Goal: Task Accomplishment & Management: Use online tool/utility

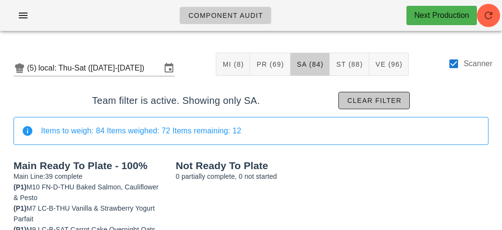
click at [361, 98] on span "Clear filter" at bounding box center [373, 100] width 55 height 8
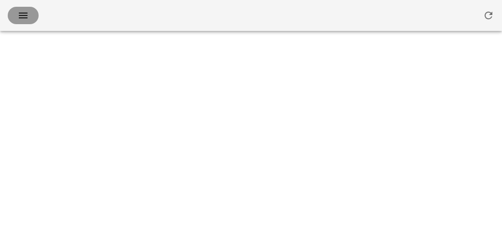
click at [16, 14] on span "button" at bounding box center [22, 16] width 15 height 12
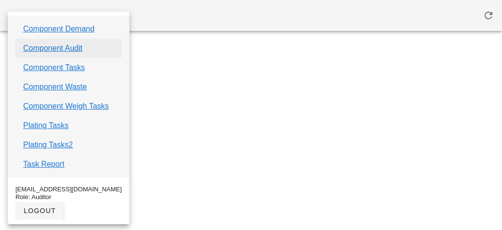
click at [41, 44] on link "Component Audit" at bounding box center [52, 48] width 59 height 12
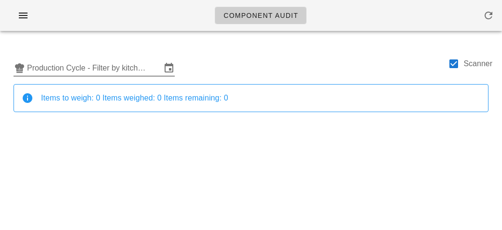
click at [58, 64] on input "Production Cycle - Filter by kitchen production schedules" at bounding box center [94, 67] width 134 height 15
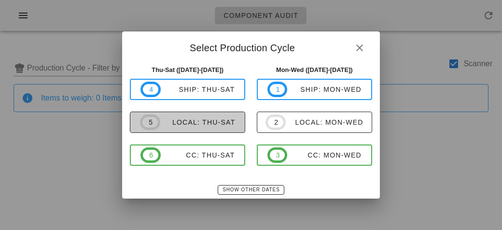
click at [181, 128] on span "5 local: Thu-Sat" at bounding box center [187, 121] width 95 height 15
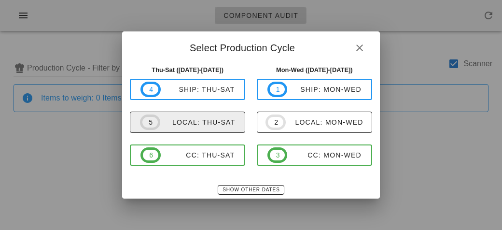
type input "local: Thu-Sat ([DATE]-[DATE])"
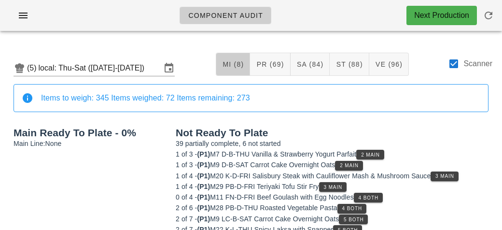
click at [226, 61] on span "MI (8)" at bounding box center [233, 64] width 22 height 8
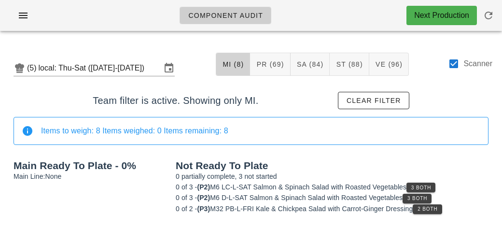
click at [227, 60] on span "MI (8)" at bounding box center [233, 64] width 22 height 8
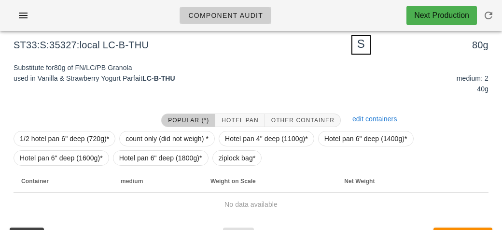
scroll to position [116, 0]
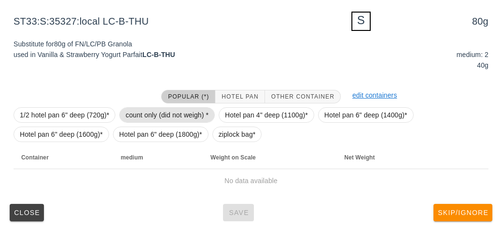
click at [132, 119] on span "count only (did not weigh) *" at bounding box center [166, 115] width 83 height 14
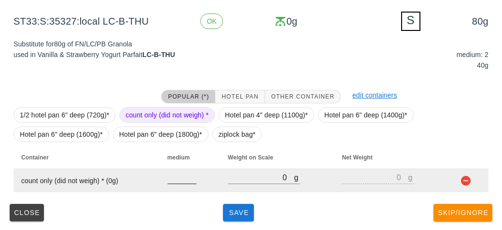
click at [177, 180] on input "number" at bounding box center [181, 177] width 29 height 13
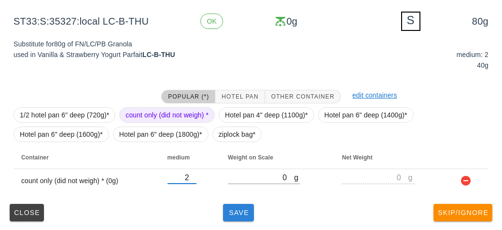
type input "2"
click at [229, 216] on button "Save" at bounding box center [238, 212] width 31 height 17
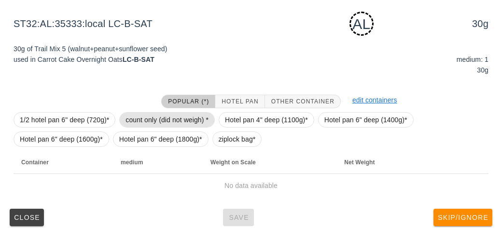
click at [146, 123] on span "count only (did not weigh) *" at bounding box center [166, 119] width 83 height 14
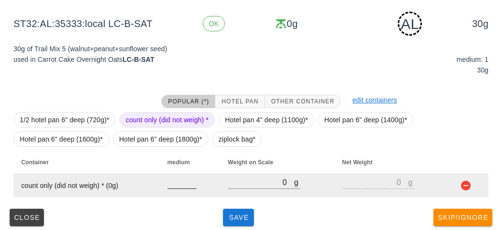
click at [171, 178] on input "number" at bounding box center [181, 182] width 29 height 13
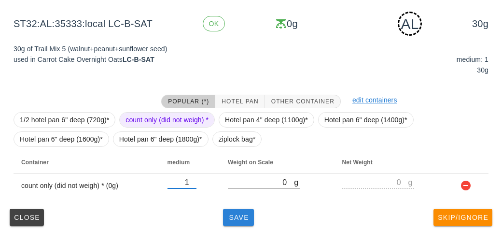
type input "1"
click at [228, 208] on button "Save" at bounding box center [238, 216] width 31 height 17
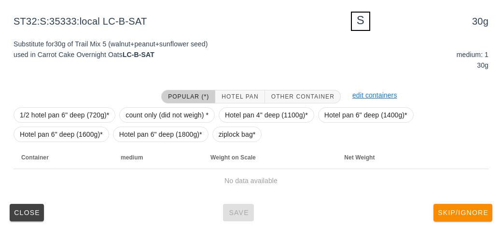
scroll to position [115, 0]
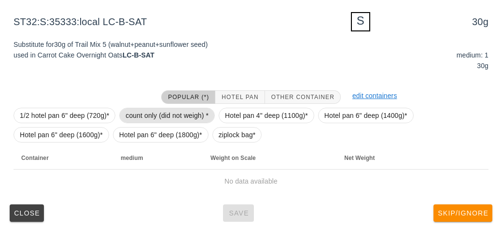
click at [159, 115] on span "count only (did not weigh) *" at bounding box center [166, 115] width 83 height 14
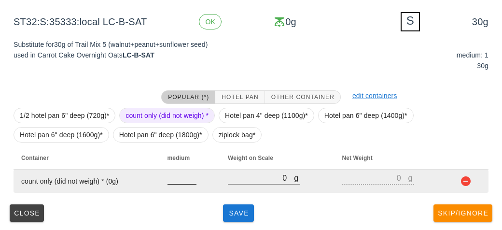
click at [175, 181] on input "number" at bounding box center [181, 177] width 29 height 13
type input "1"
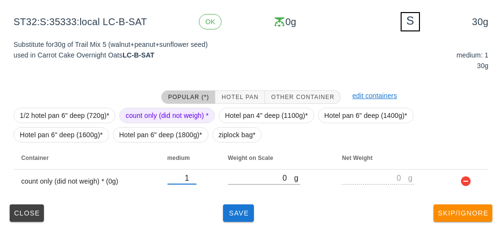
click at [228, 198] on div "Popular (*) Hotel Pan Other Container edit containers 1/2 hotel pan 6" deep (72…" at bounding box center [251, 141] width 490 height 118
click at [234, 200] on div "Close Save Skip/Ignore" at bounding box center [251, 212] width 490 height 25
click at [242, 209] on span "Save" at bounding box center [238, 213] width 23 height 8
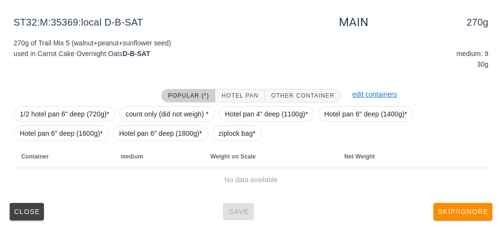
scroll to position [112, 0]
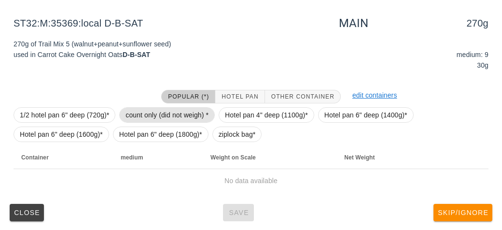
click at [146, 117] on span "count only (did not weigh) *" at bounding box center [166, 115] width 83 height 14
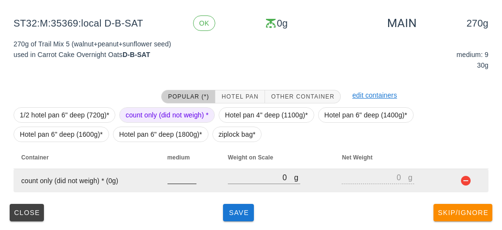
click at [187, 181] on input "number" at bounding box center [181, 177] width 29 height 13
type input "9"
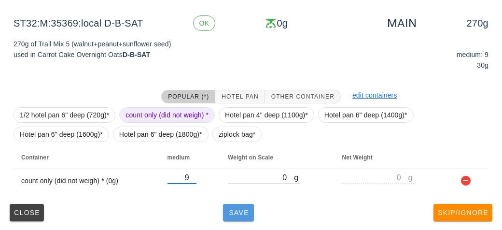
click at [245, 215] on button "Save" at bounding box center [238, 212] width 31 height 17
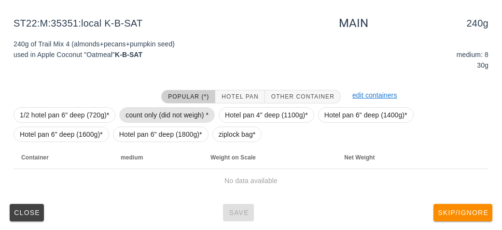
click at [155, 115] on span "count only (did not weigh) *" at bounding box center [166, 115] width 83 height 14
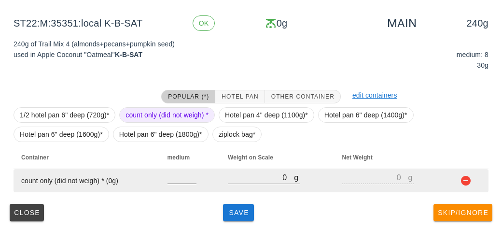
click at [184, 181] on input "number" at bounding box center [181, 177] width 29 height 13
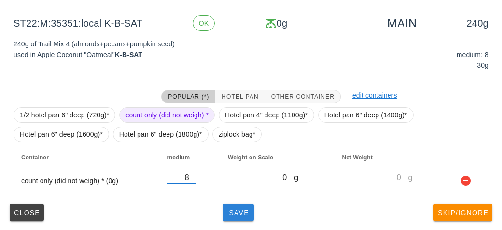
type input "8"
click at [234, 218] on button "Save" at bounding box center [238, 212] width 31 height 17
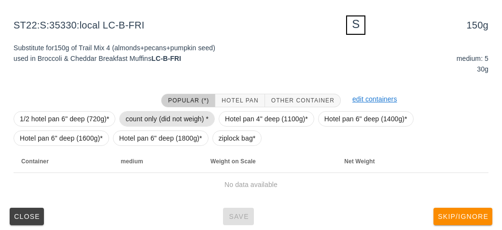
click at [139, 115] on span "count only (did not weigh) *" at bounding box center [166, 118] width 83 height 14
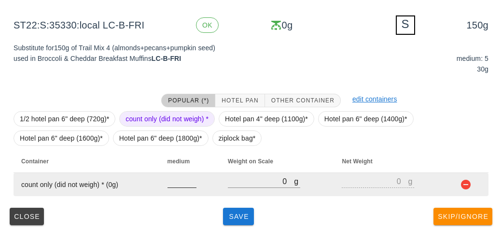
click at [172, 183] on input "number" at bounding box center [181, 181] width 29 height 13
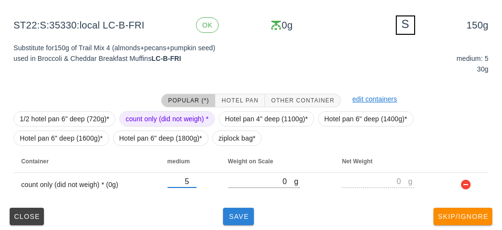
type input "5"
click at [229, 223] on button "Save" at bounding box center [238, 215] width 31 height 17
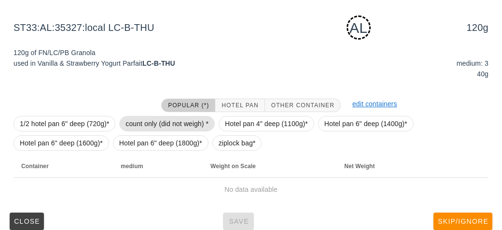
click at [146, 116] on span "count only (did not weigh) *" at bounding box center [166, 123] width 83 height 14
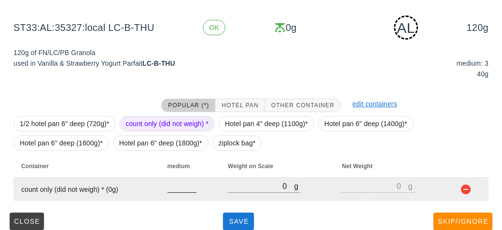
click at [180, 181] on input "number" at bounding box center [181, 185] width 29 height 13
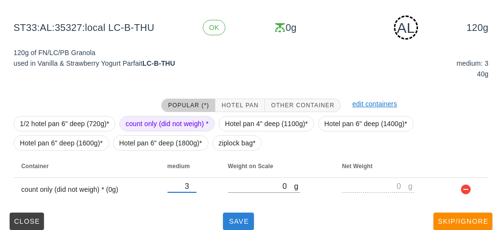
type input "3"
click at [228, 220] on span "Save" at bounding box center [238, 221] width 23 height 8
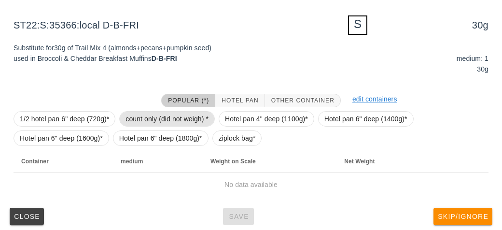
click at [144, 111] on span "count only (did not weigh) *" at bounding box center [166, 118] width 83 height 14
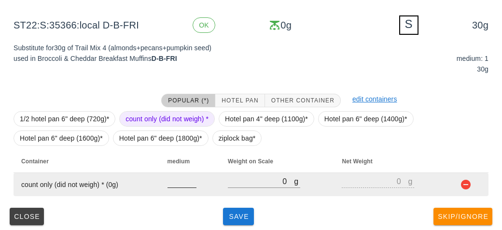
click at [174, 183] on input "number" at bounding box center [181, 181] width 29 height 13
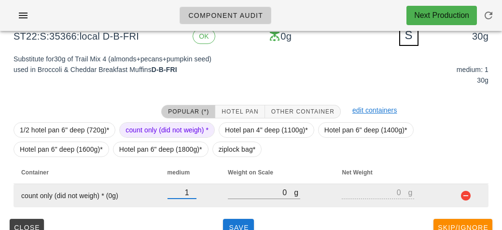
scroll to position [116, 0]
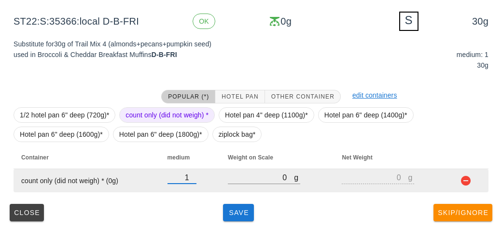
type input "1"
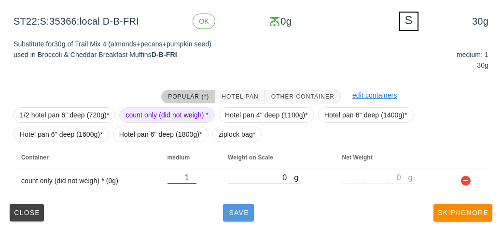
click at [235, 205] on button "Save" at bounding box center [238, 212] width 31 height 17
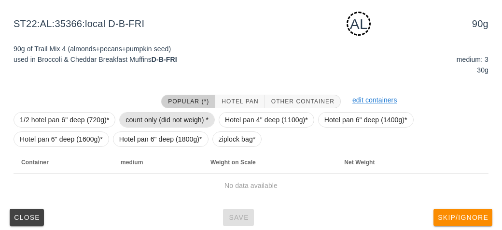
click at [132, 124] on span "count only (did not weigh) *" at bounding box center [166, 119] width 83 height 14
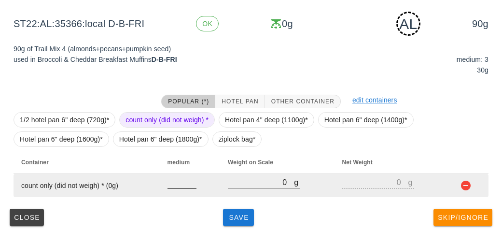
click at [175, 185] on input "number" at bounding box center [181, 182] width 29 height 13
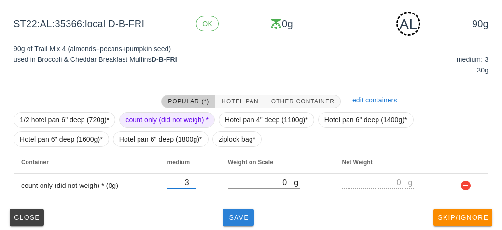
type input "3"
click at [233, 217] on span "Save" at bounding box center [238, 217] width 23 height 8
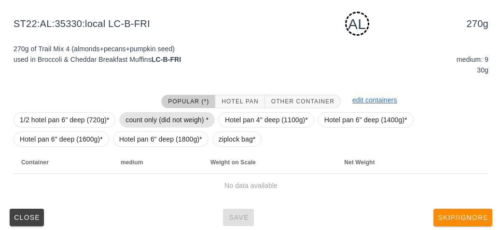
click at [158, 113] on span "count only (did not weigh) *" at bounding box center [166, 119] width 83 height 14
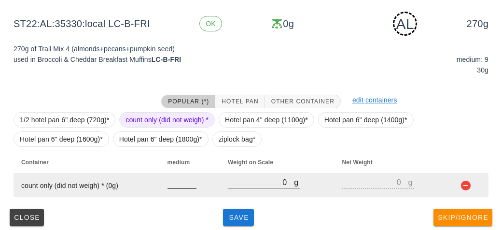
click at [182, 185] on input "number" at bounding box center [181, 182] width 29 height 13
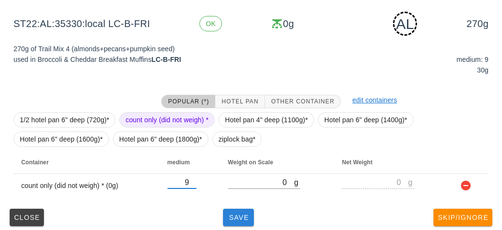
type input "9"
click at [245, 220] on span "Save" at bounding box center [238, 217] width 23 height 8
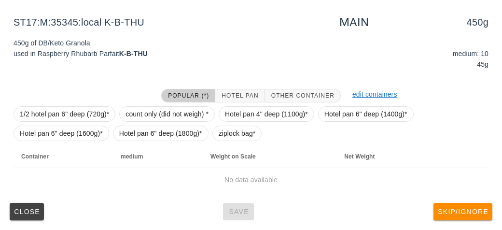
scroll to position [112, 0]
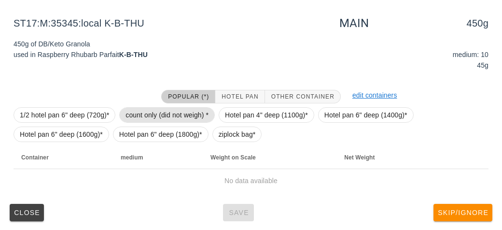
click at [153, 115] on span "count only (did not weigh) *" at bounding box center [166, 115] width 83 height 14
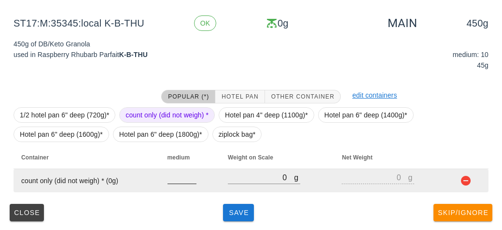
click at [177, 180] on input "number" at bounding box center [181, 177] width 29 height 13
type input "10"
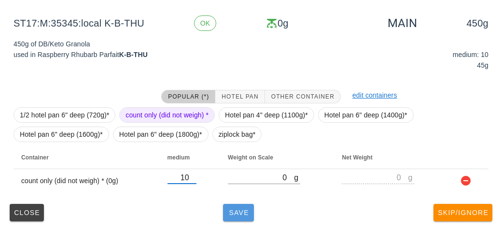
click at [252, 219] on button "Save" at bounding box center [238, 212] width 31 height 17
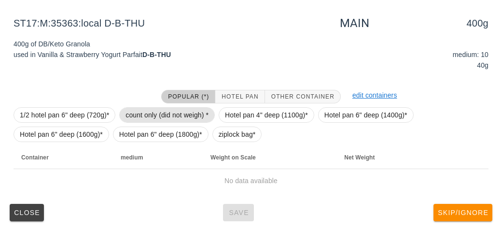
click at [151, 116] on span "count only (did not weigh) *" at bounding box center [166, 115] width 83 height 14
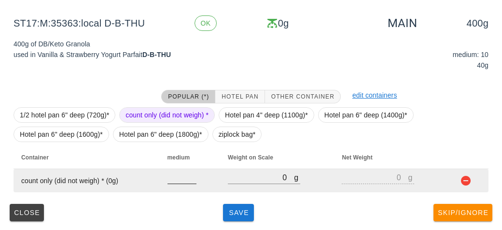
click at [175, 176] on input "number" at bounding box center [181, 177] width 29 height 13
type input "10"
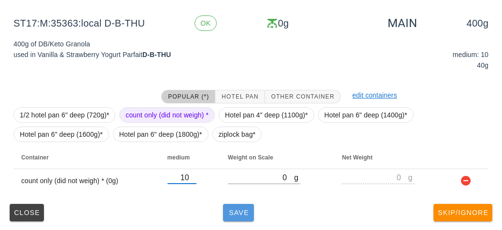
click at [235, 212] on span "Save" at bounding box center [238, 212] width 23 height 8
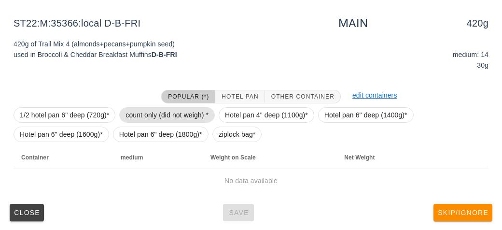
click at [129, 108] on span "count only (did not weigh) *" at bounding box center [166, 115] width 83 height 14
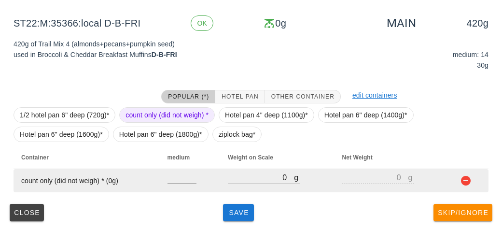
click at [171, 172] on input "number" at bounding box center [181, 177] width 29 height 13
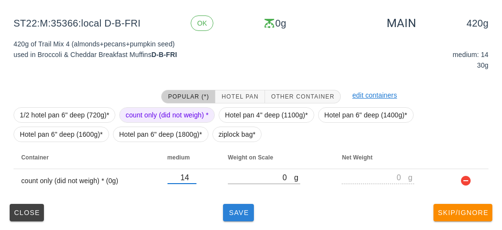
type input "14"
click at [233, 214] on span "Save" at bounding box center [238, 212] width 23 height 8
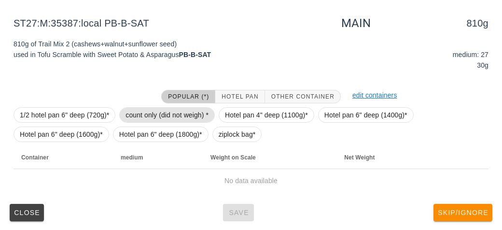
click at [151, 109] on span "count only (did not weigh) *" at bounding box center [166, 115] width 83 height 14
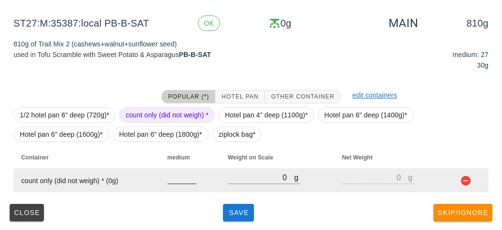
click at [177, 181] on input "number" at bounding box center [181, 177] width 29 height 13
type input "27"
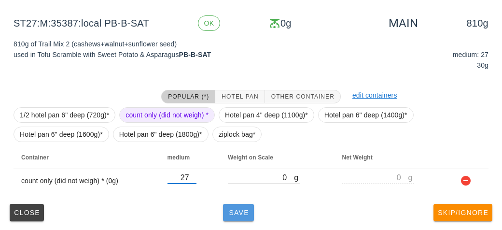
click at [233, 212] on span "Save" at bounding box center [238, 212] width 23 height 8
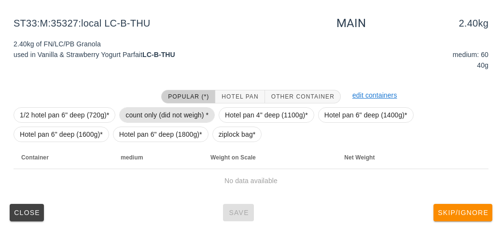
click at [138, 111] on span "count only (did not weigh) *" at bounding box center [166, 115] width 83 height 14
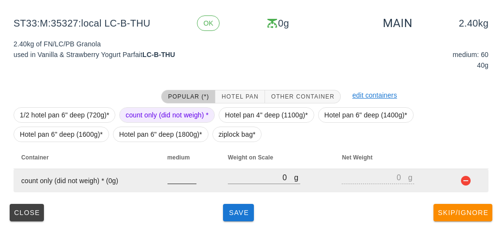
click at [178, 189] on div at bounding box center [181, 188] width 29 height 7
click at [193, 180] on input "0" at bounding box center [181, 177] width 29 height 13
click at [170, 180] on input "0" at bounding box center [181, 177] width 29 height 13
type input "60"
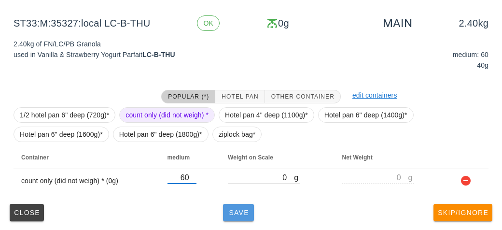
click at [241, 205] on button "Save" at bounding box center [238, 212] width 31 height 17
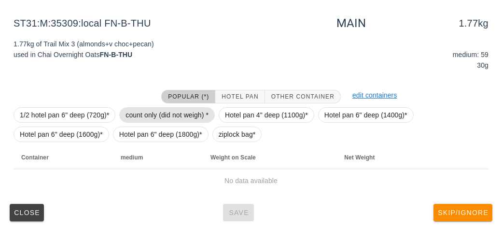
click at [135, 120] on span "count only (did not weigh) *" at bounding box center [166, 115] width 83 height 14
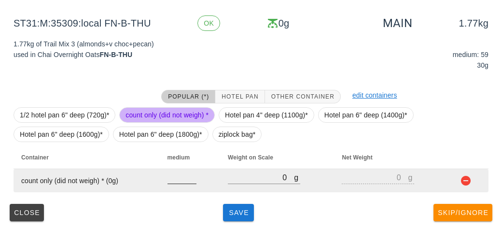
click at [188, 180] on input "number" at bounding box center [181, 177] width 29 height 13
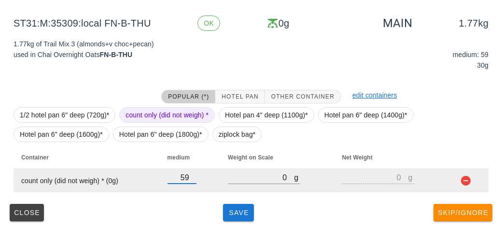
type input "59"
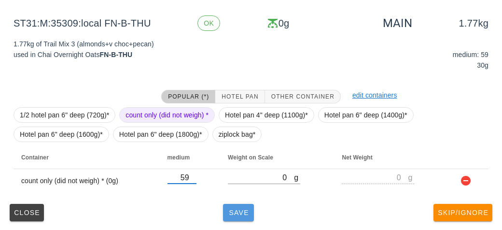
click at [235, 212] on span "Save" at bounding box center [238, 212] width 23 height 8
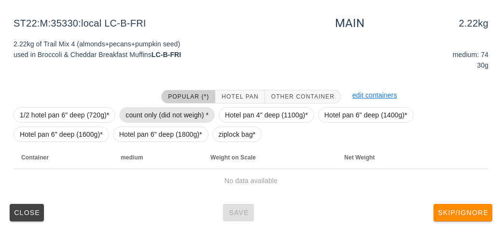
click at [150, 110] on span "count only (did not weigh) *" at bounding box center [166, 115] width 83 height 14
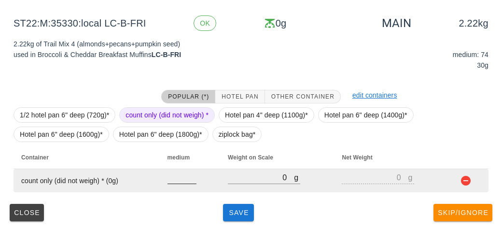
click at [182, 179] on input "number" at bounding box center [181, 177] width 29 height 13
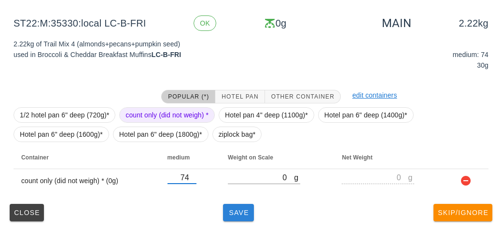
type input "74"
click at [234, 215] on span "Save" at bounding box center [238, 212] width 23 height 8
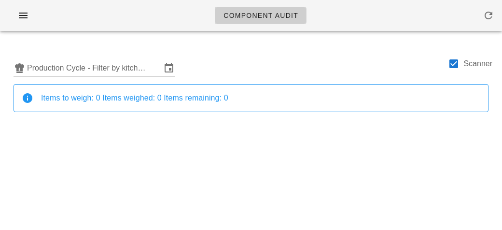
click at [47, 64] on input "Production Cycle - Filter by kitchen production schedules" at bounding box center [94, 67] width 134 height 15
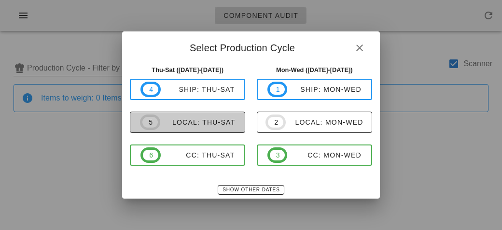
click at [166, 122] on div "local: Thu-Sat" at bounding box center [197, 122] width 75 height 8
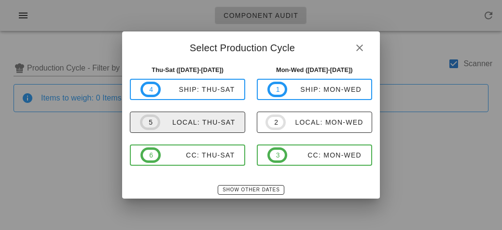
type input "local: Thu-Sat ([DATE]-[DATE])"
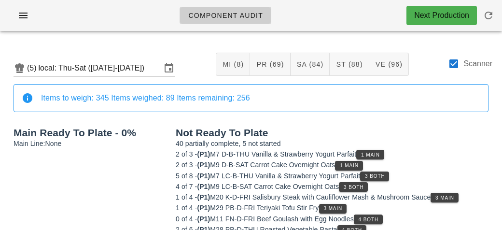
click at [86, 63] on input "local: Thu-Sat ([DATE]-[DATE])" at bounding box center [100, 67] width 123 height 15
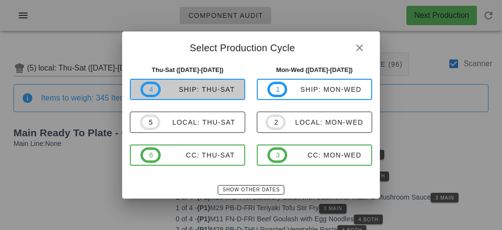
click at [175, 87] on div "ship: Thu-Sat" at bounding box center [198, 89] width 74 height 8
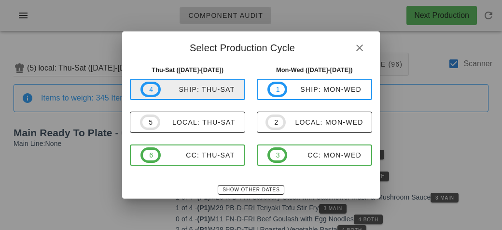
type input "ship: Thu-Sat (Sep 4-Sep 6)"
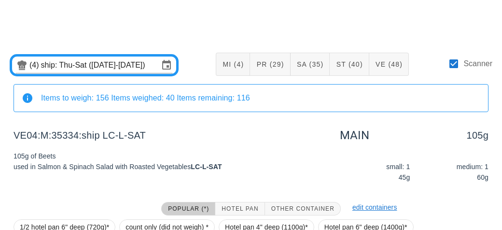
scroll to position [112, 0]
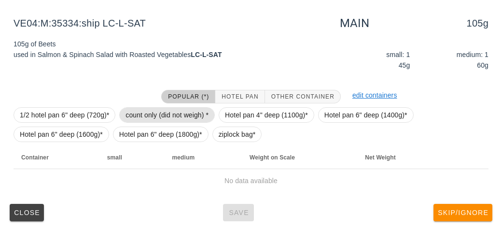
click at [135, 114] on span "count only (did not weigh) *" at bounding box center [166, 115] width 83 height 14
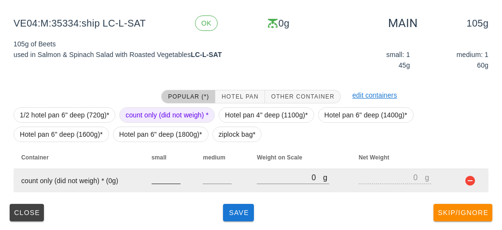
click at [163, 180] on input "number" at bounding box center [165, 177] width 29 height 13
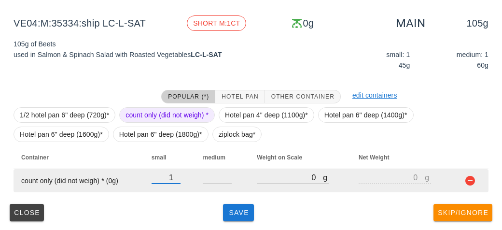
type input "1"
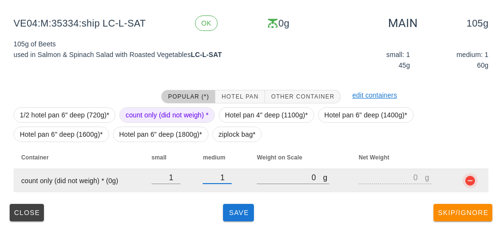
click at [472, 177] on button "button" at bounding box center [470, 181] width 12 height 12
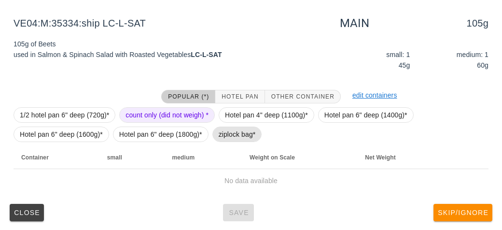
click at [224, 132] on span "ziplock bag*" at bounding box center [236, 134] width 37 height 14
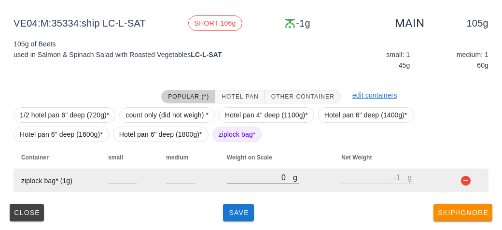
click at [265, 177] on input "0" at bounding box center [260, 177] width 66 height 13
type input "120"
type input "119"
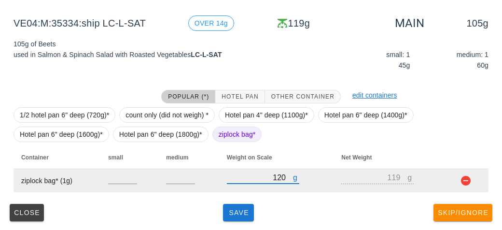
type input "120"
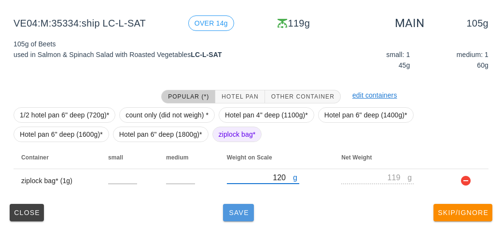
click at [224, 214] on button "Save" at bounding box center [238, 212] width 31 height 17
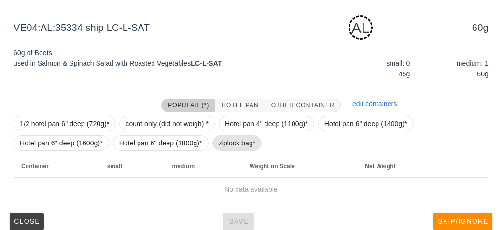
click at [220, 143] on span "ziplock bag*" at bounding box center [236, 143] width 37 height 14
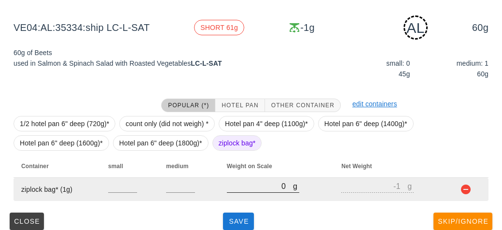
click at [242, 188] on input "0" at bounding box center [260, 185] width 66 height 13
type input "80"
type input "79"
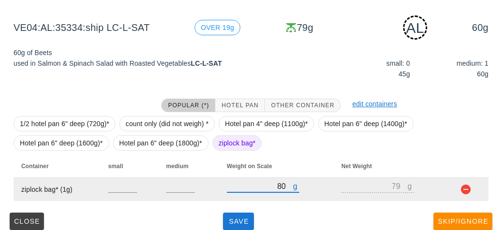
type input "80"
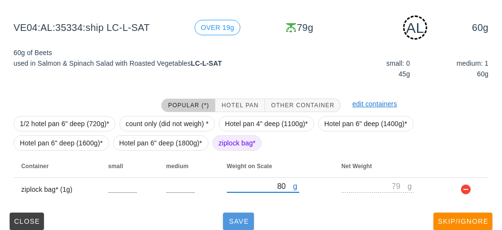
click at [232, 217] on span "Save" at bounding box center [238, 221] width 23 height 8
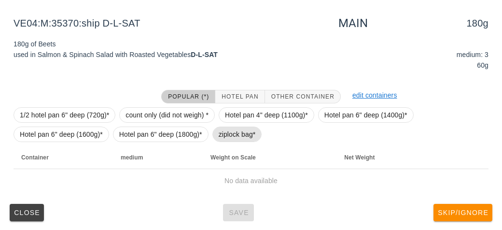
click at [217, 136] on span "ziplock bag*" at bounding box center [237, 133] width 50 height 15
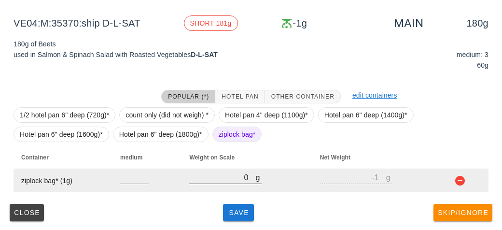
click at [197, 177] on input "0" at bounding box center [222, 177] width 66 height 13
type input "20"
type input "19"
type input "200"
type input "199"
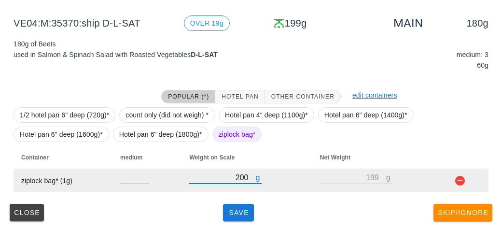
type input "200"
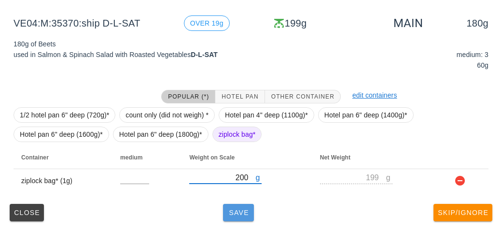
click at [234, 211] on span "Save" at bounding box center [238, 212] width 23 height 8
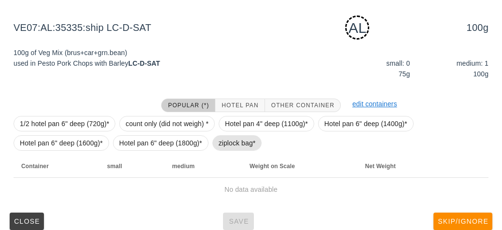
click at [228, 145] on span "ziplock bag*" at bounding box center [236, 143] width 37 height 14
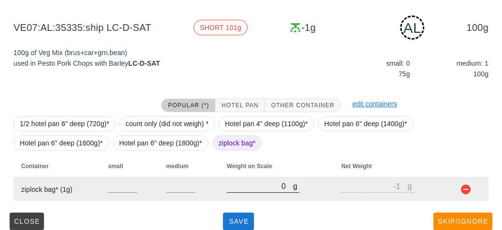
click at [238, 188] on input "0" at bounding box center [260, 185] width 66 height 13
type input "10"
type input "9"
type input "180"
type input "179"
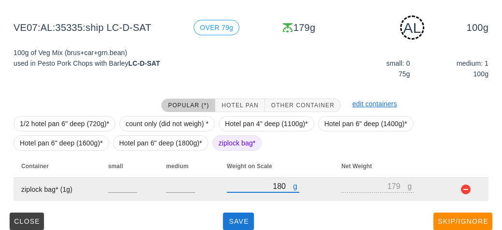
type input "180"
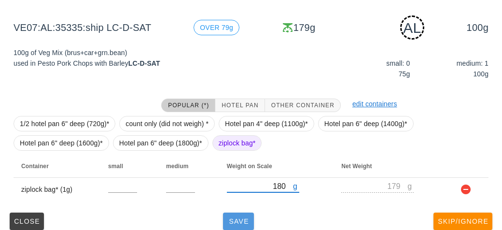
click at [244, 215] on button "Save" at bounding box center [238, 220] width 31 height 17
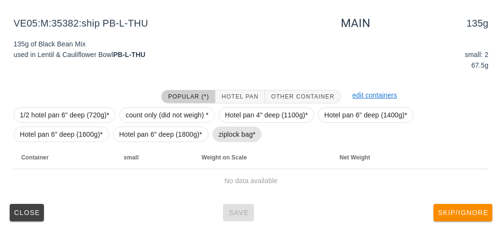
click at [225, 138] on span "ziplock bag*" at bounding box center [236, 134] width 37 height 14
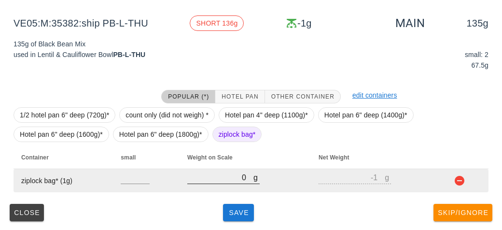
click at [224, 174] on input "0" at bounding box center [220, 177] width 66 height 13
type input "20"
type input "19"
type input "200"
type input "199"
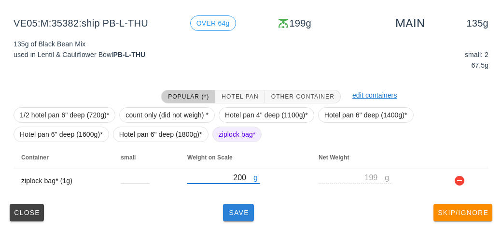
type input "200"
click at [238, 215] on span "Save" at bounding box center [238, 212] width 23 height 8
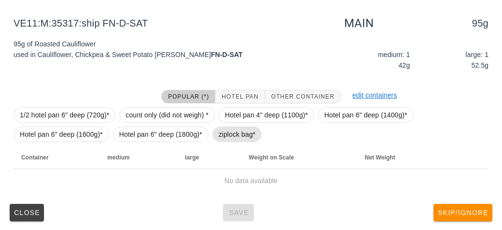
click at [224, 132] on span "ziplock bag*" at bounding box center [236, 134] width 37 height 14
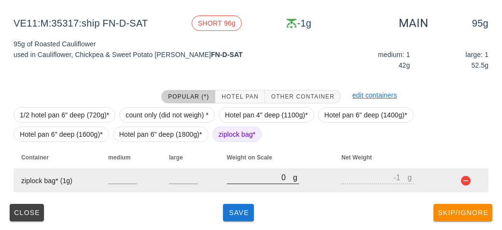
click at [233, 179] on input "0" at bounding box center [260, 177] width 66 height 13
type input "10"
type input "9"
type input "160"
type input "159"
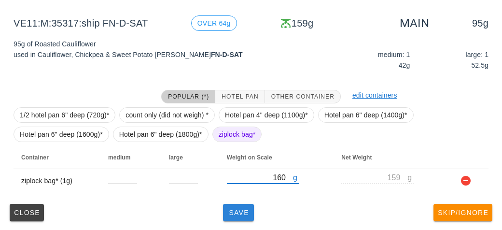
type input "160"
click at [232, 212] on span "Save" at bounding box center [238, 212] width 23 height 8
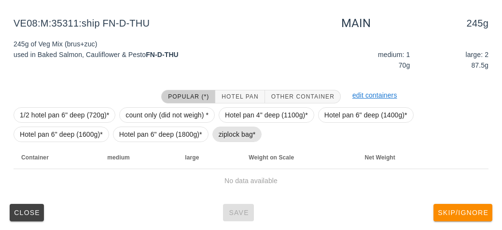
click at [232, 131] on span "ziplock bag*" at bounding box center [236, 134] width 37 height 14
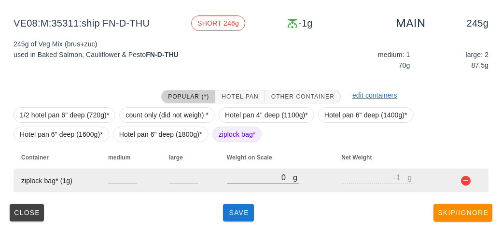
click at [244, 182] on input "0" at bounding box center [260, 177] width 66 height 13
type input "30"
type input "29"
type input "340"
type input "339"
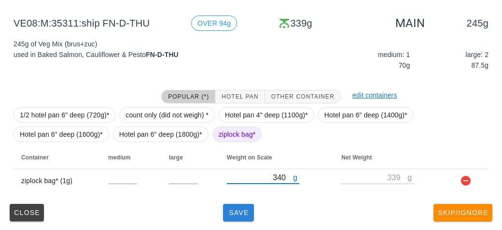
type input "340"
click at [247, 214] on span "Save" at bounding box center [238, 212] width 23 height 8
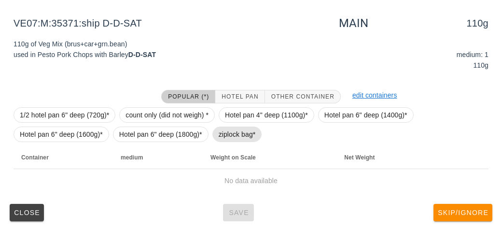
click at [231, 140] on span "ziplock bag*" at bounding box center [236, 134] width 37 height 14
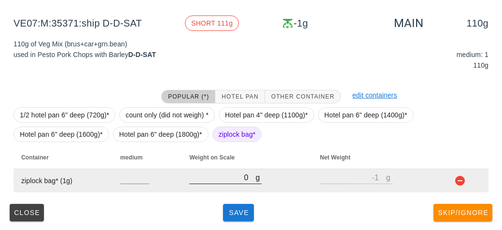
click at [225, 175] on input "0" at bounding box center [222, 177] width 66 height 13
type input "20"
type input "19"
type input "200"
type input "199"
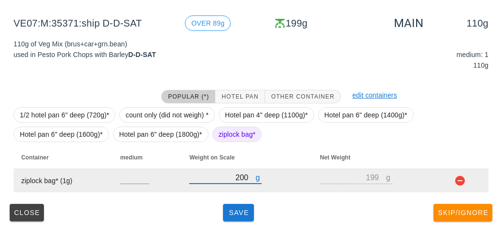
type input "200"
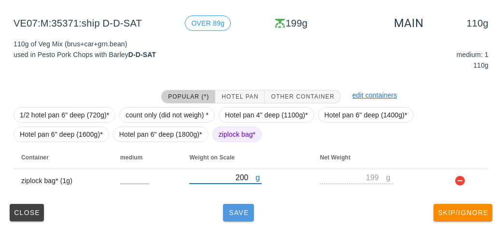
click at [246, 204] on button "Save" at bounding box center [238, 212] width 31 height 17
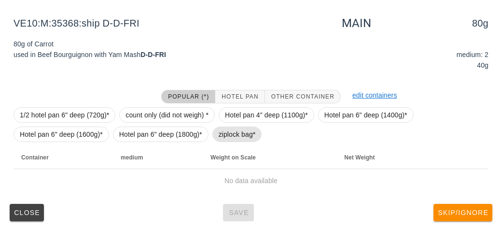
click at [229, 127] on span "ziplock bag*" at bounding box center [236, 134] width 37 height 14
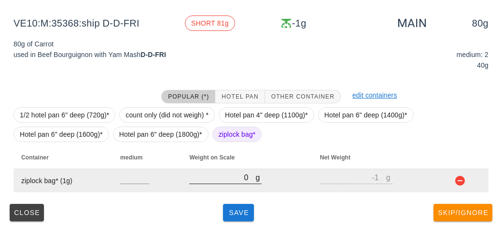
click at [224, 179] on input "0" at bounding box center [222, 177] width 66 height 13
type input "10"
type input "9"
type input "170"
type input "169"
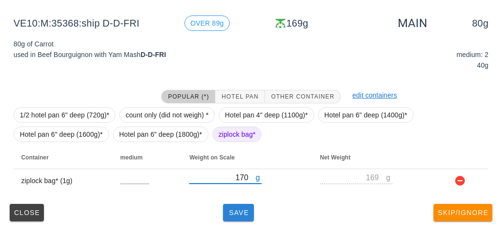
type input "170"
click at [234, 209] on span "Save" at bounding box center [238, 212] width 23 height 8
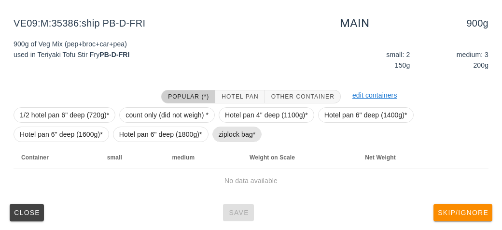
click at [233, 133] on span "ziplock bag*" at bounding box center [236, 134] width 37 height 14
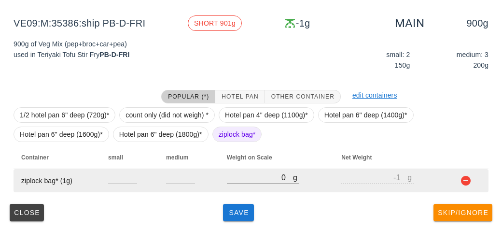
click at [249, 179] on input "0" at bounding box center [260, 177] width 66 height 13
type input "10"
type input "9"
type input "110"
type input "109"
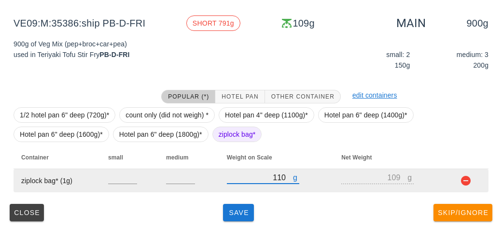
type input "1110"
type input "1109"
type input "1110"
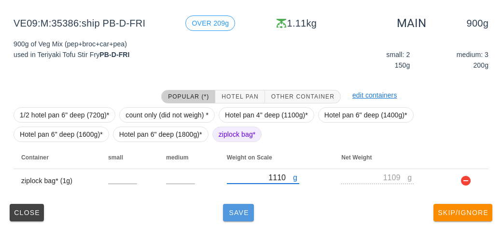
click at [235, 215] on span "Save" at bounding box center [238, 212] width 23 height 8
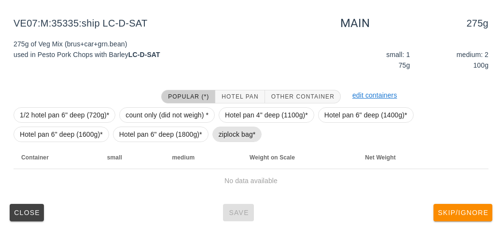
click at [212, 136] on span "ziplock bag*" at bounding box center [237, 133] width 50 height 15
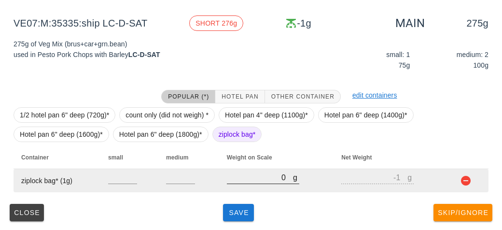
click at [231, 180] on input "0" at bounding box center [260, 177] width 66 height 13
type input "30"
type input "29"
type input "350"
type input "349"
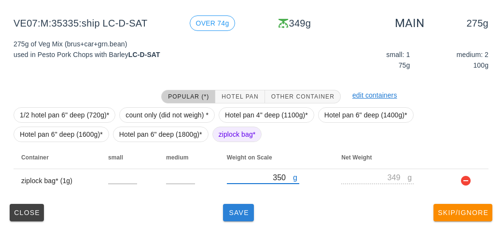
type input "350"
click at [252, 211] on button "Save" at bounding box center [238, 212] width 31 height 17
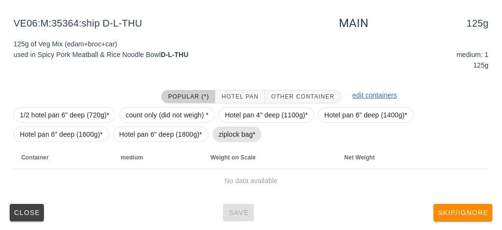
click at [237, 134] on span "ziplock bag*" at bounding box center [236, 134] width 37 height 14
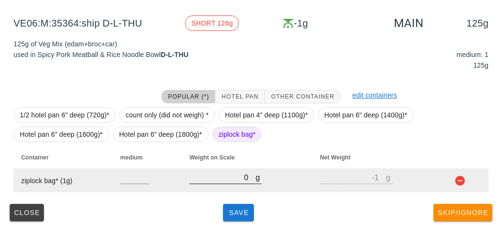
click at [218, 177] on input "0" at bounding box center [222, 177] width 66 height 13
type input "20"
type input "19"
type input "230"
type input "229"
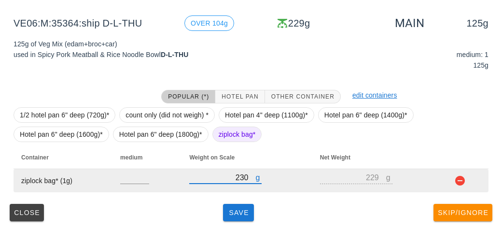
type input "230"
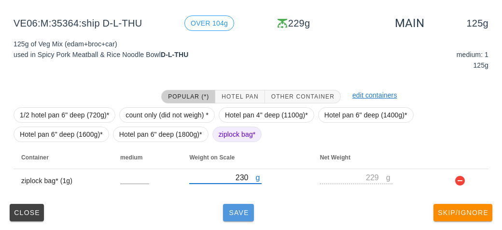
click at [247, 216] on button "Save" at bounding box center [238, 212] width 31 height 17
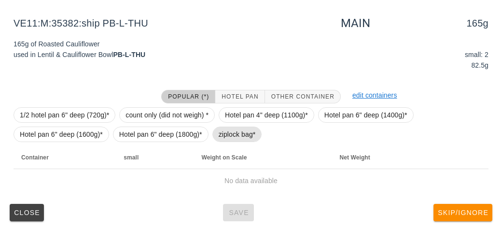
click at [232, 129] on span "ziplock bag*" at bounding box center [236, 134] width 37 height 14
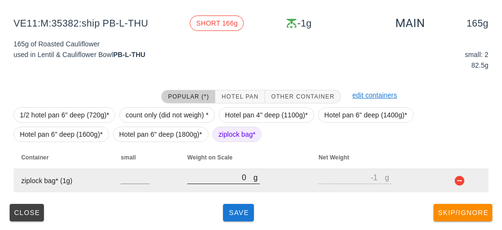
click at [218, 180] on input "0" at bounding box center [220, 177] width 66 height 13
type input "210"
type input "209"
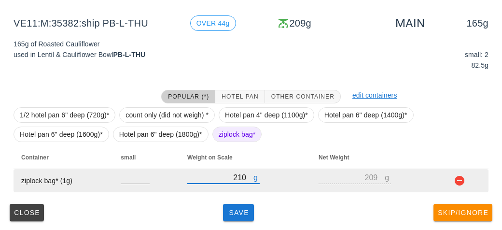
type input "210"
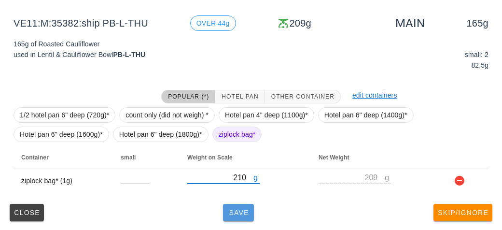
click at [246, 217] on button "Save" at bounding box center [238, 212] width 31 height 17
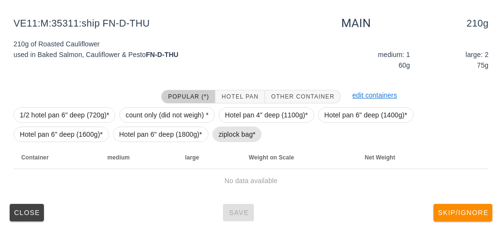
click at [231, 139] on span "ziplock bag*" at bounding box center [236, 134] width 37 height 14
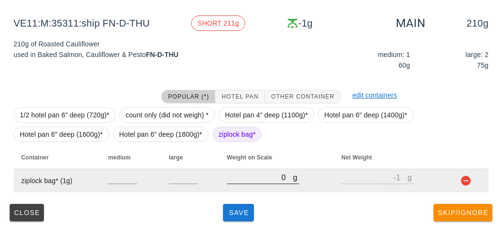
click at [243, 189] on div at bounding box center [263, 188] width 72 height 7
click at [244, 181] on input "0" at bounding box center [260, 177] width 66 height 13
type input "20"
type input "19"
type input "270"
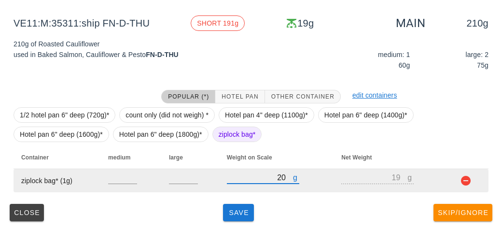
type input "269"
type input "270"
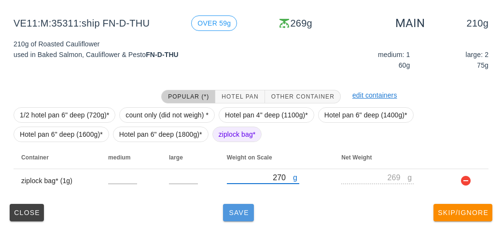
click at [231, 210] on span "Save" at bounding box center [238, 212] width 23 height 8
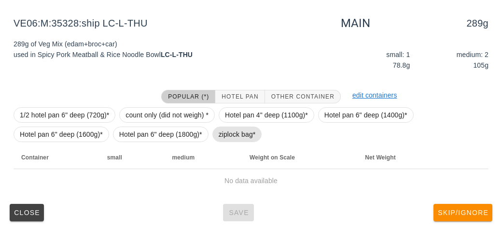
click at [240, 137] on span "ziplock bag*" at bounding box center [236, 134] width 37 height 14
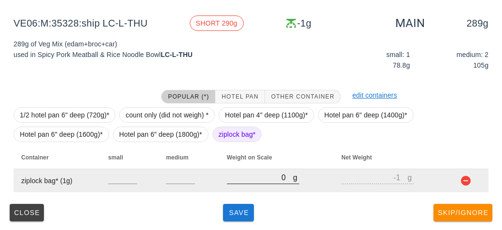
click at [255, 180] on input "0" at bounding box center [260, 177] width 66 height 13
type input "30"
type input "29"
type input "380"
type input "379"
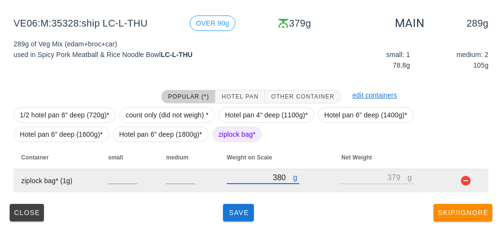
type input "380"
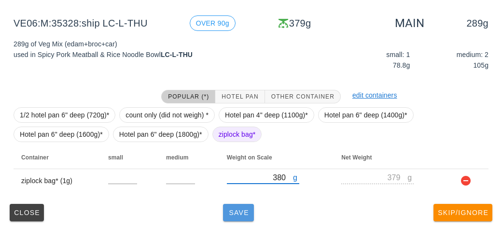
click at [239, 218] on button "Save" at bounding box center [238, 212] width 31 height 17
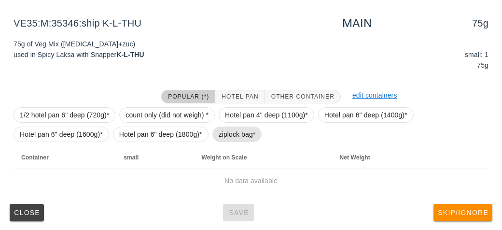
click at [226, 130] on span "ziplock bag*" at bounding box center [236, 134] width 37 height 14
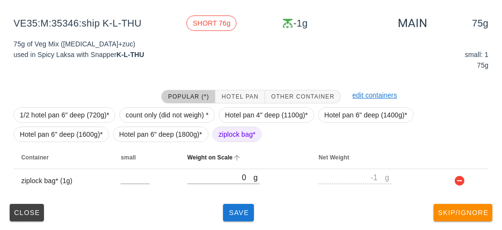
click at [227, 166] on th "Weight on Scale" at bounding box center [244, 157] width 131 height 23
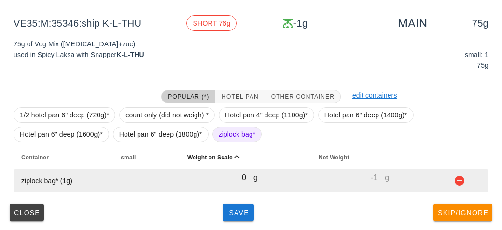
click at [201, 180] on input "0" at bounding box center [220, 177] width 66 height 13
type input "10"
type input "9"
type input "140"
type input "139"
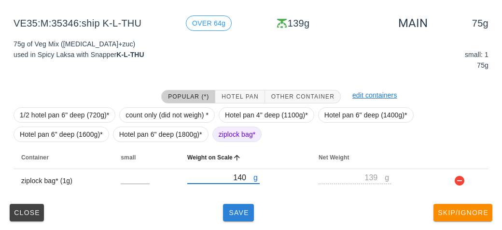
type input "140"
click at [231, 216] on button "Save" at bounding box center [238, 212] width 31 height 17
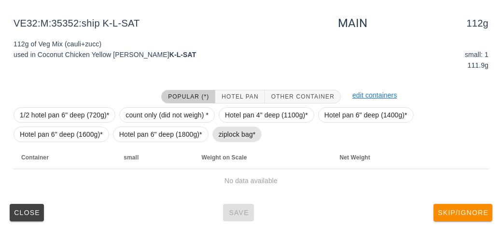
click at [228, 138] on span "ziplock bag*" at bounding box center [236, 134] width 37 height 14
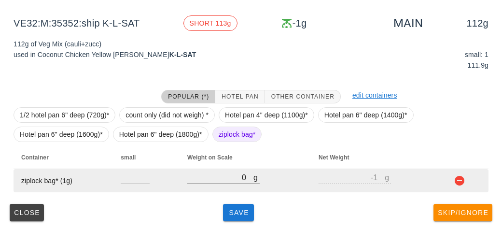
click at [212, 173] on input "0" at bounding box center [220, 177] width 66 height 13
type input "10"
type input "9"
type input "190"
type input "189"
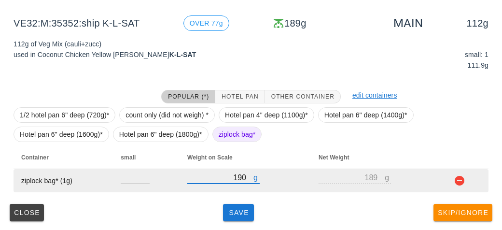
type input "190"
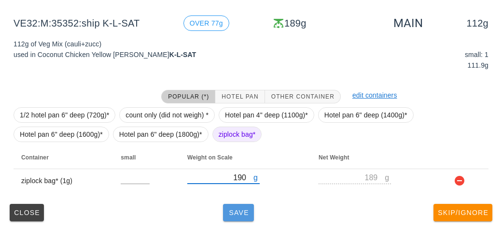
click at [229, 218] on button "Save" at bounding box center [238, 212] width 31 height 17
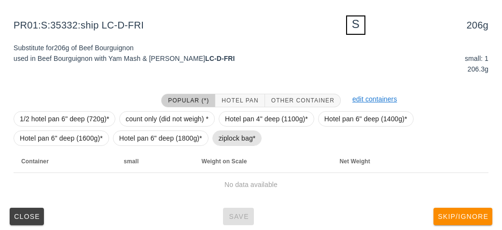
click at [233, 138] on span "ziplock bag*" at bounding box center [236, 138] width 37 height 14
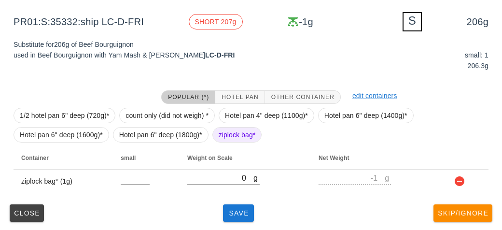
scroll to position [116, 0]
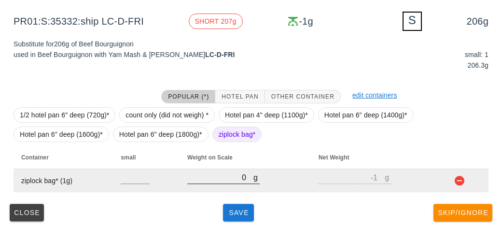
click at [218, 179] on input "0" at bounding box center [220, 177] width 66 height 13
type input "20"
type input "19"
type input "270"
type input "269"
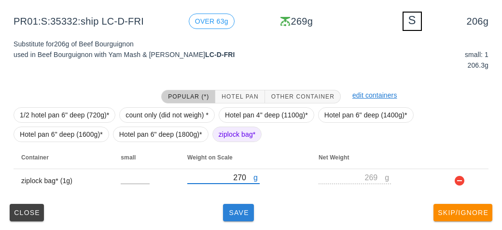
type input "270"
click at [246, 210] on span "Save" at bounding box center [238, 212] width 23 height 8
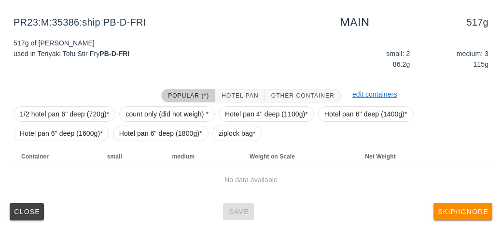
scroll to position [112, 0]
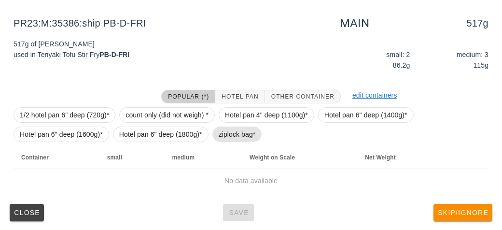
click at [231, 131] on span "ziplock bag*" at bounding box center [236, 134] width 37 height 14
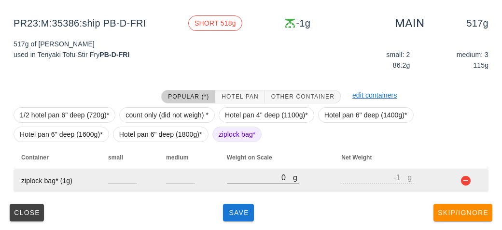
click at [245, 180] on input "0" at bounding box center [260, 177] width 66 height 13
type input "50"
type input "49"
type input "570"
type input "569"
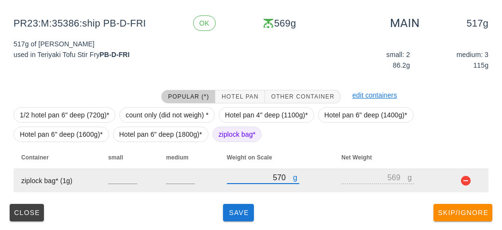
type input "570"
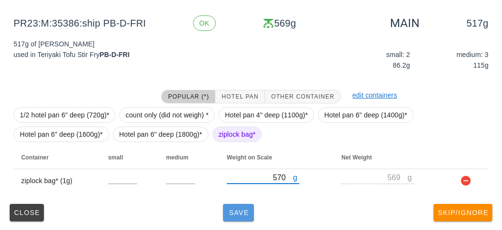
click at [232, 211] on span "Save" at bounding box center [238, 212] width 23 height 8
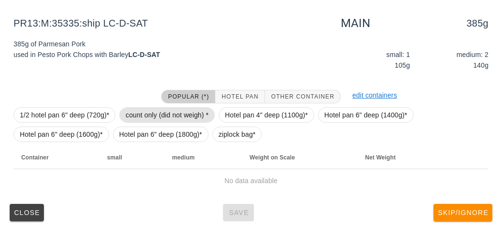
click at [148, 112] on span "count only (did not weigh) *" at bounding box center [166, 115] width 83 height 14
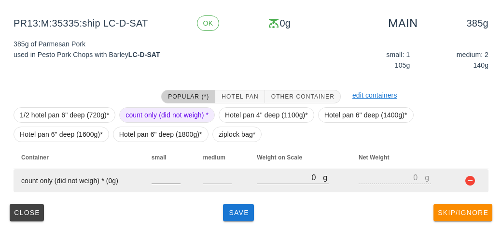
click at [160, 177] on input "number" at bounding box center [165, 177] width 29 height 13
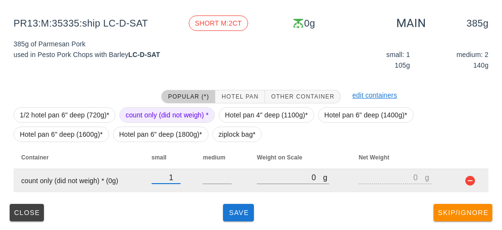
type input "1"
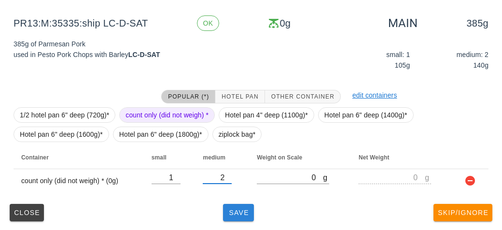
type input "2"
click at [244, 213] on span "Save" at bounding box center [238, 212] width 23 height 8
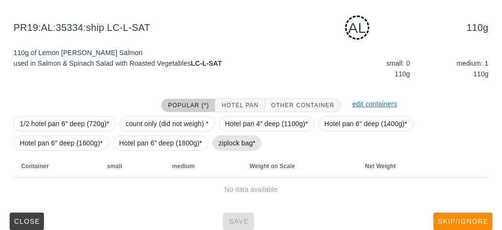
click at [224, 143] on span "ziplock bag*" at bounding box center [236, 143] width 37 height 14
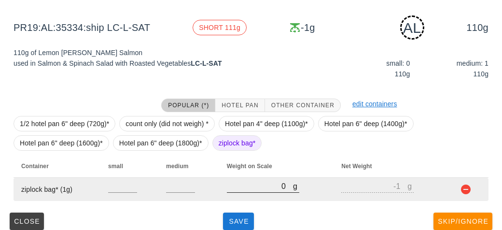
click at [245, 196] on div at bounding box center [263, 197] width 72 height 7
click at [244, 195] on div at bounding box center [263, 197] width 72 height 7
click at [251, 181] on input "0" at bounding box center [260, 185] width 66 height 13
type input "20"
type input "19"
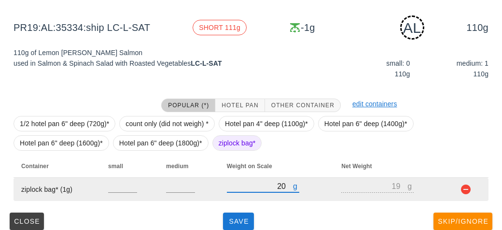
type input "220"
type input "219"
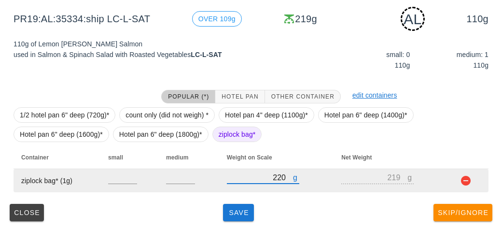
type input "220"
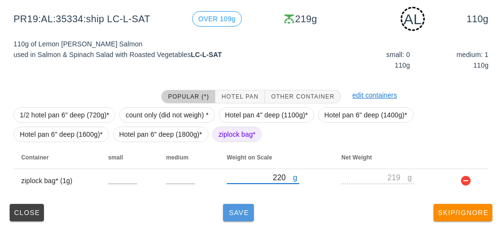
click at [230, 212] on span "Save" at bounding box center [238, 212] width 23 height 8
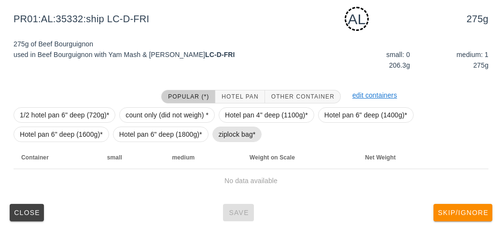
click at [232, 137] on span "ziplock bag*" at bounding box center [236, 134] width 37 height 14
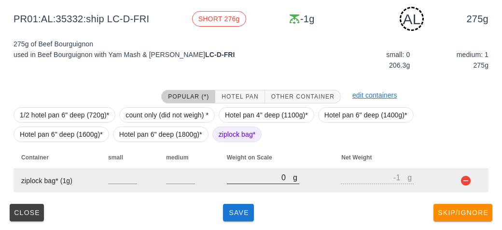
click at [251, 180] on input "0" at bounding box center [260, 177] width 66 height 13
type input "30"
type input "29"
type input "320"
type input "319"
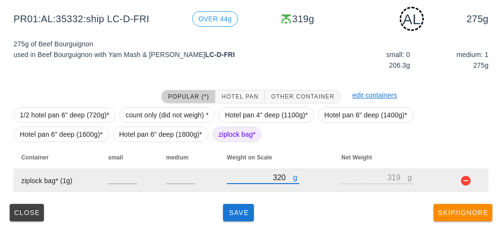
type input "320"
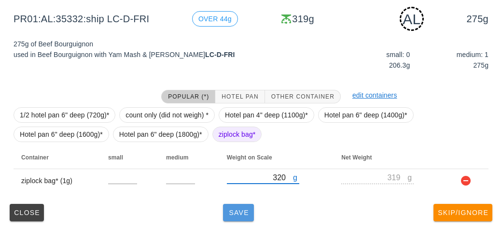
click at [240, 213] on span "Save" at bounding box center [238, 212] width 23 height 8
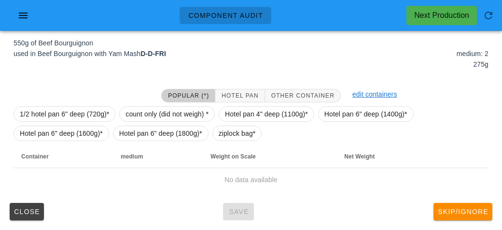
scroll to position [112, 0]
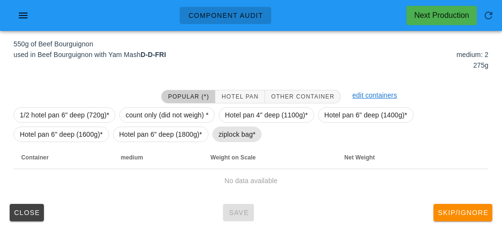
click at [224, 134] on span "ziplock bag*" at bounding box center [236, 134] width 37 height 14
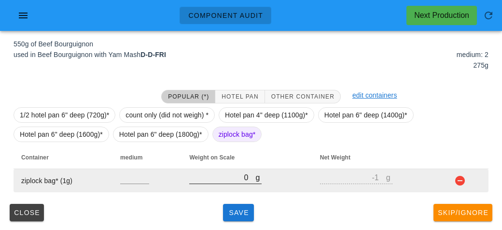
click at [220, 180] on input "0" at bounding box center [222, 177] width 66 height 13
type input "60"
type input "59"
type input "610"
type input "609"
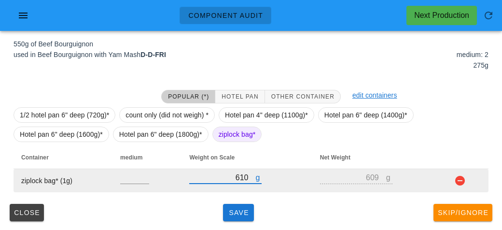
type input "610"
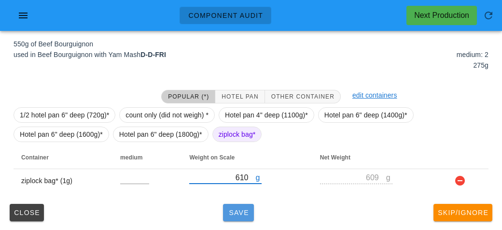
click at [243, 215] on button "Save" at bounding box center [238, 212] width 31 height 17
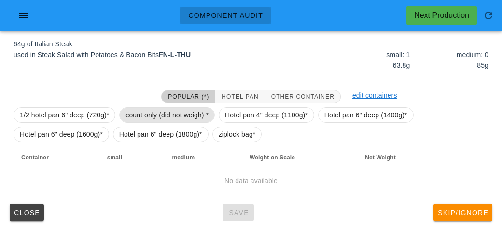
click at [145, 117] on span "count only (did not weigh) *" at bounding box center [166, 115] width 83 height 14
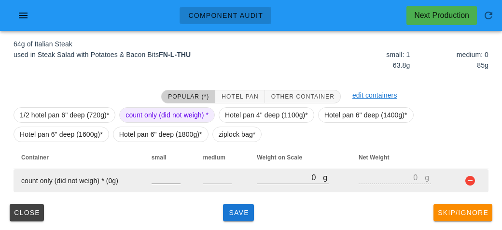
click at [169, 179] on input "number" at bounding box center [165, 177] width 29 height 13
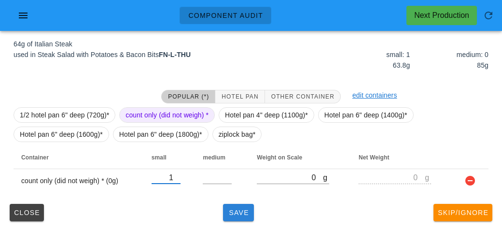
type input "1"
click at [237, 212] on span "Save" at bounding box center [238, 212] width 23 height 8
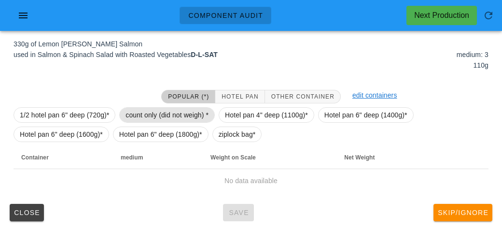
click at [126, 111] on span "count only (did not weigh) *" at bounding box center [166, 115] width 83 height 14
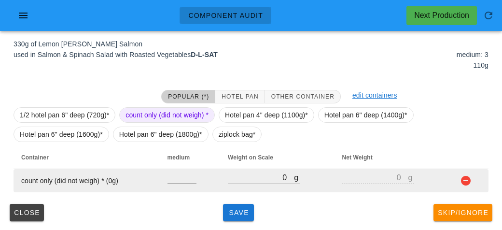
click at [176, 179] on input "number" at bounding box center [181, 177] width 29 height 13
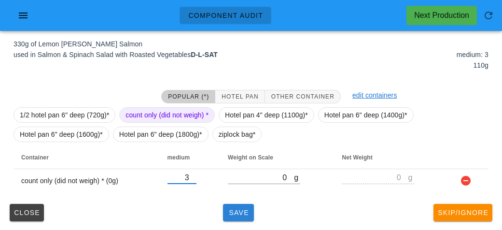
type input "3"
click at [239, 208] on span "Save" at bounding box center [238, 212] width 23 height 8
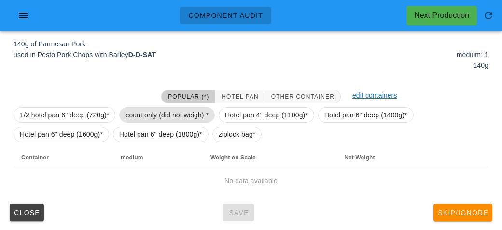
click at [146, 120] on span "count only (did not weigh) *" at bounding box center [166, 115] width 83 height 14
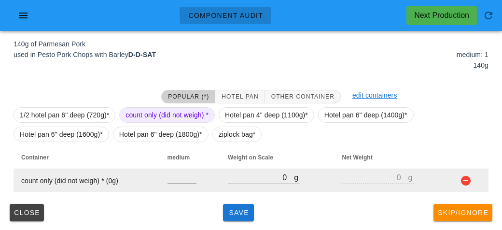
click at [171, 173] on input "number" at bounding box center [181, 177] width 29 height 13
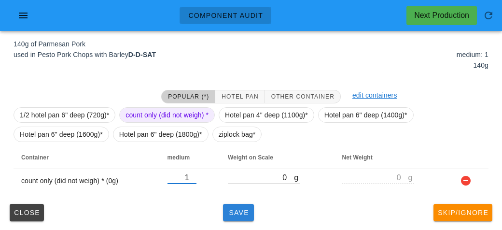
type input "1"
click at [247, 208] on span "Save" at bounding box center [238, 212] width 23 height 8
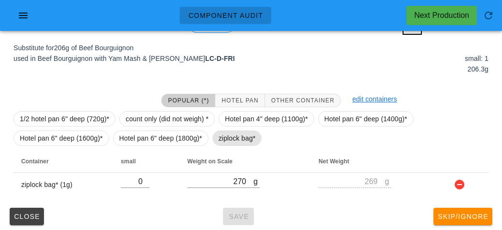
click at [230, 141] on span "ziplock bag*" at bounding box center [236, 138] width 37 height 14
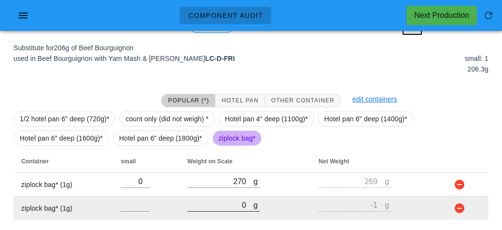
click at [222, 204] on input "0" at bounding box center [220, 204] width 66 height 13
type input "30"
type input "29"
type input "330"
type input "329"
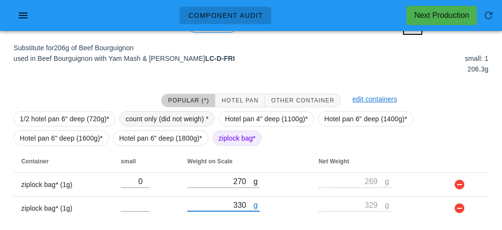
type input "330"
click at [177, 115] on span "count only (did not weigh) *" at bounding box center [166, 118] width 83 height 14
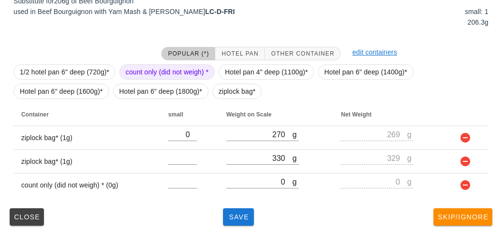
scroll to position [163, 0]
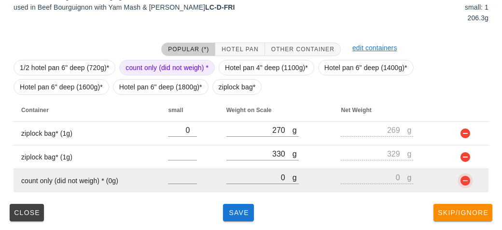
click at [468, 184] on button "button" at bounding box center [465, 181] width 12 height 12
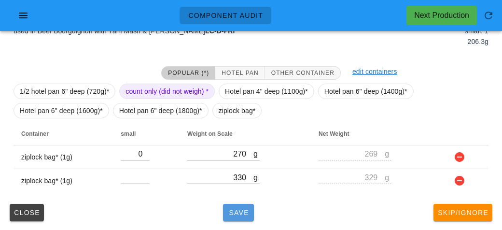
click at [237, 212] on span "Save" at bounding box center [238, 212] width 23 height 8
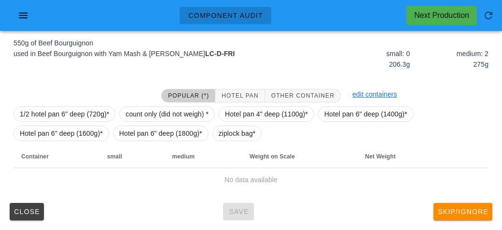
scroll to position [112, 0]
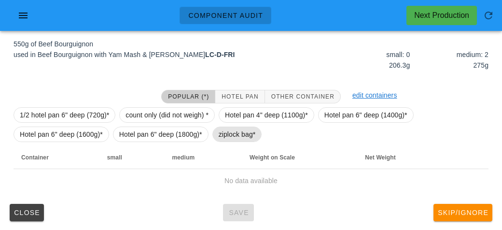
click at [231, 138] on span "ziplock bag*" at bounding box center [236, 134] width 37 height 14
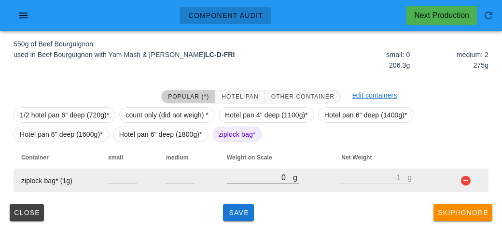
click at [251, 179] on input "0" at bounding box center [260, 177] width 66 height 13
type input "60"
type input "59"
type input "620"
type input "619"
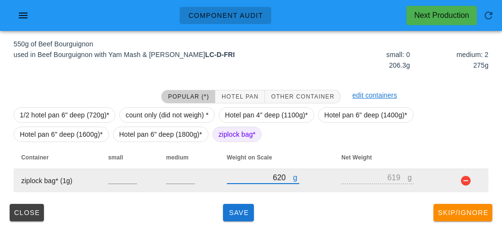
type input "620"
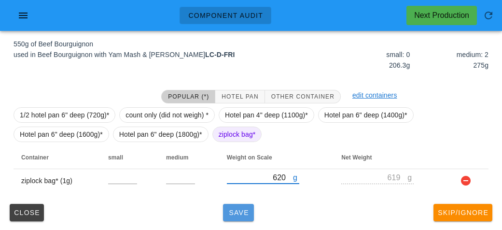
click at [238, 214] on span "Save" at bounding box center [238, 212] width 23 height 8
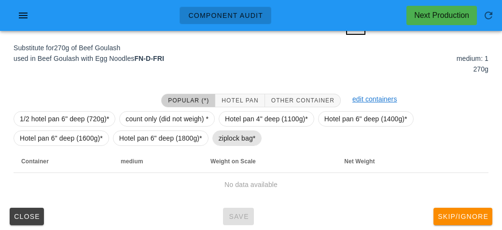
click at [229, 137] on span "ziplock bag*" at bounding box center [236, 138] width 37 height 14
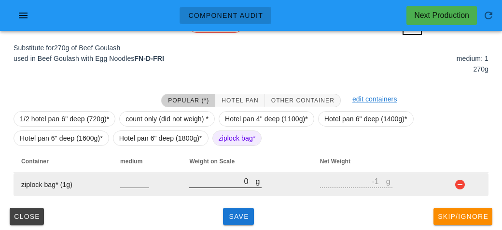
click at [220, 183] on input "0" at bounding box center [222, 181] width 66 height 13
type input "40"
type input "39"
type input "420"
type input "419"
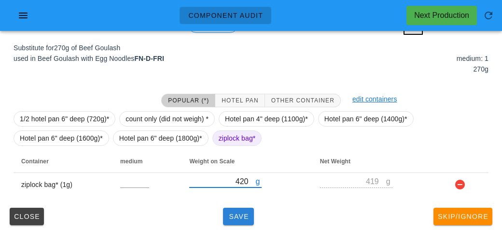
type input "420"
click at [243, 221] on button "Save" at bounding box center [238, 215] width 31 height 17
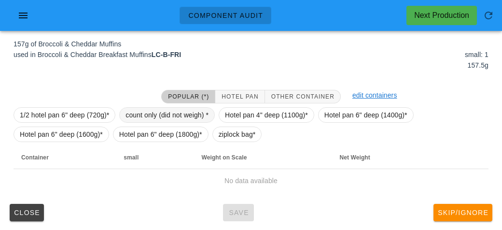
click at [149, 109] on span "count only (did not weigh) *" at bounding box center [166, 115] width 83 height 14
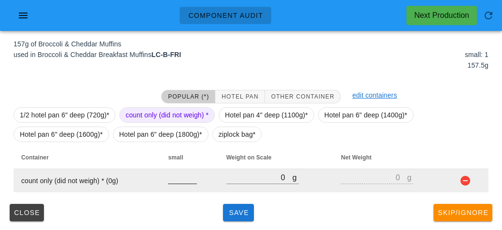
click at [172, 175] on input "number" at bounding box center [182, 177] width 29 height 13
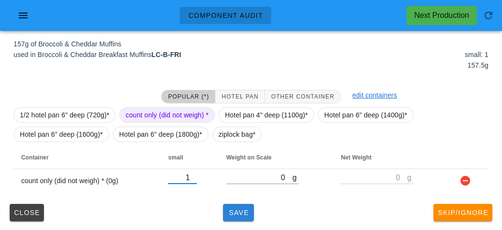
type input "1"
click at [239, 209] on span "Save" at bounding box center [238, 212] width 23 height 8
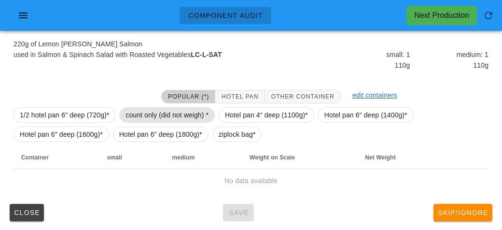
click at [141, 120] on span "count only (did not weigh) *" at bounding box center [166, 115] width 83 height 14
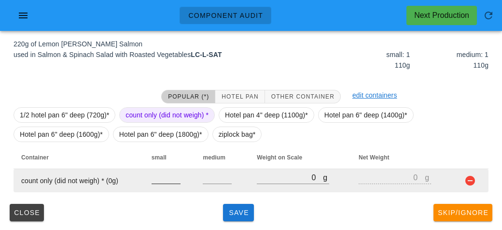
click at [161, 177] on input "number" at bounding box center [165, 177] width 29 height 13
type input "1"
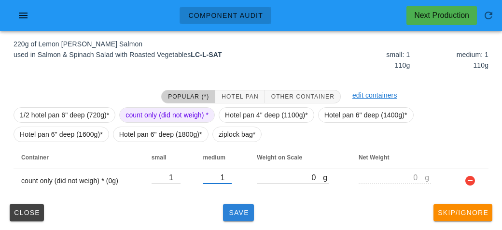
type input "1"
click at [236, 208] on span "Save" at bounding box center [238, 212] width 23 height 8
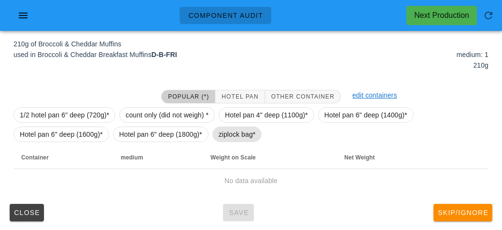
click at [225, 138] on span "ziplock bag*" at bounding box center [236, 134] width 37 height 14
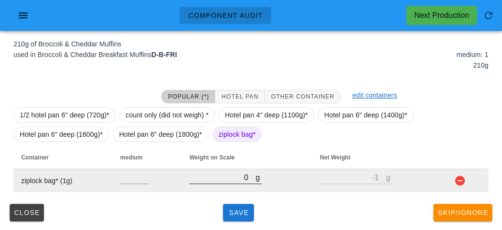
click at [220, 181] on input "0" at bounding box center [222, 177] width 66 height 13
type input "30"
type input "29"
type input "330"
type input "329"
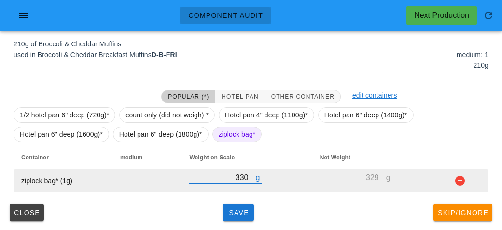
type input "330"
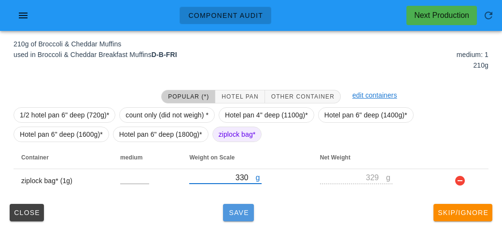
click at [241, 209] on span "Save" at bounding box center [238, 212] width 23 height 8
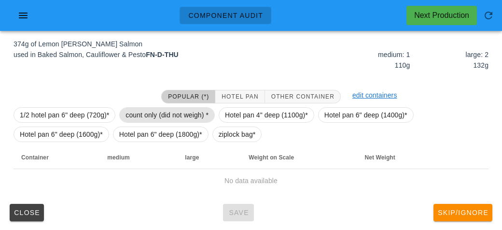
click at [137, 115] on span "count only (did not weigh) *" at bounding box center [166, 115] width 83 height 14
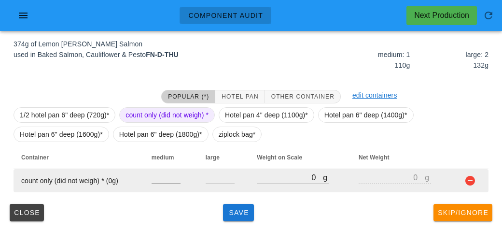
click at [153, 173] on input "number" at bounding box center [165, 177] width 29 height 13
type input "1"
type input "2"
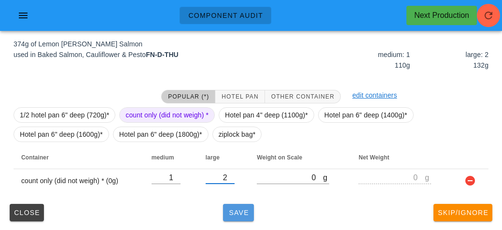
click at [247, 212] on span "Save" at bounding box center [238, 212] width 23 height 8
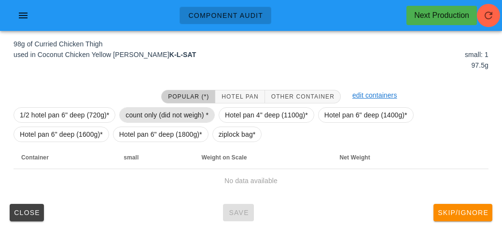
click at [176, 110] on span "count only (did not weigh) *" at bounding box center [166, 115] width 83 height 14
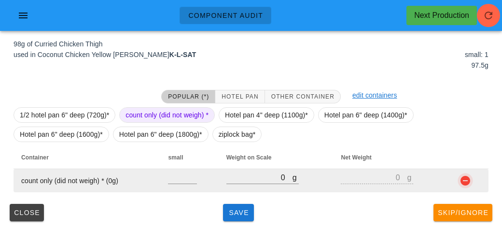
click at [460, 183] on button "button" at bounding box center [465, 181] width 12 height 12
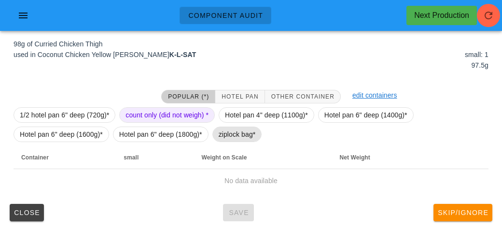
click at [247, 136] on span "ziplock bag*" at bounding box center [236, 134] width 37 height 14
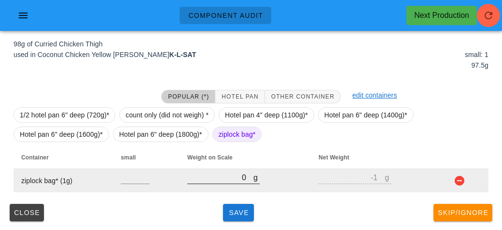
click at [216, 174] on input "0" at bounding box center [220, 177] width 66 height 13
type input "20"
type input "19"
type input "200"
type input "199"
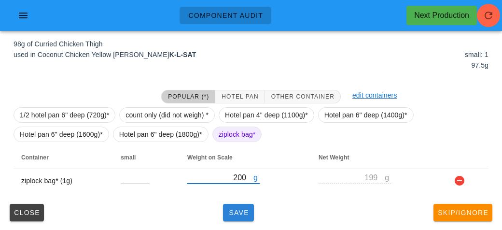
type input "200"
click at [229, 214] on span "Save" at bounding box center [238, 212] width 23 height 8
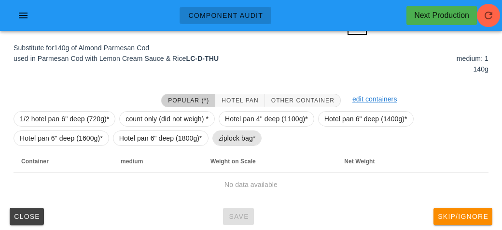
click at [222, 143] on span "ziplock bag*" at bounding box center [236, 138] width 37 height 14
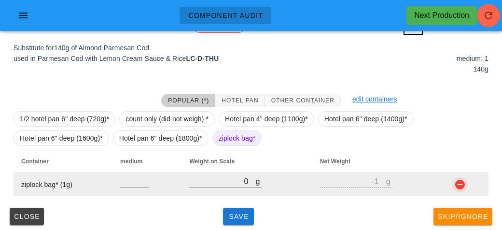
click at [460, 183] on button "button" at bounding box center [460, 184] width 12 height 12
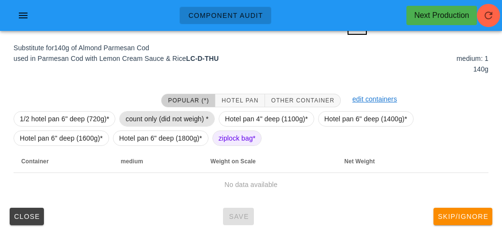
click at [157, 117] on span "count only (did not weigh) *" at bounding box center [166, 118] width 83 height 14
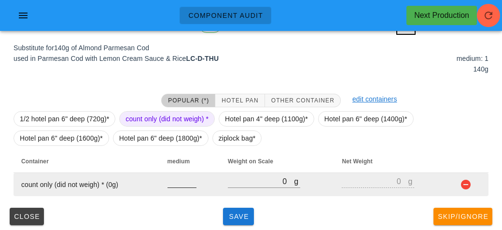
click at [178, 184] on input "number" at bounding box center [181, 181] width 29 height 13
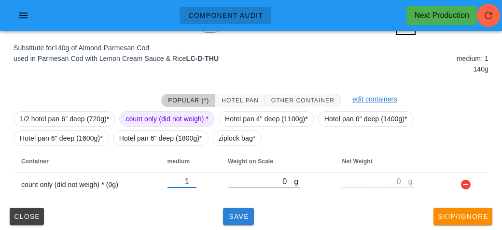
type input "1"
click at [243, 213] on span "Save" at bounding box center [238, 216] width 23 height 8
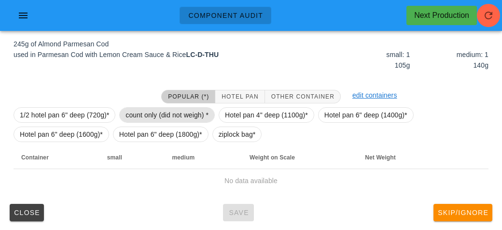
click at [139, 108] on span "count only (did not weigh) *" at bounding box center [166, 115] width 83 height 14
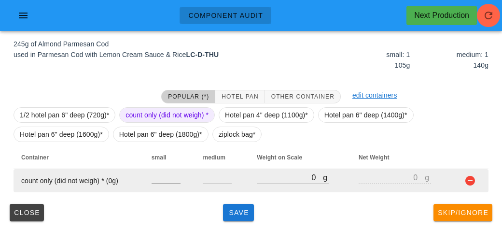
click at [164, 174] on input "number" at bounding box center [165, 177] width 29 height 13
type input "1"
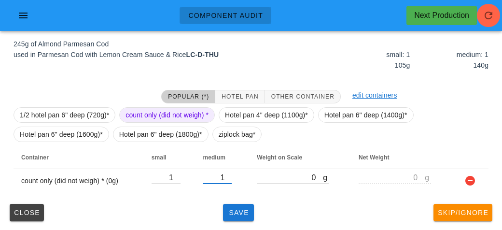
type input "1"
click at [223, 219] on div "Close Save Skip/Ignore" at bounding box center [251, 212] width 490 height 25
click at [225, 204] on button "Save" at bounding box center [238, 212] width 31 height 17
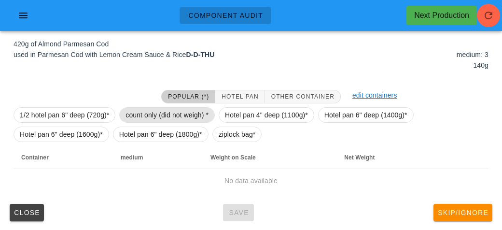
click at [140, 110] on span "count only (did not weigh) *" at bounding box center [166, 115] width 83 height 14
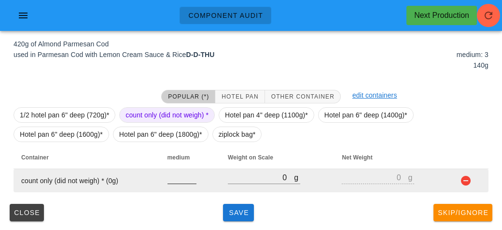
click at [178, 180] on input "number" at bounding box center [181, 177] width 29 height 13
type input "3"
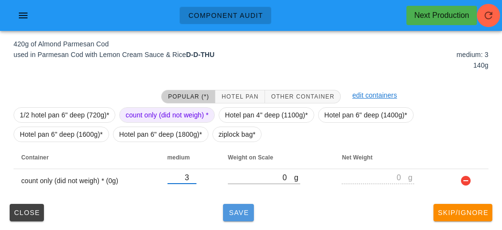
click at [238, 208] on span "Save" at bounding box center [238, 212] width 23 height 8
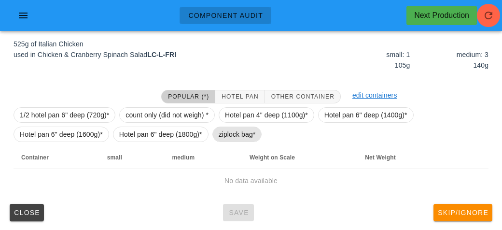
click at [221, 129] on span "ziplock bag*" at bounding box center [236, 134] width 37 height 14
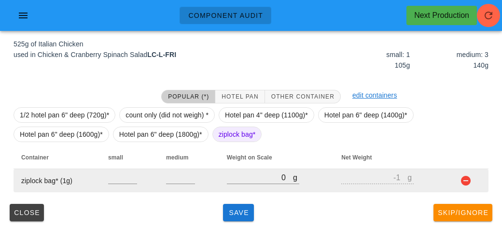
click at [221, 184] on td "g 0" at bounding box center [276, 180] width 114 height 23
click at [243, 178] on input "0" at bounding box center [260, 177] width 66 height 13
type input "60"
type input "59"
type input "690"
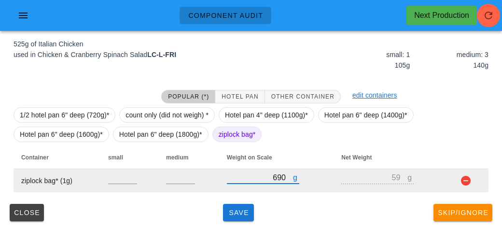
type input "689"
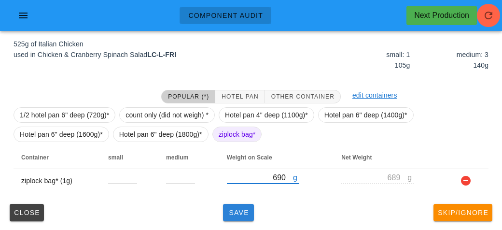
type input "690"
click at [229, 214] on span "Save" at bounding box center [238, 212] width 23 height 8
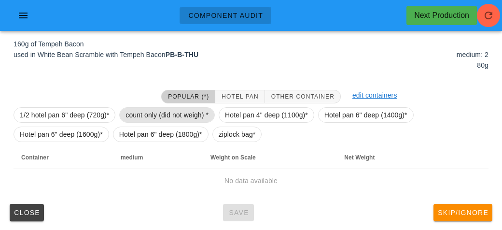
click at [150, 111] on span "count only (did not weigh) *" at bounding box center [166, 115] width 83 height 14
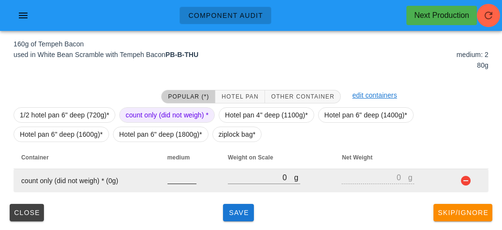
click at [171, 180] on input "number" at bounding box center [181, 177] width 29 height 13
type input "2"
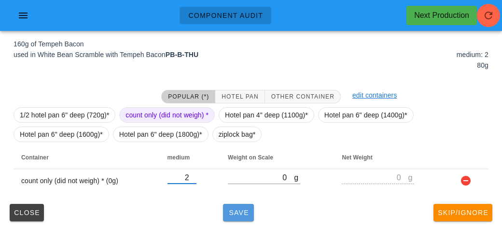
click at [235, 212] on span "Save" at bounding box center [238, 212] width 23 height 8
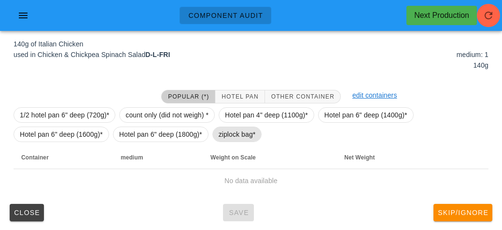
click at [230, 135] on span "ziplock bag*" at bounding box center [236, 134] width 37 height 14
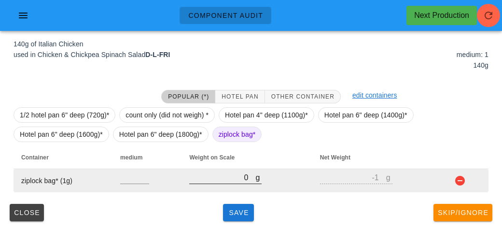
click at [230, 180] on input "0" at bounding box center [222, 177] width 66 height 13
type input "20"
type input "19"
type input "280"
type input "279"
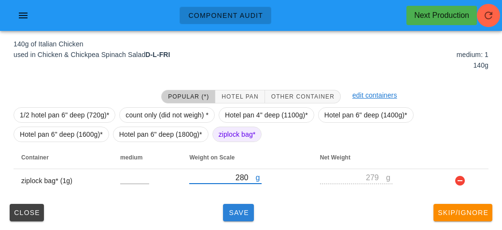
type input "280"
click at [249, 206] on button "Save" at bounding box center [238, 212] width 31 height 17
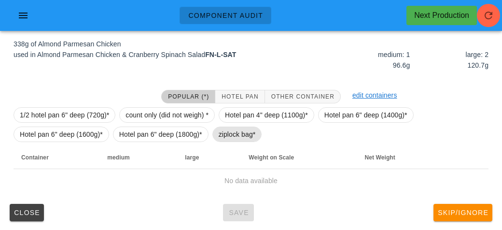
click at [232, 128] on span "ziplock bag*" at bounding box center [236, 134] width 37 height 14
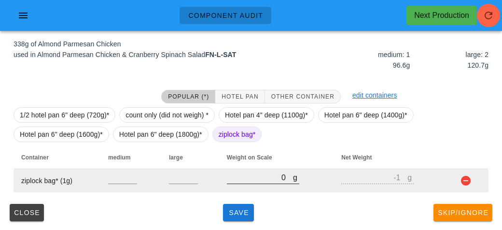
click at [237, 178] on input "0" at bounding box center [260, 177] width 66 height 13
type input "50"
type input "49"
type input "510"
type input "509"
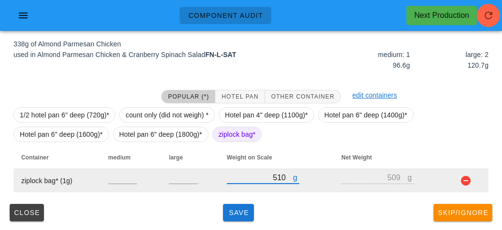
type input "510"
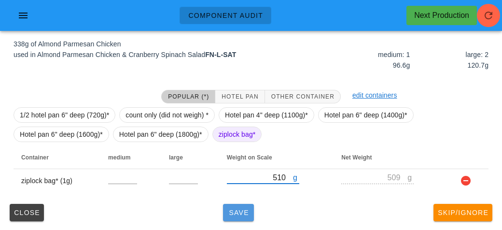
click at [229, 208] on span "Save" at bounding box center [238, 212] width 23 height 8
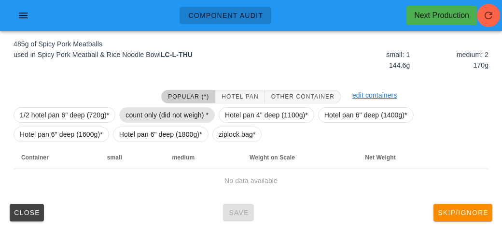
click at [136, 114] on span "count only (did not weigh) *" at bounding box center [166, 115] width 83 height 14
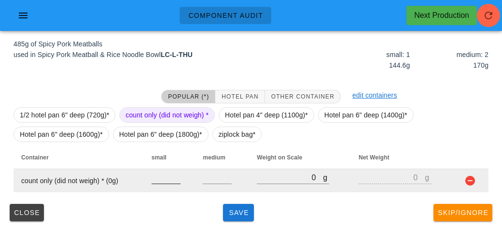
click at [166, 172] on input "number" at bounding box center [165, 177] width 29 height 13
type input "1"
type input "2"
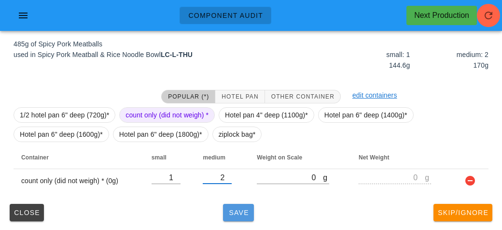
click at [235, 205] on button "Save" at bounding box center [238, 212] width 31 height 17
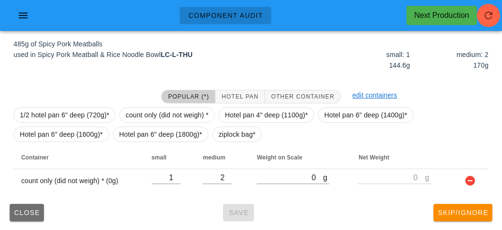
click at [43, 212] on button "Close" at bounding box center [27, 212] width 34 height 17
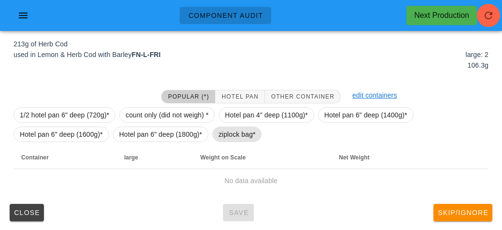
click at [222, 138] on span "ziplock bag*" at bounding box center [236, 134] width 37 height 14
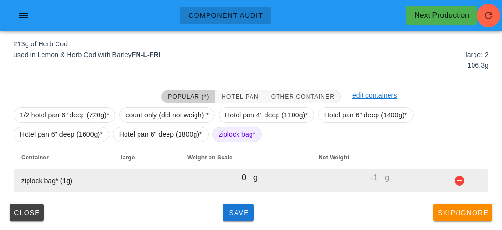
click at [216, 173] on input "0" at bounding box center [220, 177] width 66 height 13
click at [455, 184] on button "button" at bounding box center [459, 181] width 12 height 12
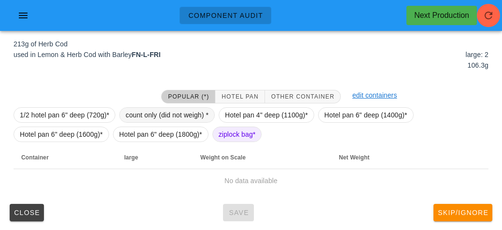
click at [171, 118] on span "count only (did not weigh) *" at bounding box center [166, 115] width 83 height 14
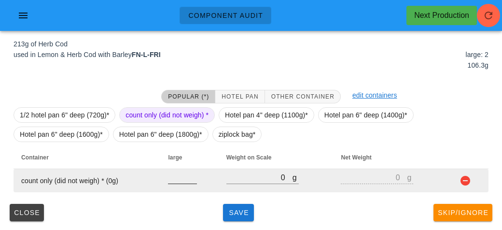
click at [176, 180] on input "number" at bounding box center [182, 177] width 29 height 13
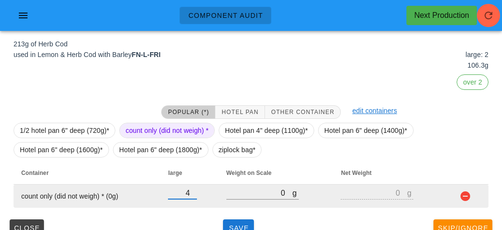
type input "43"
click at [470, 190] on button "button" at bounding box center [465, 196] width 12 height 12
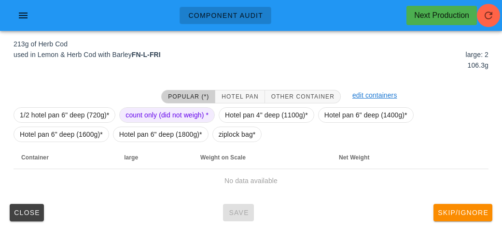
click at [161, 112] on span "count only (did not weigh) *" at bounding box center [166, 115] width 83 height 14
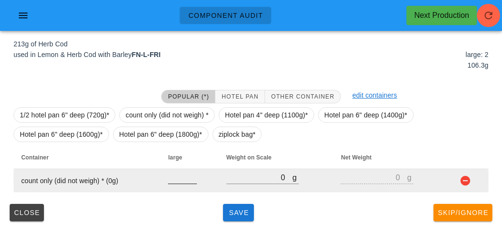
click at [186, 181] on input "number" at bounding box center [182, 177] width 29 height 13
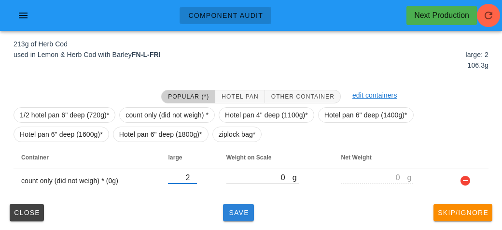
type input "2"
click at [223, 215] on button "Save" at bounding box center [238, 212] width 31 height 17
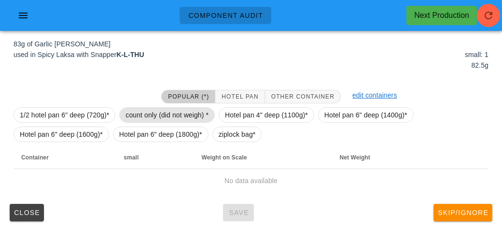
click at [146, 120] on span "count only (did not weigh) *" at bounding box center [166, 115] width 83 height 14
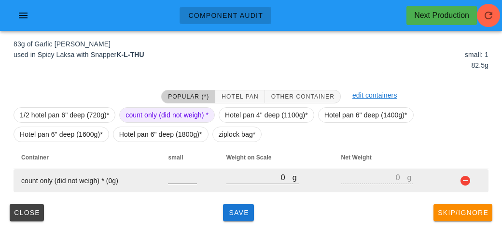
click at [178, 178] on input "number" at bounding box center [182, 177] width 29 height 13
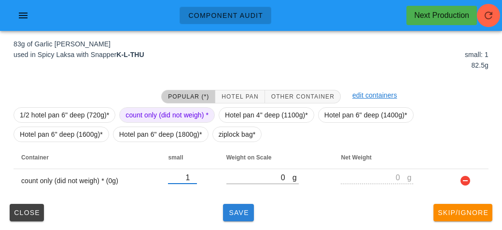
type input "1"
click at [231, 213] on span "Save" at bounding box center [238, 212] width 23 height 8
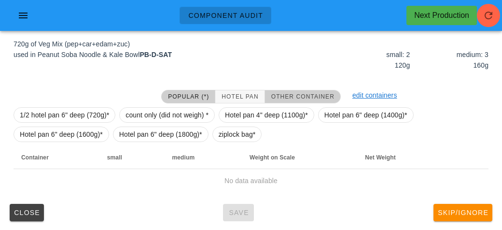
click at [279, 97] on span "Other Container" at bounding box center [303, 96] width 64 height 7
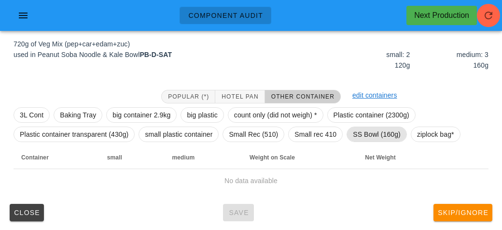
click at [365, 135] on span "SS Bowl (160g)" at bounding box center [377, 134] width 48 height 14
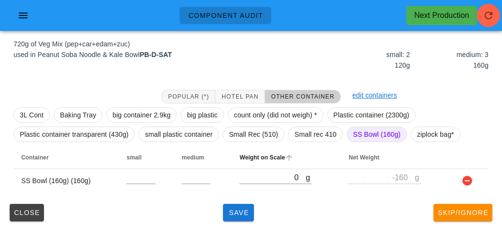
click at [288, 166] on th "Weight on Scale" at bounding box center [286, 157] width 109 height 23
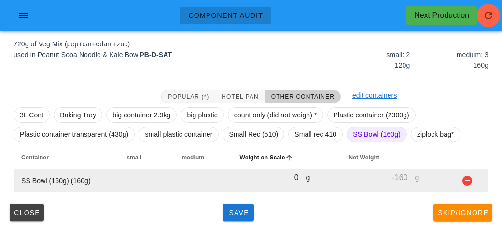
click at [262, 177] on input "0" at bounding box center [272, 177] width 66 height 13
type input "10"
type input "-150"
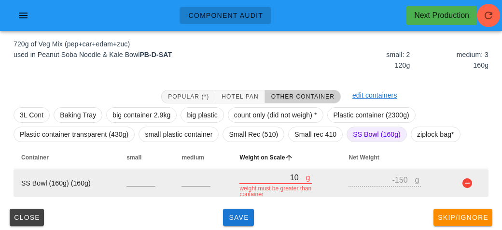
type input "110"
type input "-50"
type input "1140"
type input "980"
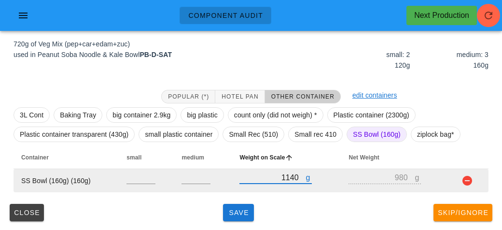
type input "1140"
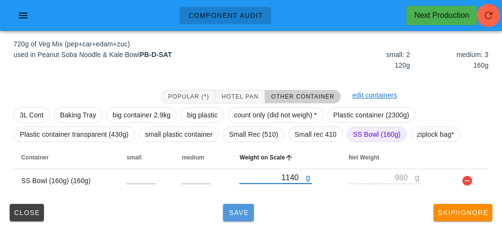
click at [249, 204] on button "Save" at bounding box center [238, 212] width 31 height 17
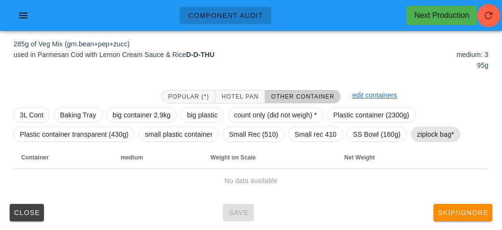
click at [428, 127] on span "ziplock bag*" at bounding box center [435, 134] width 37 height 14
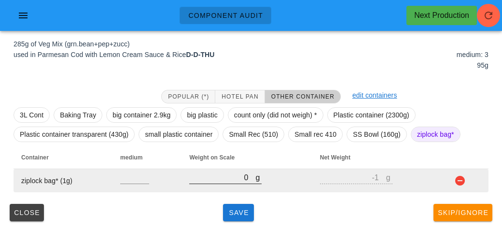
click at [220, 180] on input "0" at bounding box center [222, 177] width 66 height 13
type input "30"
type input "29"
type input "310"
type input "309"
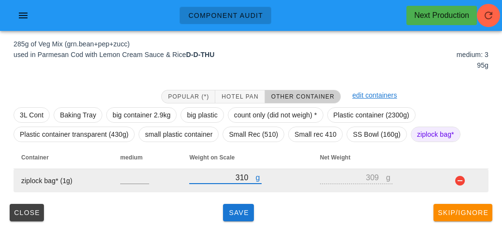
type input "310"
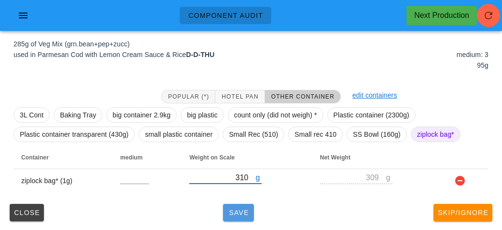
click at [230, 220] on button "Save" at bounding box center [238, 212] width 31 height 17
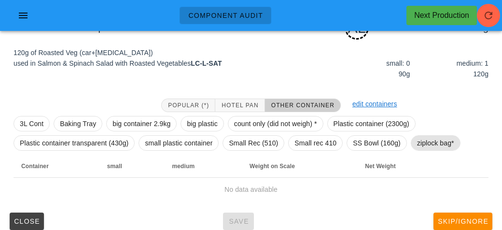
click at [420, 140] on span "ziplock bag*" at bounding box center [435, 143] width 37 height 14
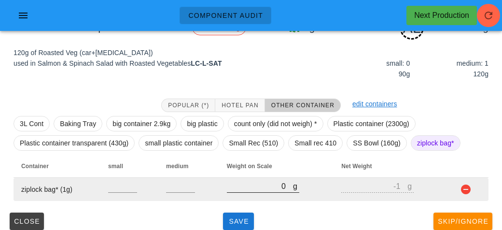
click at [257, 190] on input "0" at bounding box center [260, 185] width 66 height 13
type input "10"
type input "9"
type input "190"
type input "189"
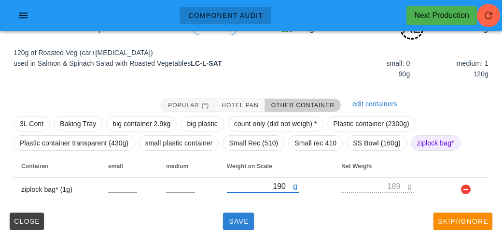
type input "190"
click at [247, 214] on button "Save" at bounding box center [238, 220] width 31 height 17
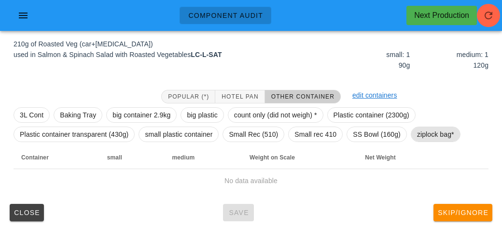
click at [428, 132] on span "ziplock bag*" at bounding box center [435, 134] width 37 height 14
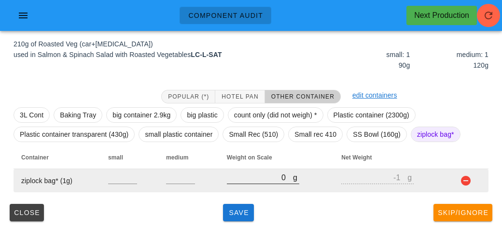
click at [236, 181] on input "0" at bounding box center [260, 177] width 66 height 13
type input "40"
type input "39"
type input "440"
type input "439"
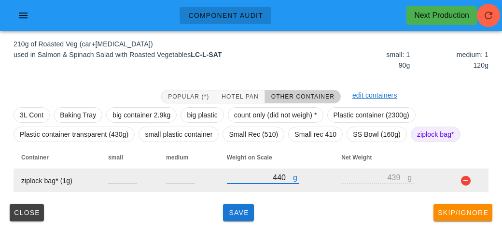
type input "440"
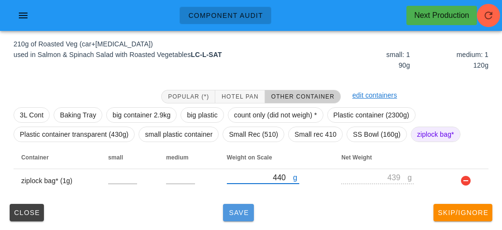
click at [251, 212] on button "Save" at bounding box center [238, 212] width 31 height 17
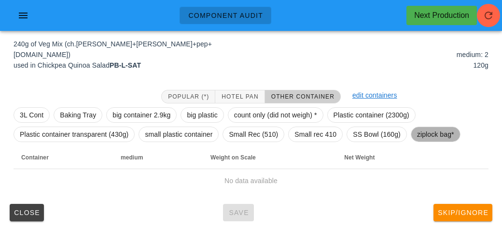
click at [424, 135] on span "ziplock bag*" at bounding box center [435, 134] width 37 height 14
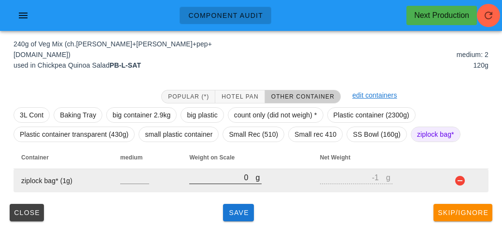
click at [211, 175] on input "0" at bounding box center [222, 177] width 66 height 13
type input "310"
type input "309"
type input "310"
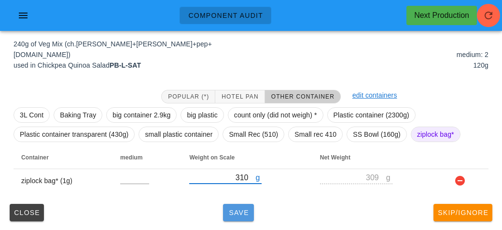
click at [237, 215] on span "Save" at bounding box center [238, 212] width 23 height 8
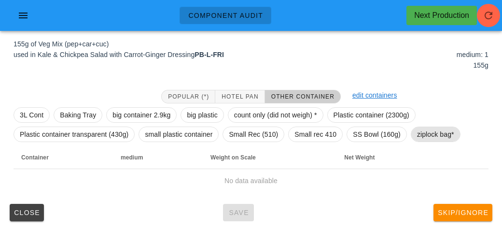
click at [434, 133] on span "ziplock bag*" at bounding box center [435, 134] width 37 height 14
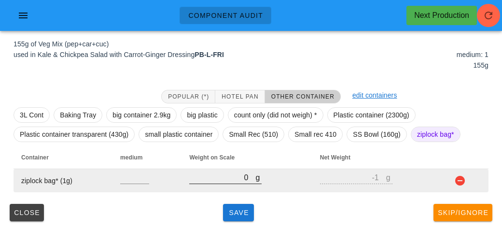
click at [229, 180] on input "0" at bounding box center [222, 177] width 66 height 13
type input "10"
type input "9"
type input "170"
type input "169"
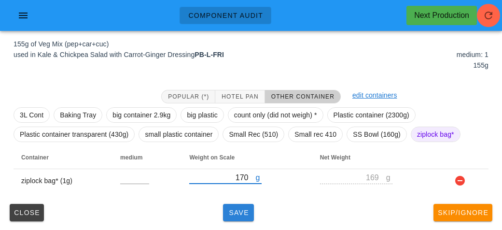
type input "170"
click at [241, 212] on span "Save" at bounding box center [238, 212] width 23 height 8
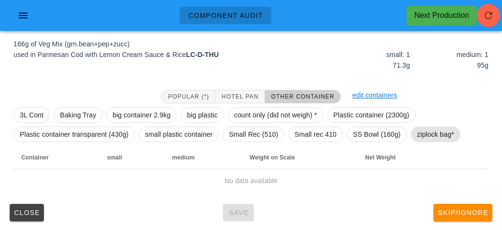
click at [438, 133] on span "ziplock bag*" at bounding box center [435, 134] width 37 height 14
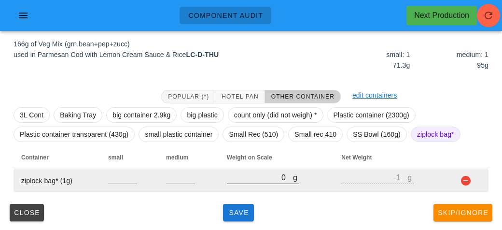
click at [234, 180] on input "0" at bounding box center [260, 177] width 66 height 13
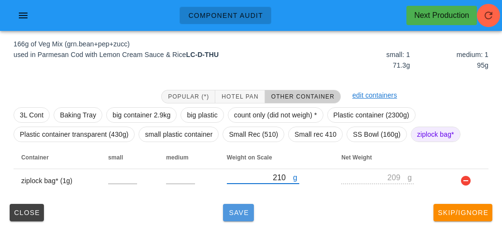
click at [234, 219] on button "Save" at bounding box center [238, 212] width 31 height 17
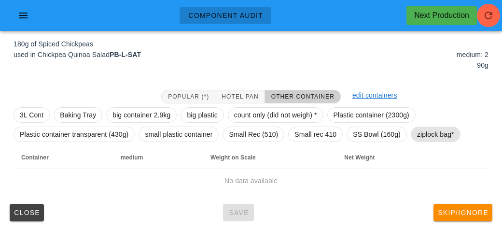
click at [426, 135] on span "ziplock bag*" at bounding box center [435, 134] width 37 height 14
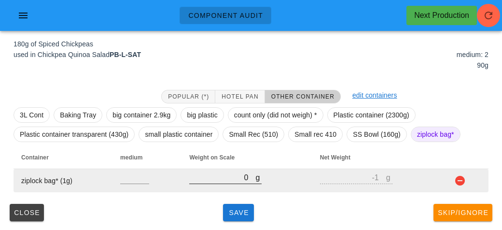
click at [220, 181] on input "0" at bounding box center [222, 177] width 66 height 13
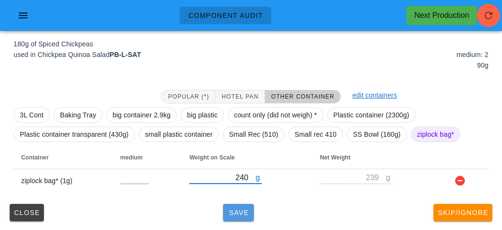
click at [231, 217] on button "Save" at bounding box center [238, 212] width 31 height 17
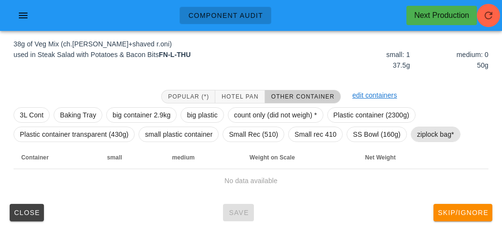
click at [429, 129] on span "ziplock bag*" at bounding box center [435, 134] width 37 height 14
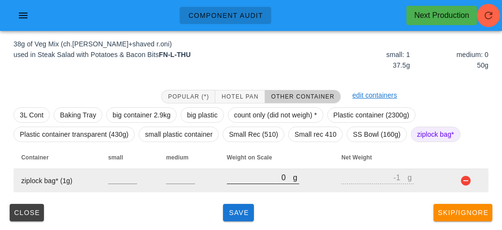
click at [237, 176] on input "0" at bounding box center [260, 177] width 66 height 13
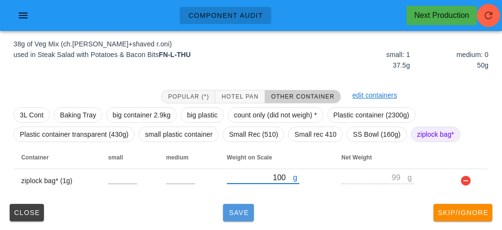
click at [226, 206] on button "Save" at bounding box center [238, 212] width 31 height 17
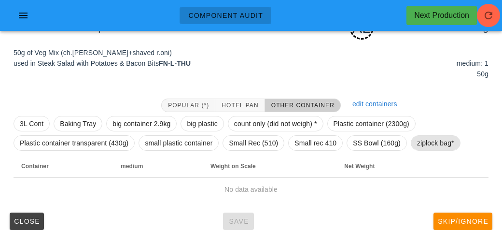
click at [426, 143] on span "ziplock bag*" at bounding box center [435, 143] width 37 height 14
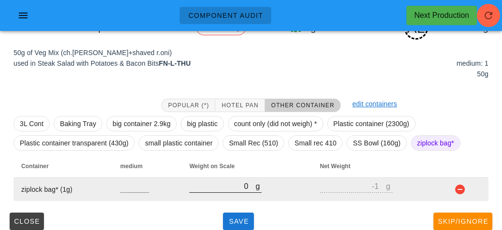
click at [245, 188] on input "0" at bounding box center [222, 185] width 66 height 13
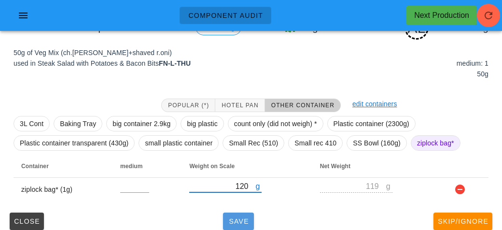
click at [251, 224] on button "Save" at bounding box center [238, 220] width 31 height 17
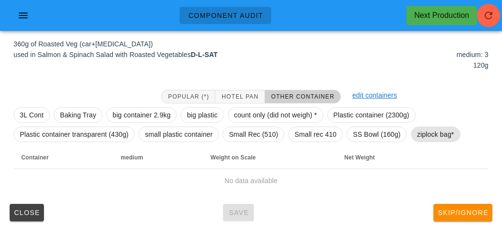
click at [428, 140] on span "ziplock bag*" at bounding box center [435, 134] width 37 height 14
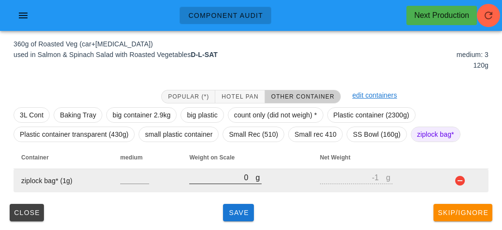
click at [206, 181] on input "0" at bounding box center [222, 177] width 66 height 13
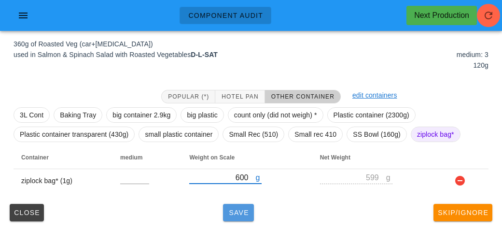
click at [224, 206] on button "Save" at bounding box center [238, 212] width 31 height 17
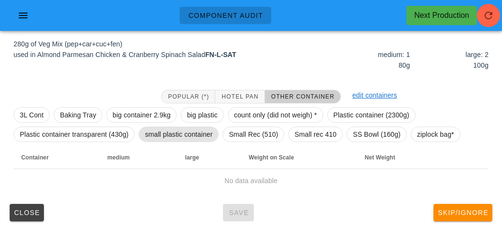
click at [168, 134] on span "small plastic container" at bounding box center [179, 134] width 68 height 14
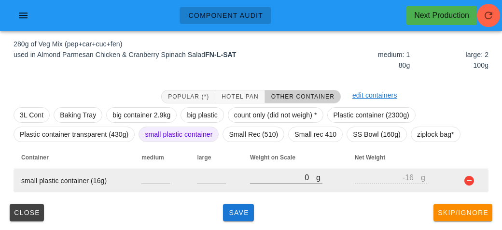
click at [269, 179] on input "0" at bounding box center [283, 177] width 66 height 13
click at [463, 183] on button "button" at bounding box center [469, 181] width 12 height 12
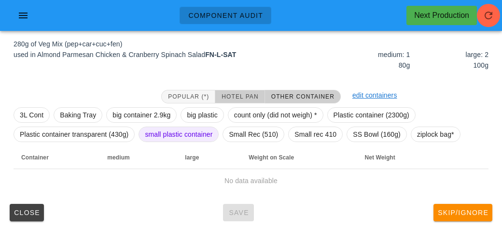
click at [232, 98] on span "Hotel Pan" at bounding box center [239, 96] width 37 height 7
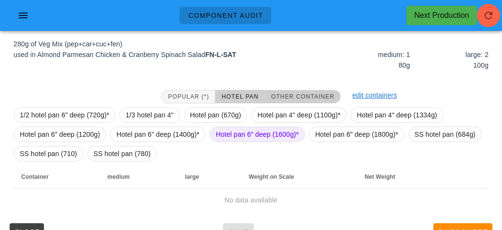
click at [283, 100] on button "Other Container" at bounding box center [303, 97] width 76 height 14
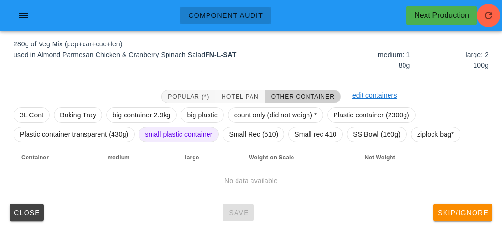
click at [167, 140] on span "small plastic container" at bounding box center [179, 134] width 68 height 14
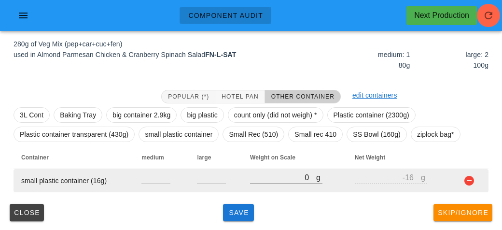
click at [278, 179] on input "0" at bounding box center [283, 177] width 66 height 13
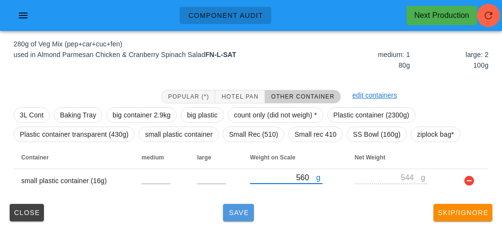
click at [241, 209] on span "Save" at bounding box center [238, 212] width 23 height 8
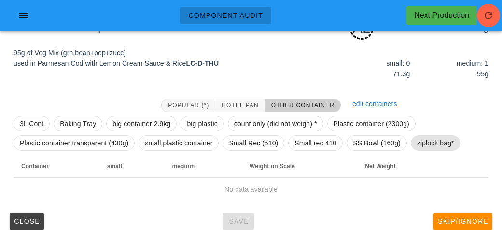
click at [422, 141] on span "ziplock bag*" at bounding box center [435, 143] width 37 height 14
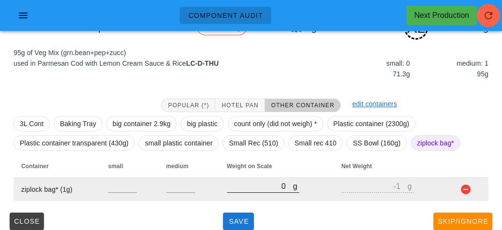
click at [250, 183] on input "0" at bounding box center [260, 185] width 66 height 13
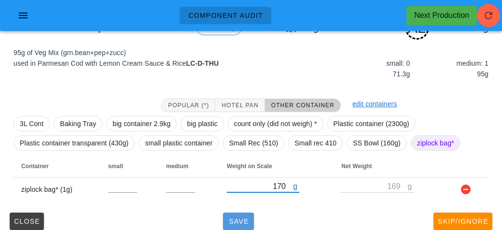
click at [240, 219] on span "Save" at bounding box center [238, 221] width 23 height 8
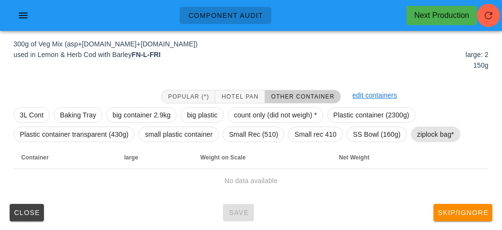
click at [436, 138] on span "ziplock bag*" at bounding box center [435, 134] width 37 height 14
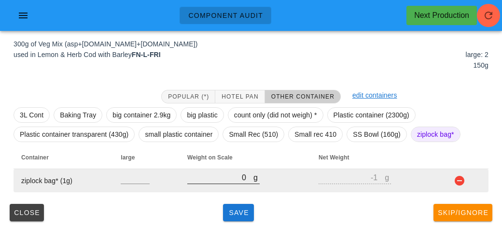
click at [227, 180] on input "0" at bounding box center [220, 177] width 66 height 13
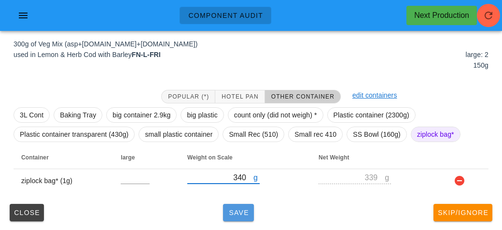
click at [237, 219] on button "Save" at bounding box center [238, 212] width 31 height 17
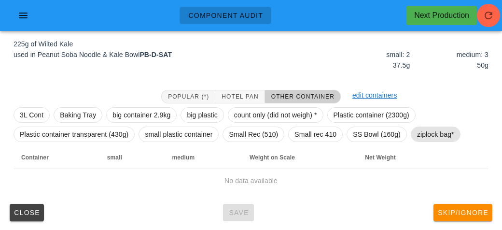
click at [429, 133] on span "ziplock bag*" at bounding box center [435, 134] width 37 height 14
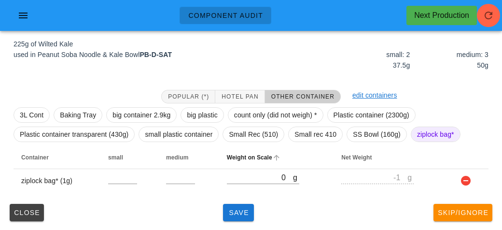
click at [252, 160] on th "Weight on Scale" at bounding box center [276, 157] width 114 height 23
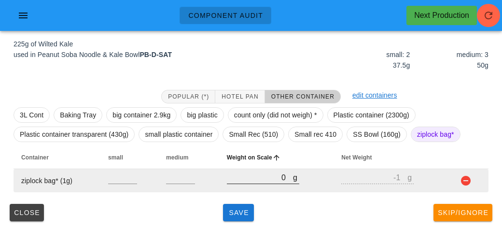
click at [255, 180] on input "0" at bounding box center [260, 177] width 66 height 13
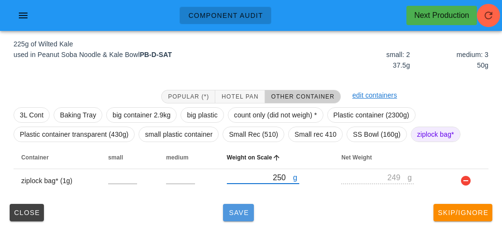
click at [249, 209] on span "Save" at bounding box center [238, 212] width 23 height 8
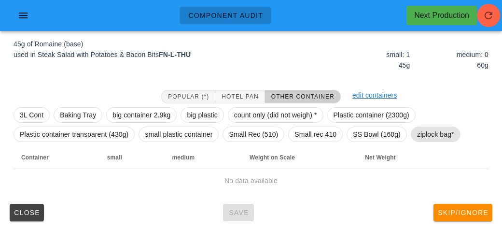
click at [432, 135] on span "ziplock bag*" at bounding box center [435, 134] width 37 height 14
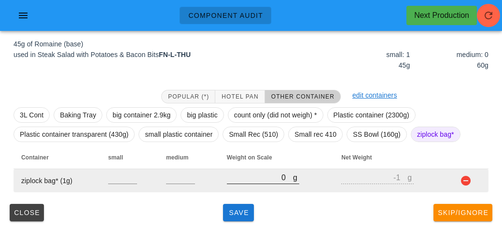
click at [239, 183] on div "g 0" at bounding box center [263, 177] width 72 height 13
click at [278, 172] on input "0" at bounding box center [260, 177] width 66 height 13
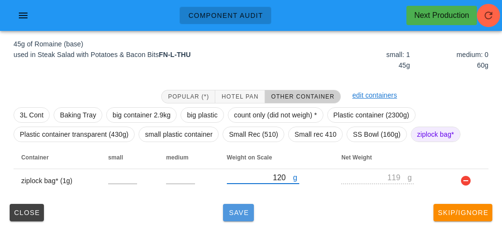
click at [249, 219] on button "Save" at bounding box center [238, 212] width 31 height 17
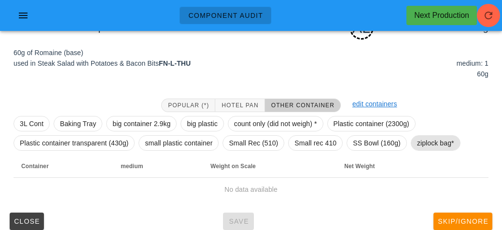
click at [434, 140] on span "ziplock bag*" at bounding box center [435, 143] width 37 height 14
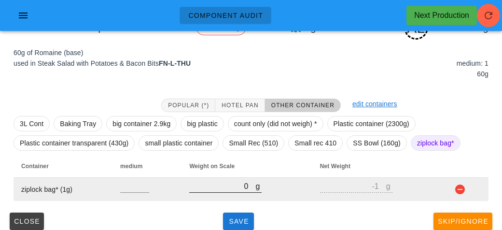
click at [231, 189] on input "0" at bounding box center [222, 185] width 66 height 13
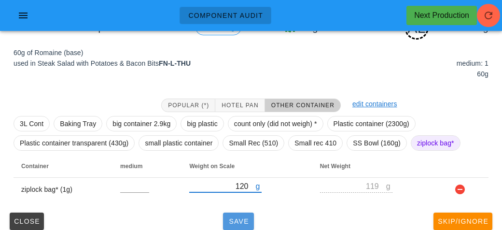
click at [239, 217] on span "Save" at bounding box center [238, 221] width 23 height 8
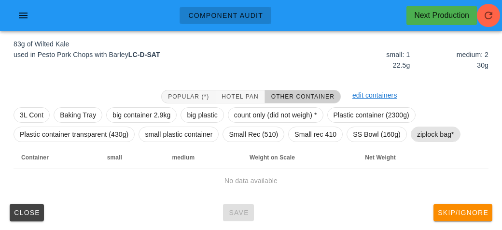
click at [425, 135] on span "ziplock bag*" at bounding box center [435, 134] width 37 height 14
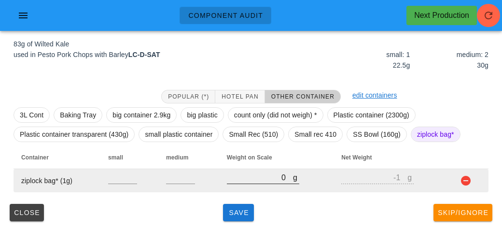
click at [242, 180] on input "0" at bounding box center [260, 177] width 66 height 13
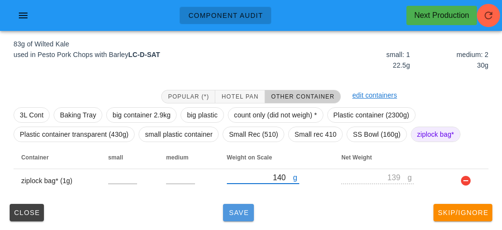
click at [225, 212] on button "Save" at bounding box center [238, 212] width 31 height 17
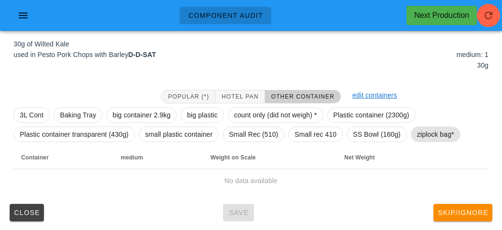
click at [420, 140] on span "ziplock bag*" at bounding box center [435, 134] width 37 height 14
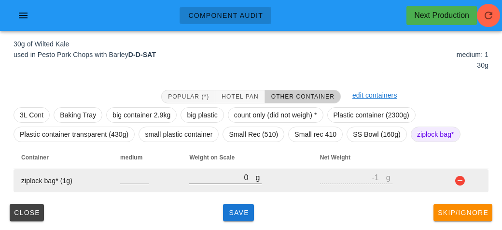
click at [239, 177] on input "0" at bounding box center [222, 177] width 66 height 13
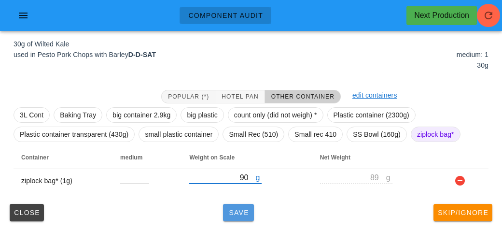
click at [238, 219] on button "Save" at bounding box center [238, 212] width 31 height 17
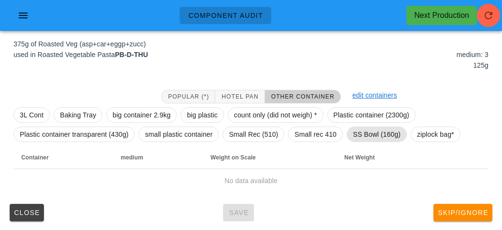
click at [365, 136] on span "SS Bowl (160g)" at bounding box center [377, 134] width 48 height 14
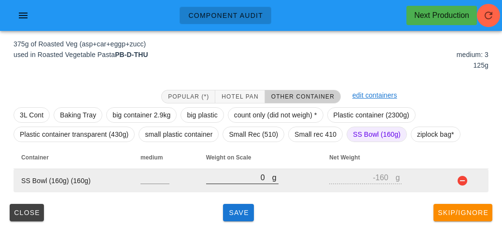
click at [232, 180] on input "0" at bounding box center [239, 177] width 66 height 13
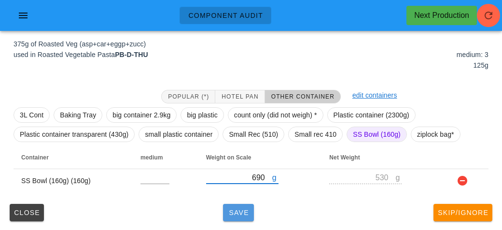
click at [235, 204] on button "Save" at bounding box center [238, 212] width 31 height 17
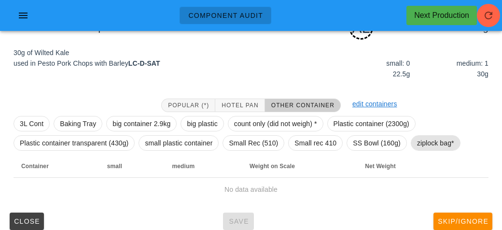
click at [440, 139] on span "ziplock bag*" at bounding box center [435, 143] width 37 height 14
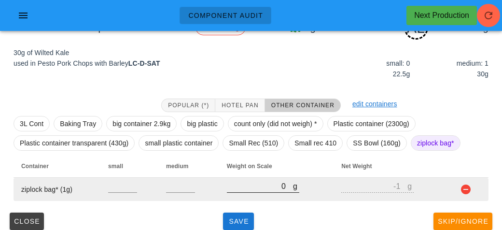
click at [257, 188] on input "0" at bounding box center [260, 185] width 66 height 13
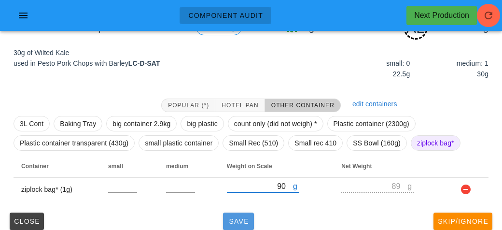
click at [231, 224] on button "Save" at bounding box center [238, 220] width 31 height 17
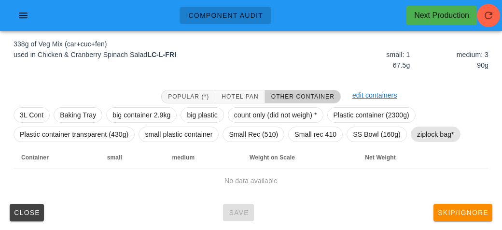
click at [423, 135] on span "ziplock bag*" at bounding box center [435, 134] width 37 height 14
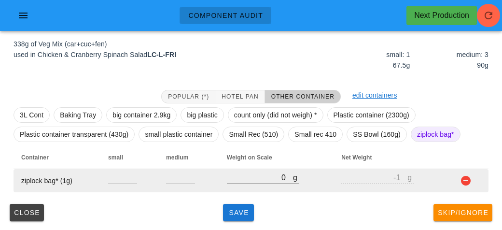
click at [249, 177] on input "0" at bounding box center [260, 177] width 66 height 13
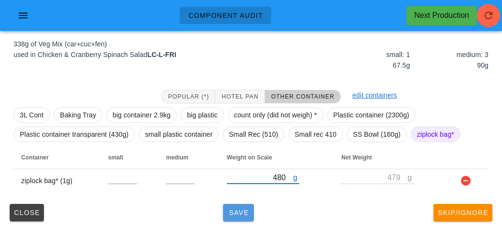
click at [239, 211] on span "Save" at bounding box center [238, 212] width 23 height 8
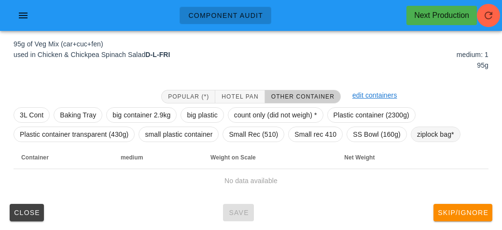
click at [419, 130] on span "ziplock bag*" at bounding box center [435, 134] width 37 height 14
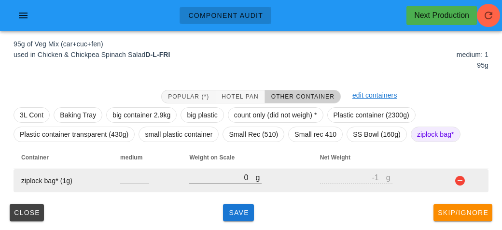
click at [201, 176] on input "0" at bounding box center [222, 177] width 66 height 13
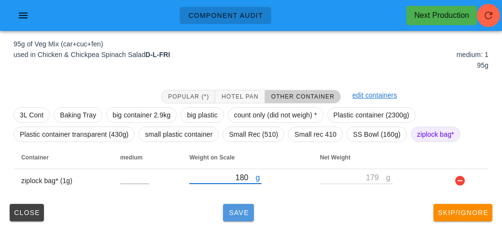
click at [244, 215] on span "Save" at bounding box center [238, 212] width 23 height 8
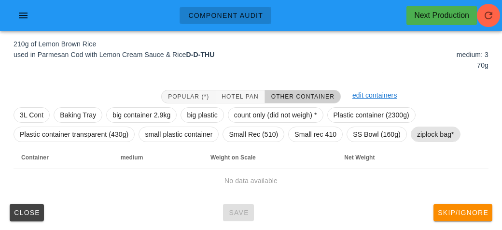
click at [443, 130] on span "ziplock bag*" at bounding box center [435, 134] width 37 height 14
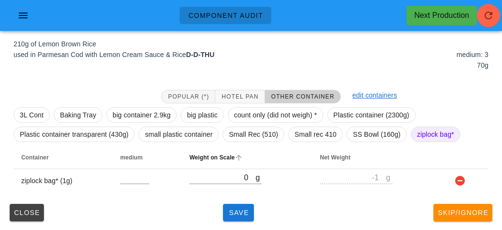
click at [229, 166] on th "Weight on Scale" at bounding box center [246, 157] width 130 height 23
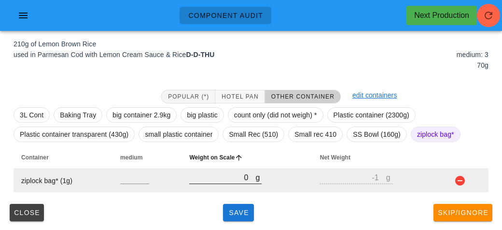
click at [215, 176] on input "0" at bounding box center [222, 177] width 66 height 13
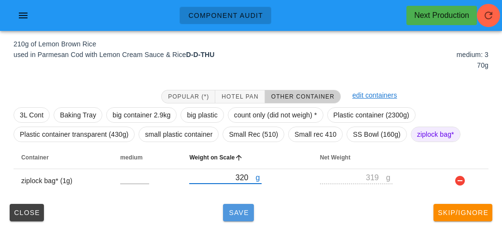
click at [241, 212] on span "Save" at bounding box center [238, 212] width 23 height 8
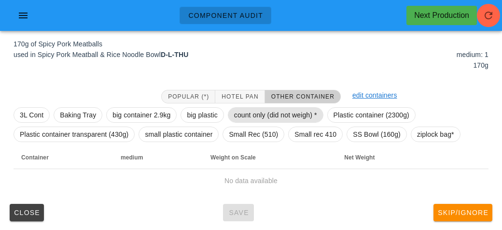
click at [252, 112] on span "count only (did not weigh) *" at bounding box center [275, 115] width 83 height 14
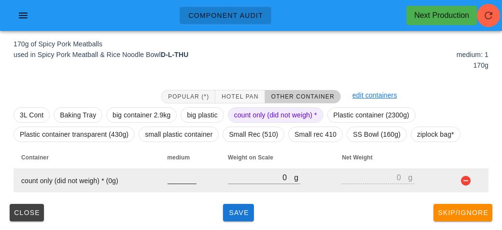
click at [180, 179] on input "number" at bounding box center [181, 177] width 29 height 13
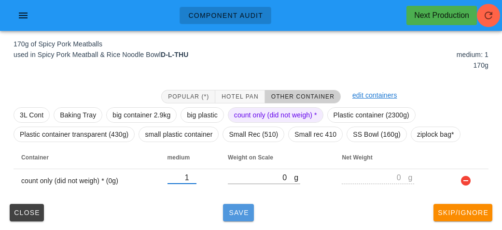
click at [244, 208] on span "Save" at bounding box center [238, 212] width 23 height 8
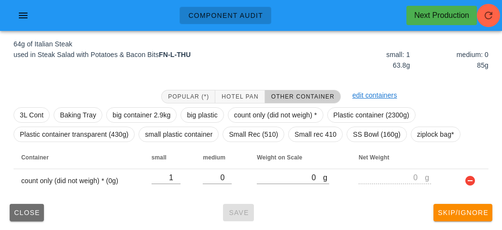
click at [25, 215] on span "Close" at bounding box center [27, 212] width 27 height 8
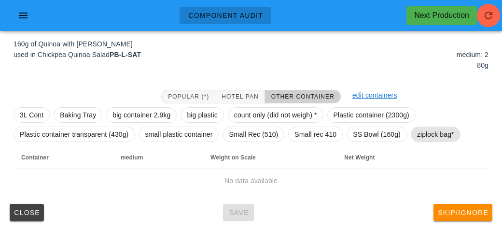
click at [420, 129] on span "ziplock bag*" at bounding box center [435, 134] width 37 height 14
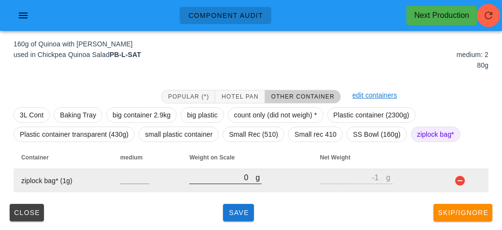
click at [214, 172] on input "0" at bounding box center [222, 177] width 66 height 13
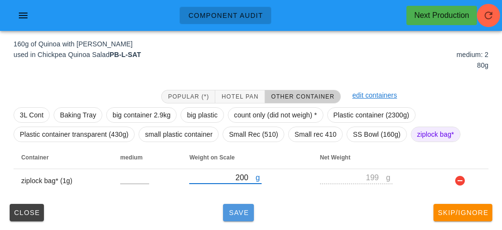
click at [241, 209] on span "Save" at bounding box center [238, 212] width 23 height 8
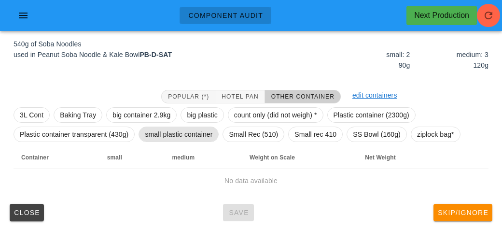
click at [196, 139] on span "small plastic container" at bounding box center [179, 134] width 68 height 14
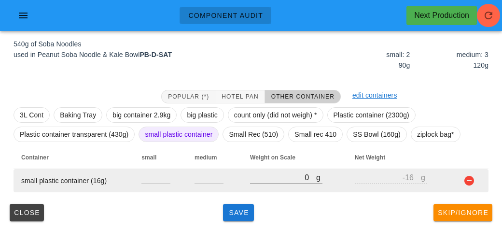
click at [271, 180] on input "0" at bounding box center [283, 177] width 66 height 13
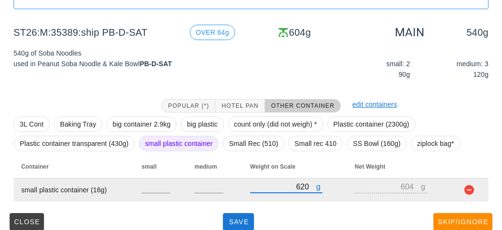
scroll to position [112, 0]
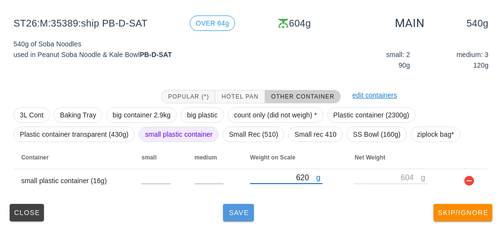
click at [236, 204] on button "Save" at bounding box center [238, 212] width 31 height 17
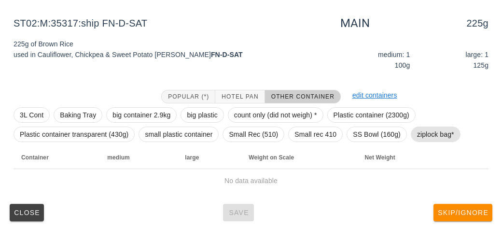
click at [427, 139] on span "ziplock bag*" at bounding box center [435, 134] width 37 height 14
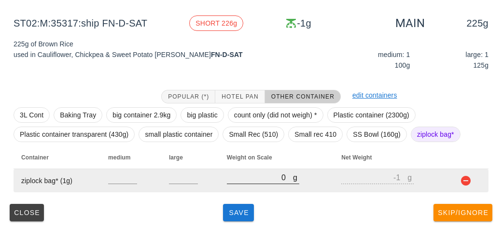
click at [260, 180] on input "0" at bounding box center [260, 177] width 66 height 13
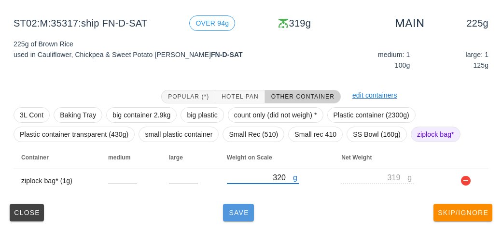
click at [235, 219] on button "Save" at bounding box center [238, 212] width 31 height 17
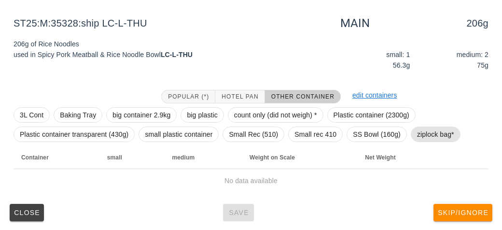
click at [422, 132] on span "ziplock bag*" at bounding box center [435, 134] width 37 height 14
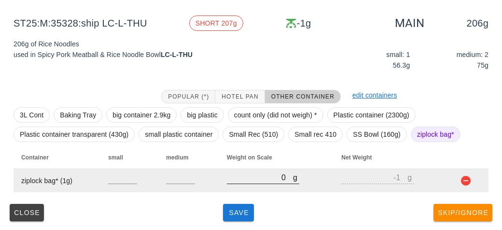
click at [247, 180] on input "0" at bounding box center [260, 177] width 66 height 13
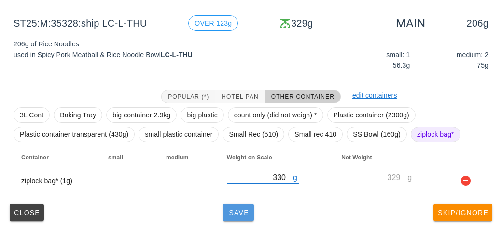
click at [241, 211] on span "Save" at bounding box center [238, 212] width 23 height 8
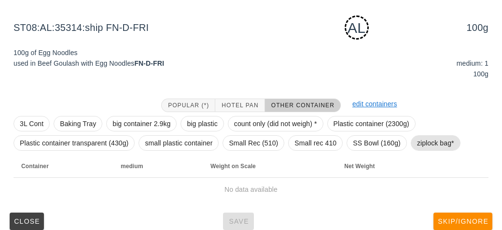
click at [420, 146] on span "ziplock bag*" at bounding box center [435, 143] width 37 height 14
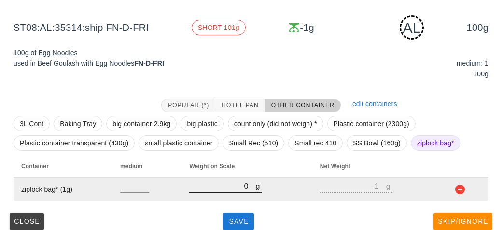
click at [247, 185] on input "0" at bounding box center [222, 185] width 66 height 13
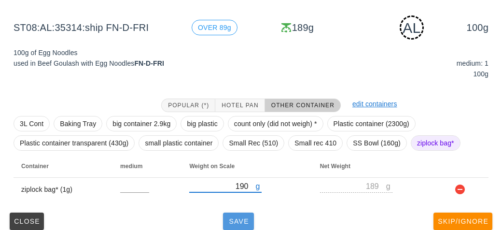
click at [245, 222] on span "Save" at bounding box center [238, 221] width 23 height 8
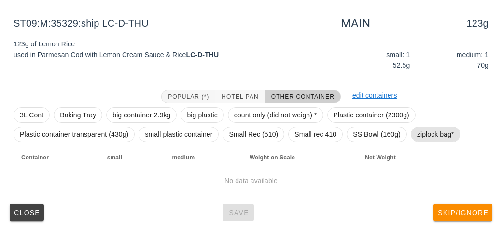
click at [417, 132] on span "ziplock bag*" at bounding box center [435, 134] width 37 height 14
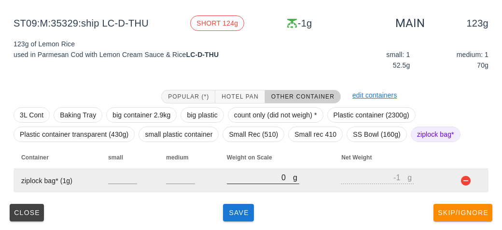
click at [246, 174] on input "0" at bounding box center [260, 177] width 66 height 13
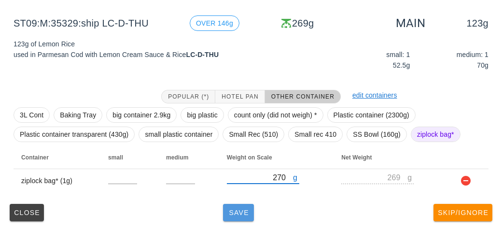
click at [237, 211] on span "Save" at bounding box center [238, 212] width 23 height 8
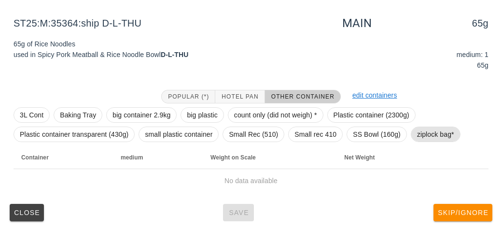
click at [438, 129] on span "ziplock bag*" at bounding box center [435, 134] width 37 height 14
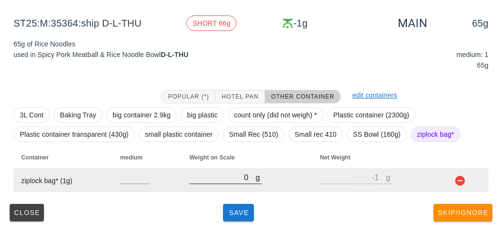
click at [232, 174] on input "0" at bounding box center [222, 177] width 66 height 13
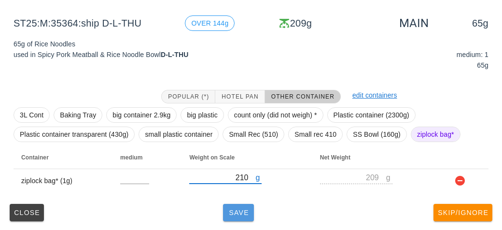
click at [241, 218] on button "Save" at bounding box center [238, 212] width 31 height 17
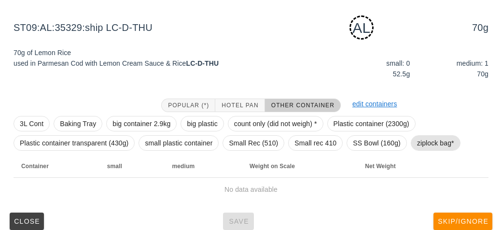
click at [438, 145] on span "ziplock bag*" at bounding box center [435, 143] width 37 height 14
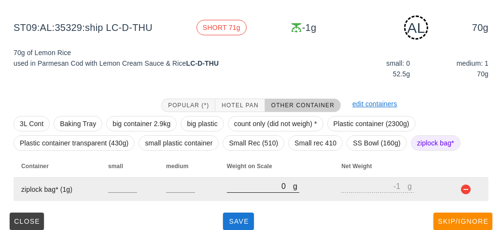
click at [260, 197] on div at bounding box center [263, 197] width 72 height 7
click at [257, 187] on input "0" at bounding box center [260, 185] width 66 height 13
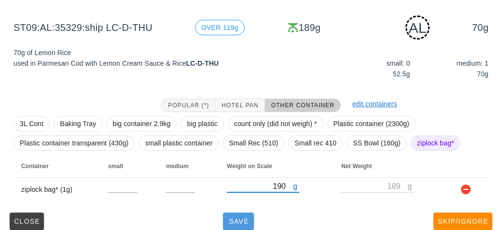
click at [229, 222] on span "Save" at bounding box center [238, 221] width 23 height 8
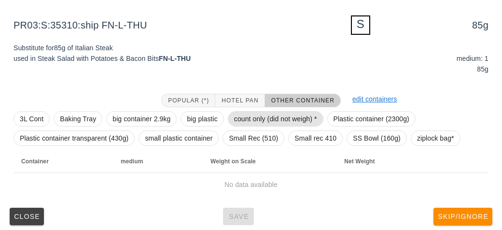
click at [247, 123] on span "count only (did not weigh) *" at bounding box center [275, 118] width 83 height 14
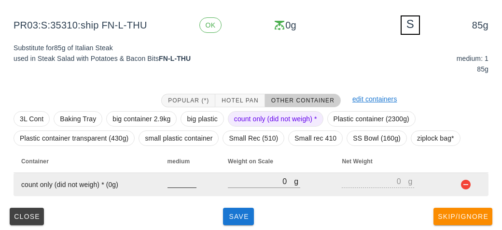
click at [172, 178] on input "number" at bounding box center [181, 181] width 29 height 13
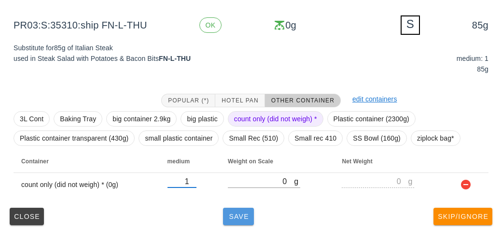
click at [236, 218] on span "Save" at bounding box center [238, 216] width 23 height 8
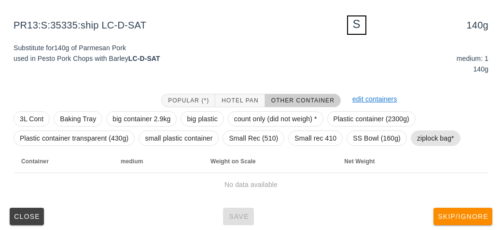
click at [422, 140] on span "ziplock bag*" at bounding box center [435, 138] width 37 height 14
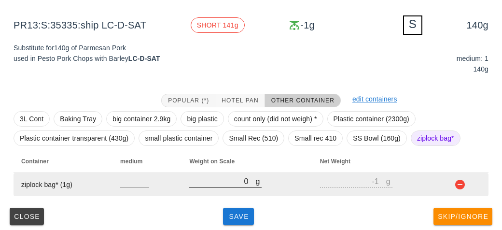
click at [231, 177] on input "0" at bounding box center [222, 181] width 66 height 13
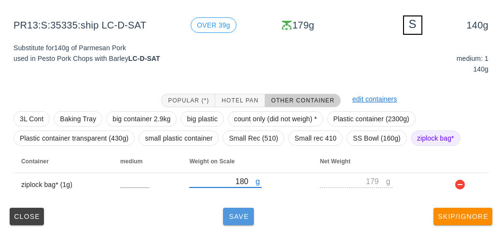
click at [243, 212] on span "Save" at bounding box center [238, 216] width 23 height 8
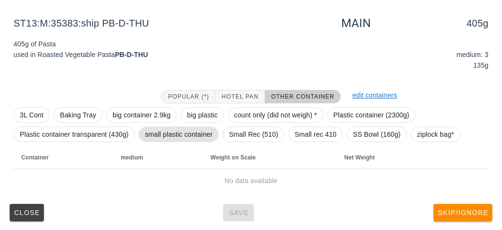
click at [160, 131] on span "small plastic container" at bounding box center [179, 134] width 68 height 14
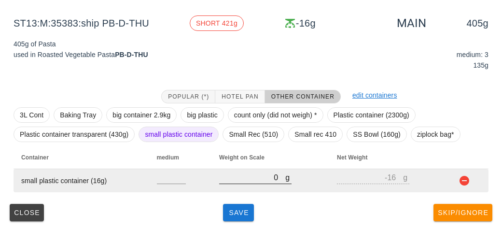
click at [263, 187] on div at bounding box center [255, 188] width 72 height 7
click at [240, 180] on input "0" at bounding box center [252, 177] width 66 height 13
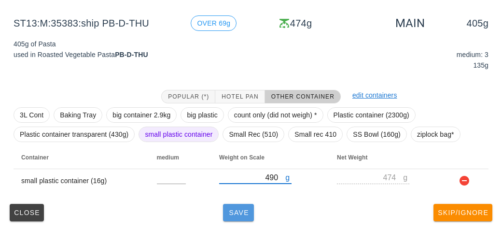
click at [239, 215] on span "Save" at bounding box center [238, 212] width 23 height 8
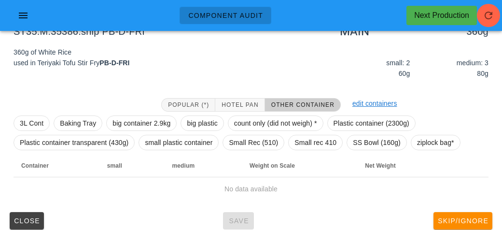
scroll to position [103, 0]
click at [423, 140] on span "ziplock bag*" at bounding box center [435, 143] width 37 height 14
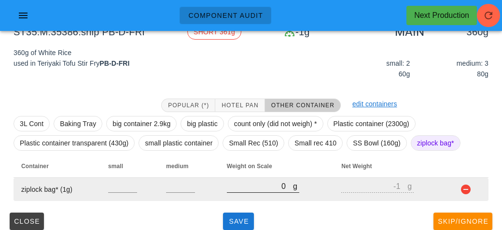
click at [255, 188] on input "0" at bounding box center [260, 185] width 66 height 13
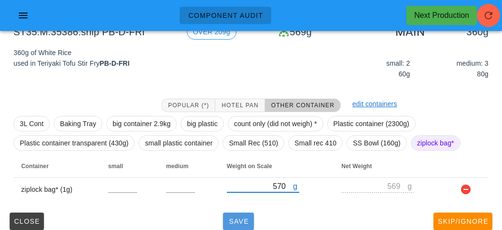
click at [252, 215] on button "Save" at bounding box center [238, 220] width 31 height 17
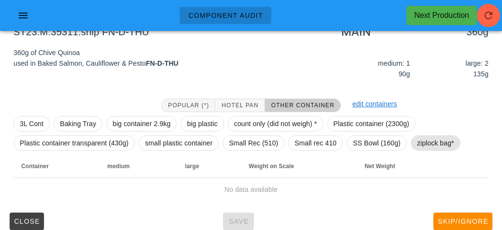
click at [431, 147] on span "ziplock bag*" at bounding box center [435, 143] width 37 height 14
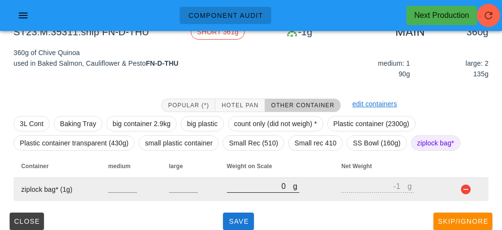
click at [250, 189] on input "0" at bounding box center [260, 185] width 66 height 13
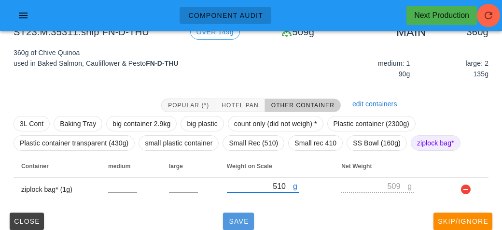
click at [250, 217] on span "Save" at bounding box center [238, 221] width 23 height 8
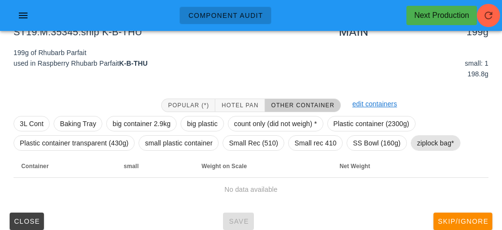
click at [432, 136] on span "ziplock bag*" at bounding box center [435, 143] width 37 height 14
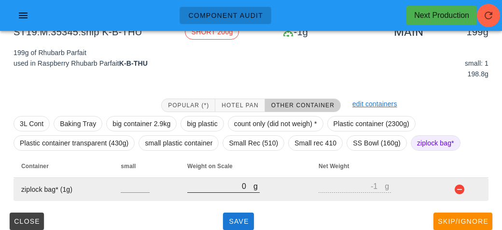
click at [232, 188] on input "0" at bounding box center [220, 185] width 66 height 13
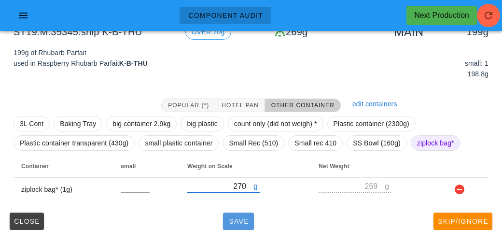
click at [242, 213] on button "Save" at bounding box center [238, 220] width 31 height 17
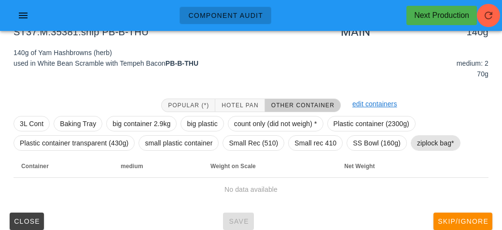
click at [438, 148] on span "ziplock bag*" at bounding box center [435, 143] width 37 height 14
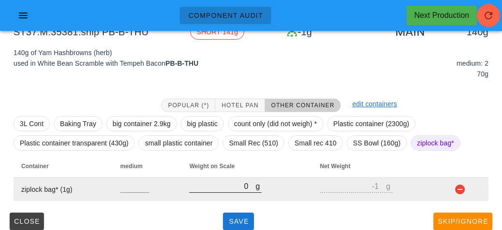
click at [229, 187] on input "0" at bounding box center [222, 185] width 66 height 13
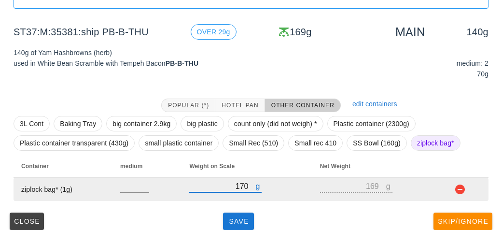
scroll to position [112, 0]
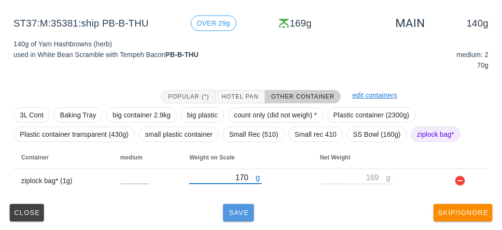
click at [232, 211] on span "Save" at bounding box center [238, 212] width 23 height 8
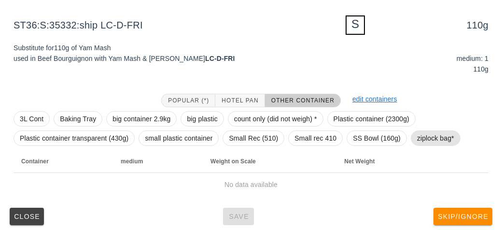
click at [417, 131] on span "ziplock bag*" at bounding box center [435, 138] width 37 height 14
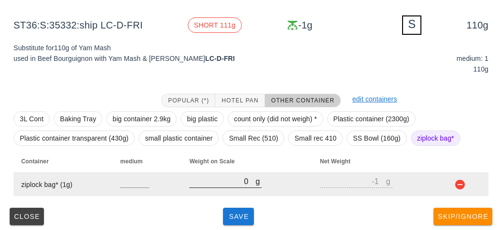
click at [226, 186] on input "0" at bounding box center [222, 181] width 66 height 13
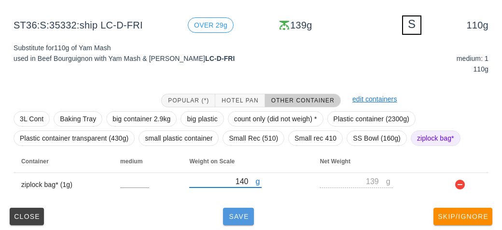
click at [241, 220] on button "Save" at bounding box center [238, 215] width 31 height 17
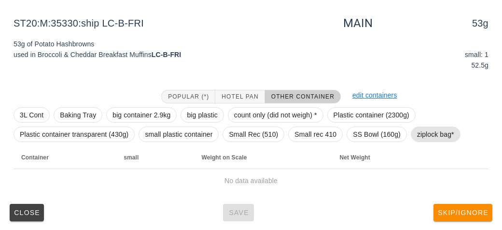
click at [433, 137] on span "ziplock bag*" at bounding box center [435, 134] width 37 height 14
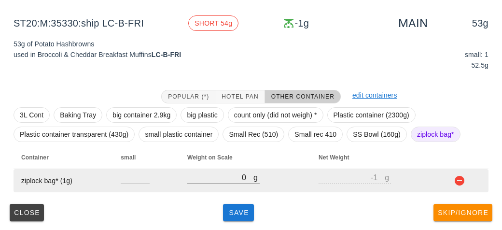
click at [223, 174] on input "0" at bounding box center [220, 177] width 66 height 13
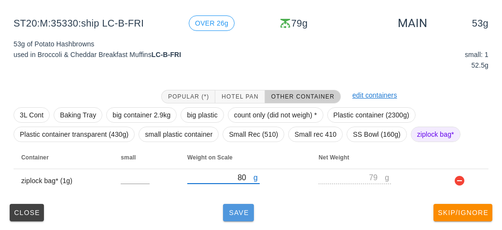
click at [238, 212] on span "Save" at bounding box center [238, 212] width 23 height 8
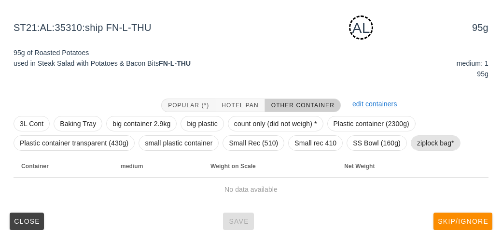
click at [429, 146] on span "ziplock bag*" at bounding box center [435, 143] width 37 height 14
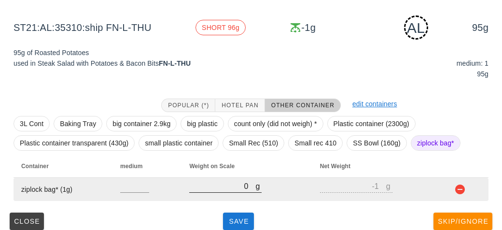
click at [220, 188] on input "0" at bounding box center [222, 185] width 66 height 13
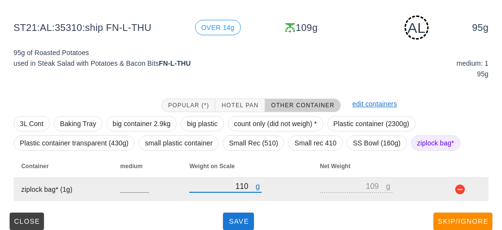
scroll to position [121, 0]
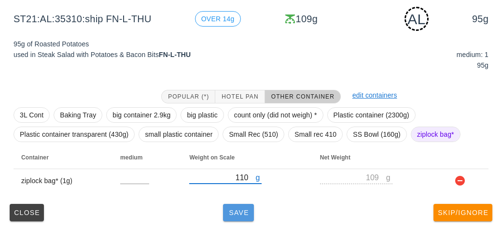
click at [232, 214] on span "Save" at bounding box center [238, 212] width 23 height 8
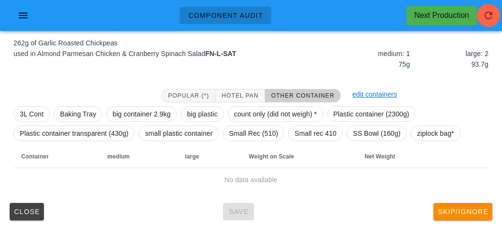
scroll to position [112, 0]
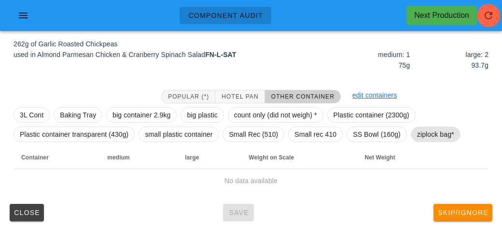
click at [444, 135] on span "ziplock bag*" at bounding box center [435, 134] width 37 height 14
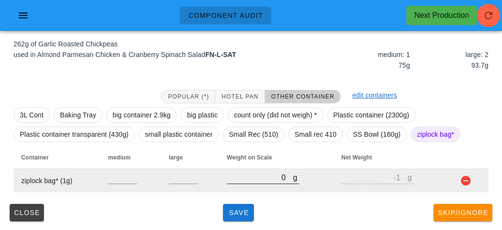
click at [240, 180] on input "0" at bounding box center [260, 177] width 66 height 13
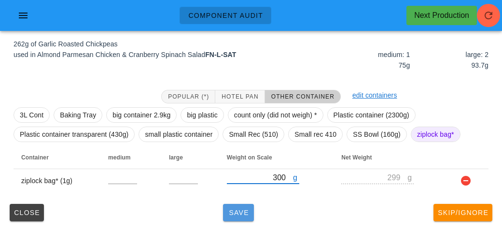
click at [249, 211] on span "Save" at bounding box center [238, 212] width 23 height 8
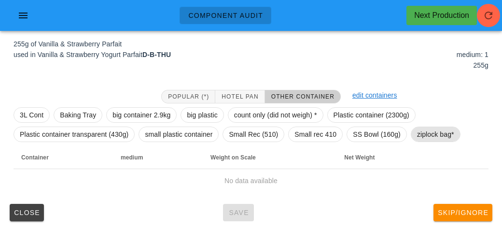
click at [437, 133] on span "ziplock bag*" at bounding box center [435, 134] width 37 height 14
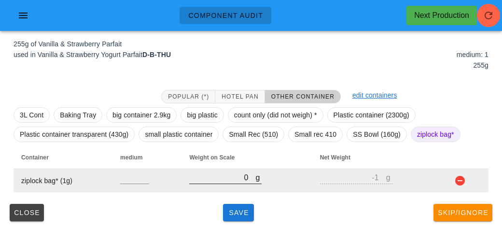
click at [212, 178] on input "0" at bounding box center [222, 177] width 66 height 13
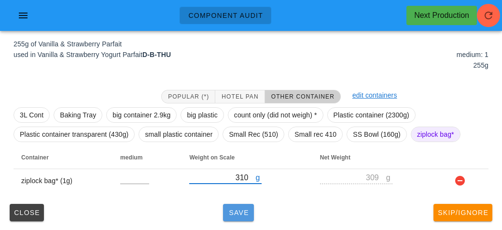
click at [236, 204] on button "Save" at bounding box center [238, 212] width 31 height 17
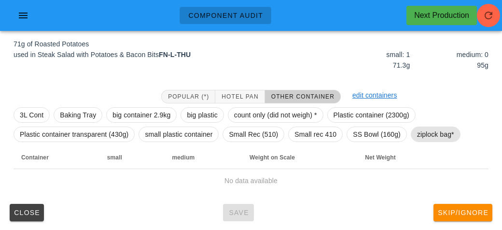
click at [425, 139] on span "ziplock bag*" at bounding box center [435, 134] width 37 height 14
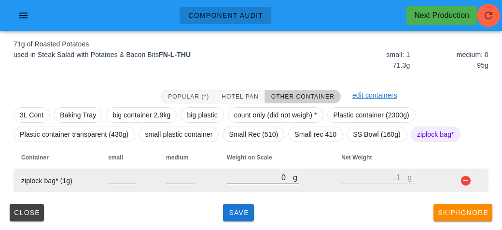
click at [255, 180] on input "0" at bounding box center [260, 177] width 66 height 13
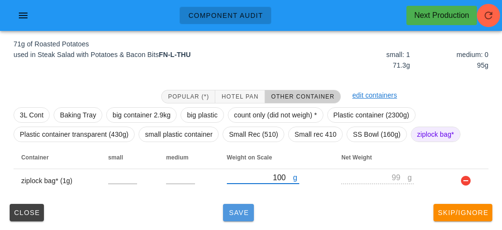
click at [236, 218] on button "Save" at bounding box center [238, 212] width 31 height 17
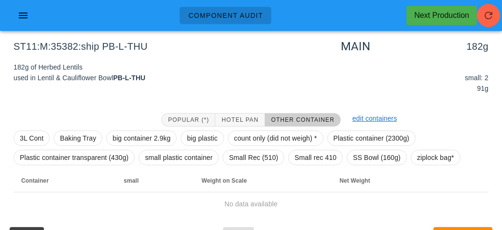
scroll to position [87, 0]
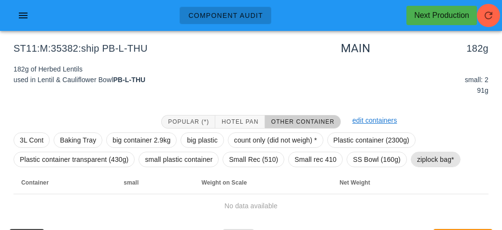
click at [425, 157] on span "ziplock bag*" at bounding box center [435, 159] width 37 height 14
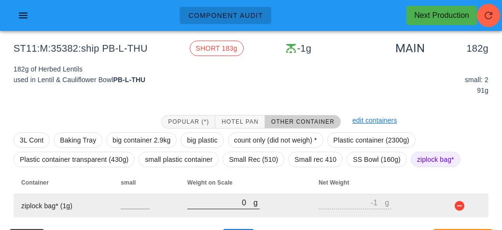
click at [210, 204] on input "0" at bounding box center [220, 202] width 66 height 13
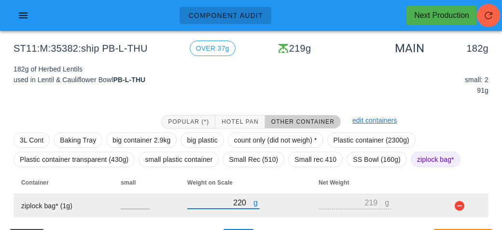
scroll to position [112, 0]
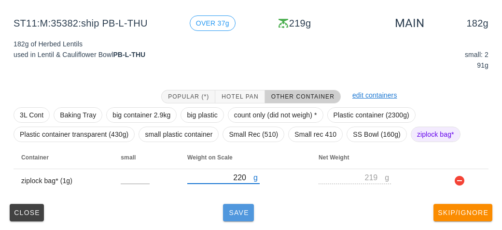
click at [234, 209] on span "Save" at bounding box center [238, 212] width 23 height 8
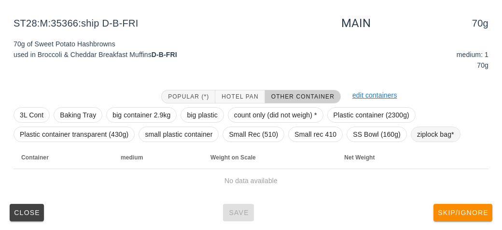
click at [423, 132] on span "ziplock bag*" at bounding box center [435, 134] width 37 height 14
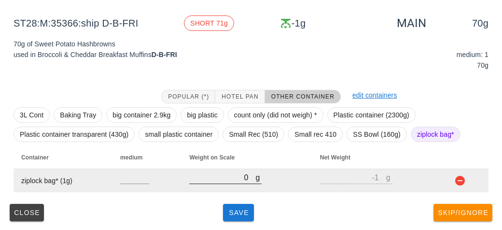
click at [225, 180] on input "0" at bounding box center [222, 177] width 66 height 13
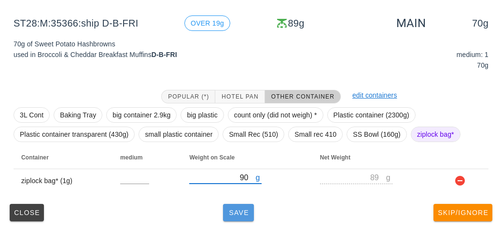
click at [228, 215] on span "Save" at bounding box center [238, 212] width 23 height 8
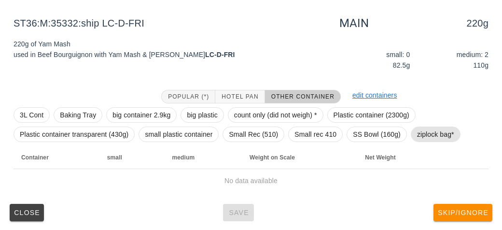
click at [424, 129] on span "ziplock bag*" at bounding box center [435, 134] width 37 height 14
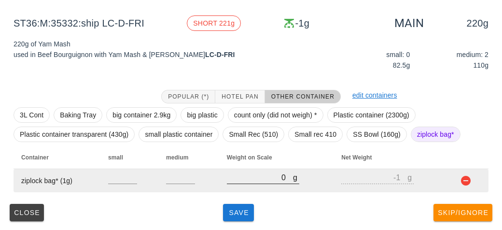
click at [255, 179] on input "0" at bounding box center [260, 177] width 66 height 13
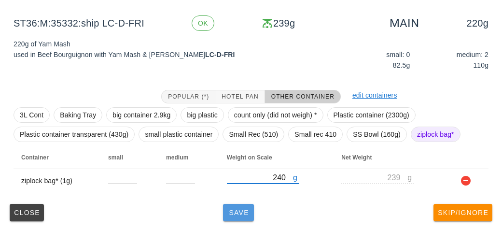
click at [235, 208] on span "Save" at bounding box center [238, 212] width 23 height 8
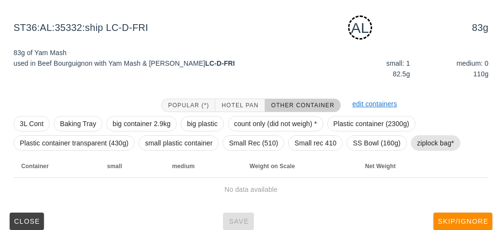
click at [428, 143] on span "ziplock bag*" at bounding box center [435, 143] width 37 height 14
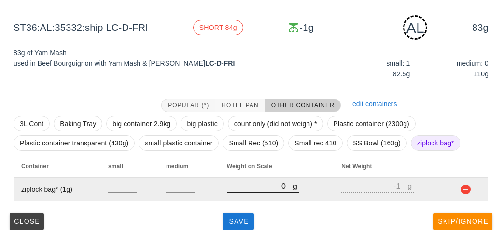
click at [244, 183] on input "0" at bounding box center [260, 185] width 66 height 13
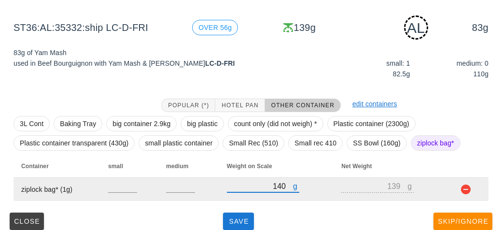
scroll to position [121, 0]
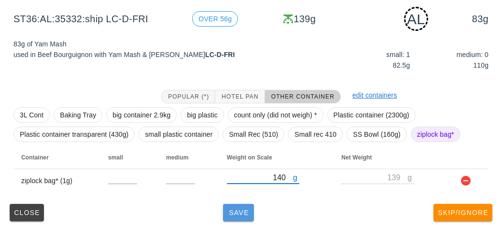
click at [238, 220] on button "Save" at bounding box center [238, 212] width 31 height 17
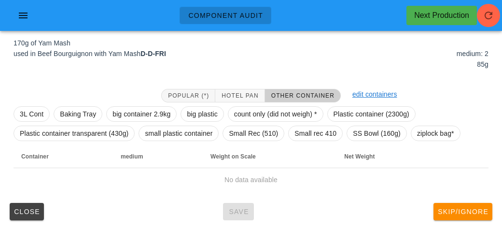
scroll to position [112, 0]
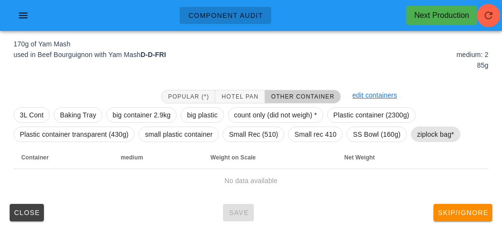
click at [442, 132] on span "ziplock bag*" at bounding box center [435, 134] width 37 height 14
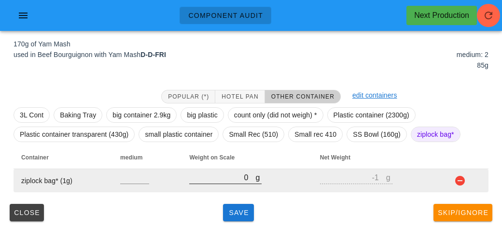
click at [244, 174] on input "0" at bounding box center [222, 177] width 66 height 13
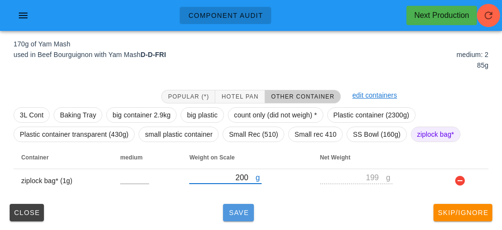
click at [235, 204] on button "Save" at bounding box center [238, 212] width 31 height 17
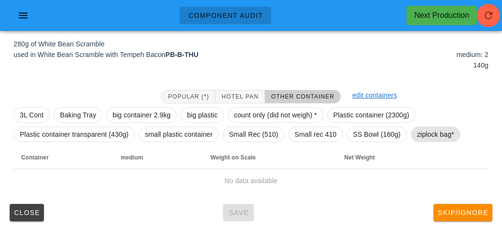
click at [429, 127] on span "ziplock bag*" at bounding box center [435, 134] width 37 height 14
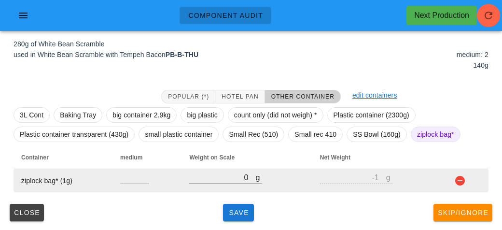
click at [211, 172] on input "0" at bounding box center [222, 177] width 66 height 13
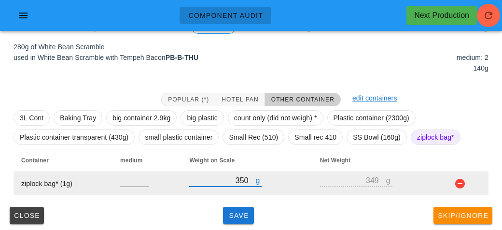
scroll to position [109, 0]
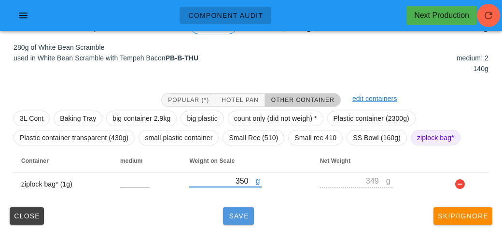
click at [243, 212] on span "Save" at bounding box center [238, 216] width 23 height 8
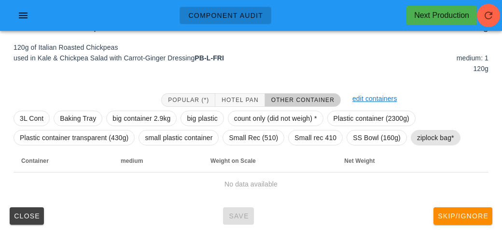
click at [429, 142] on span "ziplock bag*" at bounding box center [435, 137] width 37 height 14
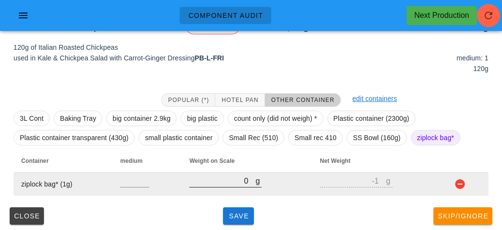
click at [231, 186] on div "g 0" at bounding box center [225, 180] width 72 height 13
click at [222, 178] on input "0" at bounding box center [222, 180] width 66 height 13
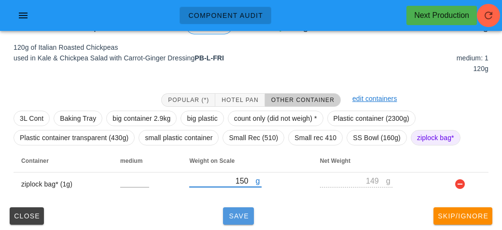
click at [236, 216] on span "Save" at bounding box center [238, 216] width 23 height 8
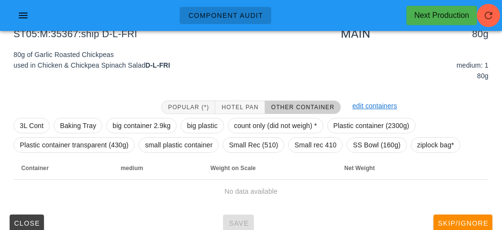
scroll to position [98, 0]
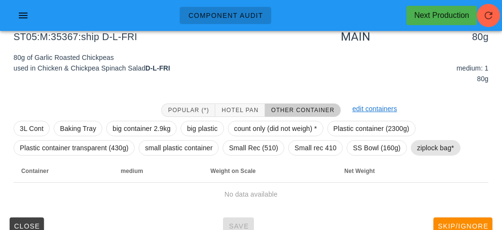
click at [429, 146] on span "ziplock bag*" at bounding box center [435, 147] width 37 height 14
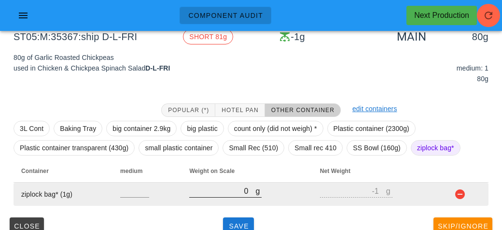
click at [212, 188] on input "0" at bounding box center [222, 190] width 66 height 13
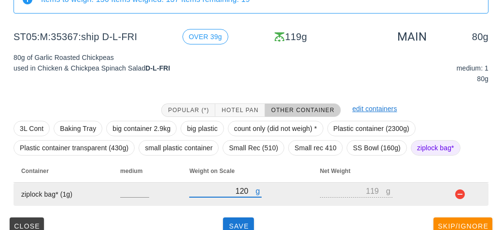
scroll to position [112, 0]
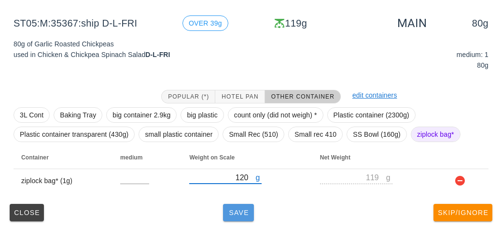
click at [232, 216] on button "Save" at bounding box center [238, 212] width 31 height 17
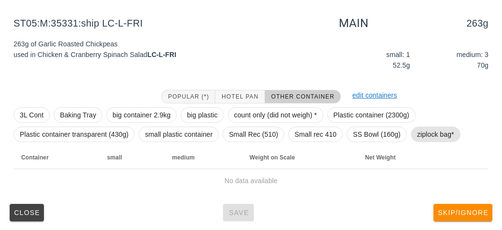
click at [422, 139] on span "ziplock bag*" at bounding box center [435, 134] width 37 height 14
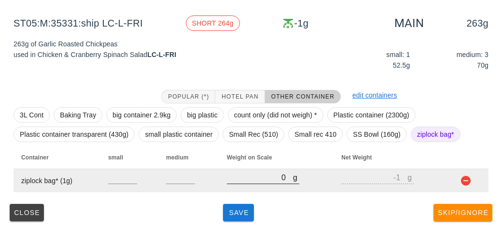
click at [242, 177] on input "0" at bounding box center [260, 177] width 66 height 13
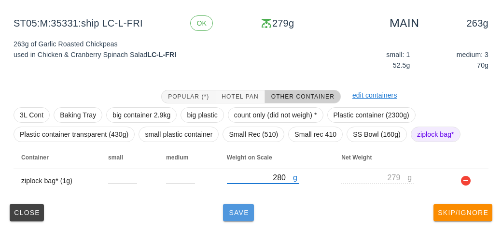
click at [235, 214] on span "Save" at bounding box center [238, 212] width 23 height 8
click at [241, 213] on span "Save" at bounding box center [238, 212] width 23 height 8
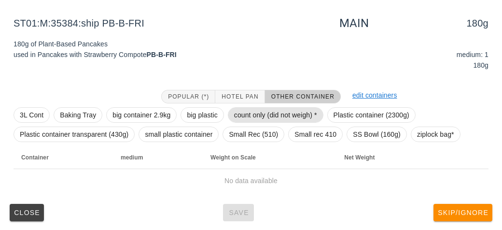
click at [252, 116] on span "count only (did not weigh) *" at bounding box center [275, 115] width 83 height 14
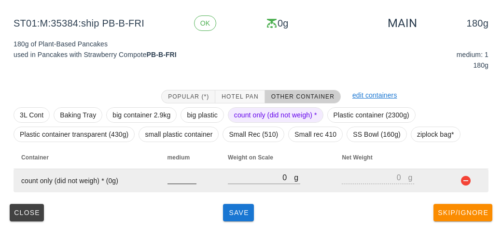
click at [172, 180] on input "number" at bounding box center [181, 177] width 29 height 13
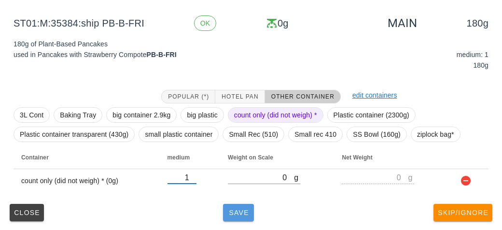
click at [248, 218] on button "Save" at bounding box center [238, 212] width 31 height 17
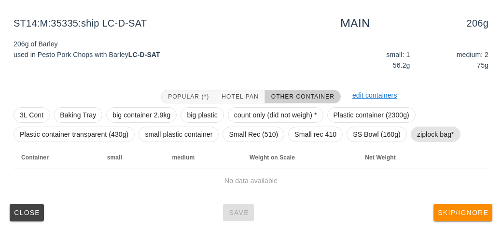
click at [432, 129] on span "ziplock bag*" at bounding box center [435, 134] width 37 height 14
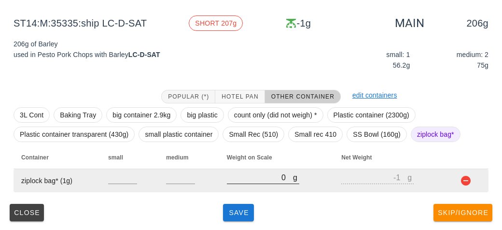
click at [239, 179] on input "0" at bounding box center [260, 177] width 66 height 13
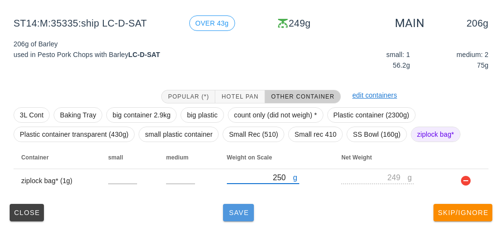
click at [246, 210] on span "Save" at bounding box center [238, 212] width 23 height 8
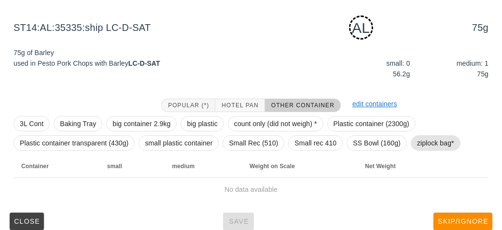
click at [424, 143] on span "ziplock bag*" at bounding box center [435, 143] width 37 height 14
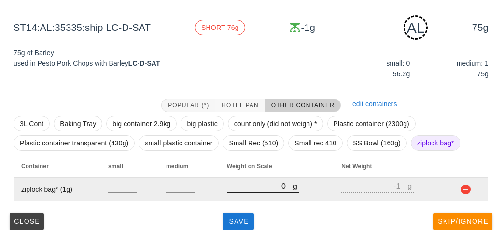
click at [243, 183] on input "0" at bounding box center [260, 185] width 66 height 13
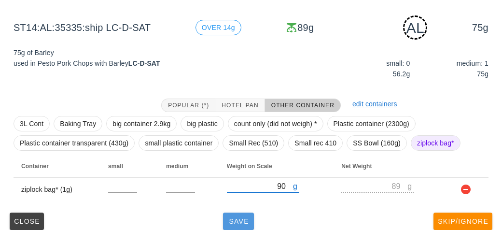
click at [245, 218] on span "Save" at bounding box center [238, 221] width 23 height 8
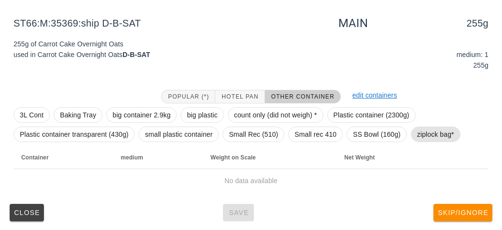
click at [429, 132] on span "ziplock bag*" at bounding box center [435, 134] width 37 height 14
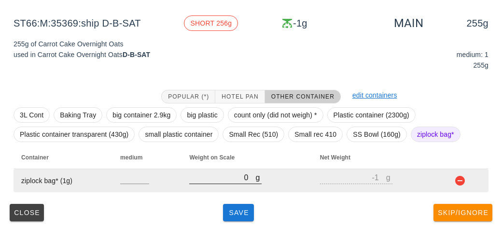
click at [209, 180] on input "0" at bounding box center [222, 177] width 66 height 13
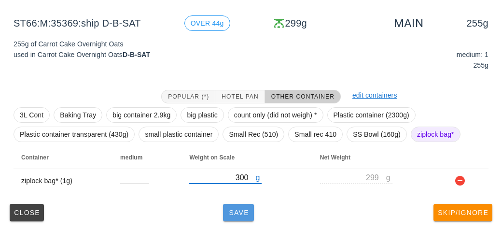
click at [243, 211] on span "Save" at bounding box center [238, 212] width 23 height 8
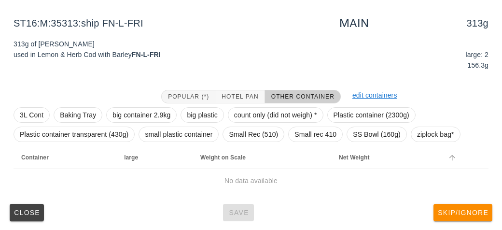
click at [443, 146] on th "Not sorted. Activate to sort ascending." at bounding box center [464, 157] width 48 height 23
click at [423, 132] on span "ziplock bag*" at bounding box center [435, 134] width 37 height 14
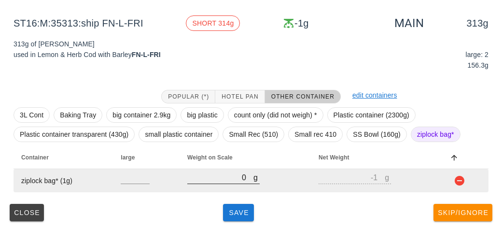
click at [226, 180] on input "0" at bounding box center [220, 177] width 66 height 13
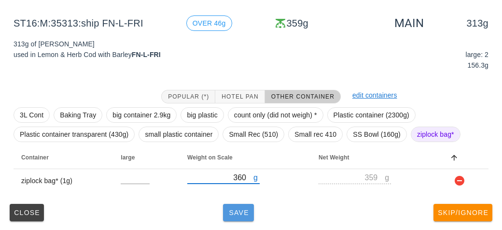
click at [242, 204] on button "Save" at bounding box center [238, 212] width 31 height 17
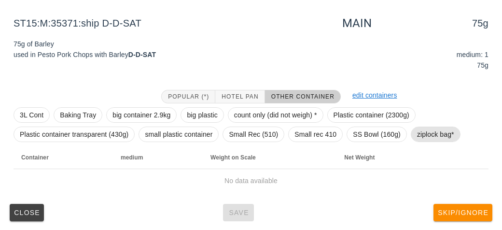
click at [424, 129] on span "ziplock bag*" at bounding box center [435, 134] width 37 height 14
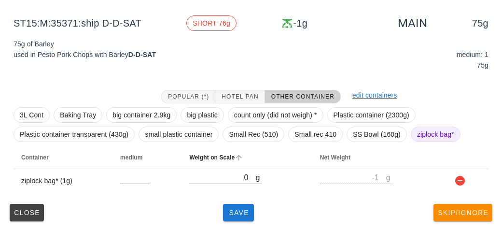
click at [224, 166] on th "Weight on Scale" at bounding box center [246, 157] width 130 height 23
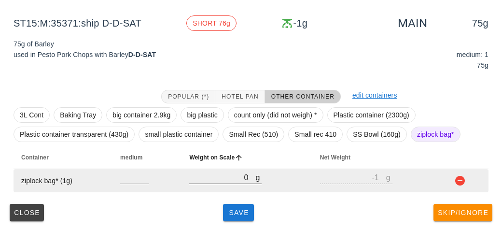
click at [222, 180] on input "0" at bounding box center [222, 177] width 66 height 13
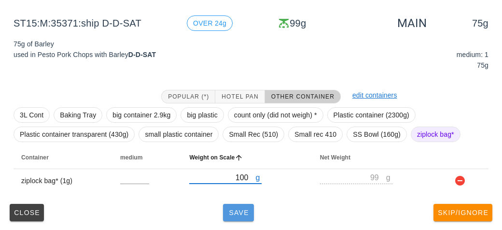
click at [232, 218] on button "Save" at bounding box center [238, 212] width 31 height 17
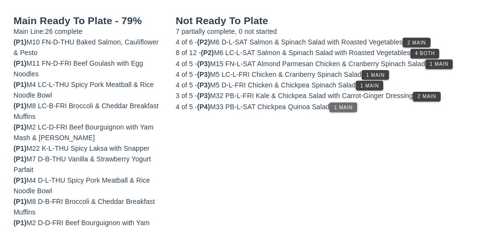
click at [340, 109] on button "1 Main" at bounding box center [342, 107] width 27 height 10
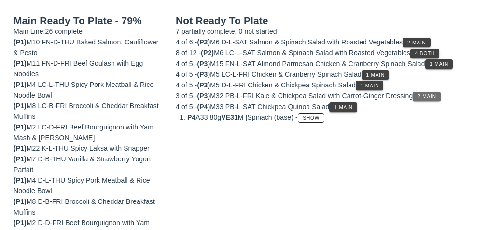
click at [418, 97] on button "2 Main" at bounding box center [425, 97] width 27 height 10
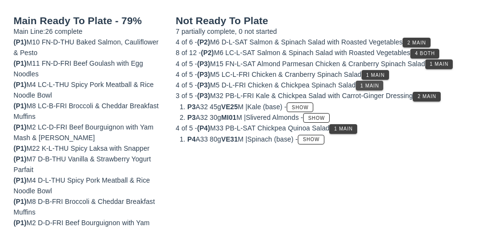
click at [367, 83] on span "1 Main" at bounding box center [369, 85] width 19 height 5
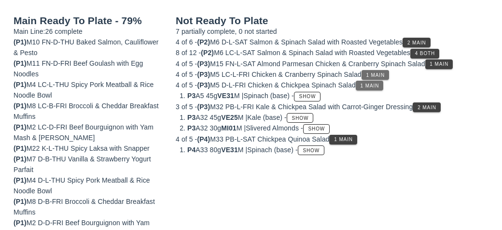
click at [368, 70] on button "1 Main" at bounding box center [374, 75] width 27 height 10
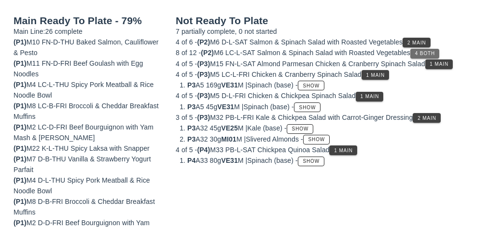
click at [434, 55] on span "4 Both" at bounding box center [424, 53] width 20 height 5
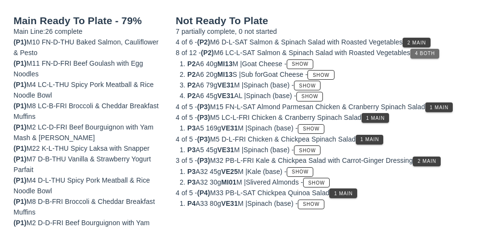
click at [426, 51] on span "4 Both" at bounding box center [424, 53] width 20 height 5
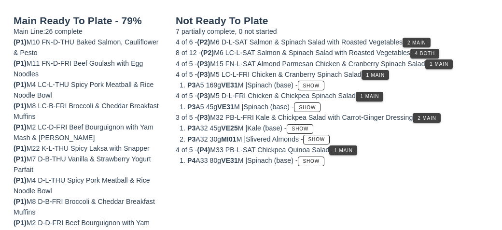
click at [424, 38] on button "2 Main" at bounding box center [415, 43] width 27 height 10
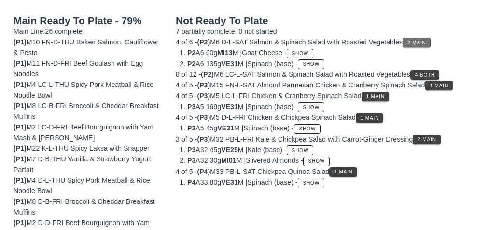
click at [422, 56] on li "P2 A6 60g MI13 M | Goat Cheese - Show" at bounding box center [337, 52] width 301 height 11
click at [440, 83] on span "1 Main" at bounding box center [438, 85] width 19 height 5
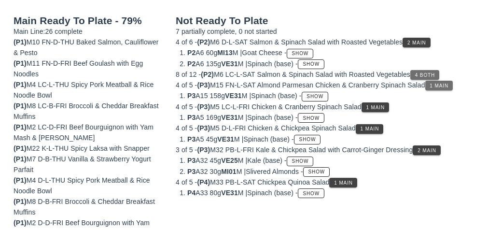
click at [430, 70] on button "4 Both" at bounding box center [424, 75] width 29 height 10
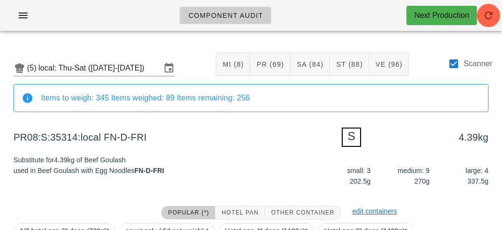
scroll to position [116, 0]
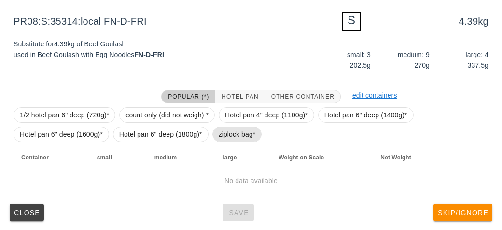
click at [233, 136] on span "ziplock bag*" at bounding box center [236, 134] width 37 height 14
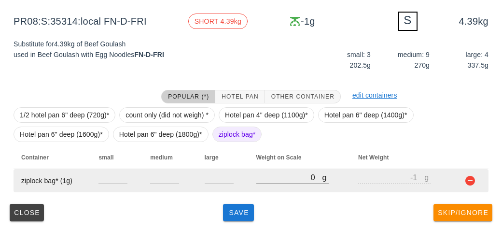
click at [263, 177] on input "0" at bounding box center [289, 177] width 66 height 13
type input "20"
type input "19"
type input "200"
type input "199"
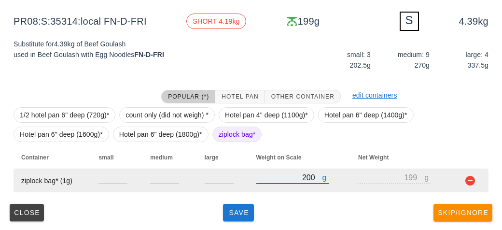
type input "2040"
type input "2039"
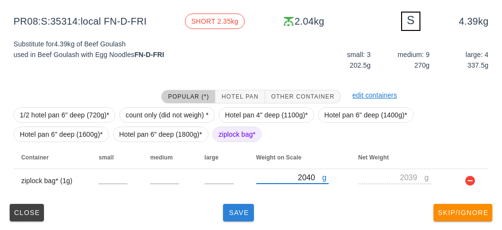
type input "2040"
click at [243, 217] on button "Save" at bounding box center [238, 212] width 31 height 17
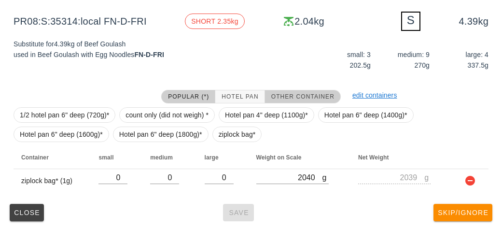
click at [288, 94] on span "Other Container" at bounding box center [303, 96] width 64 height 7
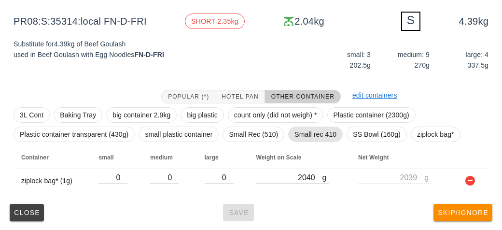
click at [297, 130] on span "Small rec 410" at bounding box center [315, 134] width 42 height 14
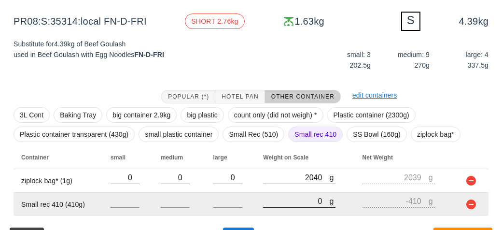
click at [290, 200] on input "0" at bounding box center [296, 200] width 66 height 13
type input "20"
type input "-390"
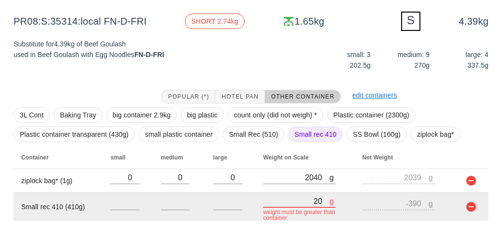
type input "270"
type input "-140"
type input "2770"
type input "2360"
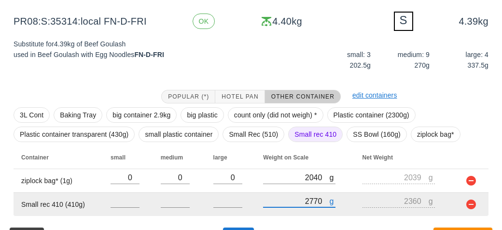
scroll to position [139, 0]
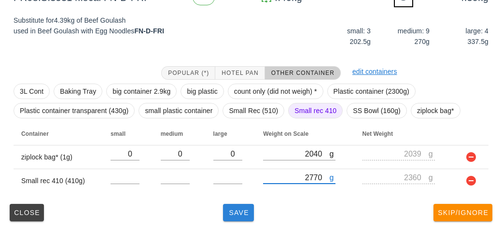
type input "2770"
click at [225, 219] on button "Save" at bounding box center [238, 212] width 31 height 17
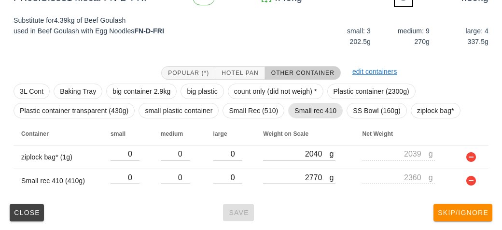
click at [307, 110] on span "Small rec 410" at bounding box center [315, 110] width 42 height 14
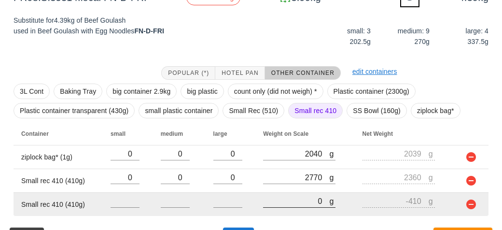
click at [282, 197] on input "0" at bounding box center [296, 200] width 66 height 13
type input "30"
type input "-380"
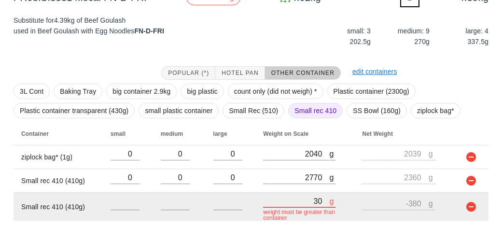
type input "300"
type input "-110"
type input "3000"
type input "2590"
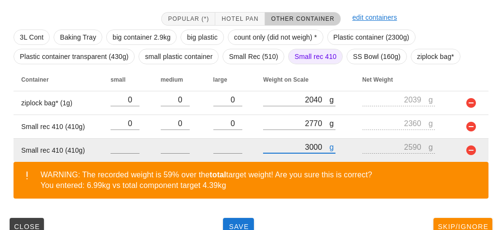
scroll to position [207, 0]
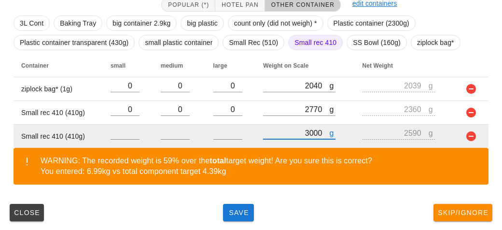
type input "3000"
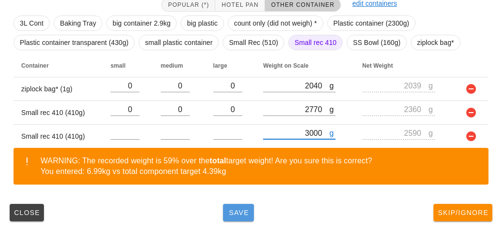
click at [241, 219] on button "Save" at bounding box center [238, 212] width 31 height 17
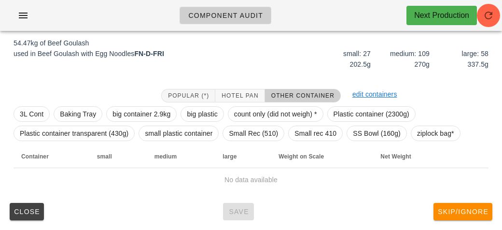
scroll to position [112, 0]
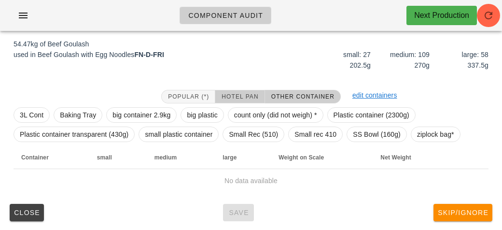
click at [230, 94] on span "Hotel Pan" at bounding box center [239, 96] width 37 height 7
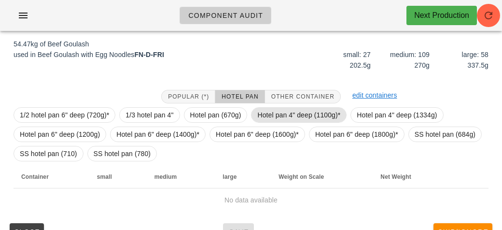
click at [264, 115] on span "Hotel pan 4" deep (1100g)*" at bounding box center [298, 115] width 83 height 14
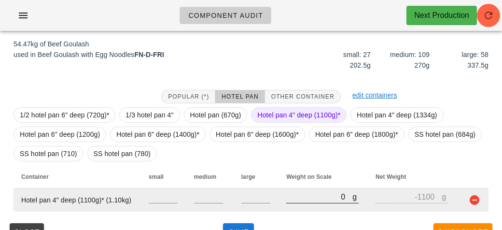
click at [298, 193] on input "0" at bounding box center [319, 196] width 66 height 13
type input "10"
type input "-1090"
type input "120"
type input "-980"
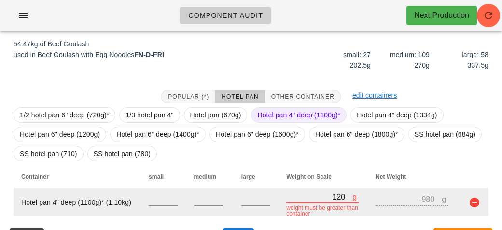
type input "1250"
type input "150"
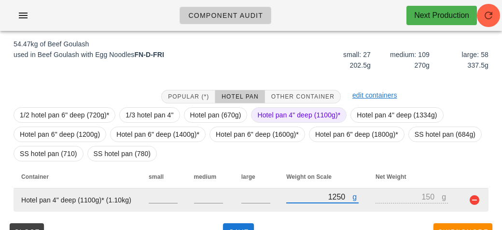
type input "12500"
type input "11400"
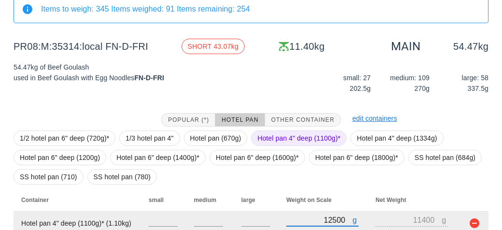
scroll to position [92, 0]
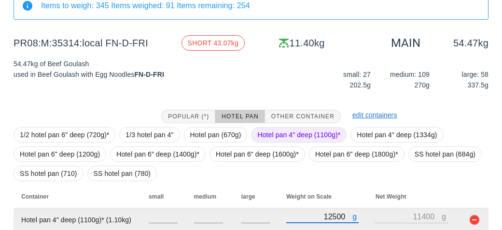
type input "12500"
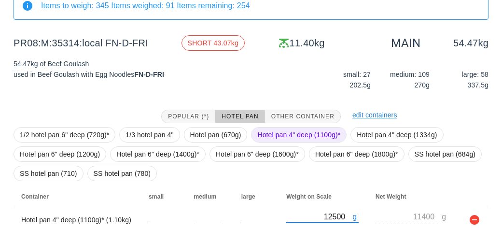
click at [283, 134] on span "Hotel pan 4" deep (1100g)*" at bounding box center [298, 134] width 83 height 14
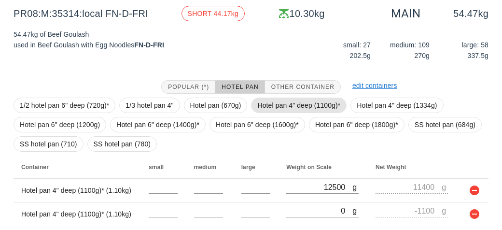
scroll to position [155, 0]
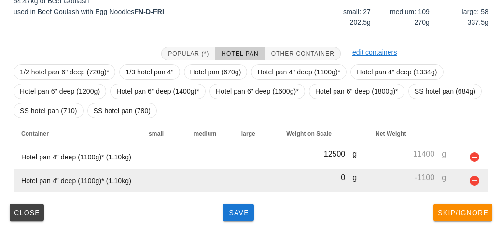
click at [301, 179] on input "0" at bounding box center [319, 177] width 66 height 13
type input "10"
type input "-1090"
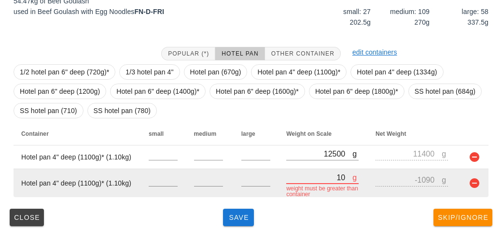
type input "120"
type input "-980"
type input "1260"
type input "160"
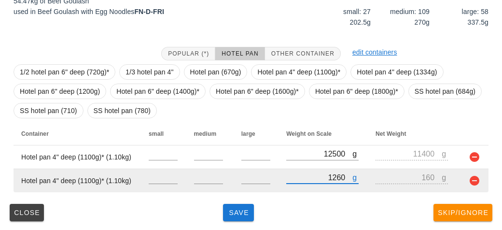
type input "12670"
type input "11570"
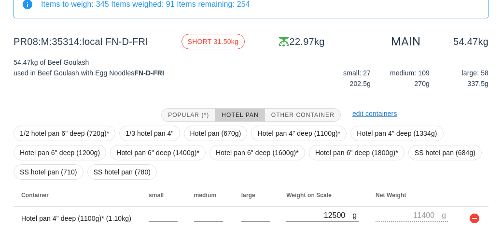
scroll to position [95, 0]
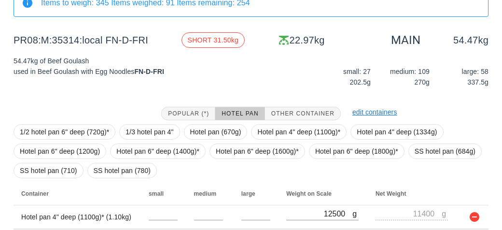
type input "12670"
click at [275, 137] on span "Hotel pan 4" deep (1100g)*" at bounding box center [298, 131] width 83 height 14
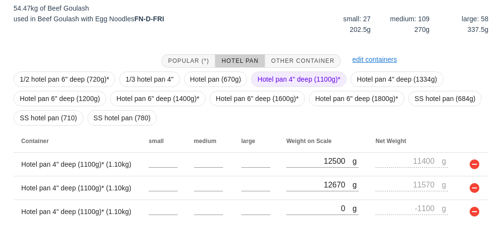
scroll to position [178, 0]
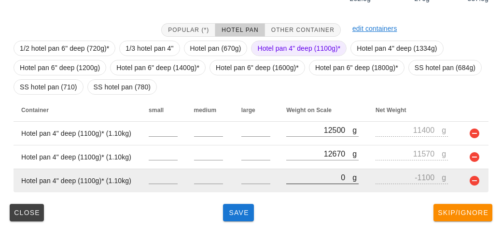
click at [301, 177] on input "0" at bounding box center [319, 177] width 66 height 13
type input "10"
type input "-1090"
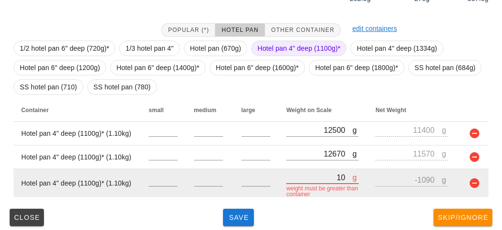
type input "120"
type input "-980"
type input "1270"
type input "170"
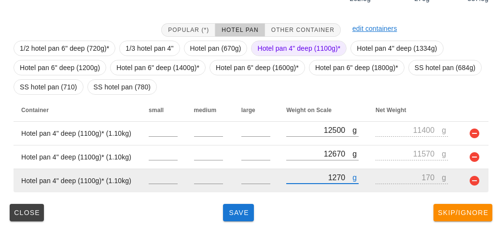
type input "12710"
type input "11610"
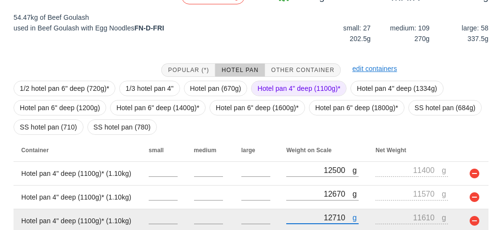
scroll to position [142, 0]
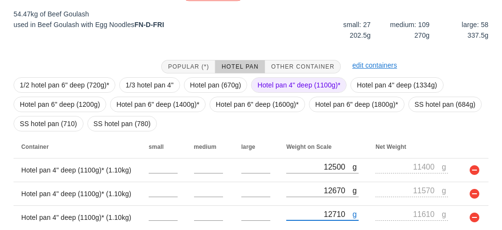
type input "12710"
click at [271, 91] on span "Hotel pan 4" deep (1100g)*" at bounding box center [298, 85] width 83 height 14
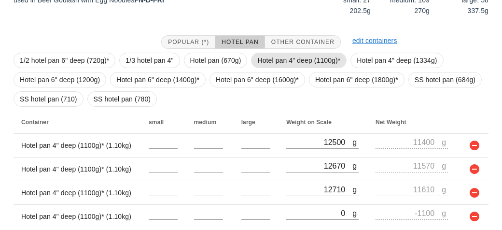
scroll to position [202, 0]
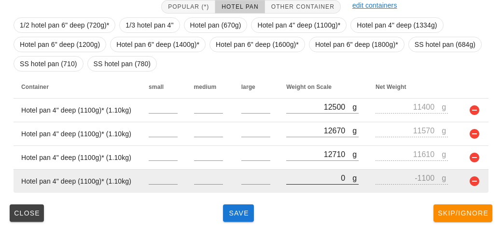
click at [286, 176] on input "0" at bounding box center [319, 177] width 66 height 13
type input "10"
type input "-1090"
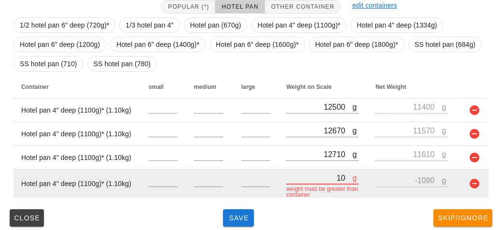
type input "130"
type input "-970"
type input "1320"
type input "220"
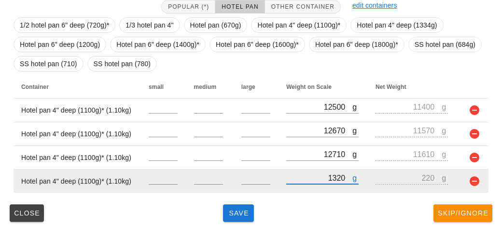
type input "13230"
type input "12130"
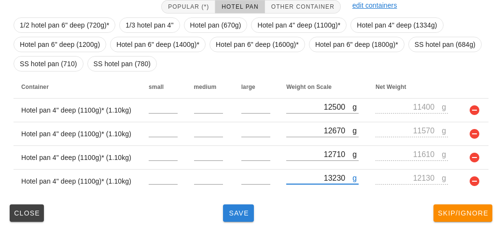
type input "13230"
click at [232, 204] on button "Save" at bounding box center [238, 212] width 31 height 17
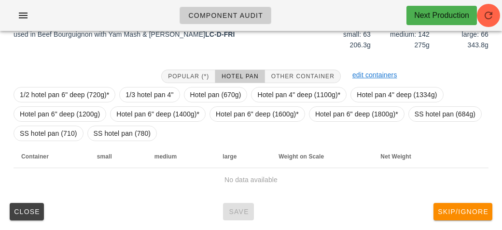
scroll to position [131, 0]
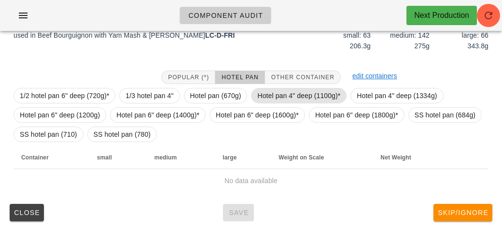
click at [273, 96] on span "Hotel pan 4" deep (1100g)*" at bounding box center [298, 95] width 83 height 14
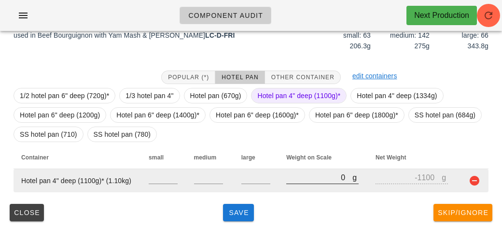
click at [301, 180] on input "0" at bounding box center [319, 177] width 66 height 13
type input "10"
type input "-1090"
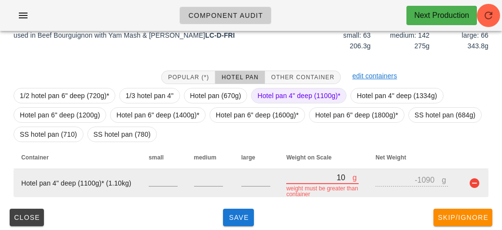
type input "150"
type input "-950"
type input "1510"
type input "410"
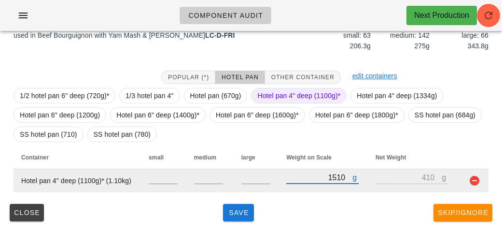
type input "15120"
type input "14020"
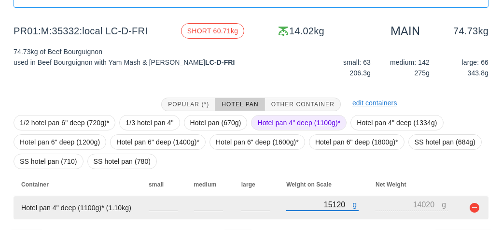
scroll to position [105, 0]
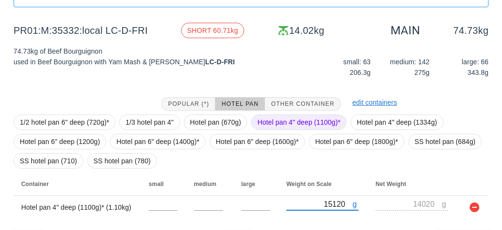
type input "15120"
click at [273, 121] on span "Hotel pan 4" deep (1100g)*" at bounding box center [298, 122] width 83 height 14
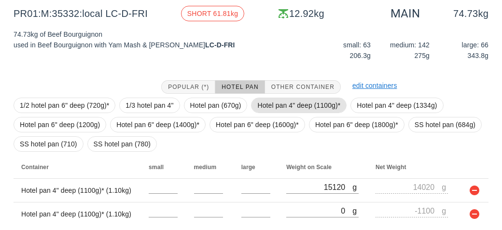
scroll to position [155, 0]
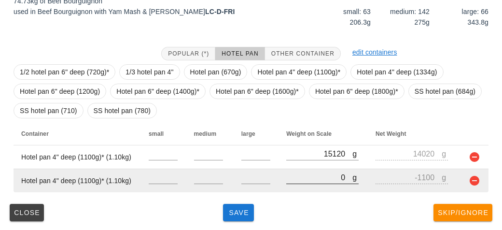
click at [299, 180] on input "0" at bounding box center [319, 177] width 66 height 13
type input "10"
type input "-1090"
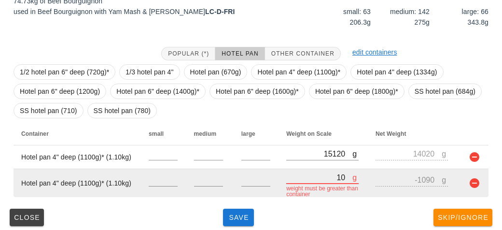
type input "130"
type input "-970"
type input "1310"
type input "210"
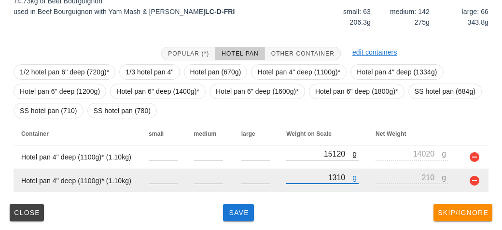
type input "13160"
type input "12060"
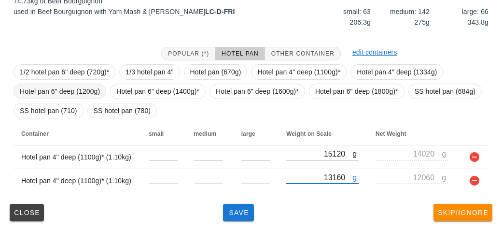
type input "13160"
click at [78, 87] on span "Hotel pan 6" deep (1200g)" at bounding box center [60, 91] width 80 height 14
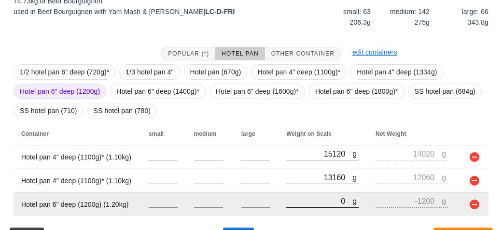
click at [315, 199] on input "0" at bounding box center [319, 200] width 66 height 13
type input "10"
type input "-1190"
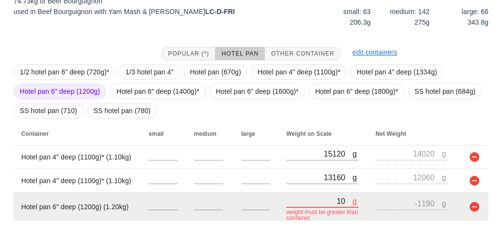
type input "150"
type input "-1050"
type input "1510"
type input "310"
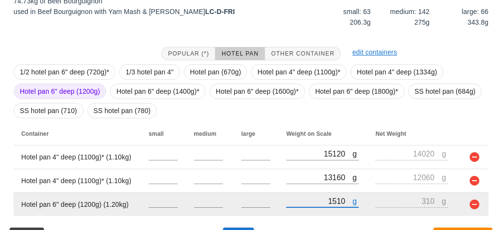
type input "15100"
type input "13900"
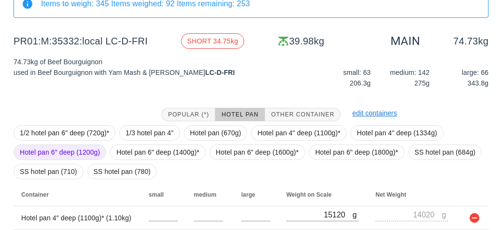
scroll to position [100, 0]
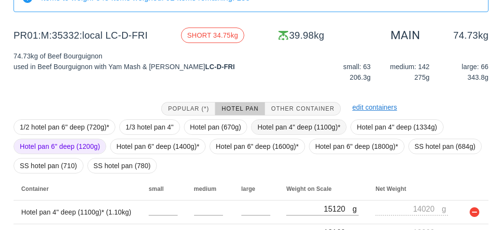
type input "15100"
click at [292, 129] on span "Hotel pan 4" deep (1100g)*" at bounding box center [298, 127] width 83 height 14
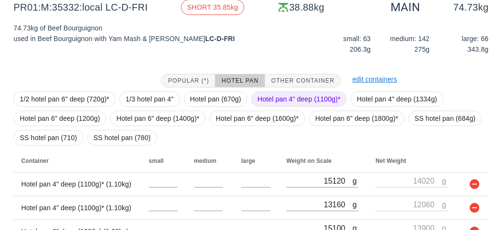
scroll to position [202, 0]
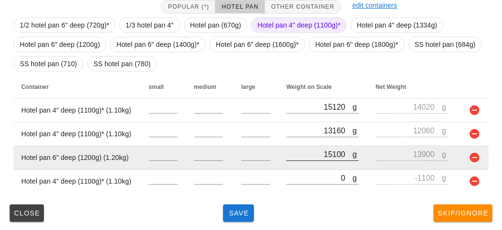
click at [300, 166] on div at bounding box center [322, 165] width 72 height 7
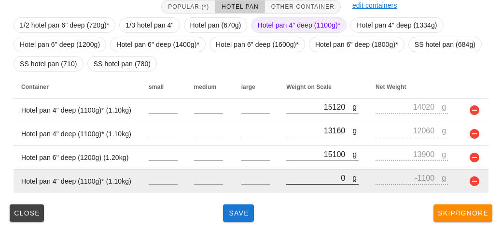
click at [306, 172] on input "0" at bounding box center [319, 177] width 66 height 13
type input "10"
type input "-1090"
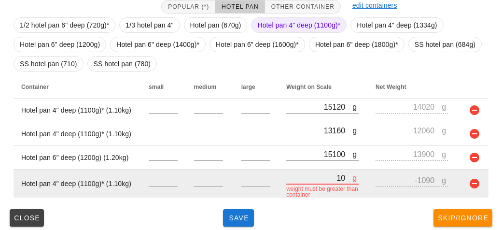
type input "110"
type input "-990"
type input "1180"
type input "80"
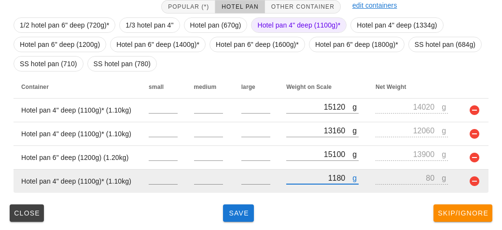
type input "110"
type input "-990"
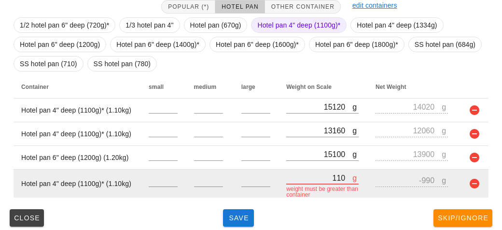
type input "1190"
type input "90"
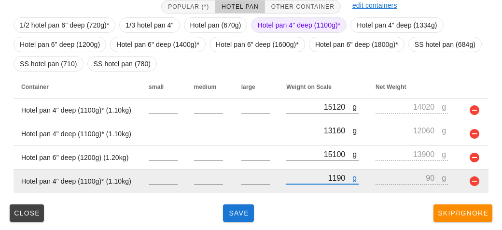
type input "11980"
type input "10880"
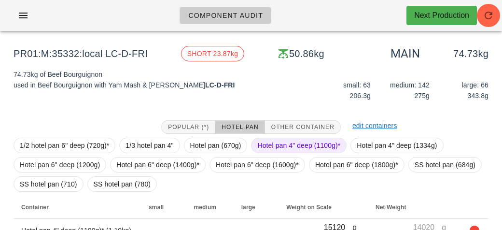
scroll to position [80, 0]
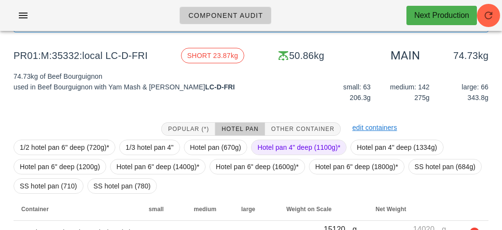
type input "11980"
click at [264, 142] on span "Hotel pan 4" deep (1100g)*" at bounding box center [298, 147] width 83 height 14
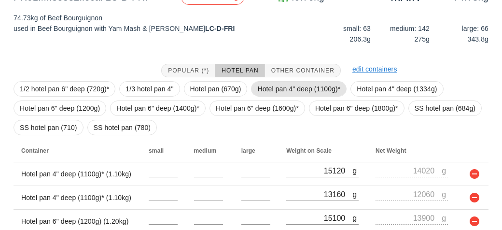
scroll to position [225, 0]
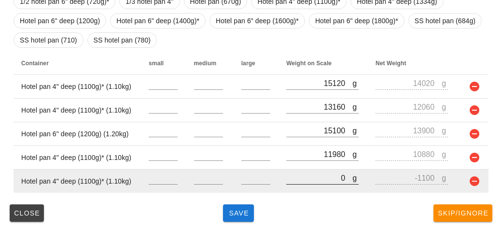
click at [299, 177] on input "0" at bounding box center [319, 177] width 66 height 13
type input "10"
type input "-1090"
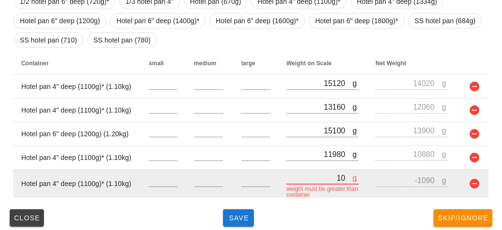
type input "140"
type input "-960"
type input "1470"
type input "370"
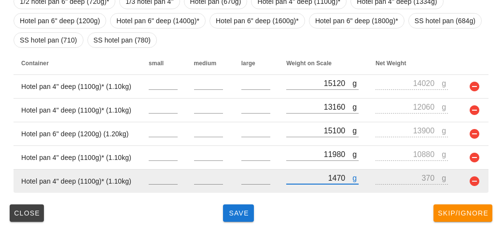
type input "14780"
type input "13680"
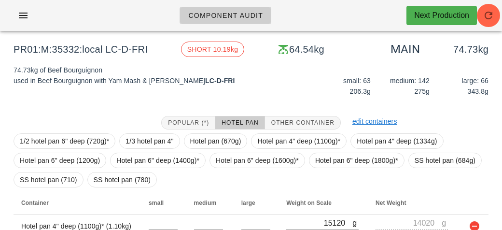
scroll to position [85, 0]
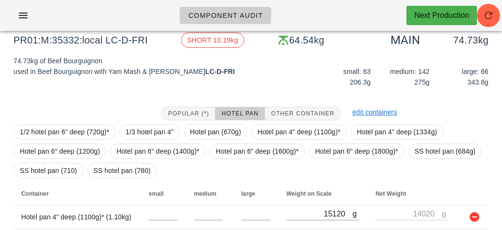
type input "14780"
click at [281, 125] on span "Hotel pan 4" deep (1100g)*" at bounding box center [298, 131] width 83 height 14
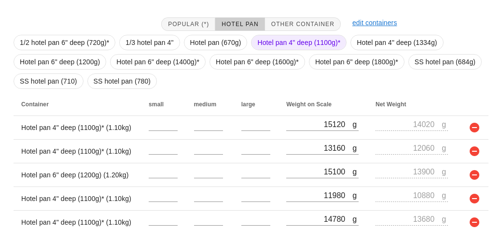
scroll to position [249, 0]
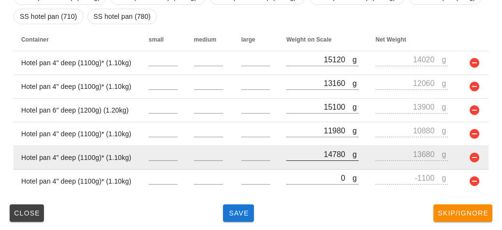
click at [304, 167] on div at bounding box center [322, 165] width 72 height 7
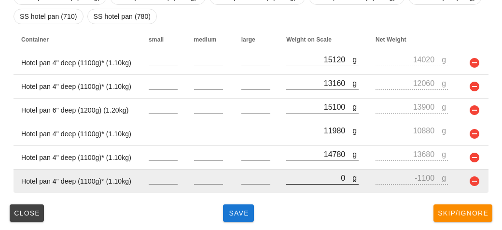
click at [295, 181] on input "0" at bounding box center [319, 177] width 66 height 13
type input "10"
type input "-1090"
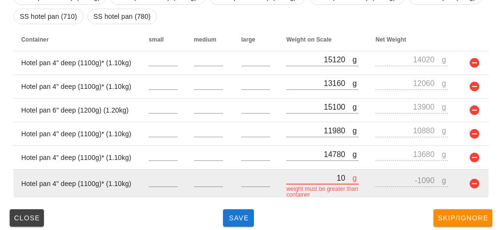
type input "150"
type input "-950"
type input "1500"
type input "400"
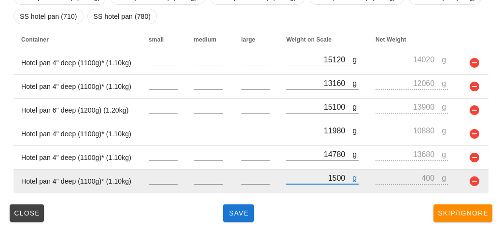
type input "15040"
type input "13940"
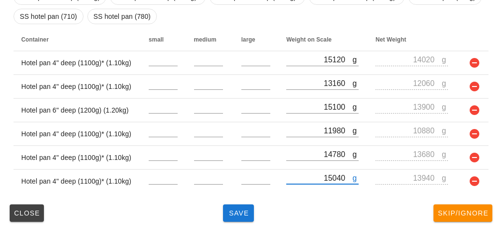
type input "15040"
click at [235, 224] on div "(5) local: Thu-Sat (Sep 4-Sep 6) MI (8) PR (69) SA (84) ST (88) VE (96) Scanner…" at bounding box center [251, 10] width 502 height 441
click at [235, 209] on span "Save" at bounding box center [238, 213] width 23 height 8
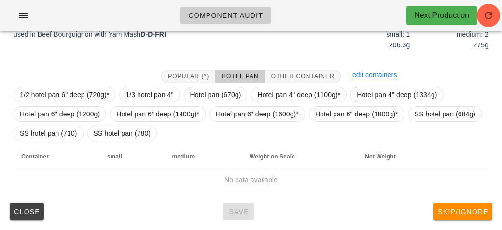
scroll to position [135, 0]
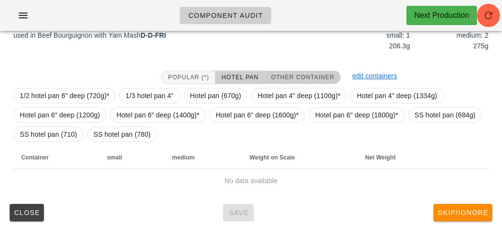
click at [295, 82] on button "Other Container" at bounding box center [303, 77] width 76 height 14
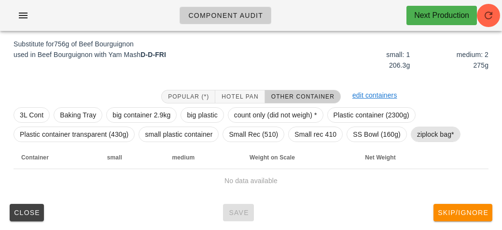
click at [420, 129] on span "ziplock bag*" at bounding box center [435, 134] width 37 height 14
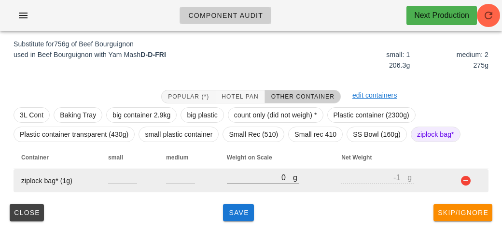
click at [259, 181] on input "0" at bounding box center [260, 177] width 66 height 13
type input "310"
type input "309"
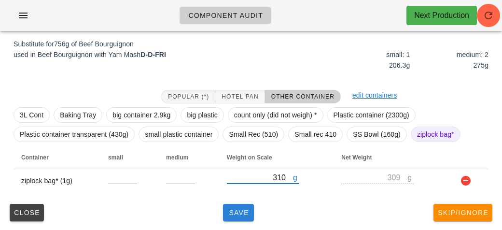
type input "310"
click at [239, 218] on button "Save" at bounding box center [238, 212] width 31 height 17
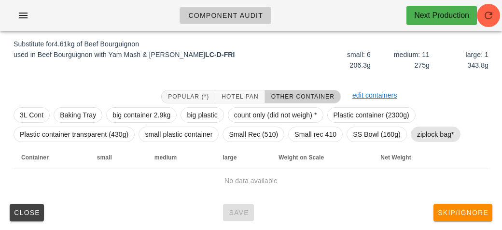
click at [425, 134] on span "ziplock bag*" at bounding box center [435, 134] width 37 height 14
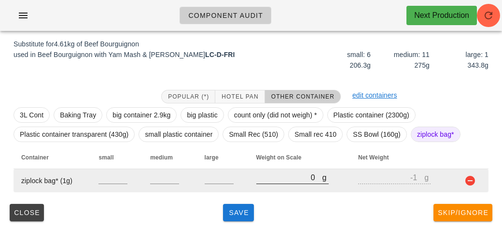
click at [263, 180] on input "0" at bounding box center [289, 177] width 66 height 13
type input "10"
type input "9"
type input "100"
type input "99"
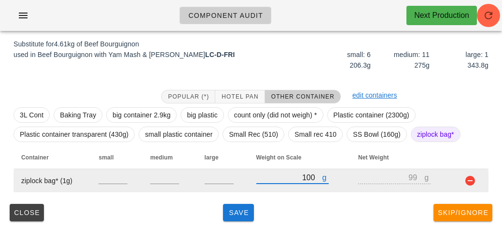
type input "1020"
type input "1019"
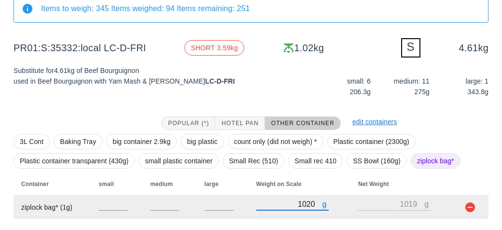
scroll to position [116, 0]
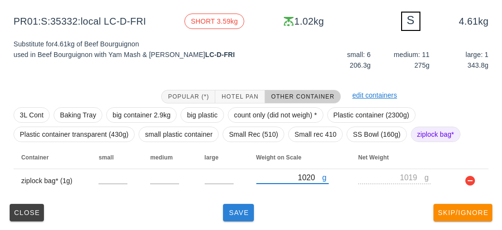
type input "1020"
click at [231, 218] on button "Save" at bounding box center [238, 212] width 31 height 17
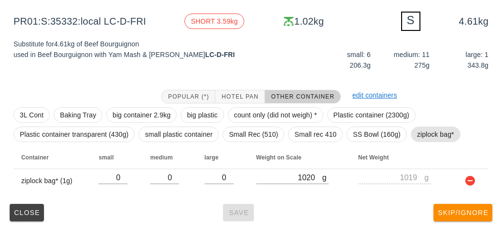
click at [426, 133] on span "ziplock bag*" at bounding box center [435, 134] width 37 height 14
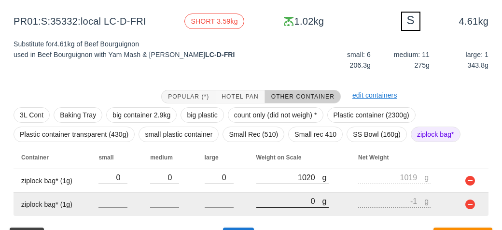
click at [290, 198] on input "0" at bounding box center [289, 200] width 66 height 13
type input "10"
type input "9"
type input "180"
type input "179"
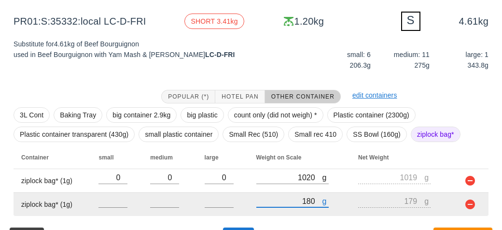
type input "1810"
type input "1809"
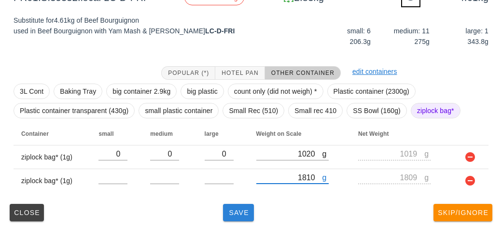
type input "1810"
click at [231, 214] on span "Save" at bounding box center [238, 212] width 23 height 8
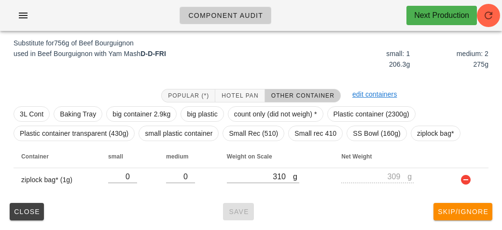
scroll to position [116, 0]
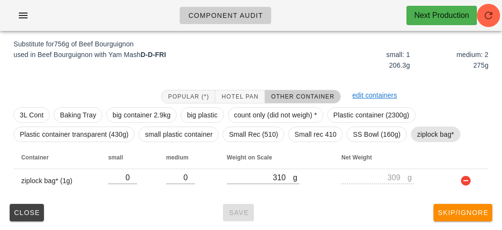
click at [426, 139] on span "ziplock bag*" at bounding box center [435, 134] width 37 height 14
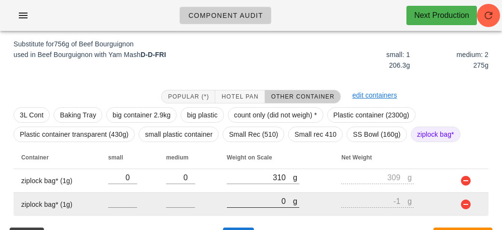
click at [245, 203] on input "0" at bounding box center [260, 200] width 66 height 13
type input "80"
type input "79"
type input "800"
type input "799"
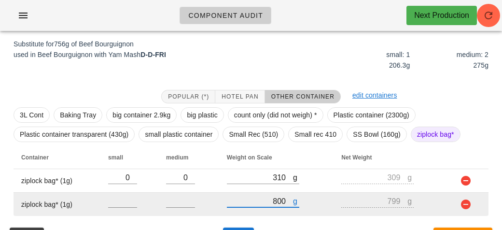
scroll to position [139, 0]
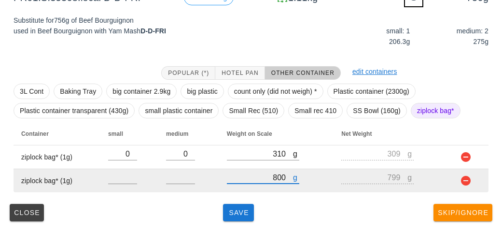
type input "800"
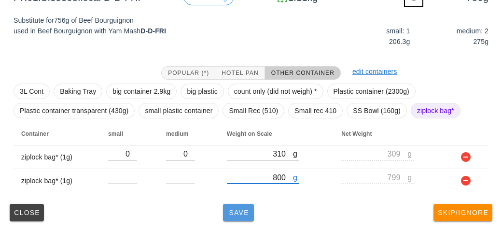
click at [235, 220] on button "Save" at bounding box center [238, 212] width 31 height 17
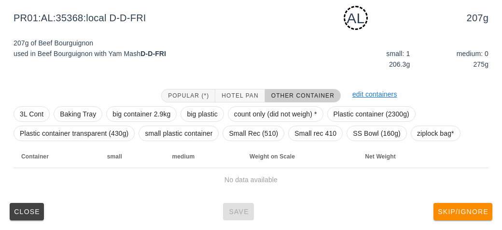
scroll to position [121, 0]
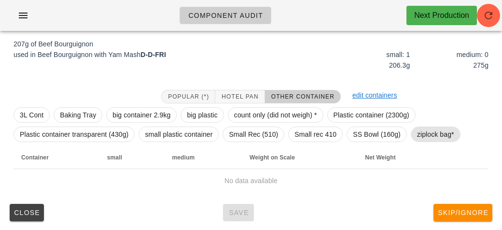
click at [424, 137] on span "ziplock bag*" at bounding box center [435, 134] width 37 height 14
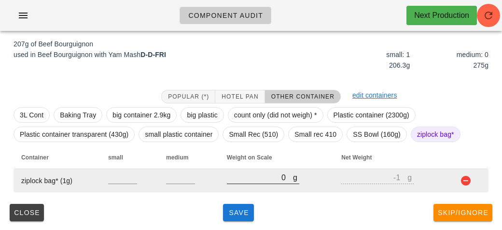
click at [251, 172] on input "0" at bounding box center [260, 177] width 66 height 13
type input "310"
type input "309"
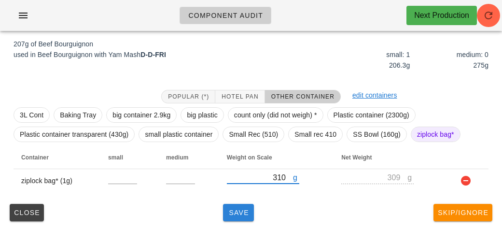
type input "310"
click at [232, 218] on button "Save" at bounding box center [238, 212] width 31 height 17
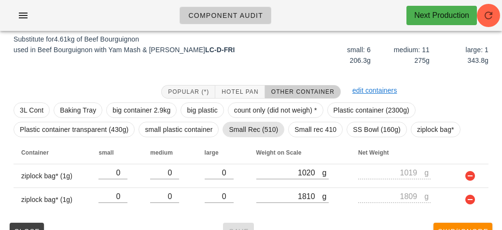
click at [252, 129] on span "Small Rec (510)" at bounding box center [253, 129] width 49 height 14
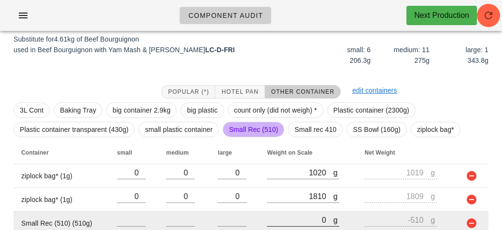
click at [286, 218] on input "0" at bounding box center [300, 219] width 66 height 13
type input "30"
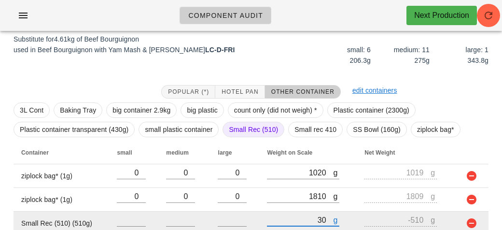
type input "-480"
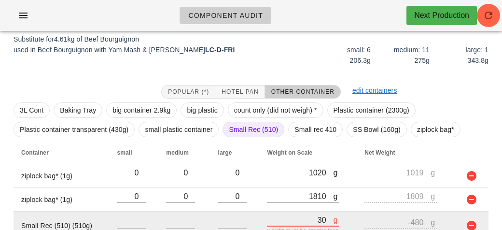
type input "320"
type input "-190"
type input "3260"
type input "2750"
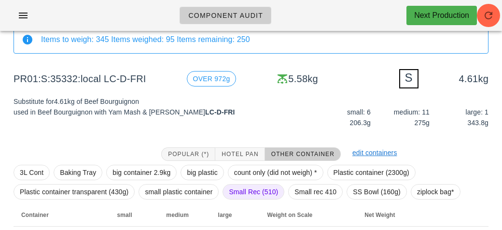
scroll to position [163, 0]
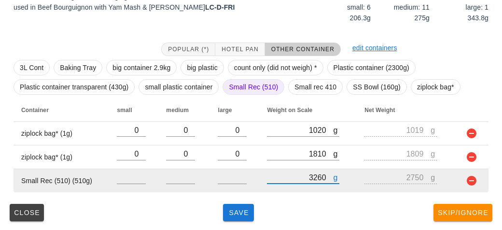
type input "3260"
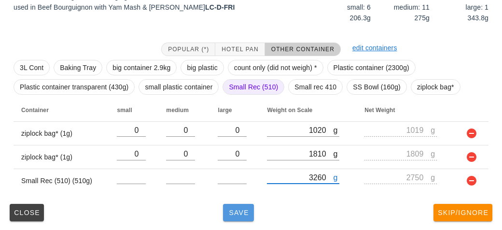
click at [231, 219] on button "Save" at bounding box center [238, 212] width 31 height 17
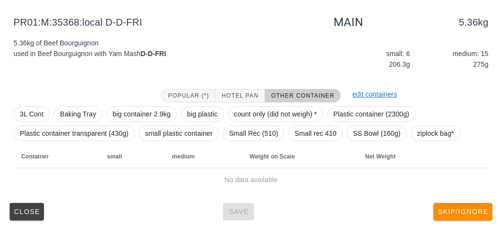
scroll to position [112, 0]
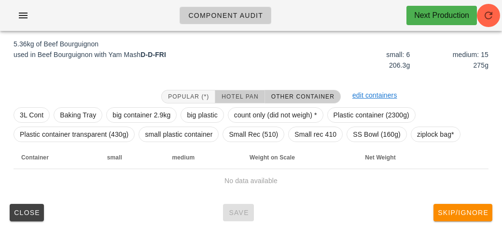
click at [231, 91] on button "Hotel Pan" at bounding box center [239, 97] width 49 height 14
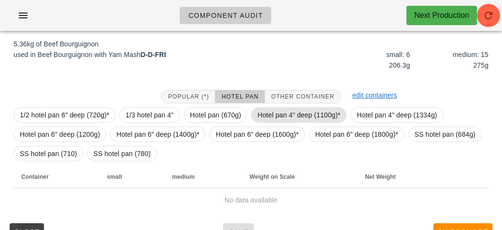
click at [269, 119] on span "Hotel pan 4" deep (1100g)*" at bounding box center [298, 115] width 83 height 14
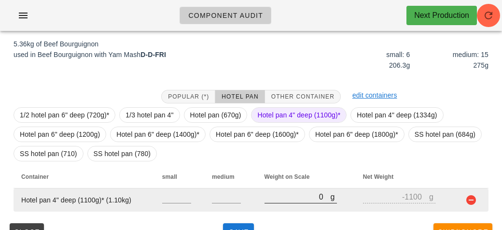
click at [287, 199] on input "0" at bounding box center [297, 196] width 66 height 13
type input "60"
type input "-1040"
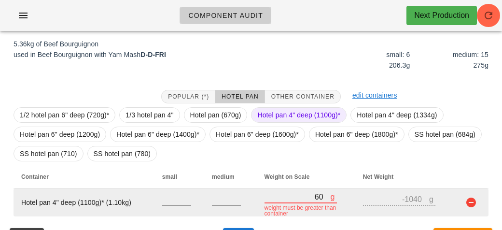
type input "670"
type input "-430"
type input "6730"
type input "5630"
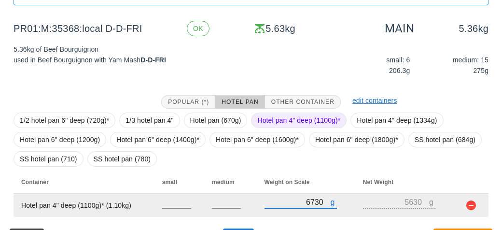
scroll to position [131, 0]
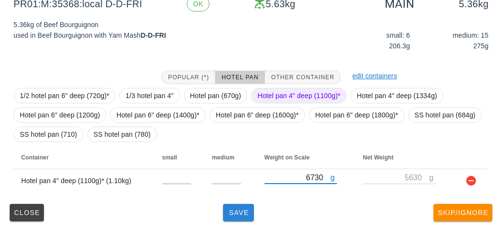
type input "6730"
click at [235, 218] on button "Save" at bounding box center [238, 212] width 31 height 17
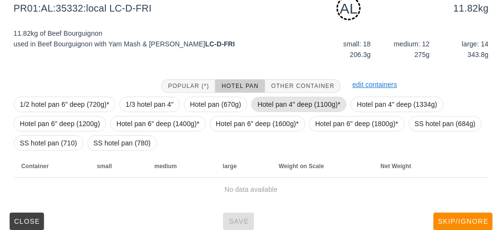
click at [294, 104] on span "Hotel pan 4" deep (1100g)*" at bounding box center [298, 104] width 83 height 14
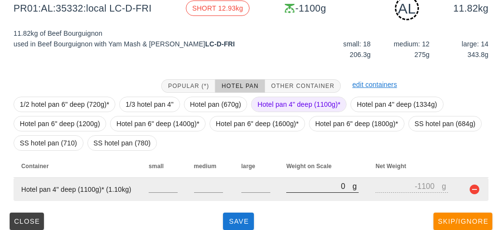
click at [289, 185] on input "0" at bounding box center [319, 185] width 66 height 13
type input "10"
type input "-1090"
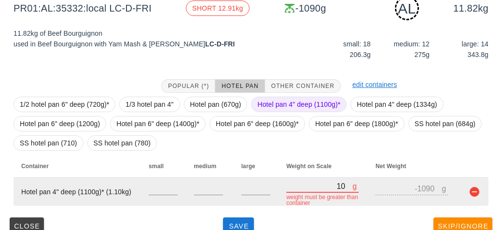
type input "130"
type input "-970"
type input "1370"
type input "270"
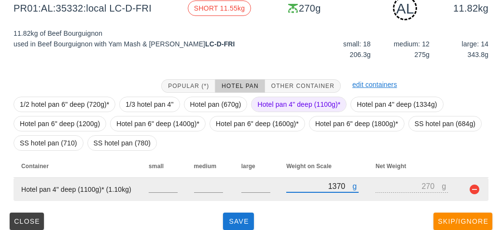
type input "13740"
type input "12640"
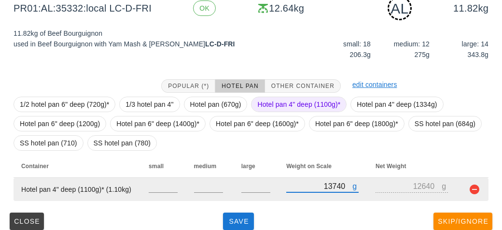
type input "13740"
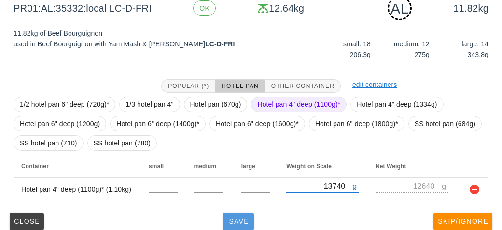
click at [236, 220] on span "Save" at bounding box center [238, 221] width 23 height 8
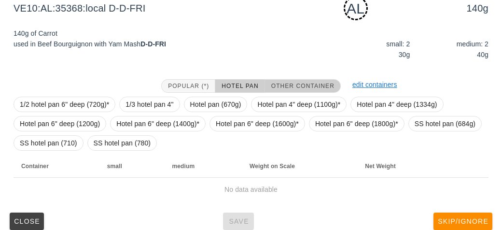
click at [281, 91] on button "Other Container" at bounding box center [303, 86] width 76 height 14
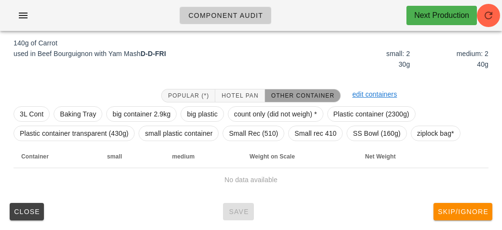
scroll to position [121, 0]
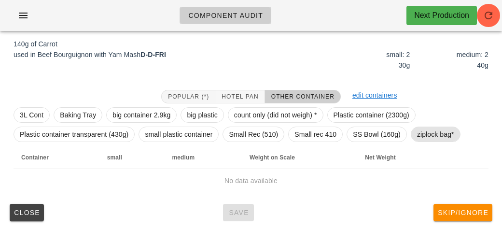
click at [424, 133] on span "ziplock bag*" at bounding box center [435, 134] width 37 height 14
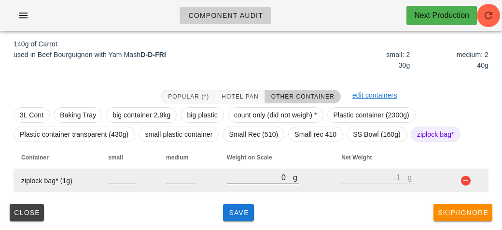
click at [250, 177] on input "0" at bounding box center [260, 177] width 66 height 13
type input "30"
type input "29"
type input "300"
type input "299"
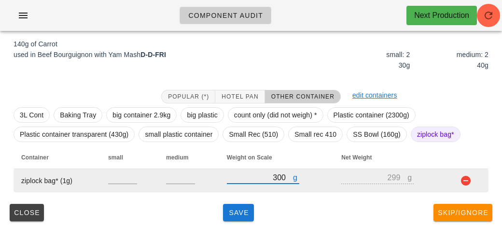
type input "300"
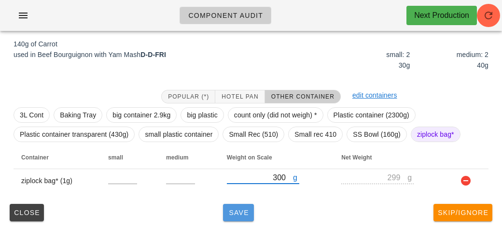
click at [232, 217] on button "Save" at bounding box center [238, 212] width 31 height 17
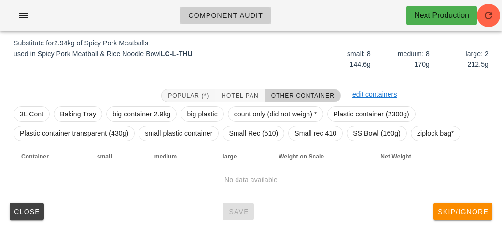
scroll to position [116, 0]
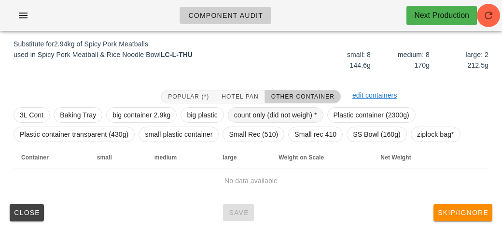
click at [240, 116] on span "count only (did not weigh) *" at bounding box center [275, 115] width 83 height 14
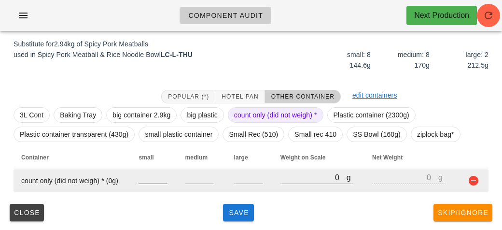
click at [142, 179] on input "number" at bounding box center [152, 177] width 29 height 13
type input "8"
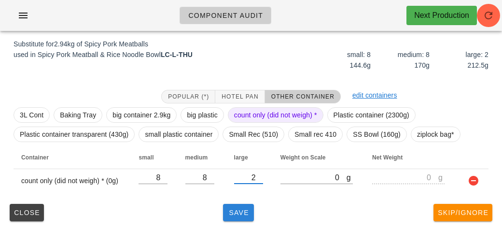
type input "2"
click at [238, 210] on span "Save" at bounding box center [238, 212] width 23 height 8
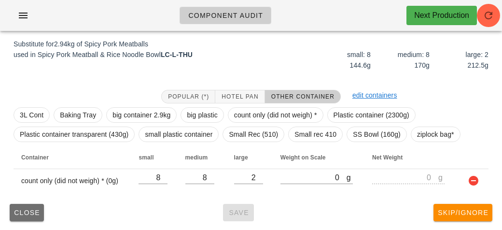
click at [30, 208] on span "Close" at bounding box center [27, 212] width 27 height 8
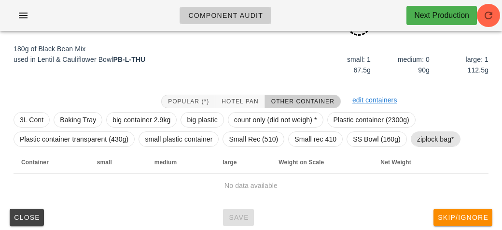
click at [434, 137] on span "ziplock bag*" at bounding box center [435, 139] width 37 height 14
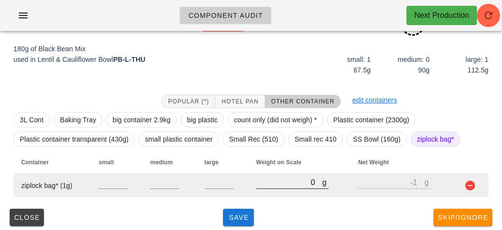
click at [256, 183] on input "0" at bounding box center [289, 182] width 66 height 13
type input "20"
type input "19"
type input "260"
type input "259"
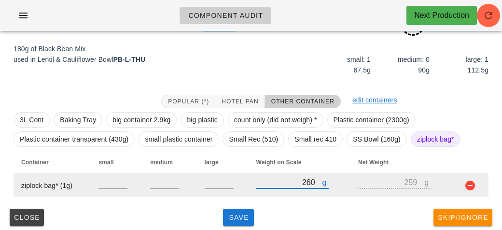
type input "260"
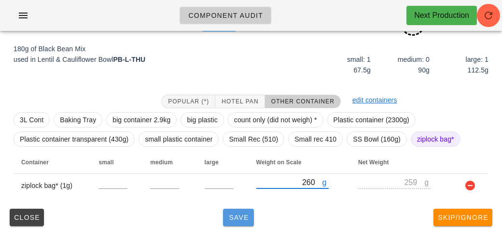
click at [230, 212] on button "Save" at bounding box center [238, 216] width 31 height 17
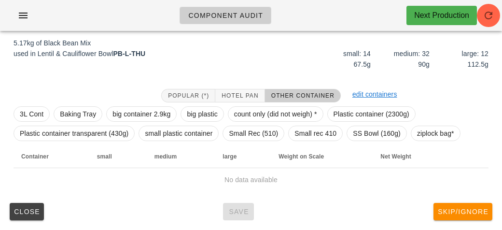
scroll to position [112, 0]
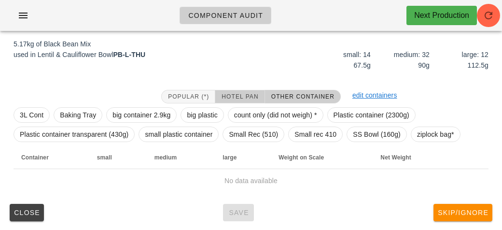
click at [234, 98] on span "Hotel Pan" at bounding box center [239, 96] width 37 height 7
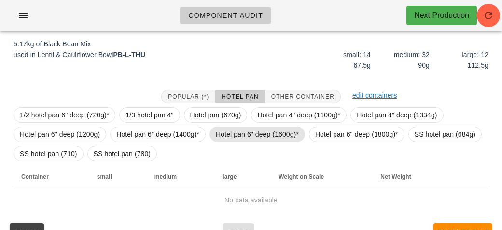
click at [246, 127] on span "Hotel pan 6" deep (1600g)*" at bounding box center [257, 134] width 83 height 14
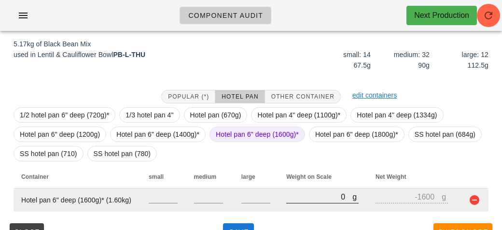
click at [300, 195] on input "0" at bounding box center [319, 196] width 66 height 13
type input "60"
type input "-1540"
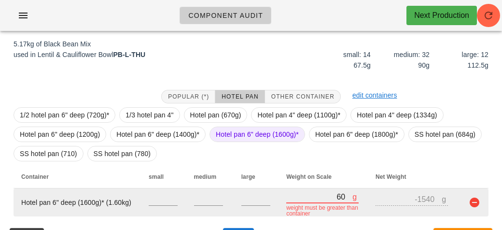
type input "680"
type input "-920"
type input "6800"
type input "5200"
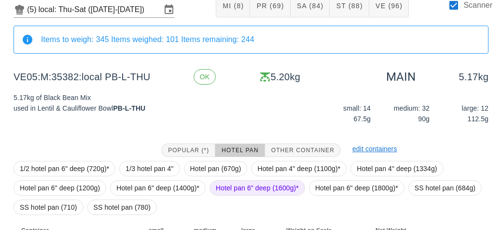
scroll to position [131, 0]
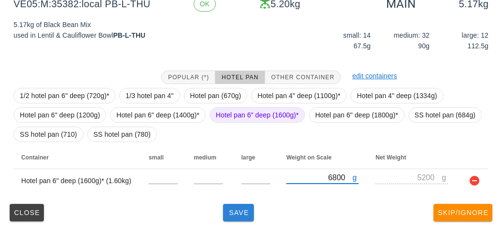
type input "6800"
click at [240, 210] on span "Save" at bounding box center [238, 212] width 23 height 8
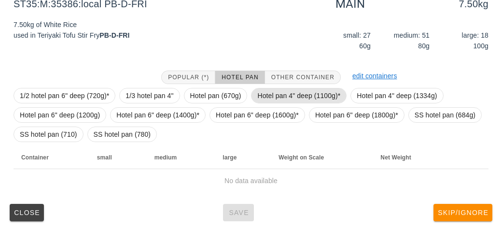
click at [272, 90] on span "Hotel pan 4" deep (1100g)*" at bounding box center [298, 95] width 83 height 14
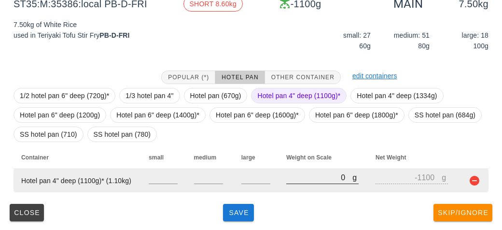
click at [306, 175] on input "0" at bounding box center [319, 177] width 66 height 13
type input "90"
type input "-1010"
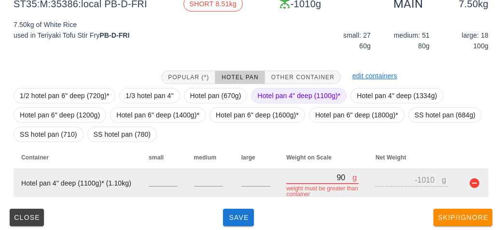
type input "900"
type input "-200"
type input "9060"
type input "7960"
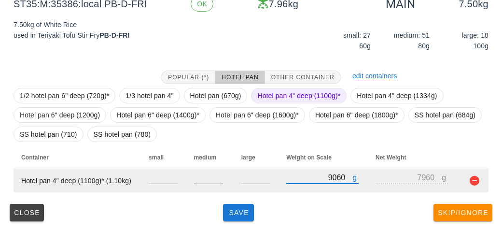
type input "9060"
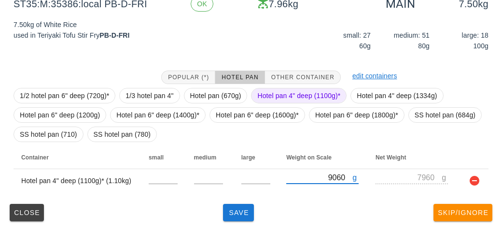
click at [235, 226] on div "(5) local: Thu-Sat (Sep 4-Sep 6) MI (8) PR (69) SA (84) ST (88) VE (96) Scanner…" at bounding box center [251, 68] width 502 height 323
click at [228, 212] on span "Save" at bounding box center [238, 212] width 23 height 8
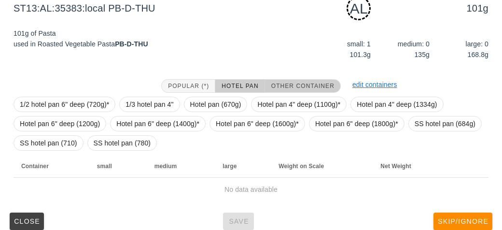
click at [296, 82] on span "Other Container" at bounding box center [303, 85] width 64 height 7
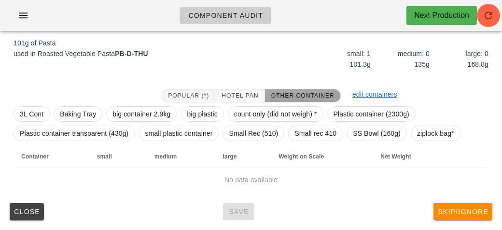
scroll to position [121, 0]
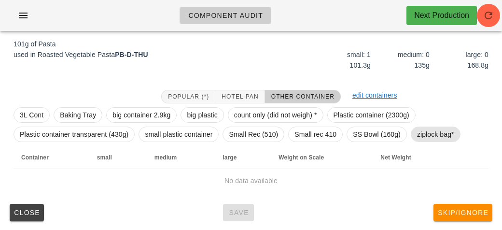
click at [434, 132] on span "ziplock bag*" at bounding box center [435, 134] width 37 height 14
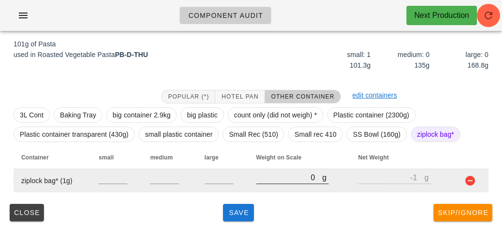
click at [278, 181] on input "0" at bounding box center [289, 177] width 66 height 13
type input "10"
type input "9"
type input "160"
type input "159"
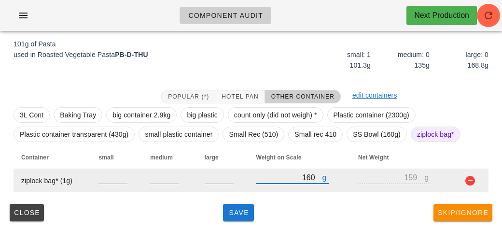
type input "160"
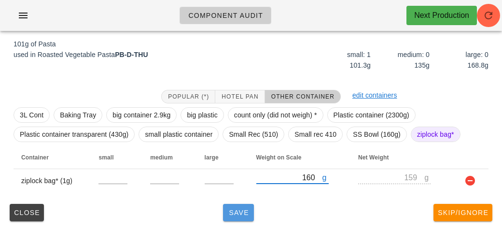
click at [235, 209] on span "Save" at bounding box center [238, 212] width 23 height 8
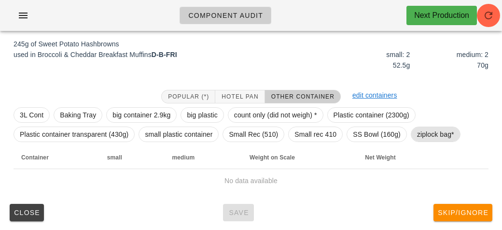
click at [430, 129] on span "ziplock bag*" at bounding box center [435, 134] width 37 height 14
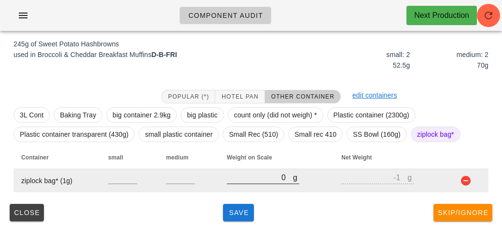
click at [244, 175] on input "0" at bounding box center [260, 177] width 66 height 13
type input "30"
type input "29"
type input "300"
type input "299"
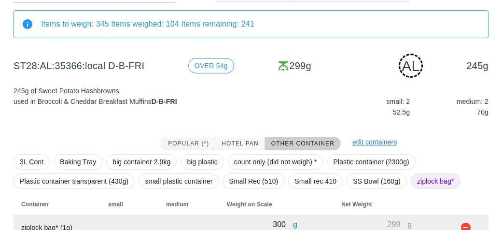
scroll to position [121, 0]
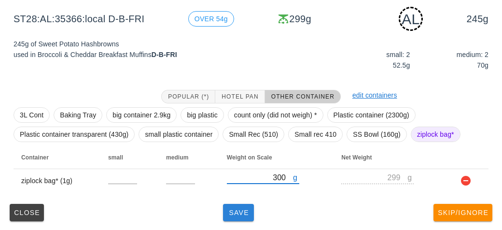
type input "300"
click at [243, 215] on span "Save" at bounding box center [238, 212] width 23 height 8
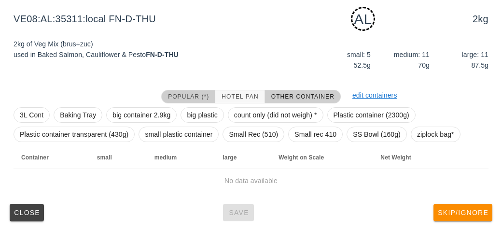
click at [187, 90] on button "Popular (*)" at bounding box center [188, 97] width 54 height 14
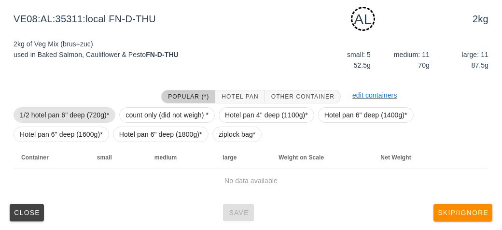
click at [97, 117] on span "1/2 hotel pan 6" deep (720g)*" at bounding box center [64, 115] width 89 height 14
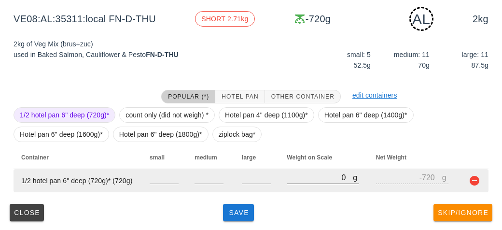
click at [299, 175] on input "0" at bounding box center [319, 177] width 66 height 13
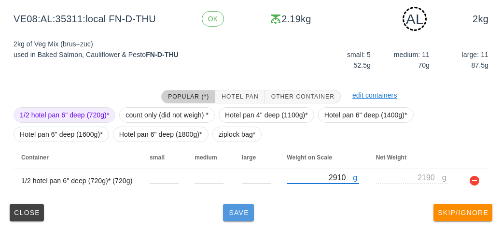
click at [234, 205] on button "Save" at bounding box center [238, 212] width 31 height 17
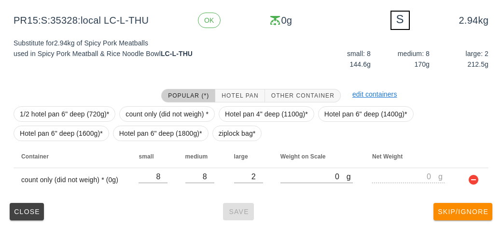
scroll to position [116, 0]
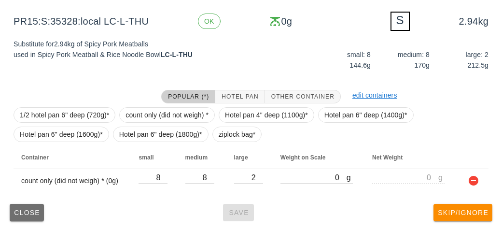
click at [22, 207] on button "Close" at bounding box center [27, 212] width 34 height 17
click at [25, 209] on span "Close" at bounding box center [27, 212] width 27 height 8
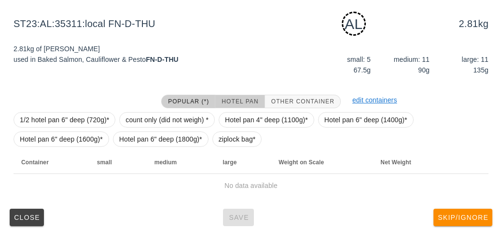
click at [244, 100] on span "Hotel Pan" at bounding box center [239, 101] width 37 height 7
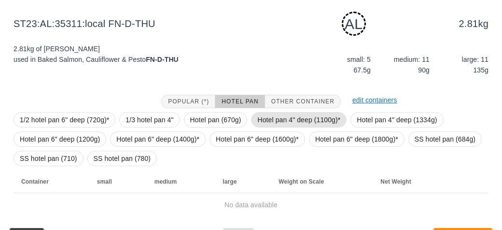
click at [264, 120] on span "Hotel pan 4" deep (1100g)*" at bounding box center [298, 119] width 83 height 14
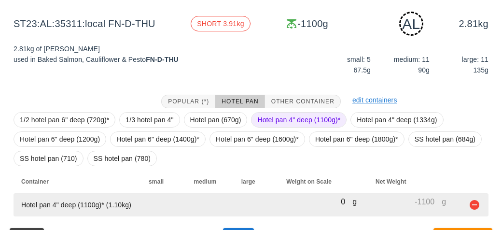
click at [294, 203] on input "0" at bounding box center [319, 201] width 66 height 13
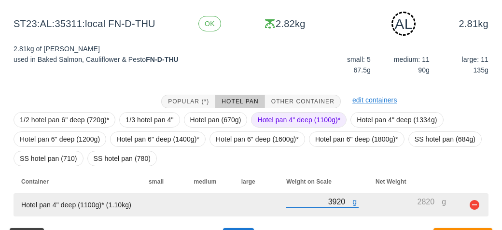
scroll to position [140, 0]
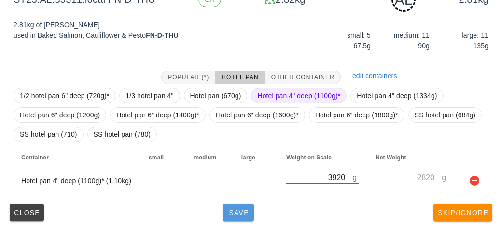
click at [244, 212] on span "Save" at bounding box center [238, 212] width 23 height 8
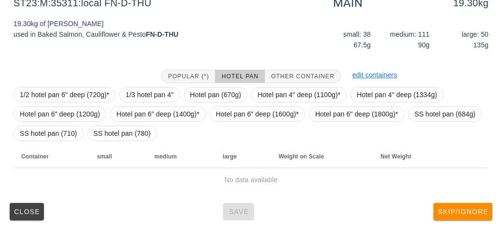
scroll to position [131, 0]
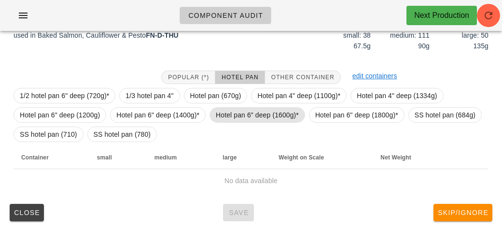
click at [228, 112] on span "Hotel pan 6" deep (1600g)*" at bounding box center [257, 115] width 83 height 14
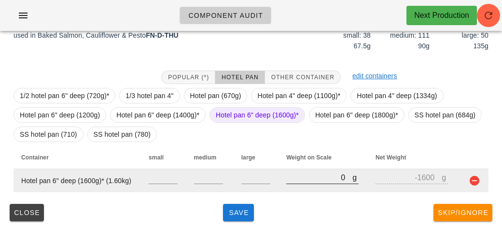
click at [300, 177] on input "0" at bounding box center [319, 177] width 66 height 13
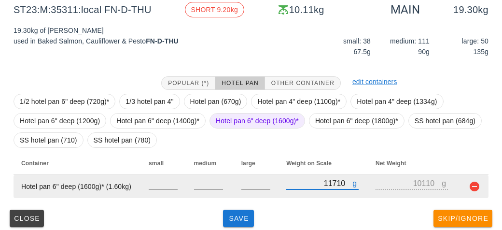
scroll to position [129, 0]
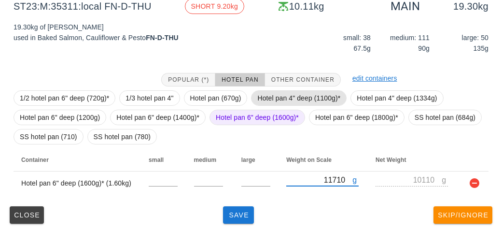
click at [294, 100] on span "Hotel pan 4" deep (1100g)*" at bounding box center [298, 98] width 83 height 14
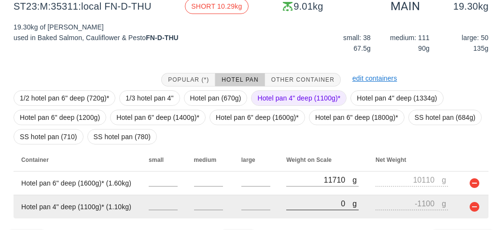
click at [318, 206] on input "0" at bounding box center [319, 203] width 66 height 13
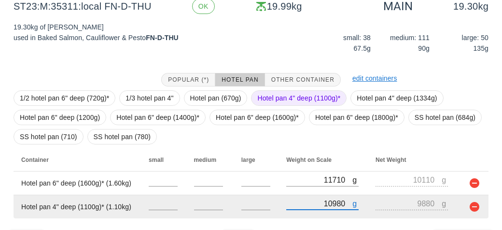
scroll to position [155, 0]
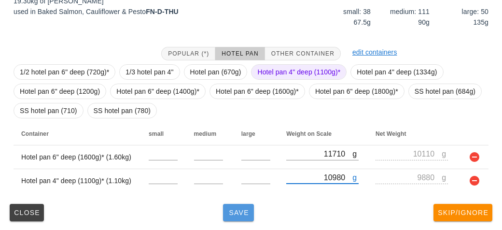
click at [246, 212] on span "Save" at bounding box center [238, 212] width 23 height 8
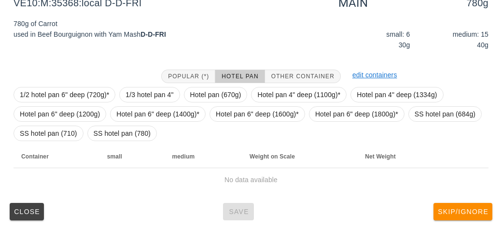
scroll to position [131, 0]
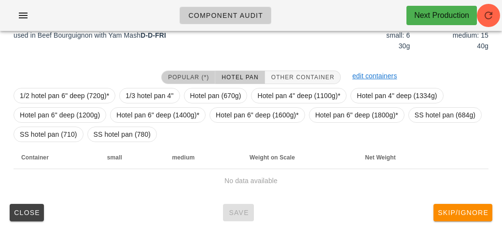
click at [184, 77] on span "Popular (*)" at bounding box center [187, 77] width 41 height 7
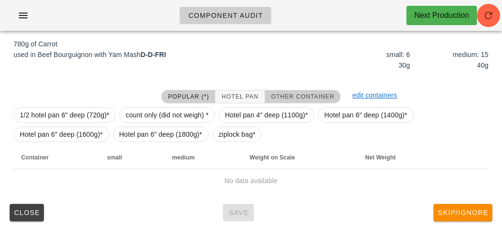
click at [296, 91] on button "Other Container" at bounding box center [303, 97] width 76 height 14
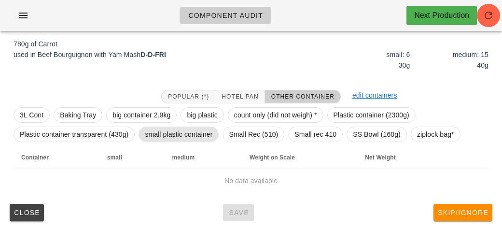
click at [163, 136] on span "small plastic container" at bounding box center [179, 134] width 68 height 14
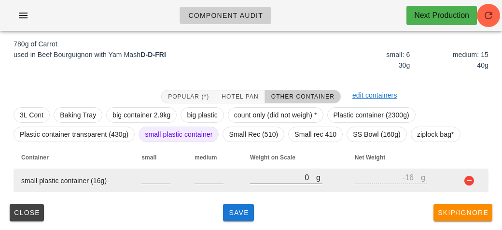
click at [269, 180] on input "0" at bounding box center [283, 177] width 66 height 13
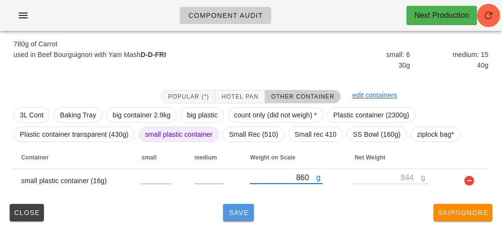
click at [240, 219] on button "Save" at bounding box center [238, 212] width 31 height 17
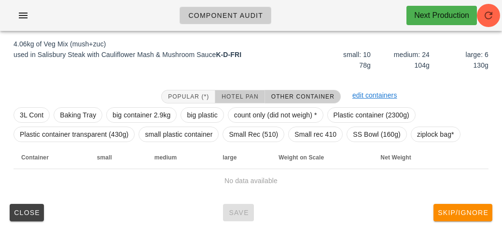
click at [235, 98] on span "Hotel Pan" at bounding box center [239, 96] width 37 height 7
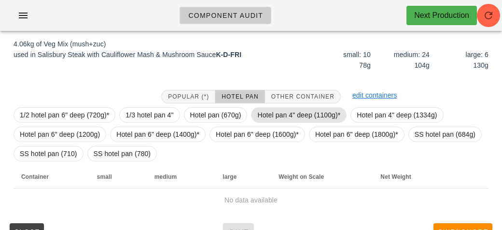
click at [265, 113] on span "Hotel pan 4" deep (1100g)*" at bounding box center [298, 115] width 83 height 14
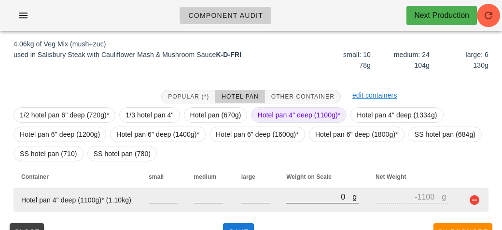
click at [310, 199] on input "0" at bounding box center [319, 196] width 66 height 13
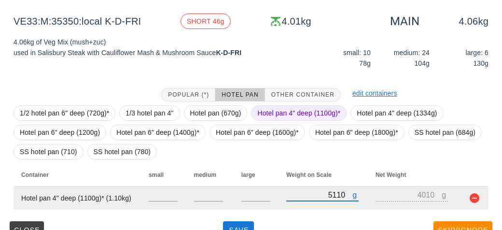
scroll to position [131, 0]
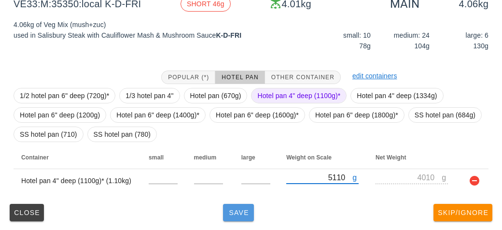
click at [237, 218] on button "Save" at bounding box center [238, 212] width 31 height 17
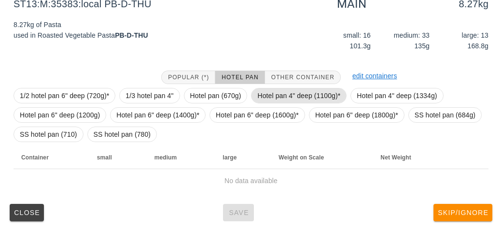
click at [260, 93] on span "Hotel pan 4" deep (1100g)*" at bounding box center [298, 95] width 83 height 14
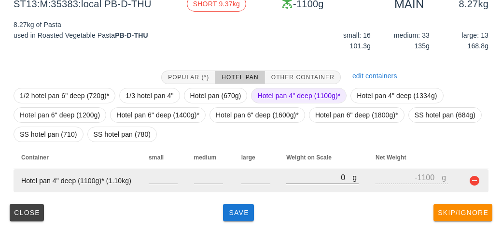
click at [303, 175] on input "0" at bounding box center [319, 177] width 66 height 13
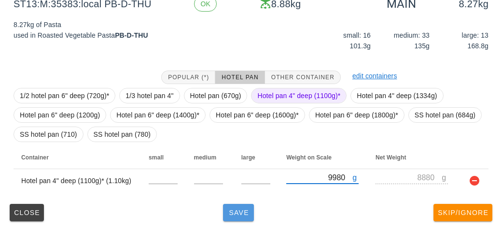
click at [231, 220] on button "Save" at bounding box center [238, 212] width 31 height 17
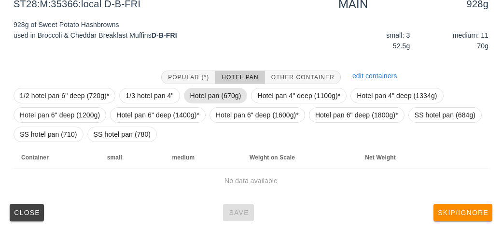
click at [206, 91] on span "Hotel pan (670g)" at bounding box center [215, 95] width 51 height 14
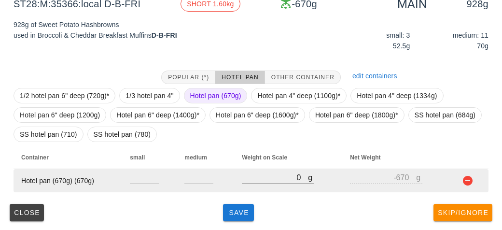
click at [262, 176] on input "0" at bounding box center [275, 177] width 66 height 13
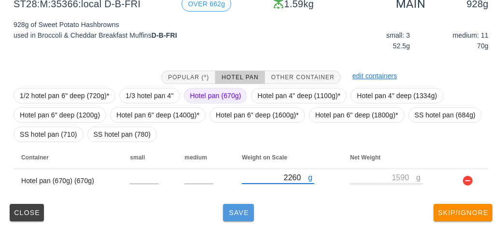
click at [238, 215] on span "Save" at bounding box center [238, 212] width 23 height 8
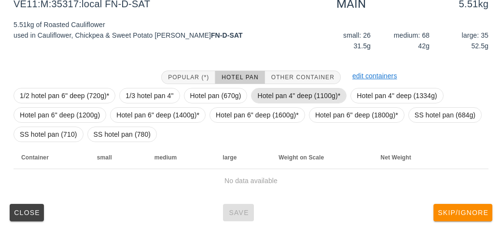
click at [264, 96] on span "Hotel pan 4" deep (1100g)*" at bounding box center [298, 95] width 83 height 14
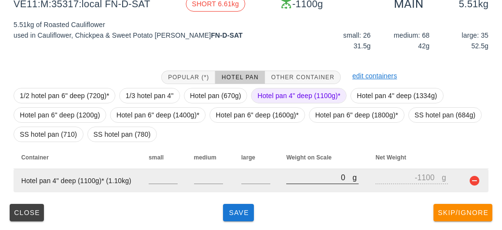
click at [308, 179] on input "0" at bounding box center [319, 177] width 66 height 13
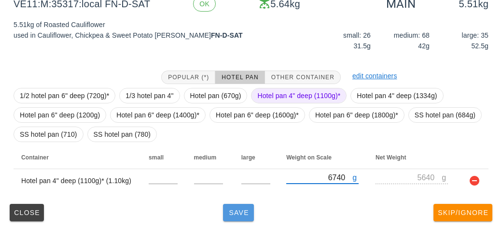
click at [235, 217] on button "Save" at bounding box center [238, 212] width 31 height 17
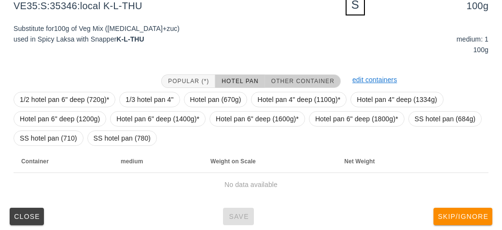
click at [309, 84] on button "Other Container" at bounding box center [303, 81] width 76 height 14
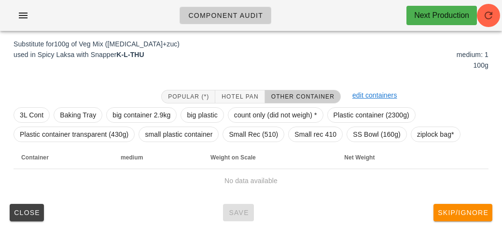
click at [433, 146] on th "Net Weight" at bounding box center [388, 157] width 105 height 23
click at [427, 133] on span "ziplock bag*" at bounding box center [435, 134] width 37 height 14
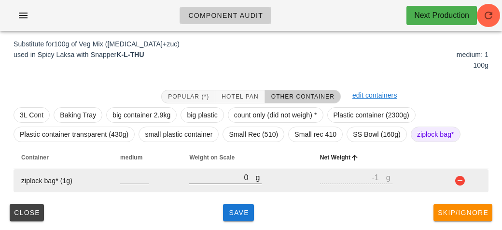
click at [231, 178] on input "0" at bounding box center [222, 177] width 66 height 13
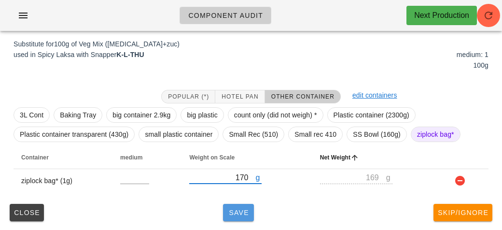
click at [241, 215] on span "Save" at bounding box center [238, 212] width 23 height 8
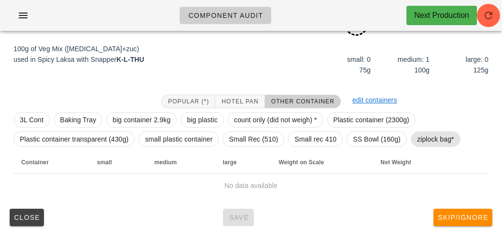
click at [431, 135] on span "ziplock bag*" at bounding box center [435, 139] width 37 height 14
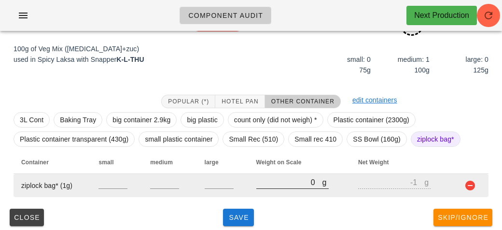
click at [290, 185] on input "0" at bounding box center [289, 182] width 66 height 13
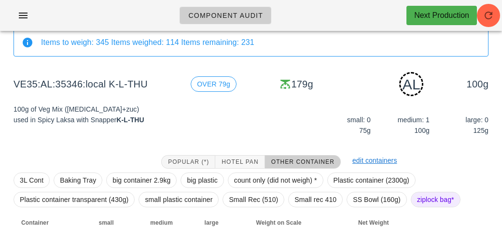
scroll to position [121, 0]
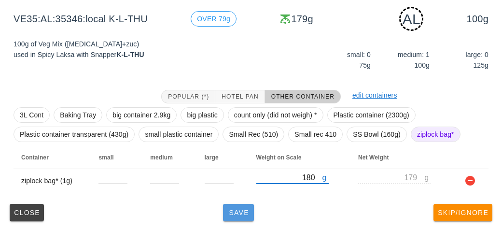
click at [237, 217] on button "Save" at bounding box center [238, 212] width 31 height 17
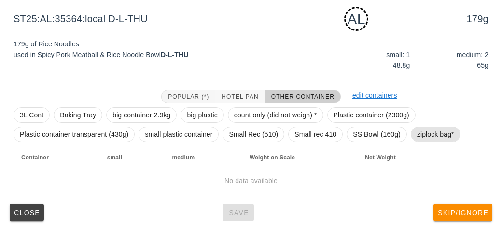
click at [429, 133] on span "ziplock bag*" at bounding box center [435, 134] width 37 height 14
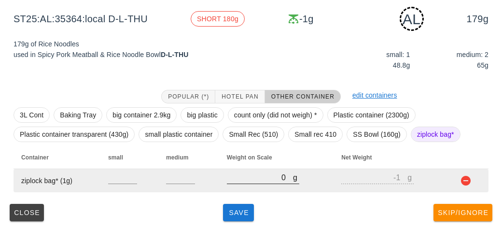
click at [249, 191] on div at bounding box center [263, 188] width 72 height 7
click at [246, 180] on input "0" at bounding box center [260, 177] width 66 height 13
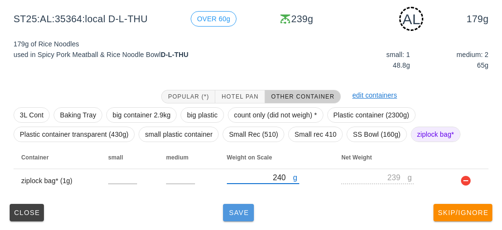
click at [235, 208] on span "Save" at bounding box center [238, 212] width 23 height 8
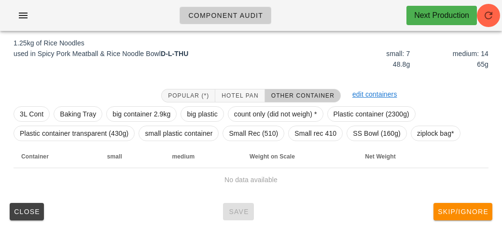
scroll to position [112, 0]
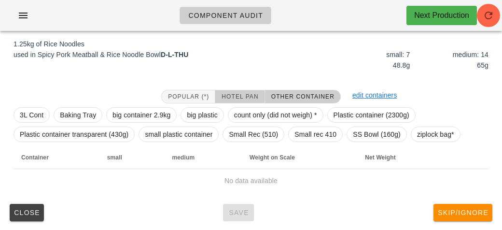
click at [231, 90] on button "Hotel Pan" at bounding box center [239, 97] width 49 height 14
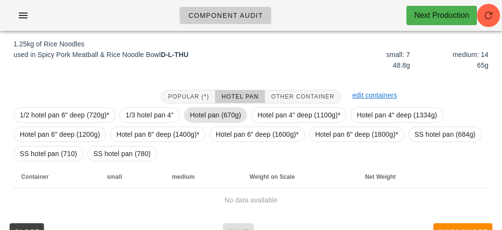
click at [226, 110] on span "Hotel pan (670g)" at bounding box center [215, 115] width 51 height 14
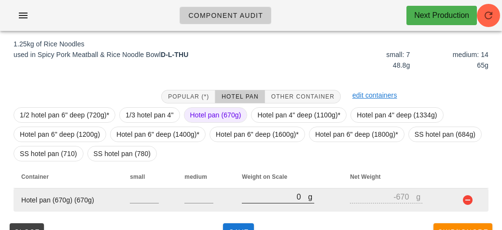
click at [269, 191] on input "0" at bounding box center [275, 196] width 66 height 13
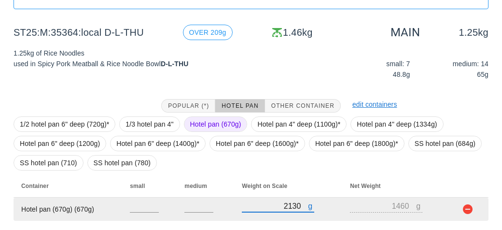
scroll to position [131, 0]
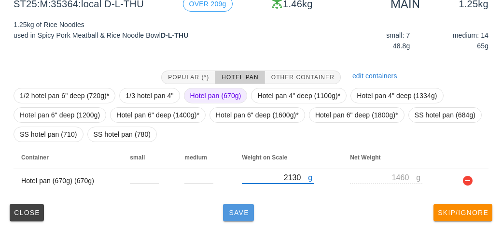
click at [238, 216] on button "Save" at bounding box center [238, 212] width 31 height 17
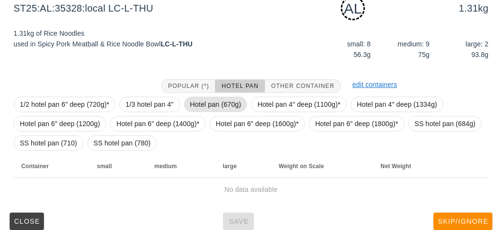
click at [204, 100] on span "Hotel pan (670g)" at bounding box center [215, 104] width 51 height 14
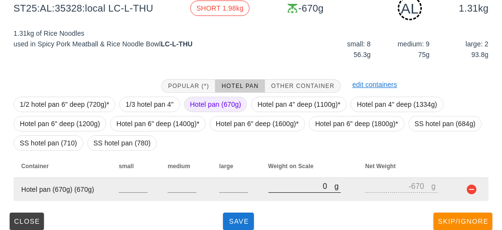
click at [285, 189] on input "0" at bounding box center [301, 185] width 66 height 13
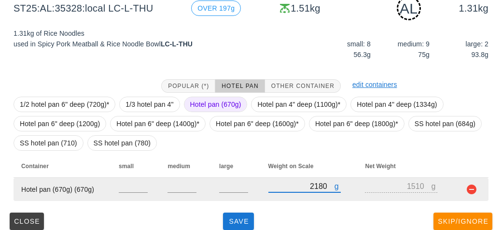
scroll to position [140, 0]
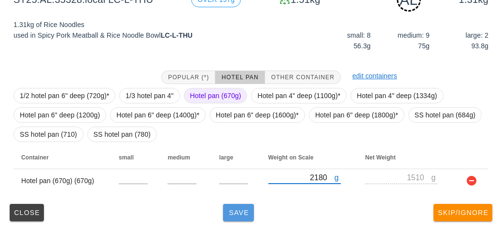
click at [232, 215] on button "Save" at bounding box center [238, 212] width 31 height 17
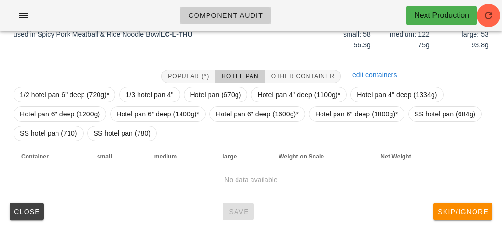
scroll to position [131, 0]
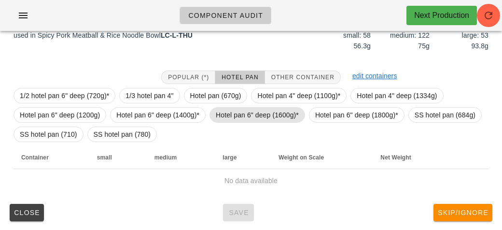
click at [254, 115] on span "Hotel pan 6" deep (1600g)*" at bounding box center [257, 115] width 83 height 14
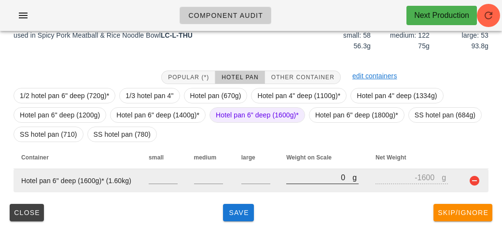
click at [303, 183] on div "g 0" at bounding box center [322, 177] width 72 height 13
click at [308, 180] on input "0" at bounding box center [319, 177] width 66 height 13
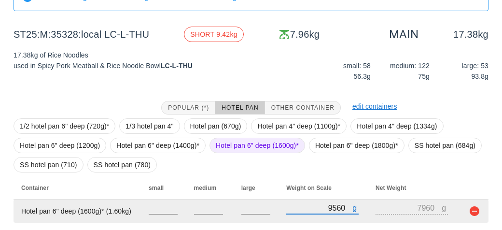
scroll to position [106, 0]
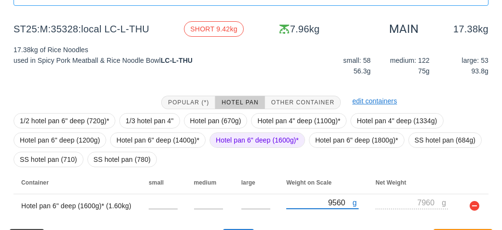
click at [241, 143] on span "Hotel pan 6" deep (1600g)*" at bounding box center [257, 140] width 83 height 14
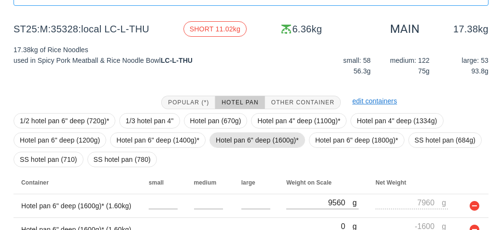
scroll to position [155, 0]
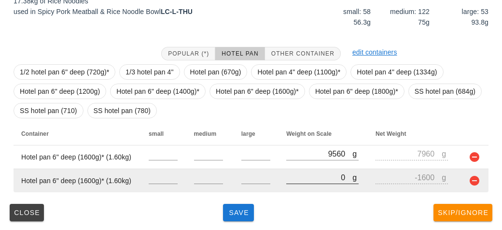
click at [299, 174] on input "0" at bounding box center [319, 177] width 66 height 13
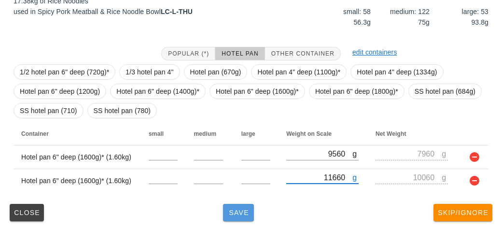
click at [229, 209] on span "Save" at bounding box center [238, 212] width 23 height 8
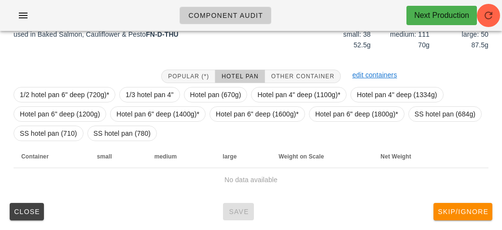
scroll to position [131, 0]
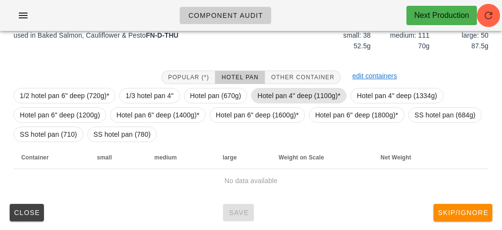
click at [307, 96] on span "Hotel pan 4" deep (1100g)*" at bounding box center [298, 95] width 83 height 14
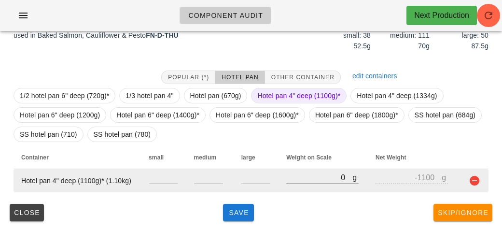
click at [295, 180] on input "0" at bounding box center [319, 177] width 66 height 13
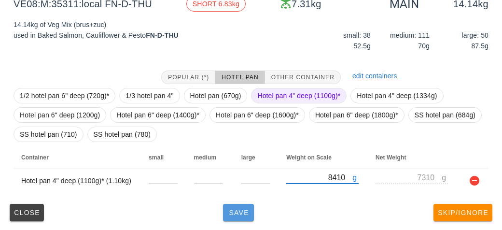
click at [224, 217] on button "Save" at bounding box center [238, 212] width 31 height 17
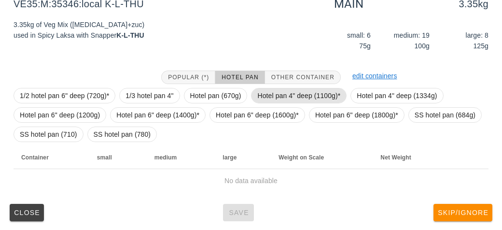
click at [292, 100] on span "Hotel pan 4" deep (1100g)*" at bounding box center [298, 95] width 83 height 14
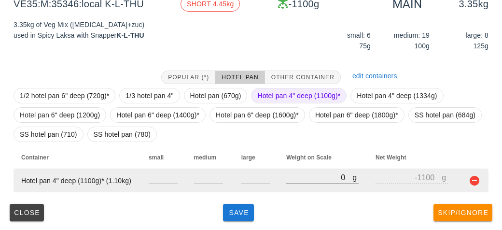
click at [306, 175] on input "0" at bounding box center [319, 177] width 66 height 13
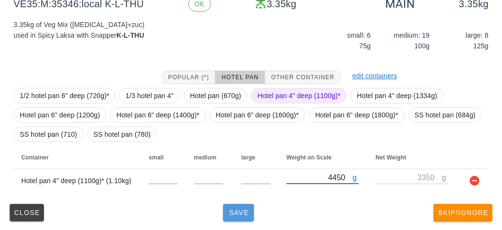
click at [238, 214] on span "Save" at bounding box center [238, 212] width 23 height 8
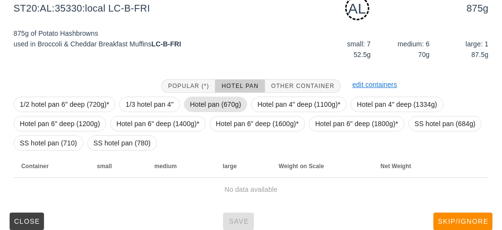
click at [215, 104] on span "Hotel pan (670g)" at bounding box center [215, 104] width 51 height 14
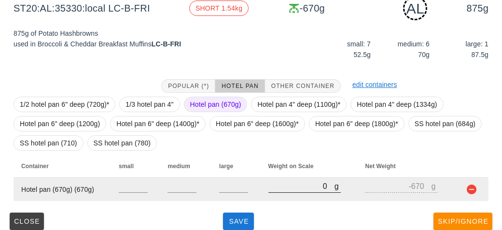
click at [299, 185] on input "0" at bounding box center [301, 185] width 66 height 13
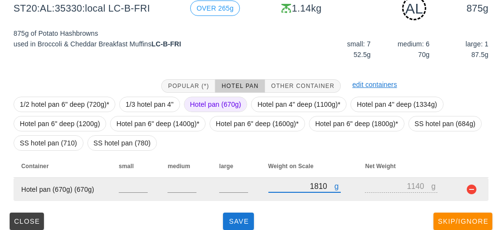
scroll to position [140, 0]
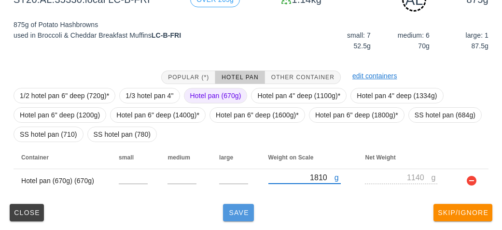
click at [236, 210] on span "Save" at bounding box center [238, 212] width 23 height 8
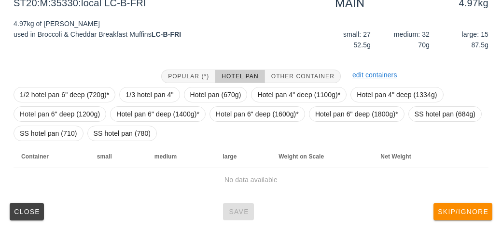
scroll to position [131, 0]
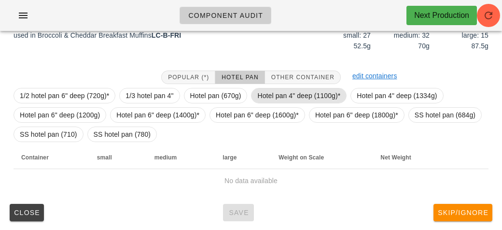
click at [285, 91] on span "Hotel pan 4" deep (1100g)*" at bounding box center [298, 95] width 83 height 14
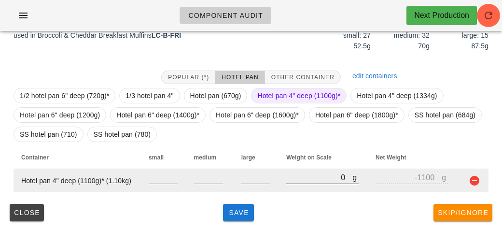
click at [308, 173] on input "0" at bounding box center [319, 177] width 66 height 13
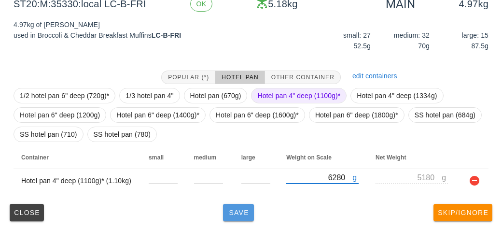
click at [223, 215] on button "Save" at bounding box center [238, 212] width 31 height 17
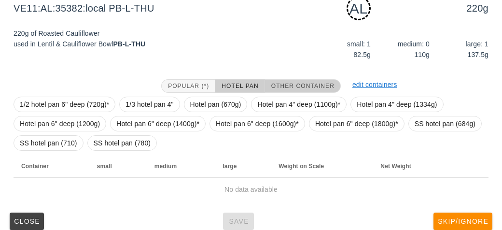
click at [290, 79] on button "Other Container" at bounding box center [303, 86] width 76 height 14
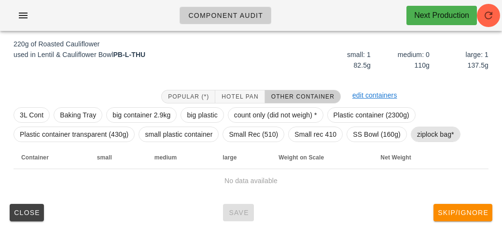
click at [438, 136] on span "ziplock bag*" at bounding box center [435, 134] width 37 height 14
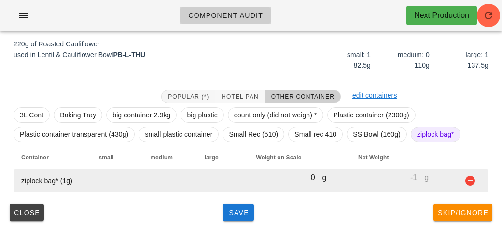
click at [278, 180] on input "0" at bounding box center [289, 177] width 66 height 13
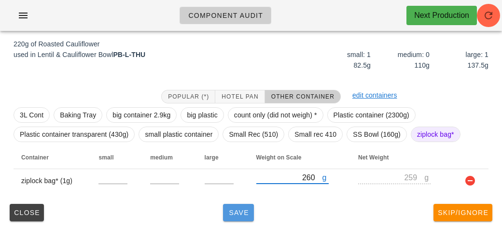
click at [236, 208] on span "Save" at bounding box center [238, 212] width 23 height 8
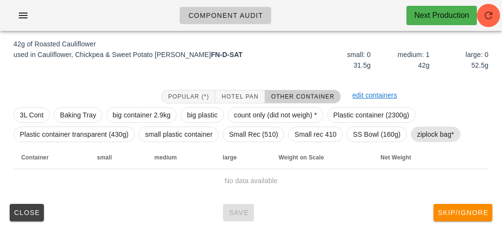
click at [438, 140] on span "ziplock bag*" at bounding box center [435, 134] width 37 height 14
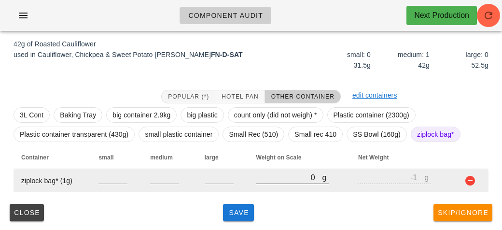
click at [277, 177] on input "0" at bounding box center [289, 177] width 66 height 13
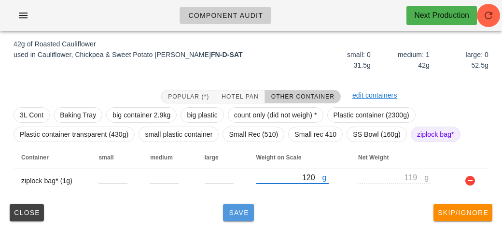
click at [226, 212] on button "Save" at bounding box center [238, 212] width 31 height 17
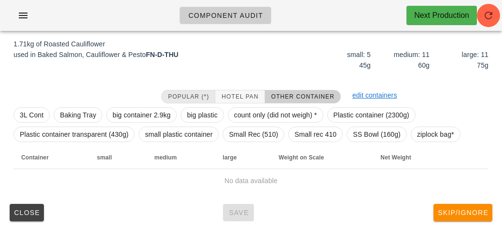
click at [188, 90] on button "Popular (*)" at bounding box center [188, 97] width 54 height 14
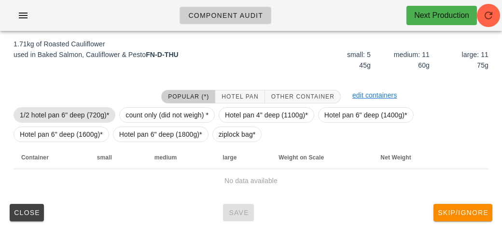
click at [74, 109] on span "1/2 hotel pan 6" deep (720g)*" at bounding box center [64, 115] width 89 height 14
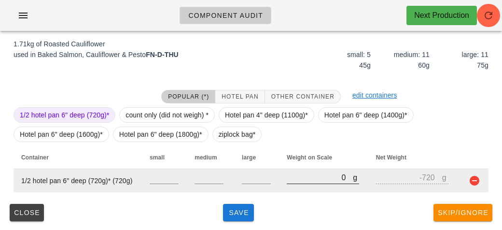
click at [305, 181] on input "0" at bounding box center [319, 177] width 66 height 13
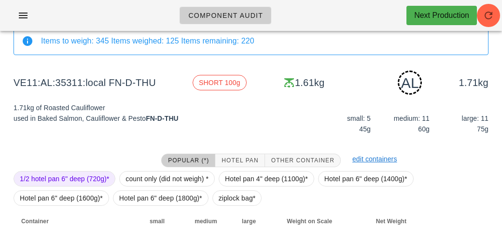
scroll to position [121, 0]
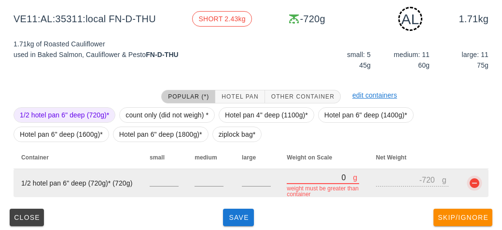
click at [470, 185] on button "button" at bounding box center [474, 183] width 12 height 12
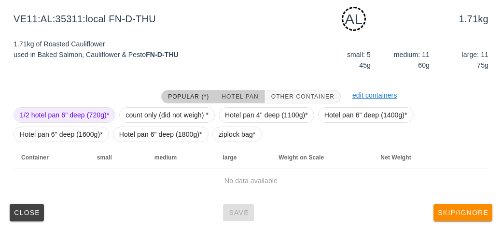
click at [235, 94] on span "Hotel Pan" at bounding box center [239, 96] width 37 height 7
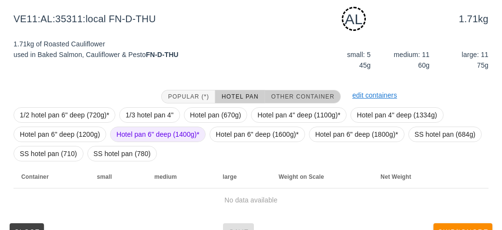
click at [290, 95] on span "Other Container" at bounding box center [303, 96] width 64 height 7
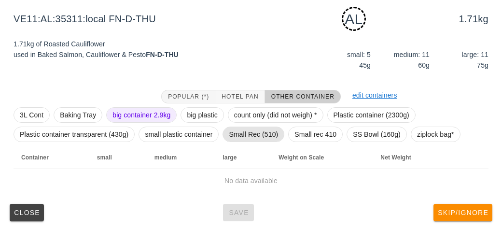
click at [247, 135] on span "Small Rec (510)" at bounding box center [253, 134] width 49 height 14
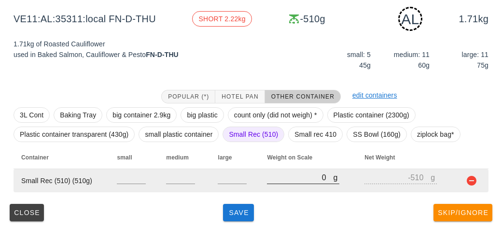
click at [276, 181] on input "0" at bounding box center [300, 177] width 66 height 13
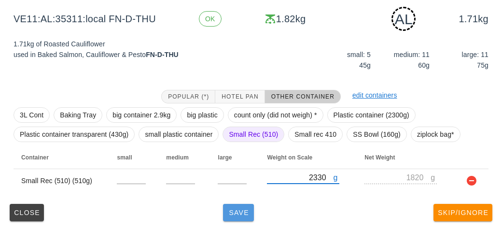
click at [237, 210] on span "Save" at bounding box center [238, 212] width 23 height 8
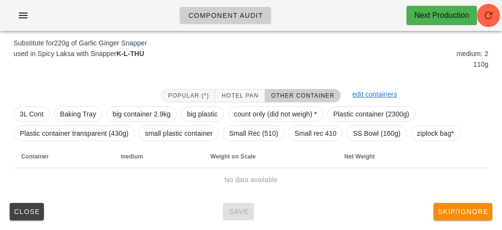
scroll to position [116, 0]
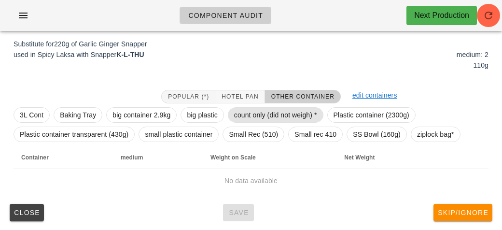
click at [259, 109] on span "count only (did not weigh) *" at bounding box center [275, 115] width 83 height 14
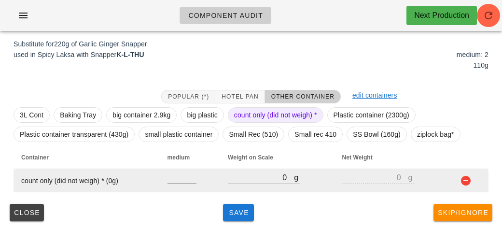
click at [180, 172] on input "number" at bounding box center [181, 177] width 29 height 13
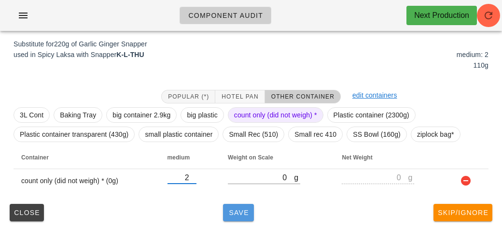
click at [232, 211] on span "Save" at bounding box center [238, 212] width 23 height 8
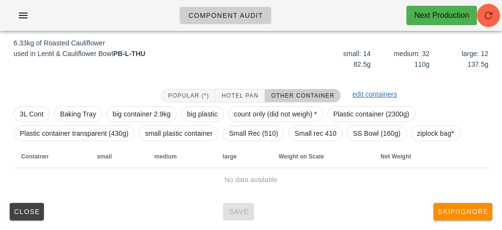
scroll to position [112, 0]
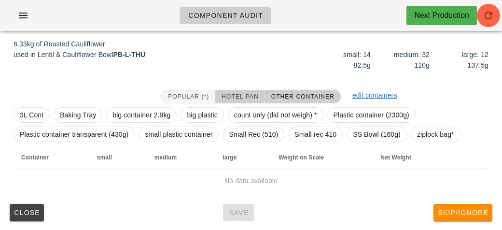
click at [242, 93] on span "Hotel Pan" at bounding box center [239, 96] width 37 height 7
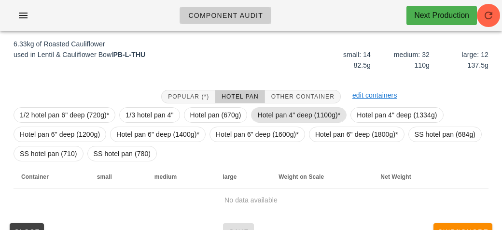
click at [275, 108] on span "Hotel pan 4" deep (1100g)*" at bounding box center [298, 115] width 83 height 14
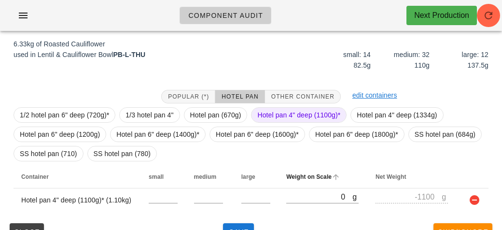
click at [326, 186] on th "Weight on Scale" at bounding box center [322, 176] width 89 height 23
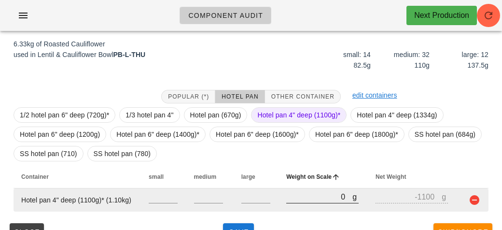
click at [313, 198] on input "0" at bounding box center [319, 196] width 66 height 13
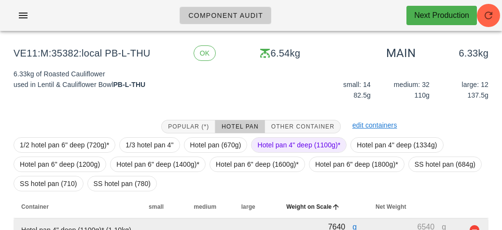
scroll to position [131, 0]
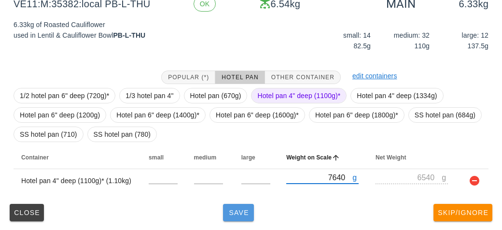
click at [241, 206] on button "Save" at bounding box center [238, 212] width 31 height 17
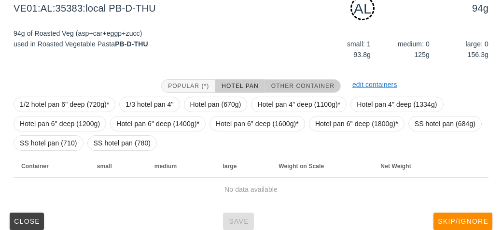
click at [292, 84] on span "Other Container" at bounding box center [303, 85] width 64 height 7
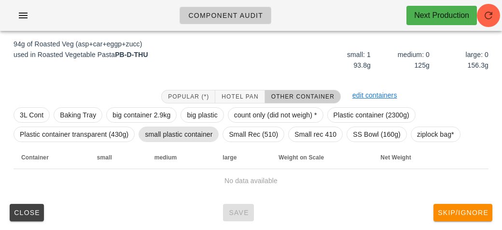
click at [170, 136] on span "small plastic container" at bounding box center [179, 134] width 68 height 14
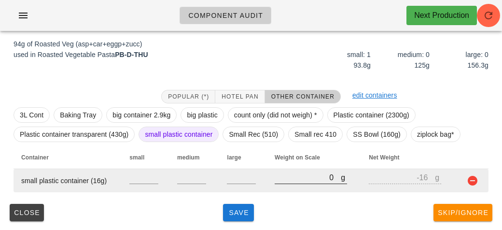
click at [289, 178] on input "0" at bounding box center [307, 177] width 66 height 13
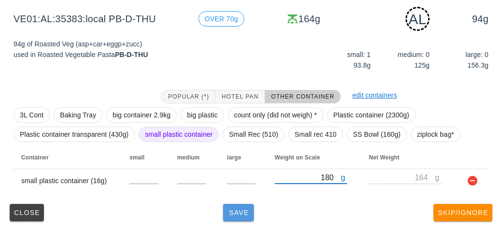
click at [243, 218] on button "Save" at bounding box center [238, 212] width 31 height 17
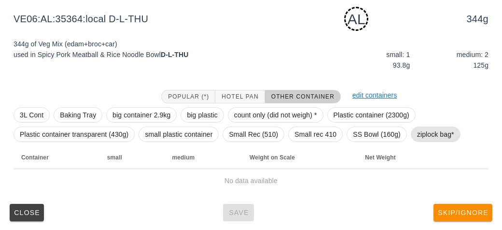
click at [437, 135] on span "ziplock bag*" at bounding box center [435, 134] width 37 height 14
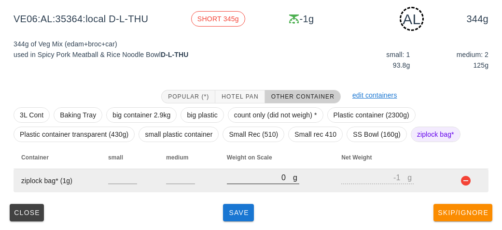
click at [241, 180] on input "0" at bounding box center [260, 177] width 66 height 13
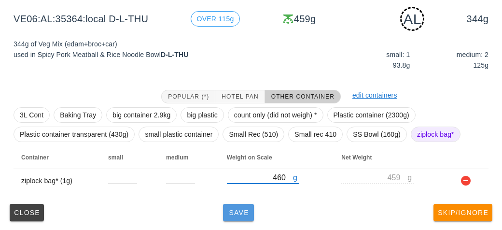
click at [235, 210] on span "Save" at bounding box center [238, 212] width 23 height 8
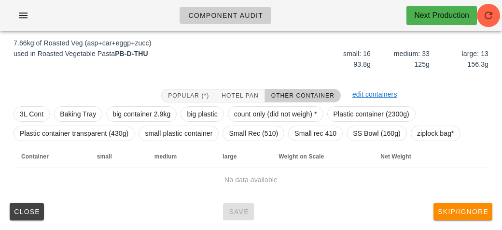
scroll to position [112, 0]
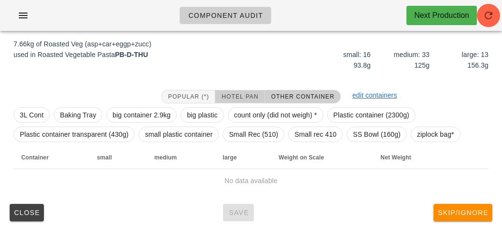
click at [235, 96] on span "Hotel Pan" at bounding box center [239, 96] width 37 height 7
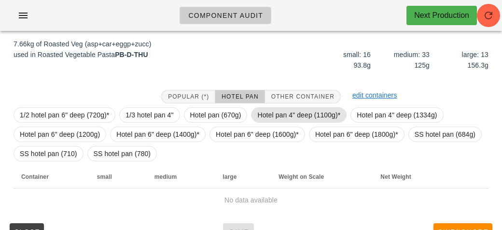
click at [254, 120] on span "Hotel pan 4" deep (1100g)*" at bounding box center [298, 114] width 95 height 15
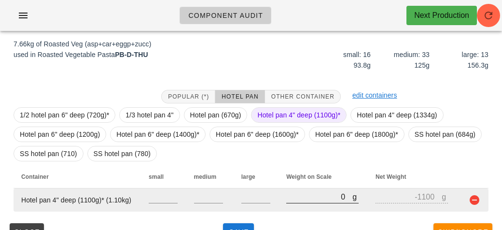
click at [304, 195] on input "0" at bounding box center [319, 196] width 66 height 13
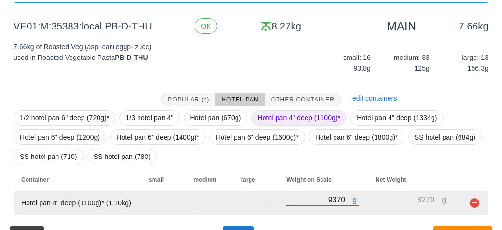
scroll to position [131, 0]
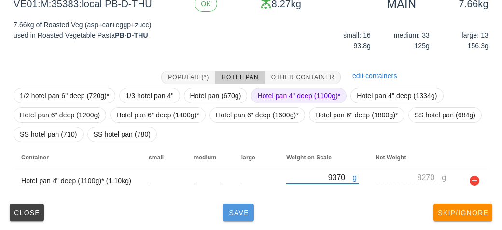
click at [237, 207] on button "Save" at bounding box center [238, 212] width 31 height 17
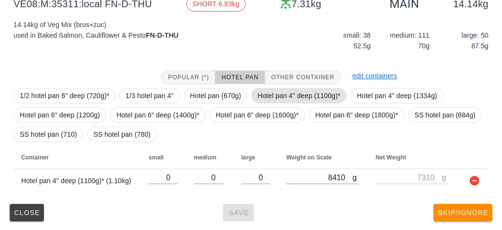
click at [283, 98] on span "Hotel pan 4" deep (1100g)*" at bounding box center [298, 95] width 83 height 14
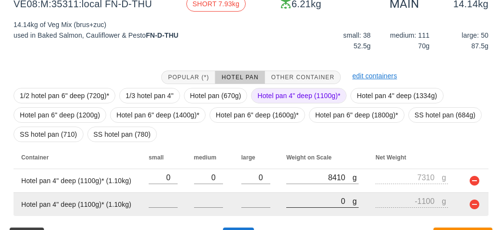
click at [308, 201] on input "0" at bounding box center [319, 200] width 66 height 13
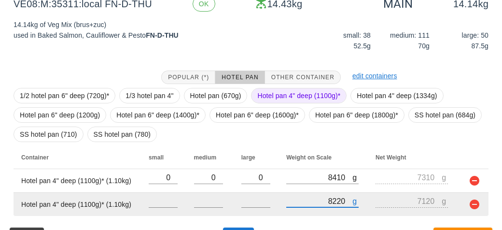
scroll to position [155, 0]
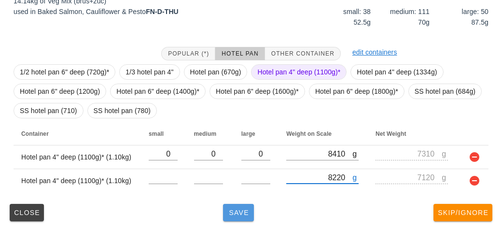
click at [236, 212] on span "Save" at bounding box center [238, 212] width 23 height 8
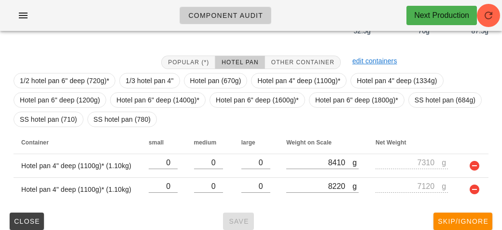
scroll to position [155, 0]
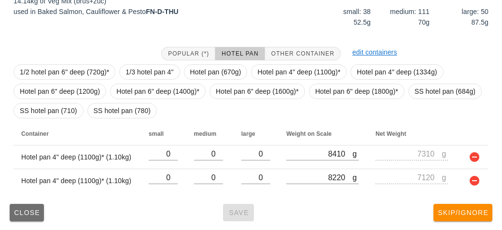
click at [24, 216] on button "Close" at bounding box center [27, 212] width 34 height 17
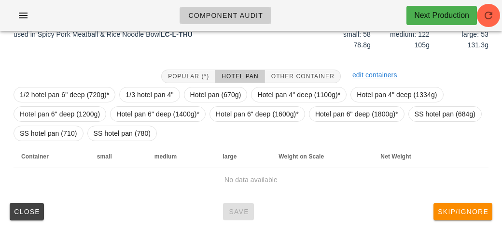
scroll to position [131, 0]
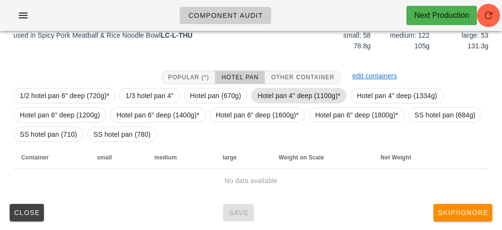
click at [279, 92] on span "Hotel pan 4" deep (1100g)*" at bounding box center [298, 95] width 83 height 14
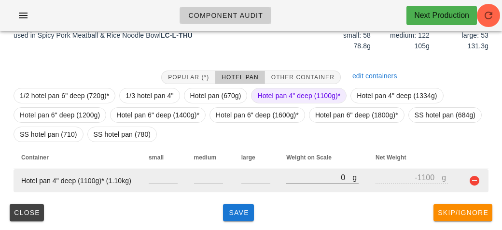
click at [316, 175] on input "0" at bounding box center [319, 177] width 66 height 13
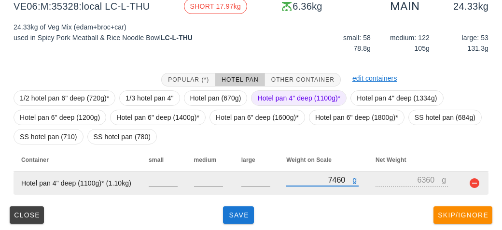
scroll to position [130, 0]
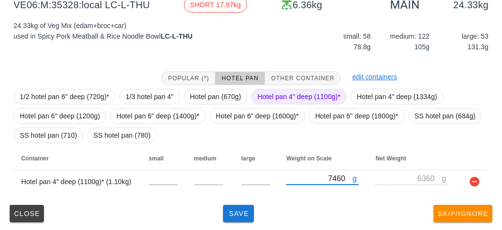
click at [289, 91] on span "Hotel pan 4" deep (1100g)*" at bounding box center [298, 96] width 83 height 14
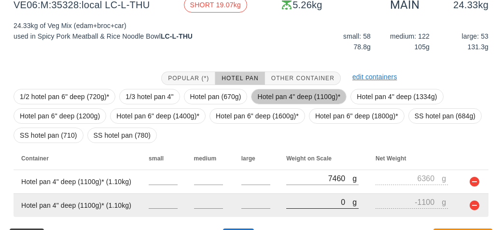
click at [301, 204] on input "0" at bounding box center [319, 201] width 66 height 13
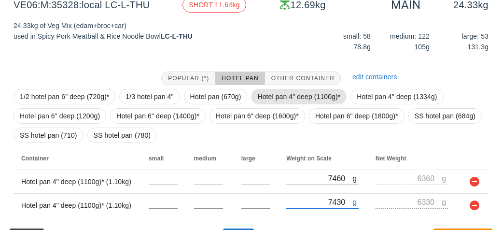
click at [280, 95] on span "Hotel pan 4" deep (1100g)*" at bounding box center [298, 96] width 83 height 14
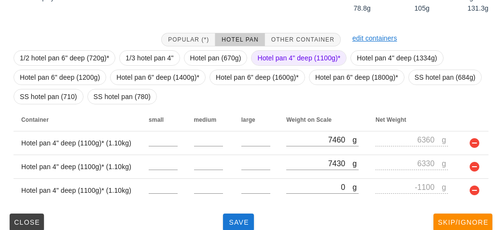
scroll to position [178, 0]
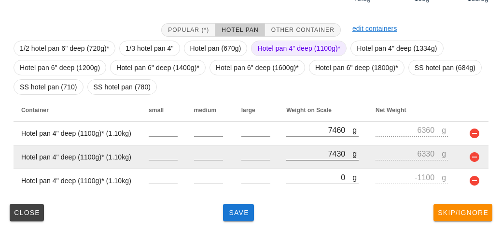
click at [313, 164] on div at bounding box center [322, 165] width 72 height 7
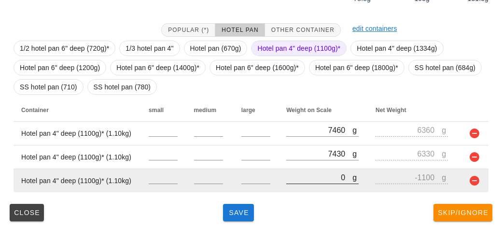
click at [309, 181] on input "0" at bounding box center [319, 177] width 66 height 13
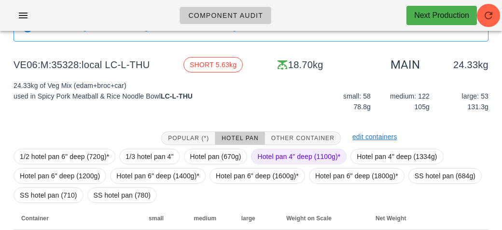
scroll to position [69, 0]
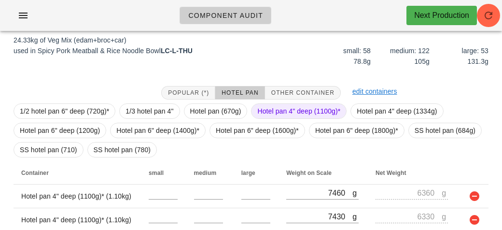
click at [266, 109] on span "Hotel pan 4" deep (1100g)*" at bounding box center [298, 111] width 83 height 14
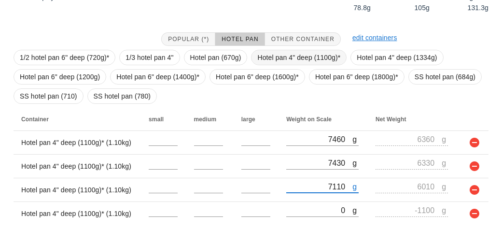
scroll to position [170, 0]
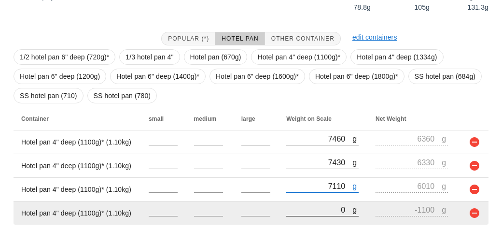
click at [301, 209] on input "0" at bounding box center [319, 209] width 66 height 13
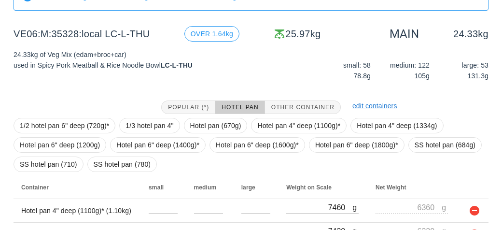
scroll to position [202, 0]
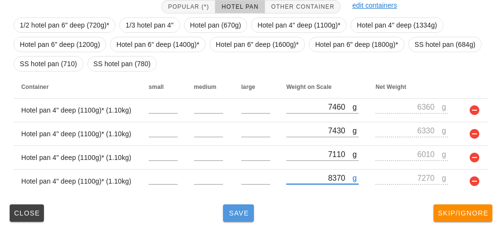
click at [233, 215] on span "Save" at bounding box center [238, 213] width 23 height 8
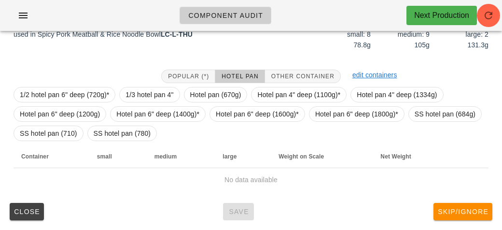
scroll to position [140, 0]
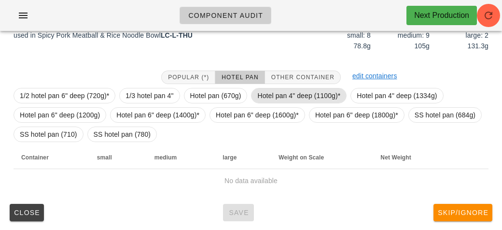
click at [276, 93] on span "Hotel pan 4" deep (1100g)*" at bounding box center [298, 95] width 83 height 14
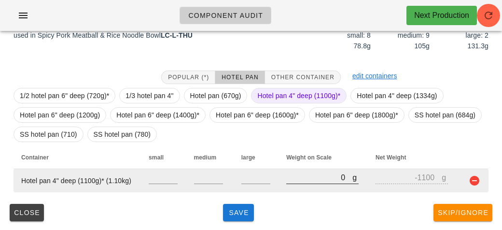
click at [320, 180] on input "0" at bounding box center [319, 177] width 66 height 13
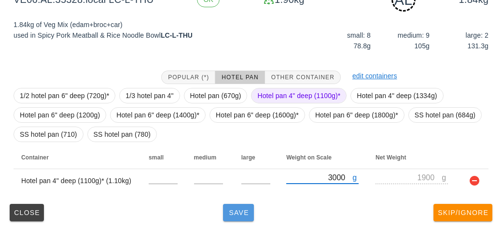
click at [237, 219] on button "Save" at bounding box center [238, 212] width 31 height 17
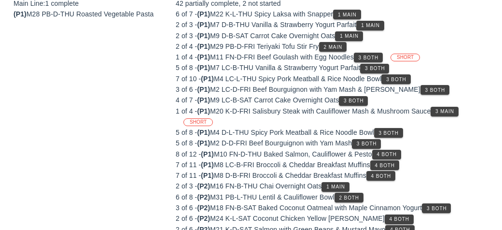
scroll to position [131, 0]
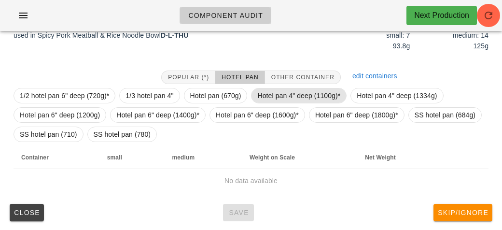
click at [267, 95] on span "Hotel pan 4" deep (1100g)*" at bounding box center [298, 95] width 83 height 14
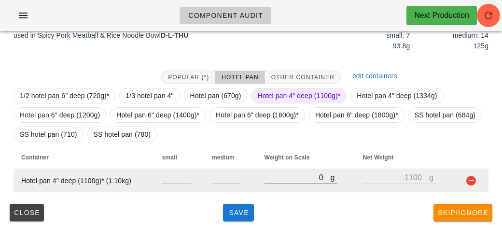
click at [296, 183] on div "g 0" at bounding box center [300, 177] width 72 height 13
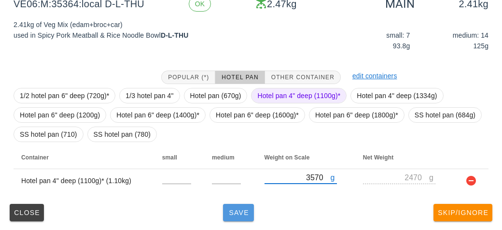
click at [223, 218] on button "Save" at bounding box center [238, 212] width 31 height 17
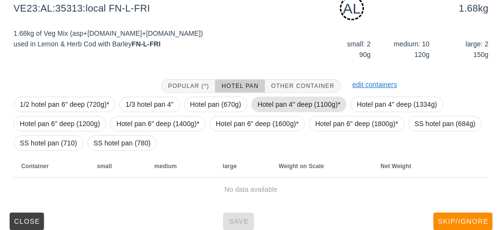
click at [284, 106] on span "Hotel pan 4" deep (1100g)*" at bounding box center [298, 104] width 83 height 14
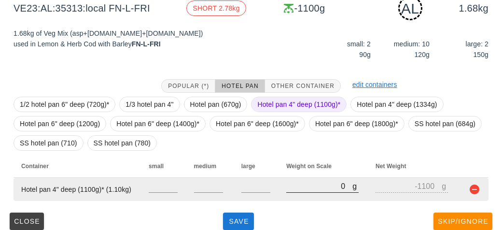
click at [299, 189] on input "0" at bounding box center [319, 185] width 66 height 13
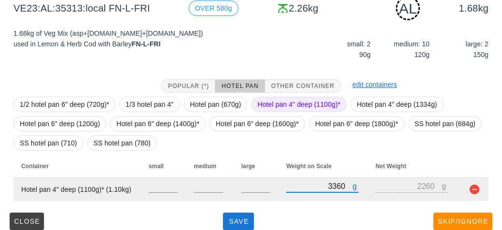
scroll to position [140, 0]
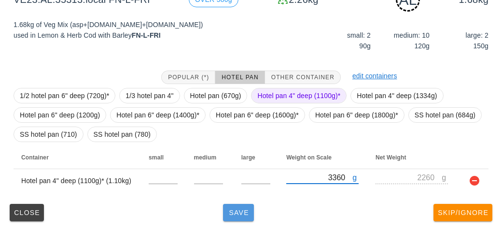
click at [237, 218] on button "Save" at bounding box center [238, 212] width 31 height 17
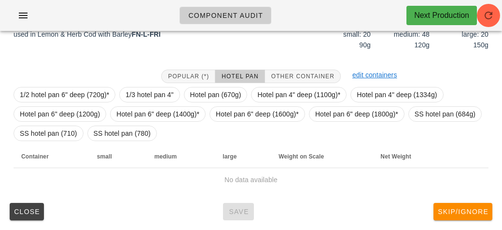
scroll to position [131, 0]
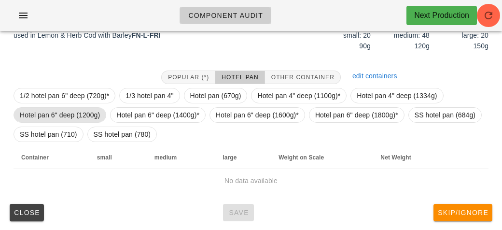
click at [54, 119] on span "Hotel pan 6" deep (1200g)" at bounding box center [60, 115] width 80 height 14
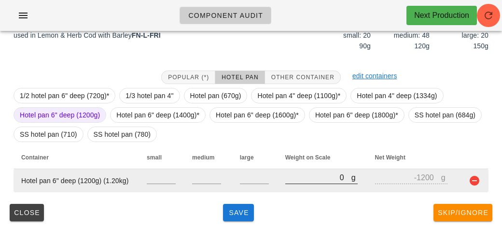
click at [308, 180] on input "0" at bounding box center [318, 177] width 66 height 13
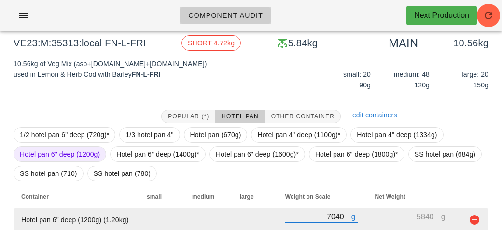
scroll to position [93, 0]
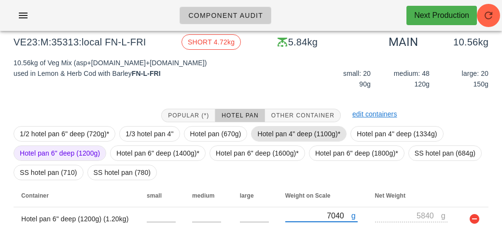
click at [284, 134] on span "Hotel pan 4" deep (1100g)*" at bounding box center [298, 133] width 83 height 14
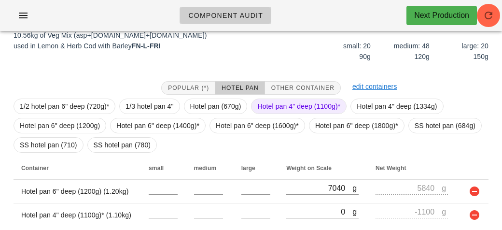
scroll to position [155, 0]
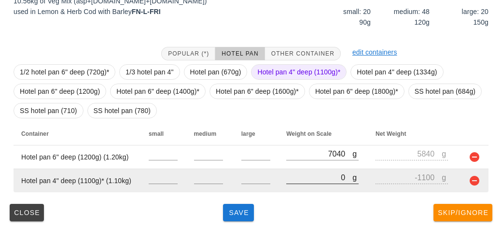
click at [307, 181] on input "0" at bounding box center [319, 177] width 66 height 13
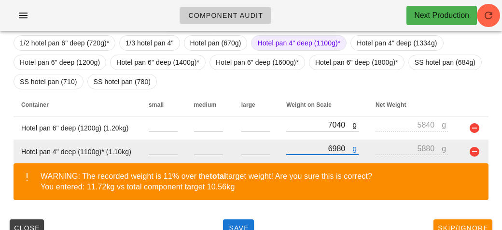
scroll to position [199, 0]
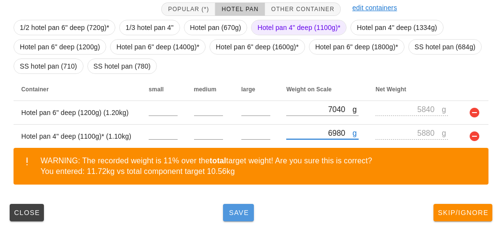
click at [234, 214] on span "Save" at bounding box center [238, 212] width 23 height 8
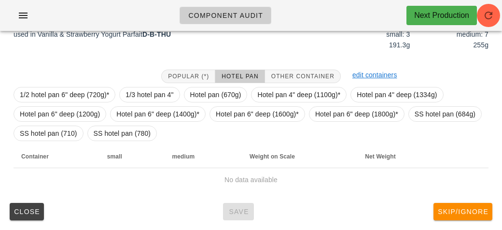
scroll to position [131, 0]
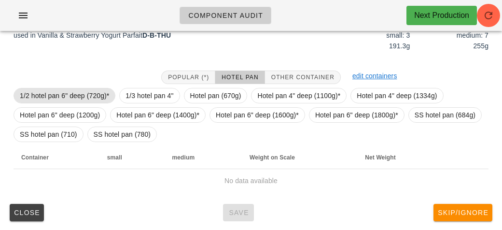
click at [51, 89] on span "1/2 hotel pan 6" deep (720g)*" at bounding box center [64, 95] width 89 height 14
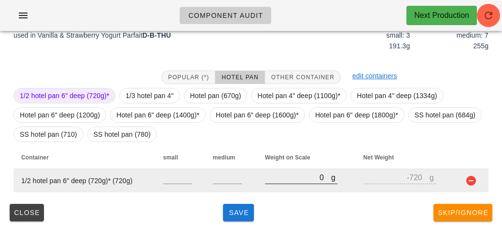
click at [278, 181] on input "0" at bounding box center [298, 177] width 66 height 13
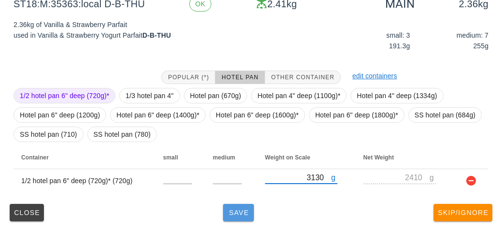
click at [223, 218] on button "Save" at bounding box center [238, 212] width 31 height 17
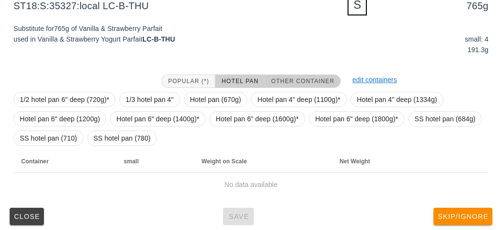
click at [303, 75] on button "Other Container" at bounding box center [303, 81] width 76 height 14
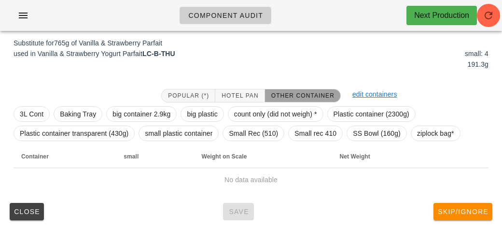
scroll to position [116, 0]
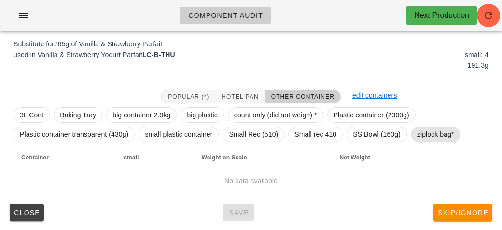
click at [417, 135] on span "ziplock bag*" at bounding box center [435, 134] width 37 height 14
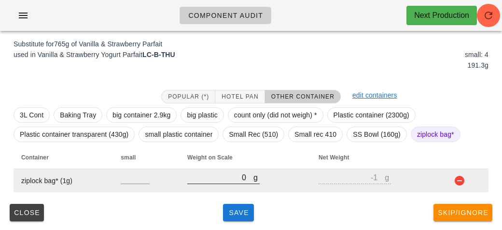
click at [218, 180] on input "0" at bounding box center [220, 177] width 66 height 13
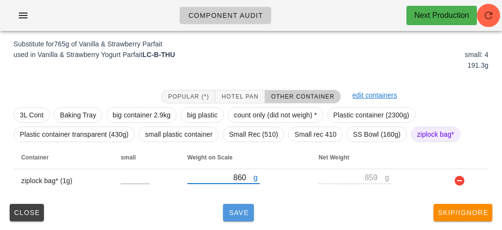
click at [237, 211] on span "Save" at bounding box center [238, 212] width 23 height 8
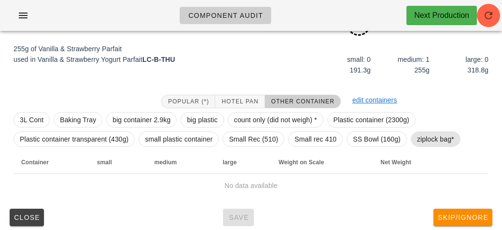
click at [432, 139] on span "ziplock bag*" at bounding box center [435, 139] width 37 height 14
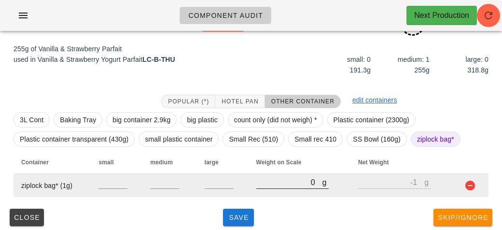
click at [266, 182] on input "0" at bounding box center [289, 182] width 66 height 13
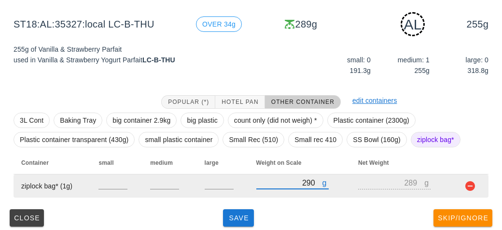
scroll to position [121, 0]
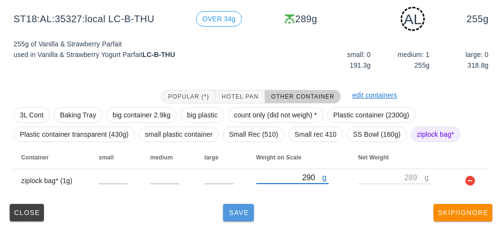
click at [243, 214] on span "Save" at bounding box center [238, 212] width 23 height 8
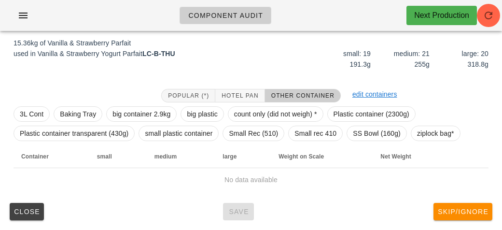
scroll to position [112, 0]
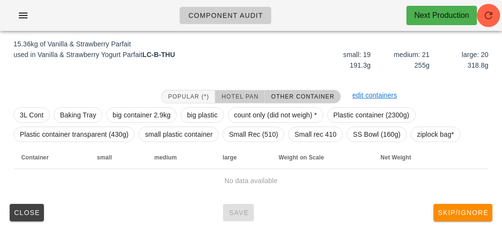
click at [229, 95] on span "Hotel Pan" at bounding box center [239, 96] width 37 height 7
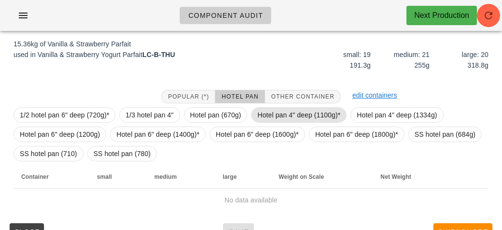
click at [264, 108] on span "Hotel pan 4" deep (1100g)*" at bounding box center [298, 115] width 83 height 14
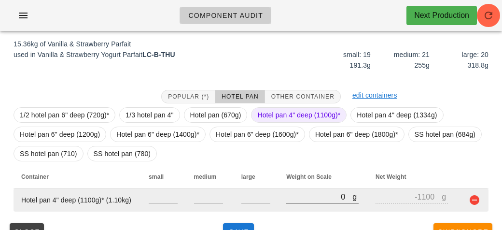
click at [300, 197] on input "0" at bounding box center [319, 196] width 66 height 13
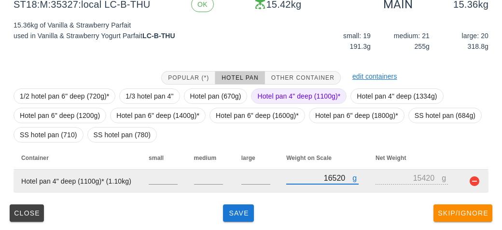
scroll to position [131, 0]
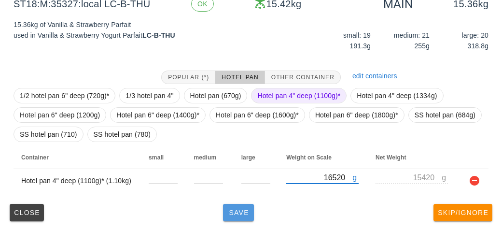
click at [245, 218] on button "Save" at bounding box center [238, 212] width 31 height 17
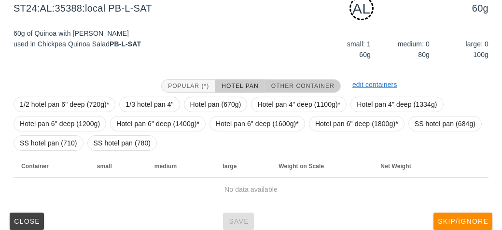
click at [270, 79] on button "Other Container" at bounding box center [303, 86] width 76 height 14
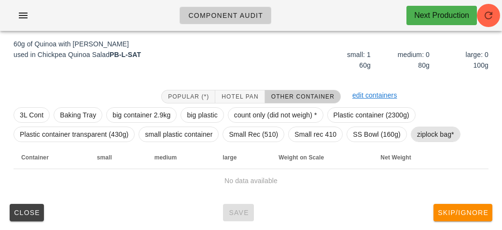
click at [423, 130] on span "ziplock bag*" at bounding box center [435, 134] width 37 height 14
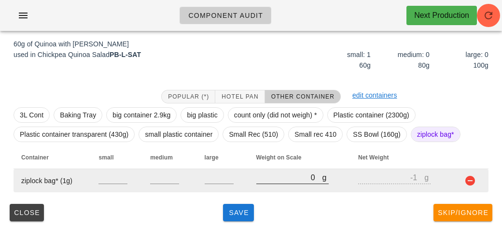
click at [266, 181] on input "0" at bounding box center [289, 177] width 66 height 13
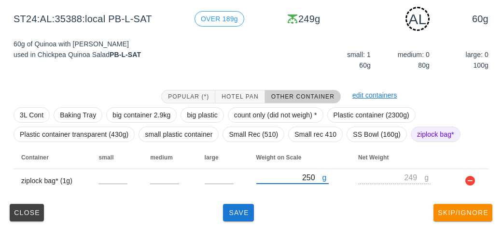
click at [239, 198] on div "Popular (*) Hotel Pan Other Container edit containers 3L Cont Baking Tray big c…" at bounding box center [251, 141] width 490 height 118
click at [223, 211] on button "Save" at bounding box center [238, 212] width 31 height 17
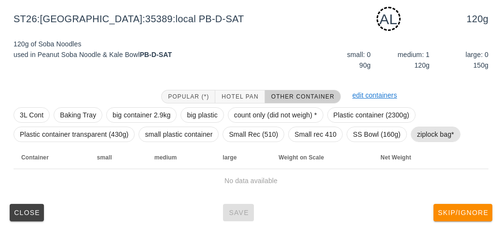
click at [428, 133] on span "ziplock bag*" at bounding box center [435, 134] width 37 height 14
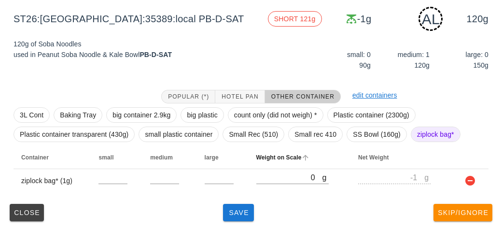
click at [257, 167] on th "Weight on Scale" at bounding box center [299, 157] width 102 height 23
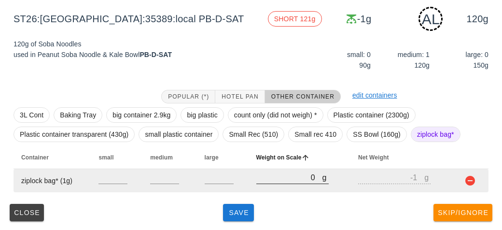
click at [273, 178] on input "0" at bounding box center [289, 177] width 66 height 13
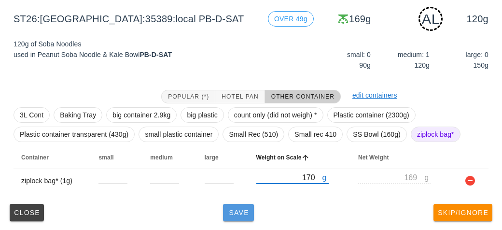
click at [235, 211] on span "Save" at bounding box center [238, 212] width 23 height 8
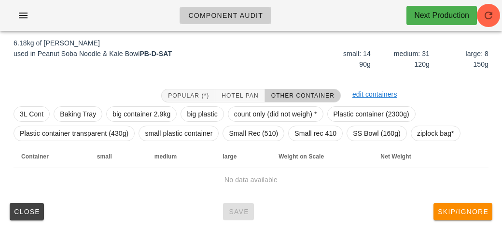
scroll to position [112, 0]
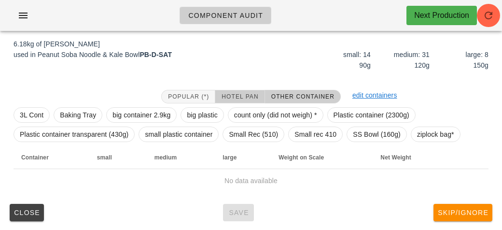
click at [231, 91] on button "Hotel Pan" at bounding box center [239, 97] width 49 height 14
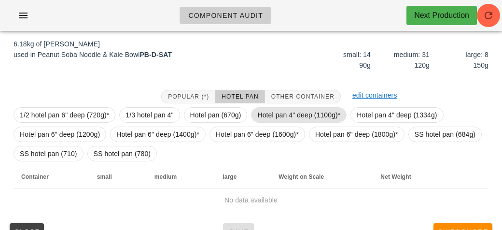
click at [252, 109] on span "Hotel pan 4" deep (1100g)*" at bounding box center [298, 114] width 95 height 15
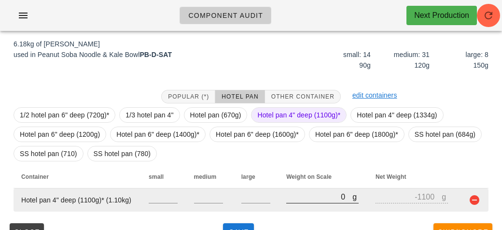
click at [309, 193] on input "0" at bounding box center [319, 196] width 66 height 13
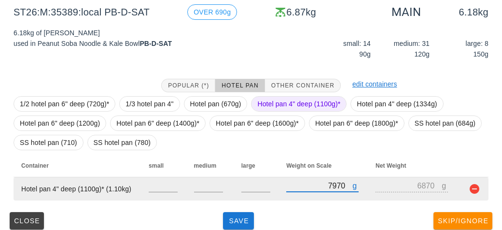
scroll to position [126, 0]
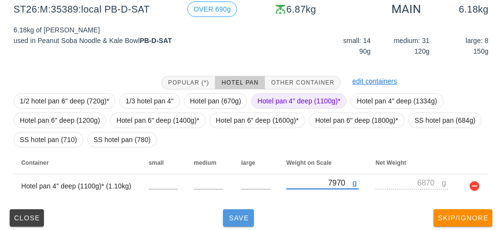
click at [233, 217] on span "Save" at bounding box center [238, 218] width 23 height 8
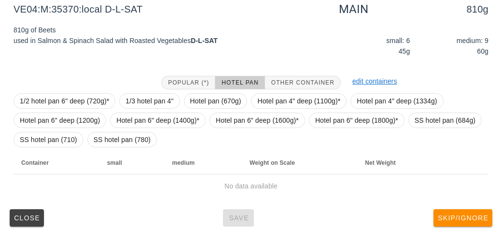
click at [185, 89] on div "1/2 hotel pan 6" deep (720g)* 1/3 hotel pan 4" Hotel pan (670g) Hotel pan 4" de…" at bounding box center [251, 120] width 475 height 62
click at [177, 83] on span "Popular (*)" at bounding box center [187, 82] width 41 height 7
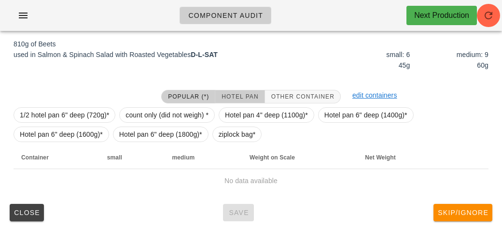
click at [249, 95] on span "Hotel Pan" at bounding box center [239, 96] width 37 height 7
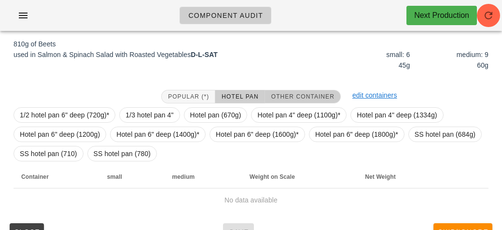
click at [301, 91] on button "Other Container" at bounding box center [303, 97] width 76 height 14
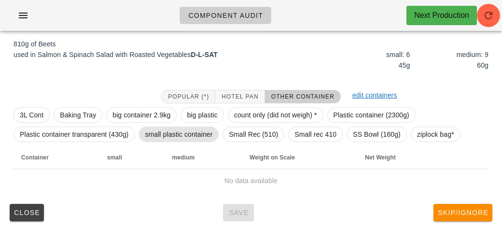
click at [166, 135] on span "small plastic container" at bounding box center [179, 134] width 68 height 14
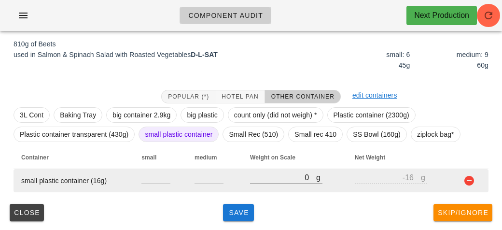
click at [261, 178] on input "0" at bounding box center [283, 177] width 66 height 13
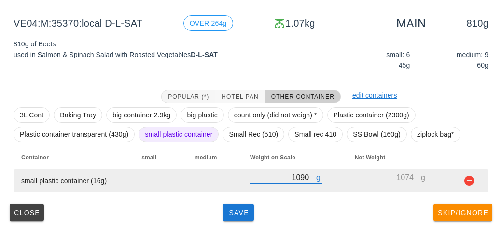
scroll to position [110, 0]
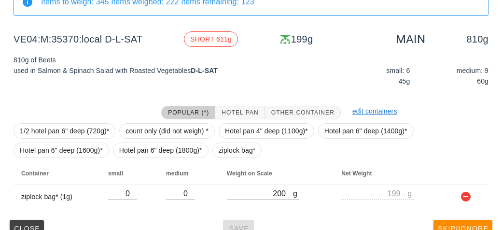
scroll to position [112, 0]
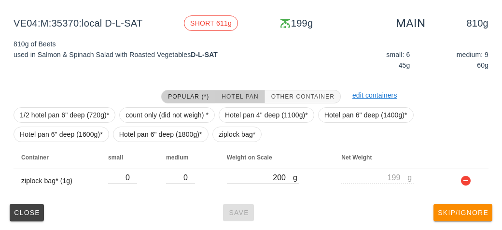
click at [233, 91] on button "Hotel Pan" at bounding box center [239, 97] width 49 height 14
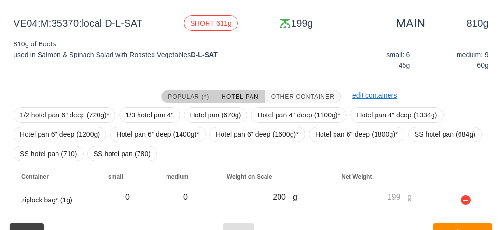
click at [172, 94] on span "Popular (*)" at bounding box center [187, 96] width 41 height 7
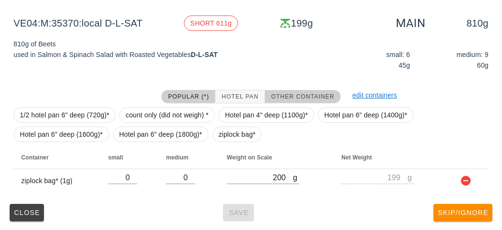
click at [286, 99] on button "Other Container" at bounding box center [303, 97] width 76 height 14
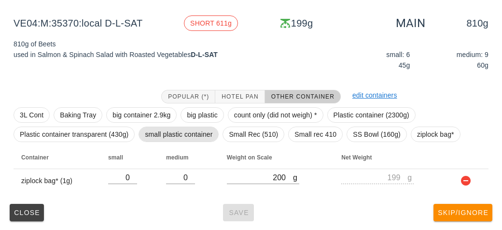
click at [169, 131] on span "small plastic container" at bounding box center [179, 134] width 68 height 14
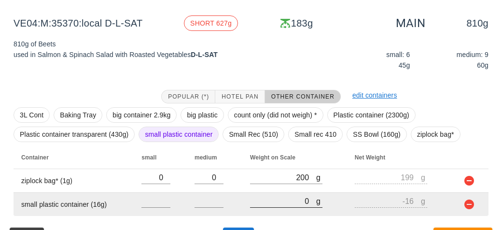
click at [257, 204] on input "0" at bounding box center [283, 200] width 66 height 13
type input "10"
type input "-6"
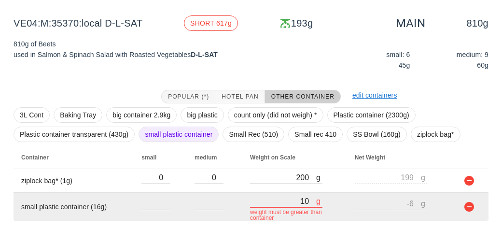
type input "100"
type input "84"
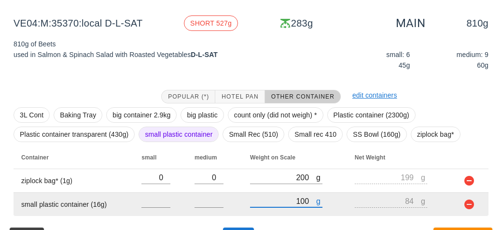
type input "1090"
type input "1074"
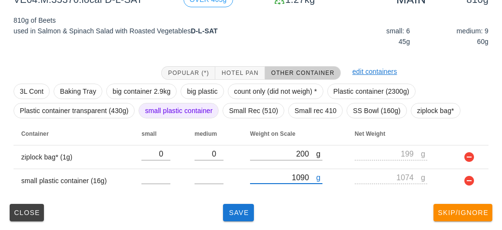
type input "1090"
click at [244, 225] on div "(5) local: Thu-Sat ([DATE]-[DATE]) MI (8) PR (69) SA (84) ST (88) VE (96) Scann…" at bounding box center [251, 66] width 502 height 327
click at [235, 204] on button "Save" at bounding box center [238, 212] width 31 height 17
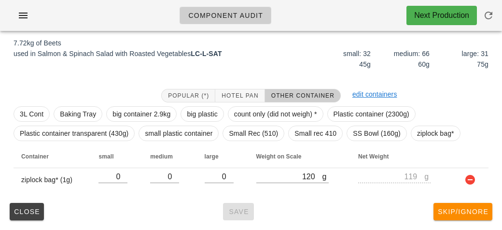
scroll to position [112, 0]
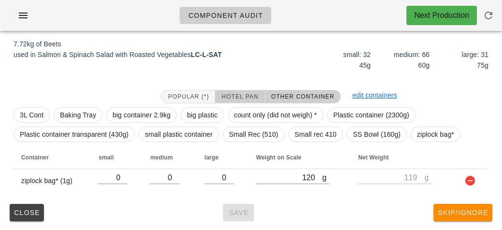
click at [233, 90] on button "Hotel Pan" at bounding box center [239, 97] width 49 height 14
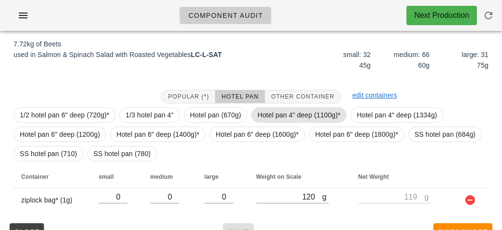
click at [273, 114] on span "Hotel pan 4" deep (1100g)*" at bounding box center [298, 115] width 83 height 14
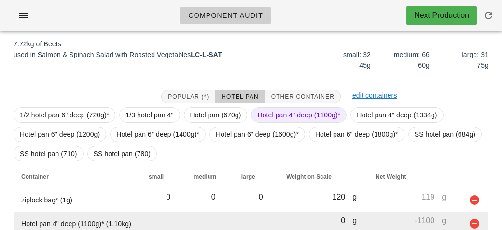
click at [298, 217] on input "0" at bounding box center [319, 220] width 66 height 13
type input "10"
type input "-1090"
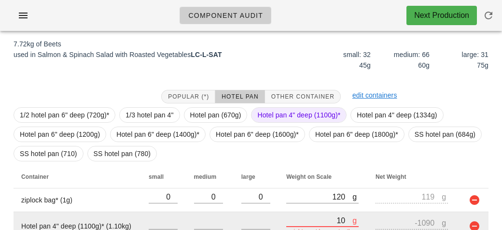
type input "100"
type input "-1000"
type input "1010"
type input "-90"
type input "10100"
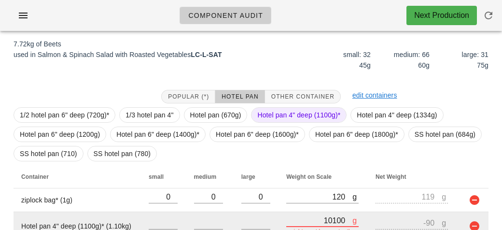
type input "9000"
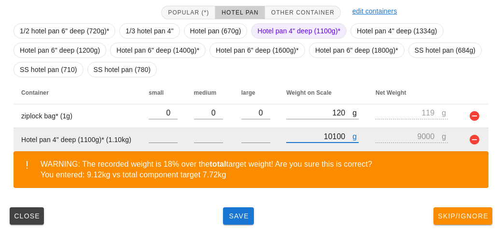
scroll to position [199, 0]
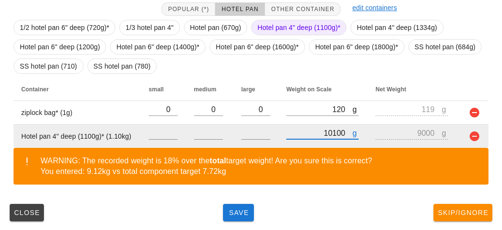
type input "10100"
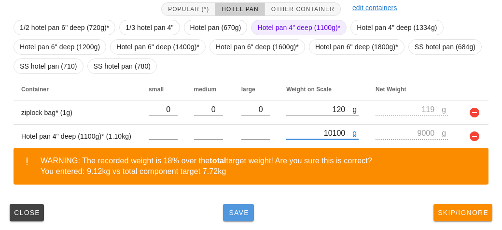
click at [235, 213] on span "Save" at bounding box center [238, 212] width 23 height 8
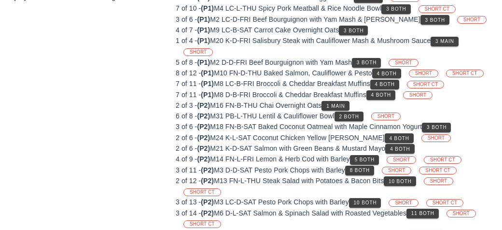
scroll to position [131, 0]
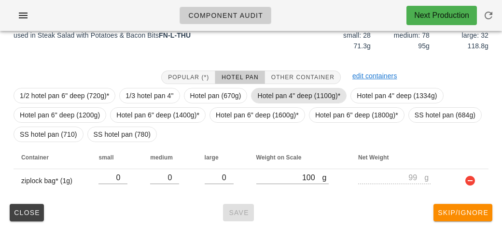
click at [263, 91] on span "Hotel pan 4" deep (1100g)*" at bounding box center [298, 95] width 83 height 14
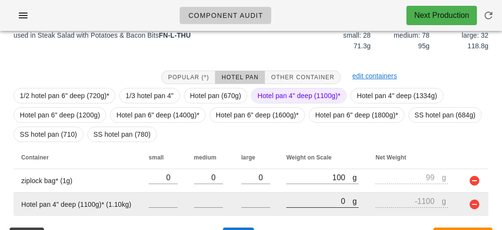
click at [294, 197] on input "0" at bounding box center [319, 200] width 66 height 13
type input "70"
type input "-1030"
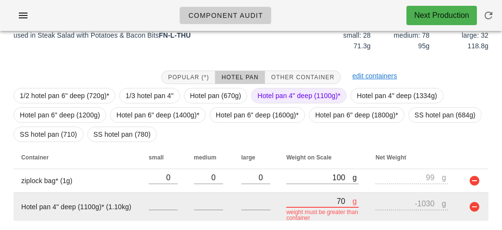
type input "790"
type input "-310"
type input "7960"
type input "6860"
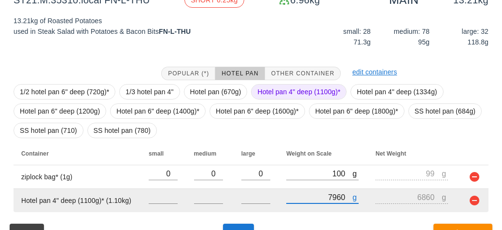
scroll to position [136, 0]
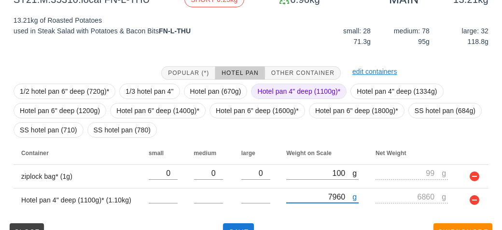
type input "7960"
click at [289, 95] on span "Hotel pan 4" deep (1100g)*" at bounding box center [298, 91] width 83 height 14
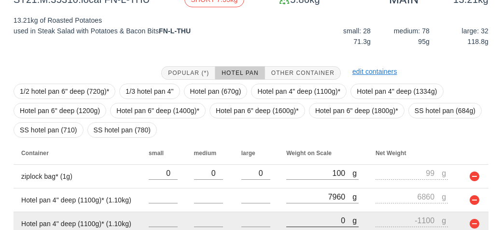
click at [308, 217] on input "0" at bounding box center [319, 220] width 66 height 13
type input "70"
type input "-1030"
type input "790"
type input "-310"
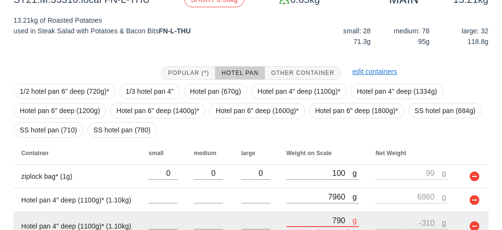
type input "7910"
type input "6810"
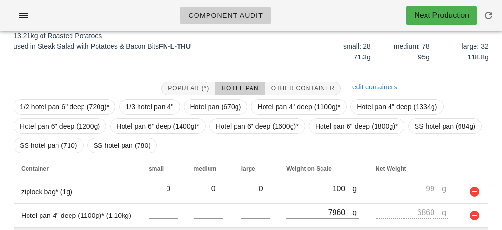
scroll to position [178, 0]
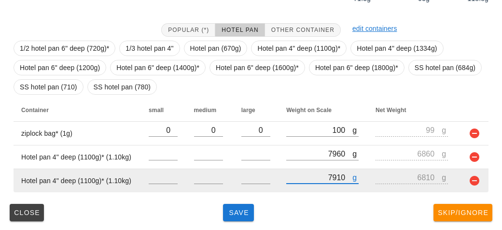
type input "7910"
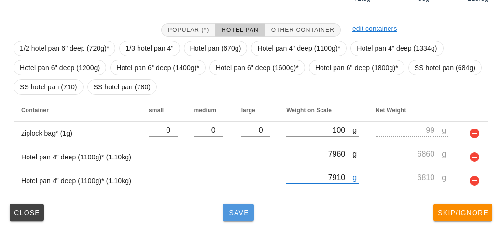
click at [238, 211] on span "Save" at bounding box center [238, 212] width 23 height 8
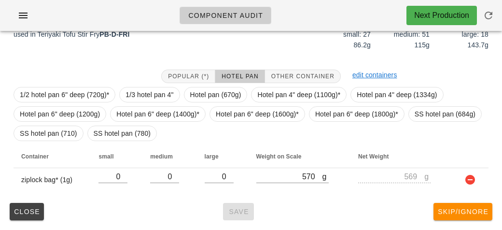
scroll to position [131, 0]
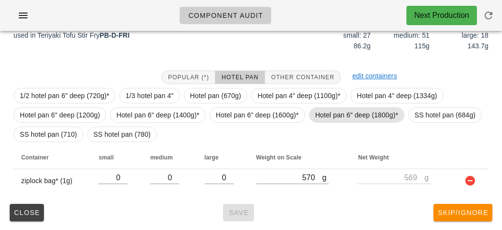
click at [329, 111] on span "Hotel pan 6" deep (1800g)*" at bounding box center [356, 115] width 83 height 14
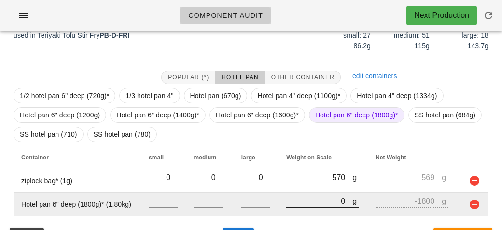
click at [293, 203] on input "0" at bounding box center [319, 200] width 66 height 13
type input "120"
type input "-1680"
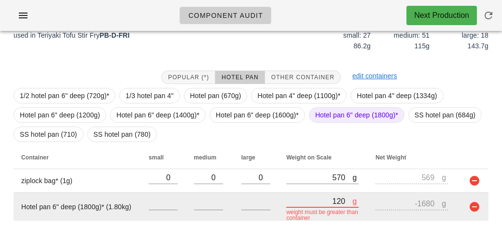
type input "1250"
type input "-550"
type input "12580"
type input "10780"
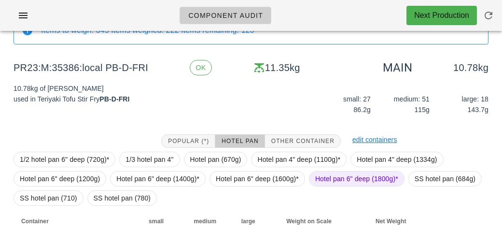
scroll to position [155, 0]
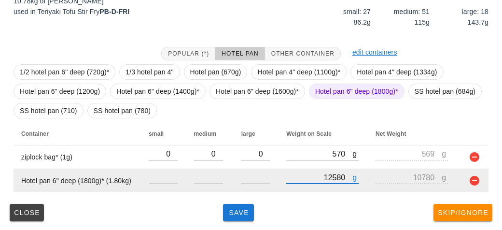
type input "12580"
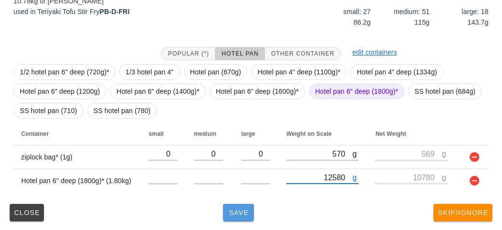
click at [238, 212] on span "Save" at bounding box center [238, 212] width 23 height 8
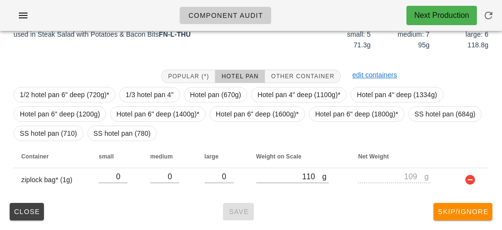
scroll to position [140, 0]
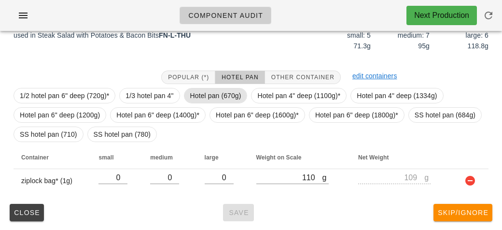
click at [211, 92] on span "Hotel pan (670g)" at bounding box center [215, 95] width 51 height 14
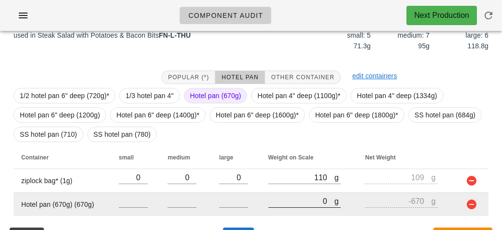
click at [286, 197] on input "0" at bounding box center [301, 200] width 66 height 13
type input "20"
type input "-650"
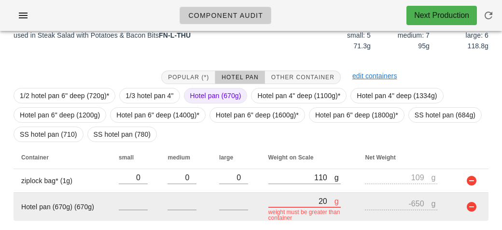
type input "270"
type input "-400"
type input "2760"
type input "2090"
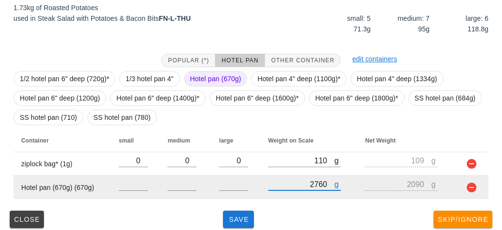
scroll to position [164, 0]
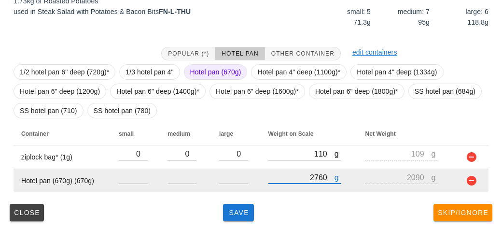
type input "2760"
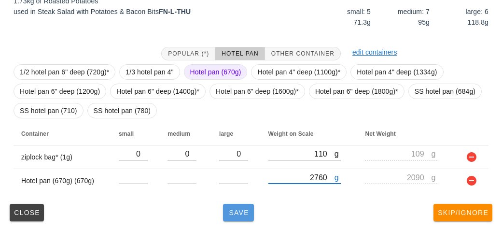
click at [237, 210] on span "Save" at bounding box center [238, 212] width 23 height 8
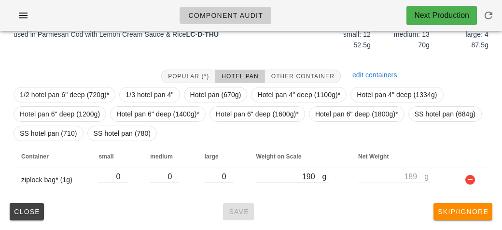
scroll to position [140, 0]
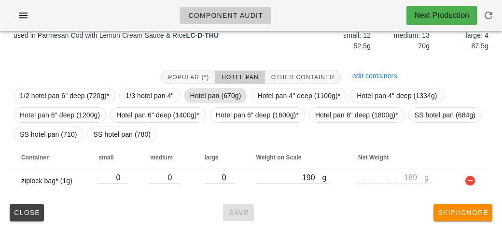
click at [206, 95] on span "Hotel pan (670g)" at bounding box center [215, 95] width 51 height 14
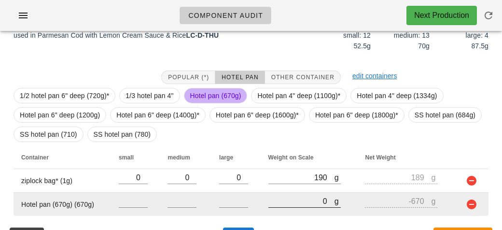
click at [286, 201] on input "0" at bounding box center [301, 200] width 66 height 13
type input "20"
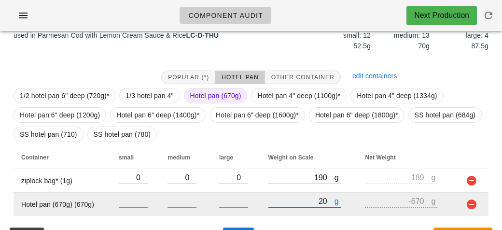
type input "-650"
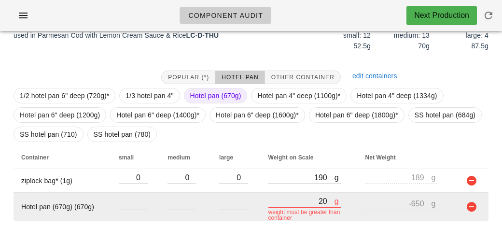
type input "270"
type input "-400"
type input "2760"
type input "2090"
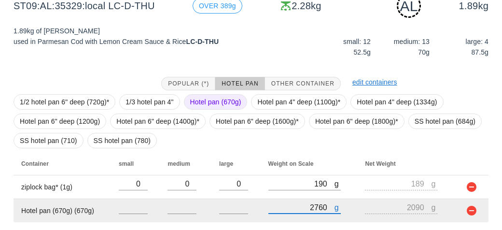
scroll to position [164, 0]
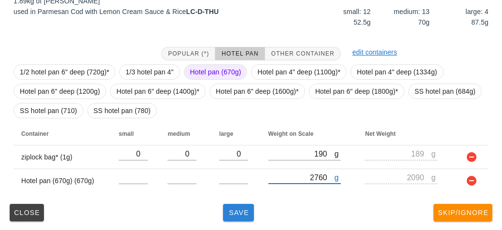
type input "2760"
click at [233, 212] on span "Save" at bounding box center [238, 212] width 23 height 8
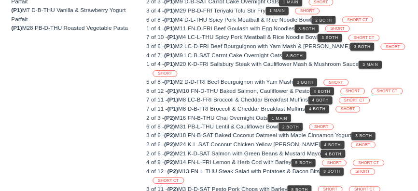
scroll to position [163, 0]
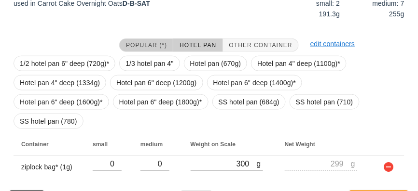
click at [140, 43] on span "Popular (*)" at bounding box center [145, 45] width 41 height 7
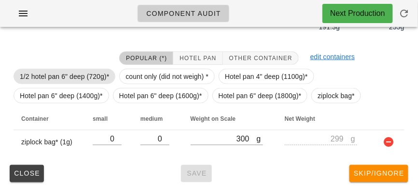
click at [80, 73] on span "1/2 hotel pan 6" deep (720g)*" at bounding box center [64, 76] width 89 height 14
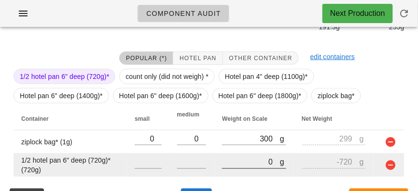
click at [237, 164] on input "0" at bounding box center [251, 162] width 58 height 13
type input "20"
type input "-700"
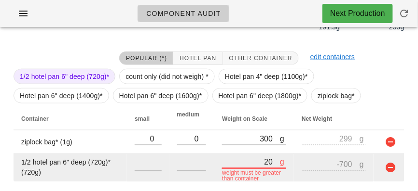
type input "290"
type input "-430"
type input "2910"
type input "2190"
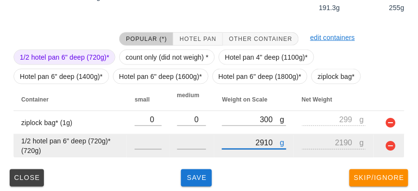
scroll to position [174, 0]
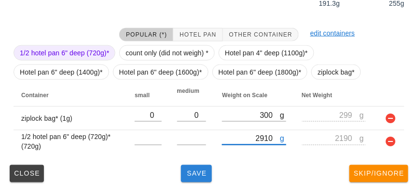
type input "2910"
click at [198, 172] on span "Save" at bounding box center [196, 174] width 23 height 8
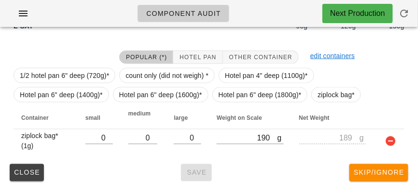
scroll to position [159, 0]
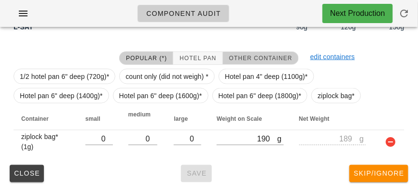
click at [261, 59] on span "Other Container" at bounding box center [261, 58] width 64 height 7
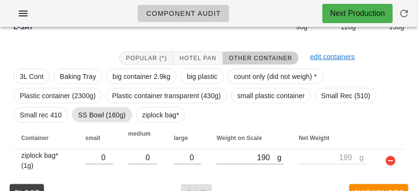
click at [107, 111] on span "SS Bowl (160g)" at bounding box center [102, 115] width 48 height 14
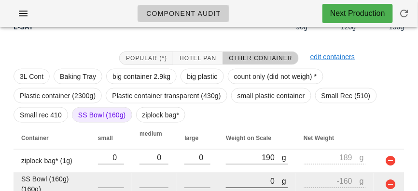
click at [256, 181] on input "0" at bounding box center [254, 182] width 56 height 13
type input "20"
type input "-140"
type input "200"
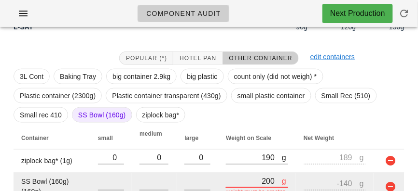
type input "40"
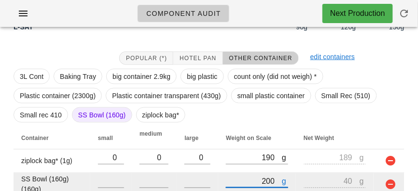
type input "2090"
type input "1930"
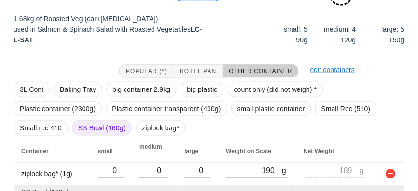
scroll to position [202, 0]
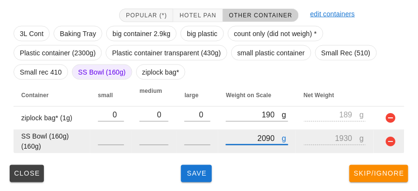
type input "2090"
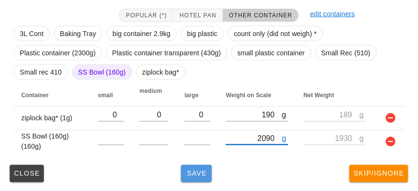
click at [205, 176] on span "Save" at bounding box center [196, 174] width 23 height 8
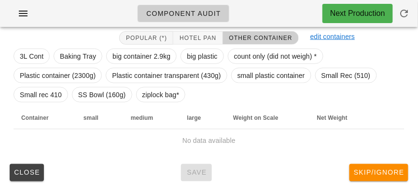
scroll to position [178, 0]
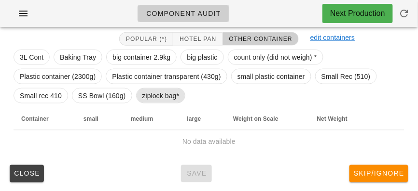
click at [165, 102] on span "ziplock bag*" at bounding box center [160, 96] width 37 height 14
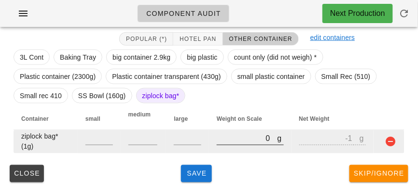
click at [245, 142] on input "0" at bounding box center [247, 139] width 60 height 13
type input "30"
type input "29"
type input "310"
type input "309"
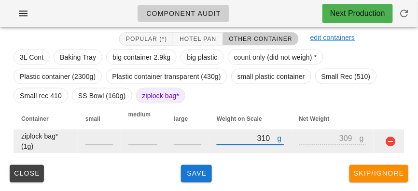
type input "310"
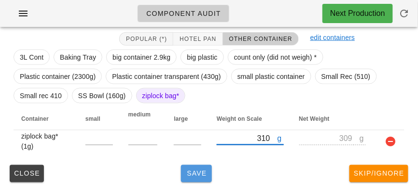
click at [199, 172] on span "Save" at bounding box center [196, 174] width 23 height 8
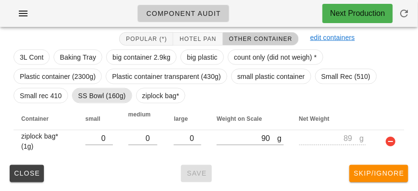
click at [103, 95] on span "SS Bowl (160g)" at bounding box center [102, 96] width 48 height 14
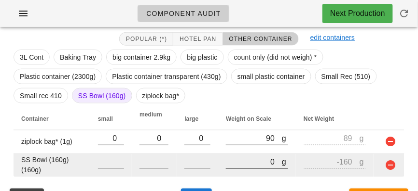
click at [259, 165] on input "0" at bounding box center [254, 162] width 56 height 13
type input "10"
type input "-150"
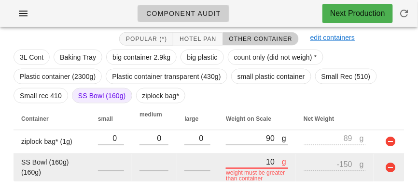
type input "110"
type input "-50"
type input "1120"
type input "960"
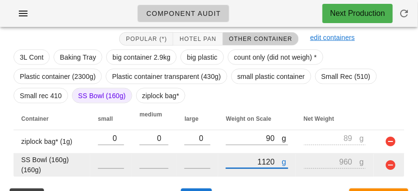
scroll to position [202, 0]
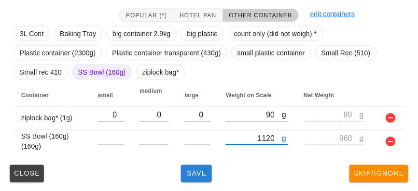
type input "1120"
click at [194, 178] on button "Save" at bounding box center [196, 173] width 31 height 17
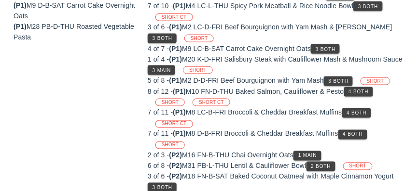
scroll to position [169, 0]
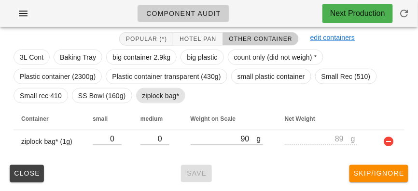
click at [145, 97] on span "ziplock bag*" at bounding box center [160, 96] width 37 height 14
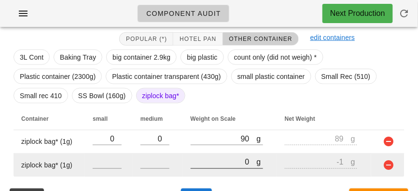
click at [218, 164] on input "0" at bounding box center [224, 162] width 66 height 13
type input "40"
type input "39"
type input "400"
type input "399"
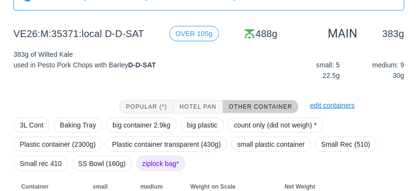
scroll to position [193, 0]
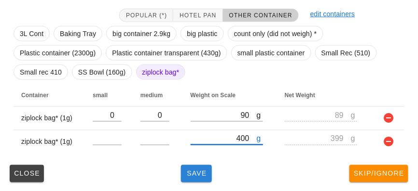
type input "400"
click at [187, 179] on button "Save" at bounding box center [196, 173] width 31 height 17
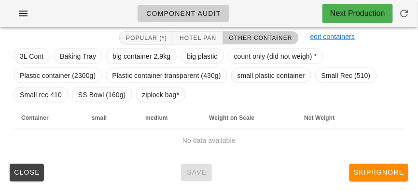
scroll to position [178, 0]
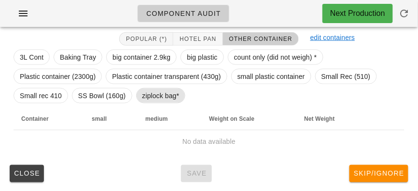
click at [156, 97] on span "ziplock bag*" at bounding box center [160, 96] width 37 height 14
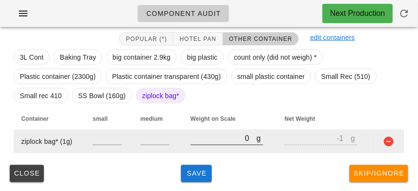
click at [210, 141] on input "0" at bounding box center [224, 139] width 66 height 13
type input "120"
type input "119"
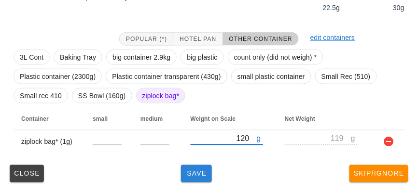
type input "120"
click at [192, 170] on span "Save" at bounding box center [196, 174] width 23 height 8
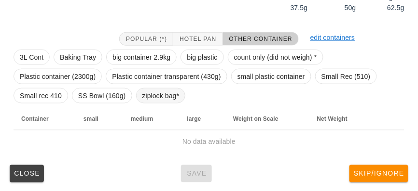
click at [164, 98] on span "ziplock bag*" at bounding box center [160, 96] width 37 height 14
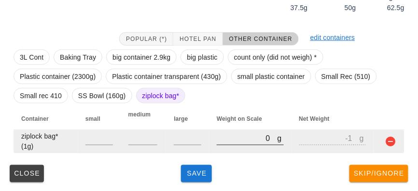
click at [228, 143] on input "0" at bounding box center [247, 139] width 60 height 13
type input "90"
type input "89"
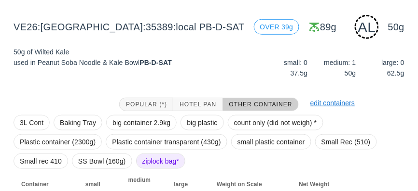
scroll to position [178, 0]
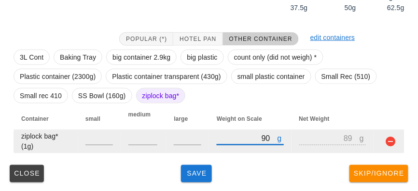
type input "90"
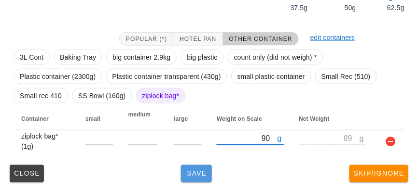
click at [199, 176] on span "Save" at bounding box center [196, 174] width 23 height 8
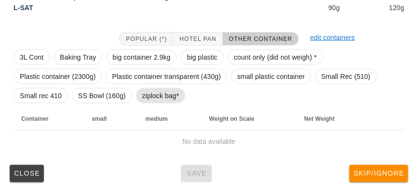
click at [163, 100] on span "ziplock bag*" at bounding box center [160, 96] width 37 height 14
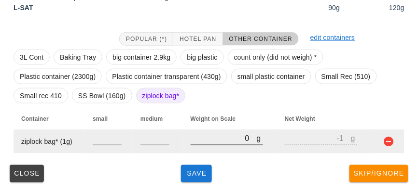
click at [214, 142] on input "0" at bounding box center [224, 139] width 66 height 13
type input "30"
type input "29"
type input "380"
type input "379"
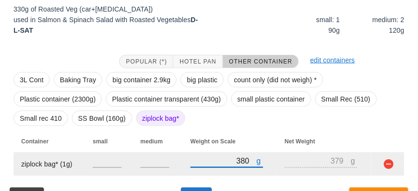
scroll to position [178, 0]
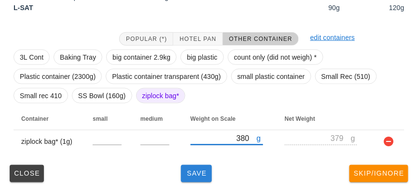
type input "380"
click at [202, 180] on button "Save" at bounding box center [196, 173] width 31 height 17
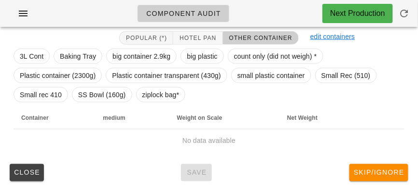
scroll to position [173, 0]
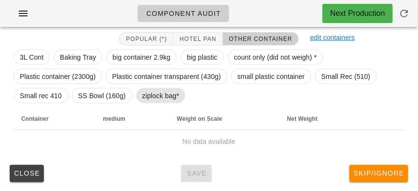
click at [160, 89] on span "ziplock bag*" at bounding box center [160, 96] width 37 height 14
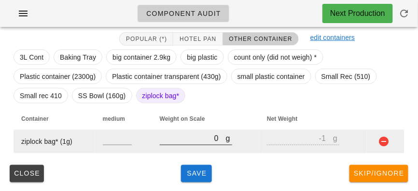
click at [192, 134] on input "0" at bounding box center [193, 139] width 66 height 13
type input "50"
type input "49"
type input "580"
type input "579"
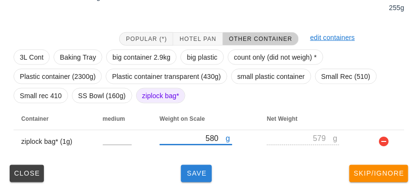
type input "580"
click at [198, 178] on button "Save" at bounding box center [196, 173] width 31 height 17
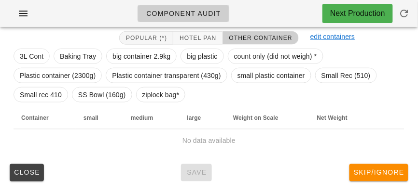
scroll to position [169, 0]
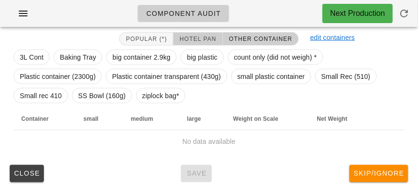
click at [191, 41] on button "Hotel Pan" at bounding box center [197, 39] width 49 height 14
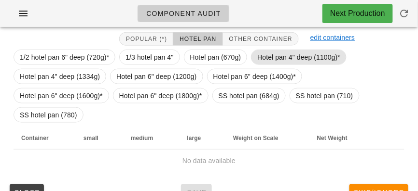
click at [274, 58] on span "Hotel pan 4" deep (1100g)*" at bounding box center [298, 57] width 83 height 14
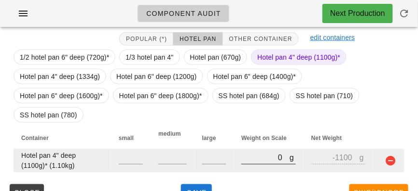
click at [259, 152] on input "0" at bounding box center [265, 158] width 48 height 13
type input "10"
type input "-1090"
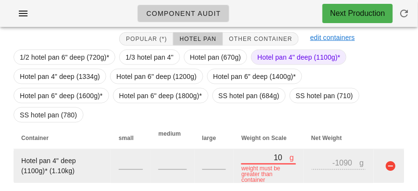
type input "160"
type input "-940"
type input "16560"
type input "15460"
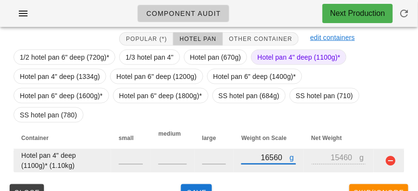
type input "165630"
type input "164530"
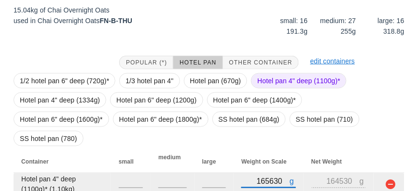
scroll to position [146, 0]
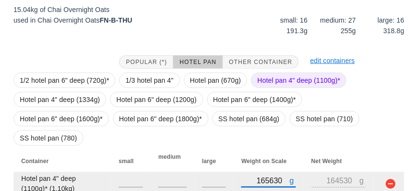
type input "16560"
type input "15460"
type input "1650"
type input "550"
type input "16530"
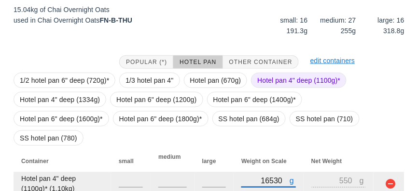
type input "15430"
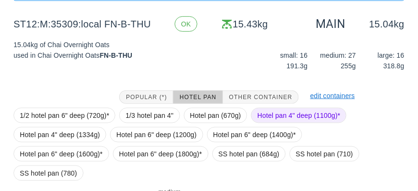
scroll to position [169, 0]
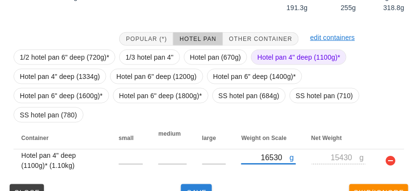
type input "16530"
click at [193, 190] on span "Save" at bounding box center [196, 194] width 23 height 8
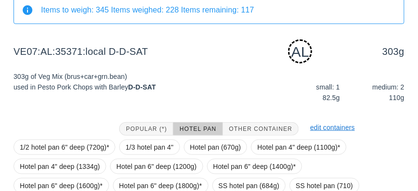
scroll to position [178, 0]
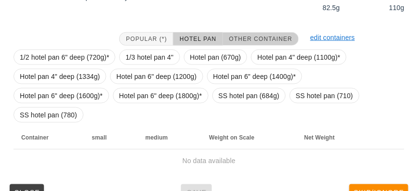
click at [244, 42] on button "Other Container" at bounding box center [261, 39] width 76 height 14
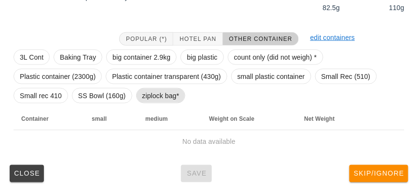
click at [157, 95] on span "ziplock bag*" at bounding box center [160, 96] width 37 height 14
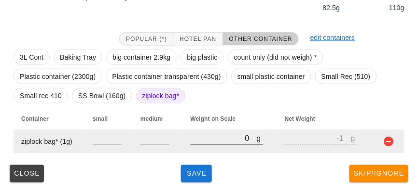
click at [212, 134] on input "0" at bounding box center [224, 139] width 66 height 13
type input "30"
type input "29"
type input "340"
type input "339"
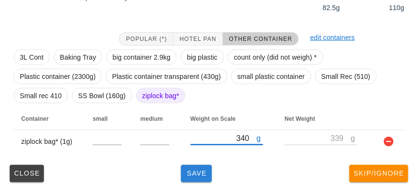
type input "340"
click at [198, 178] on button "Save" at bounding box center [196, 173] width 31 height 17
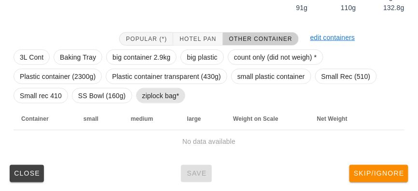
click at [155, 100] on span "ziplock bag*" at bounding box center [160, 96] width 37 height 14
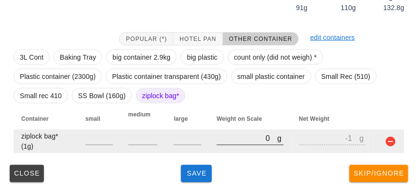
click at [233, 141] on input "0" at bounding box center [247, 139] width 60 height 13
type input "20"
type input "19"
type input "240"
type input "239"
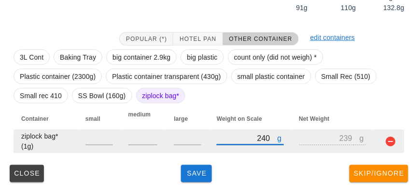
type input "2450"
type input "2449"
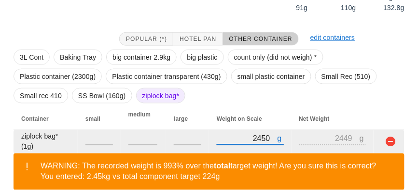
type input "240"
type input "239"
type input "20"
type input "19"
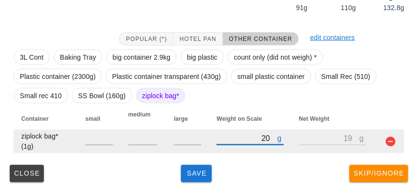
type input "250"
type input "249"
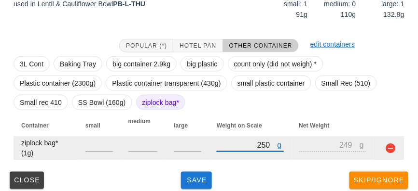
scroll to position [178, 0]
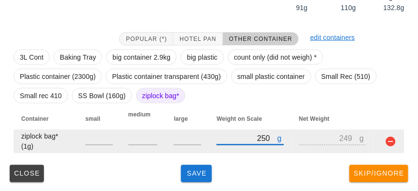
type input "250"
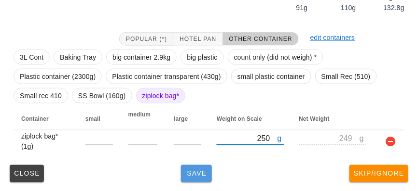
click at [203, 176] on span "Save" at bounding box center [196, 174] width 23 height 8
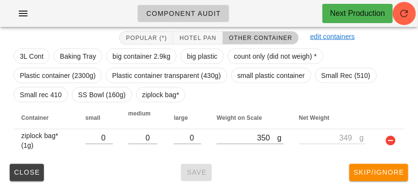
scroll to position [169, 0]
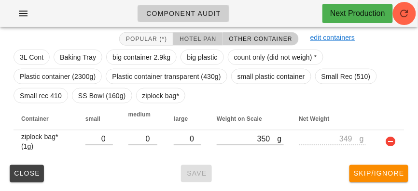
click at [198, 38] on span "Hotel Pan" at bounding box center [197, 39] width 37 height 7
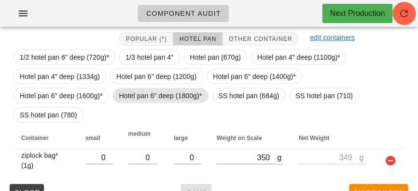
click at [119, 91] on span "Hotel pan 6" deep (1800g)*" at bounding box center [160, 96] width 83 height 14
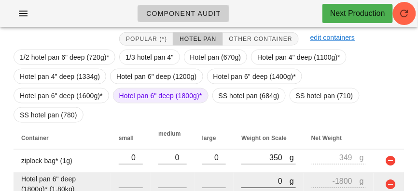
click at [246, 176] on input "0" at bounding box center [265, 182] width 48 height 13
type input "80"
type input "-1720"
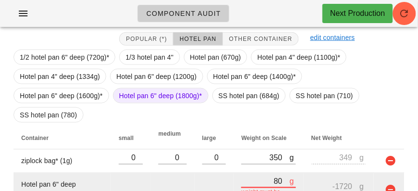
type input "810"
type input "-990"
type input "8110"
type input "6310"
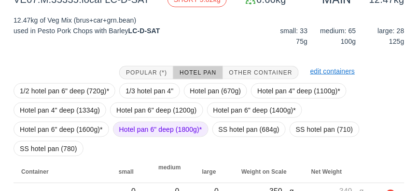
scroll to position [193, 0]
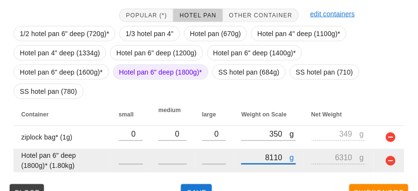
type input "8110"
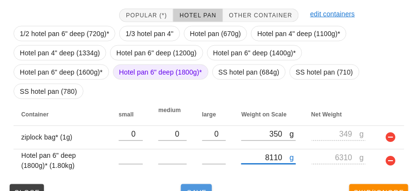
click at [206, 190] on span "Save" at bounding box center [196, 194] width 23 height 8
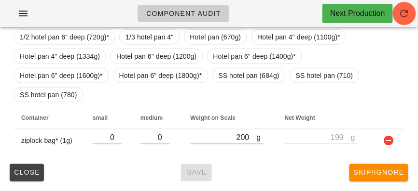
scroll to position [169, 0]
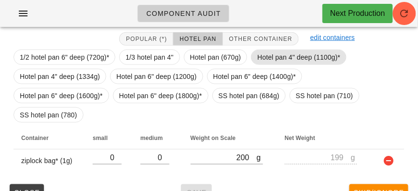
click at [277, 59] on span "Hotel pan 4" deep (1100g)*" at bounding box center [298, 57] width 83 height 14
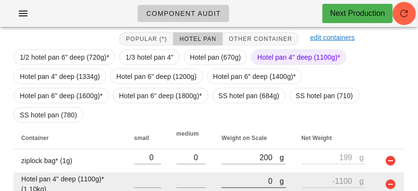
click at [233, 176] on input "0" at bounding box center [250, 182] width 58 height 13
type input "20"
type input "-1080"
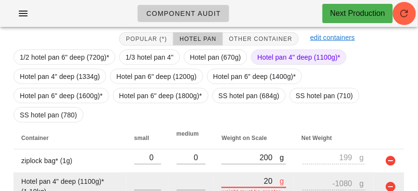
type input "250"
type input "-850"
type input "2550"
type input "1450"
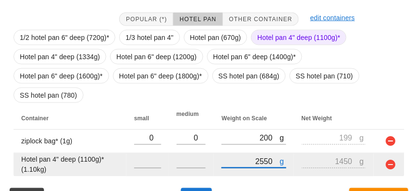
scroll to position [193, 0]
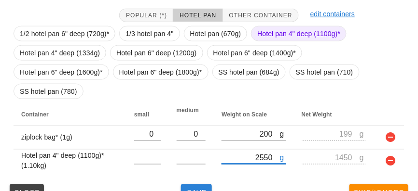
type input "2550"
click at [198, 185] on button "Save" at bounding box center [196, 193] width 31 height 17
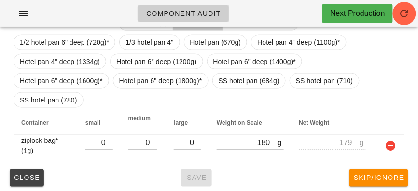
scroll to position [178, 0]
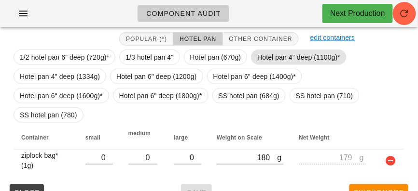
click at [293, 50] on span "Hotel pan 4" deep (1100g)*" at bounding box center [298, 57] width 83 height 14
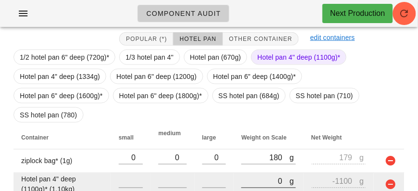
click at [257, 176] on input "0" at bounding box center [265, 182] width 48 height 13
type input "40"
type input "-1060"
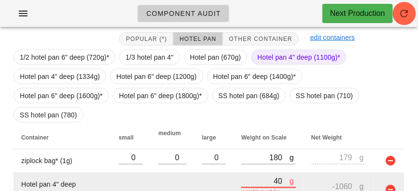
type input "420"
type input "-680"
type input "4220"
type input "3120"
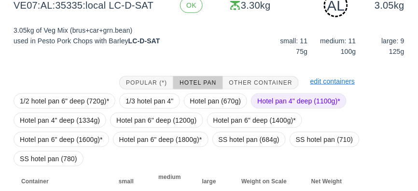
scroll to position [202, 0]
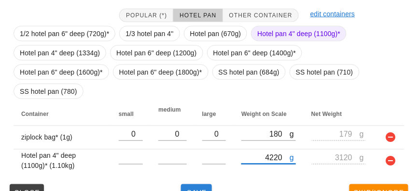
type input "4220"
click at [196, 185] on button "Save" at bounding box center [196, 193] width 31 height 17
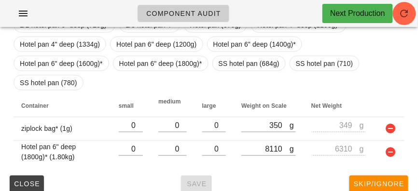
scroll to position [193, 0]
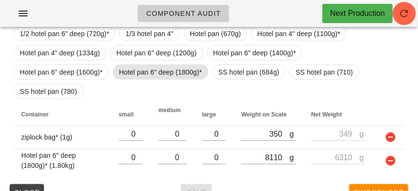
click at [119, 72] on span "Hotel pan 6" deep (1800g)*" at bounding box center [160, 72] width 83 height 14
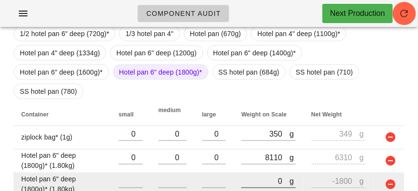
click at [261, 176] on input "0" at bounding box center [265, 182] width 48 height 13
type input "80"
type input "-1720"
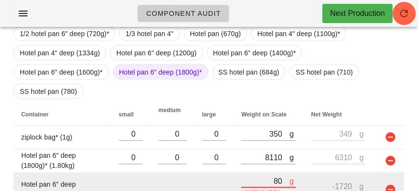
type input "830"
type input "-970"
type input "8300"
type input "6500"
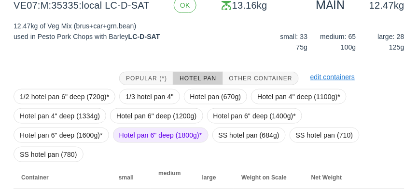
scroll to position [217, 0]
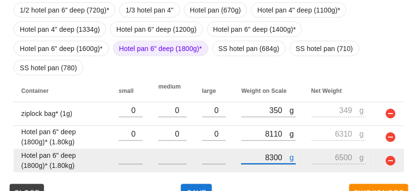
type input "8300"
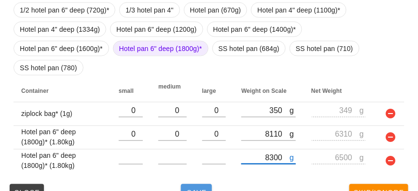
click at [197, 190] on span "Save" at bounding box center [196, 194] width 23 height 8
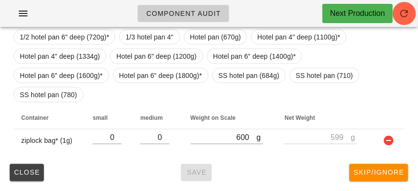
scroll to position [169, 0]
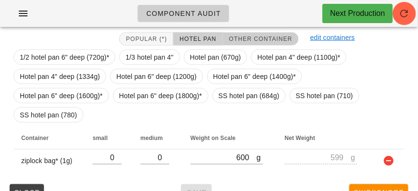
click at [238, 39] on span "Other Container" at bounding box center [261, 39] width 64 height 7
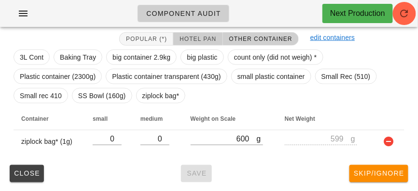
click at [197, 36] on span "Hotel Pan" at bounding box center [197, 39] width 37 height 7
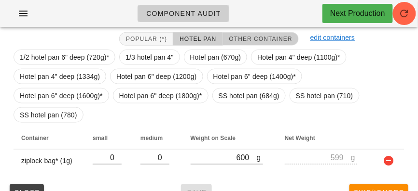
click at [243, 36] on span "Other Container" at bounding box center [261, 39] width 64 height 7
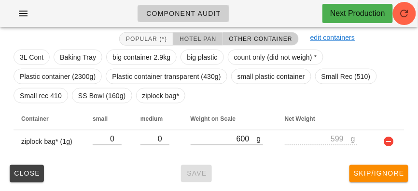
click at [193, 37] on span "Hotel Pan" at bounding box center [197, 39] width 37 height 7
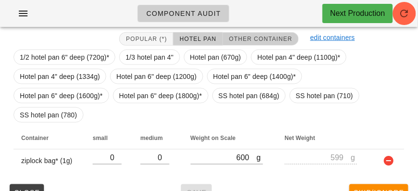
click at [239, 34] on button "Other Container" at bounding box center [261, 39] width 76 height 14
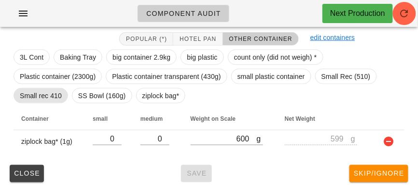
click at [31, 97] on span "Small rec 410" at bounding box center [41, 96] width 42 height 14
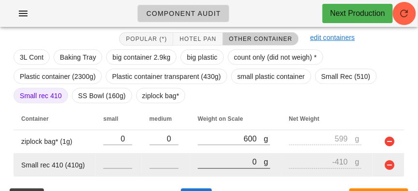
click at [230, 158] on input "0" at bounding box center [231, 162] width 66 height 13
type input "20"
type input "-390"
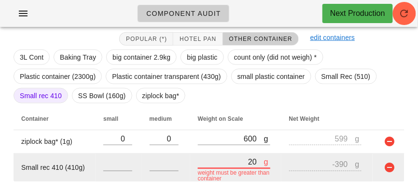
type input "220"
type input "-190"
type input "2210"
type input "1800"
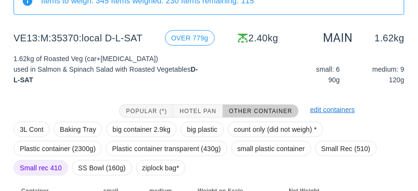
scroll to position [193, 0]
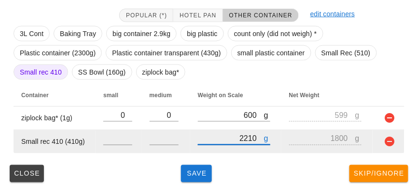
type input "2210"
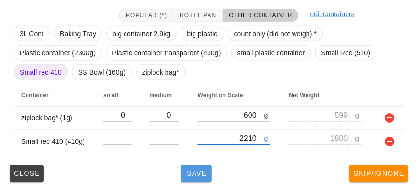
click at [197, 171] on span "Save" at bounding box center [196, 174] width 23 height 8
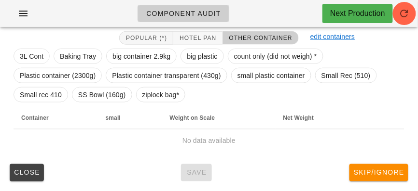
scroll to position [173, 0]
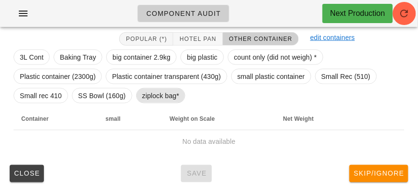
click at [146, 98] on span "ziplock bag*" at bounding box center [160, 96] width 37 height 14
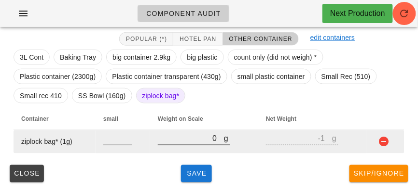
click at [193, 138] on input "0" at bounding box center [191, 139] width 66 height 13
type input "20"
type input "19"
type input "240"
type input "239"
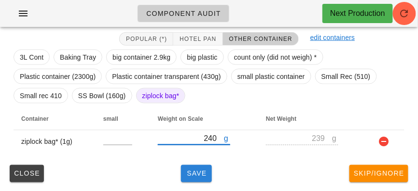
type input "240"
click at [202, 175] on span "Save" at bounding box center [196, 174] width 23 height 8
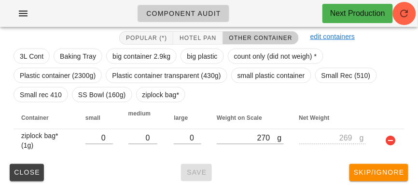
scroll to position [169, 0]
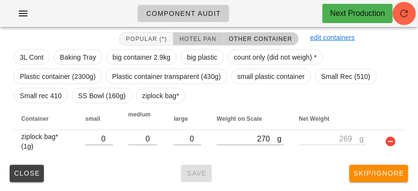
click at [197, 33] on button "Hotel Pan" at bounding box center [197, 39] width 49 height 14
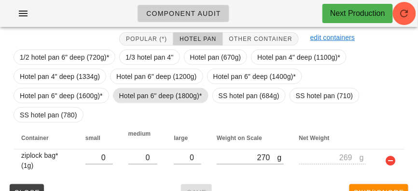
click at [119, 95] on span "Hotel pan 6" deep (1800g)*" at bounding box center [160, 96] width 83 height 14
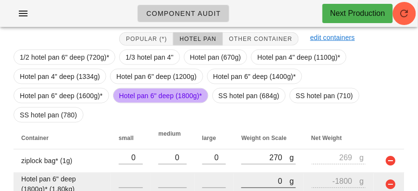
click at [242, 176] on input "0" at bounding box center [265, 182] width 48 height 13
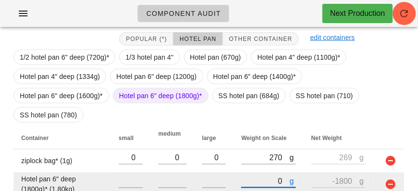
type input "80"
type input "-1720"
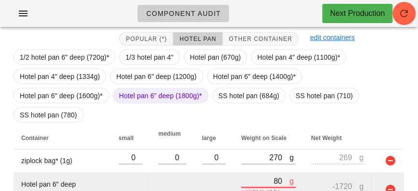
type input "860"
type input "-940"
type input "8600"
type input "6800"
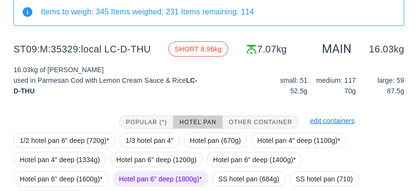
scroll to position [89, 0]
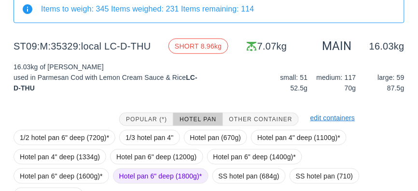
type input "8600"
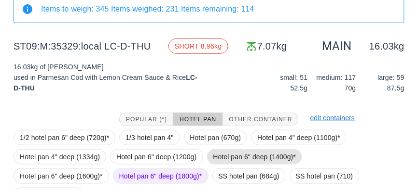
click at [243, 157] on span "Hotel pan 6" deep (1400g)*" at bounding box center [254, 157] width 83 height 14
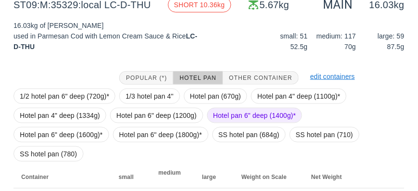
scroll to position [217, 0]
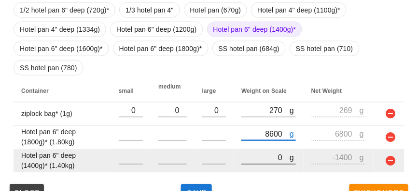
click at [253, 152] on input "0" at bounding box center [265, 158] width 48 height 13
type input "120"
type input "-1280"
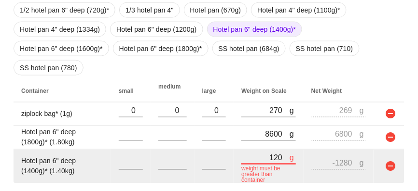
type input "1270"
type input "-130"
type input "12740"
type input "11340"
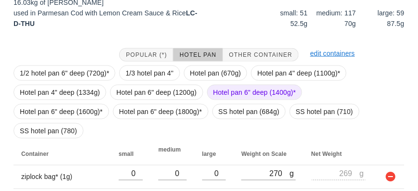
scroll to position [261, 0]
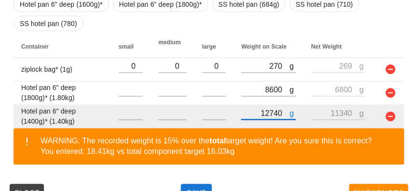
type input "12740"
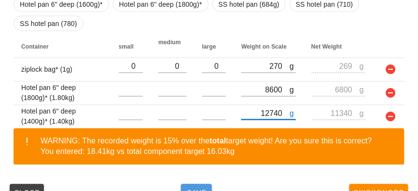
click at [202, 190] on span "Save" at bounding box center [196, 194] width 23 height 8
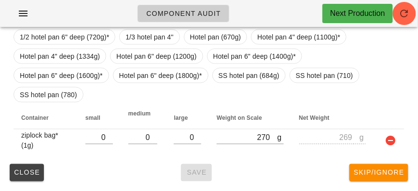
scroll to position [169, 0]
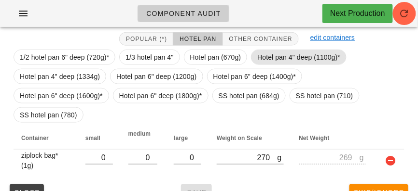
click at [272, 55] on span "Hotel pan 4" deep (1100g)*" at bounding box center [298, 57] width 83 height 14
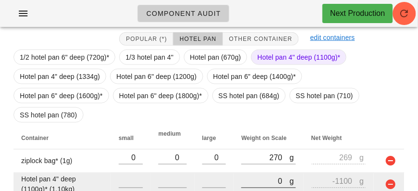
click at [245, 176] on input "0" at bounding box center [265, 182] width 48 height 13
type input "70"
type input "-1030"
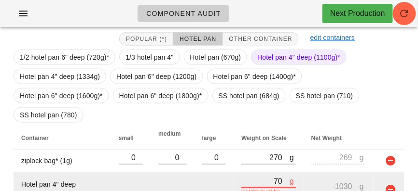
type input "730"
type input "-370"
type input "7370"
type input "6270"
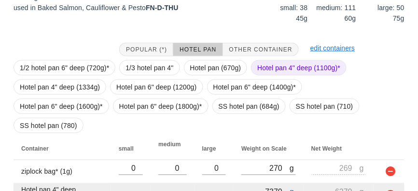
scroll to position [193, 0]
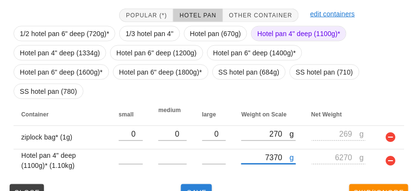
type input "7370"
click at [188, 185] on button "Save" at bounding box center [196, 193] width 31 height 17
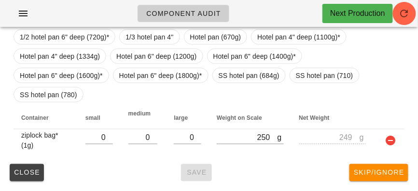
scroll to position [169, 0]
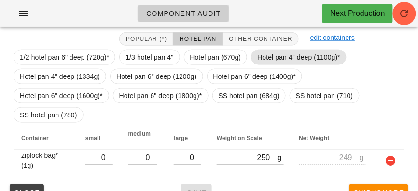
click at [263, 53] on span "Hotel pan 4" deep (1100g)*" at bounding box center [298, 57] width 83 height 14
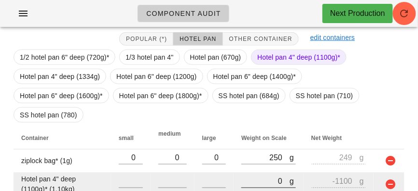
click at [247, 176] on input "0" at bounding box center [265, 182] width 48 height 13
type input "30"
type input "-1070"
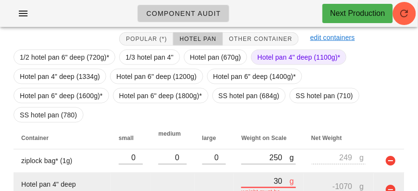
type input "370"
type input "-730"
type input "3700"
type input "2600"
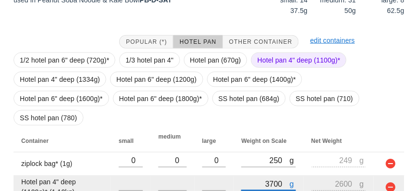
scroll to position [193, 0]
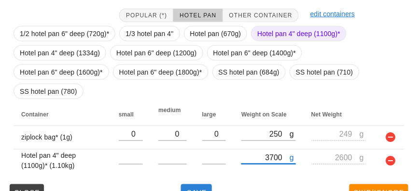
type input "3700"
click at [195, 190] on span "Save" at bounding box center [196, 194] width 23 height 8
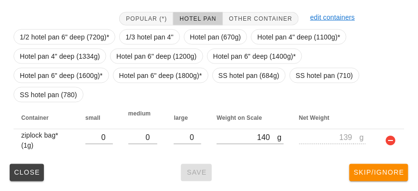
scroll to position [169, 0]
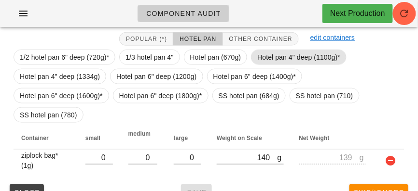
click at [286, 59] on span "Hotel pan 4" deep (1100g)*" at bounding box center [298, 57] width 83 height 14
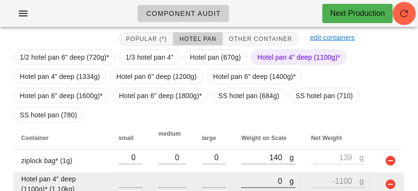
click at [253, 176] on input "0" at bounding box center [265, 182] width 48 height 13
type input "40"
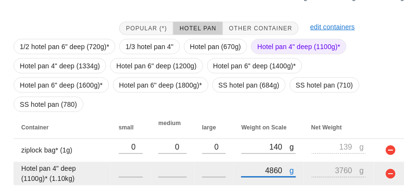
scroll to position [193, 0]
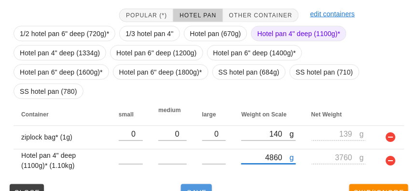
click at [191, 185] on button "Save" at bounding box center [196, 193] width 31 height 17
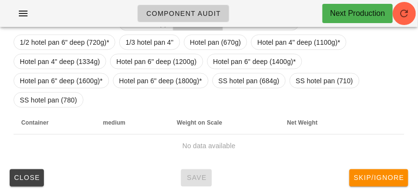
scroll to position [178, 0]
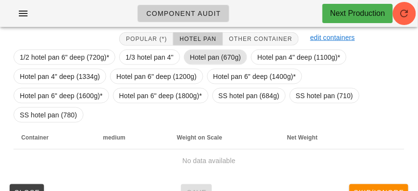
click at [216, 56] on span "Hotel pan (670g)" at bounding box center [215, 57] width 51 height 14
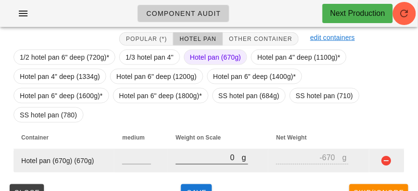
click at [234, 152] on input "0" at bounding box center [209, 158] width 66 height 13
click at [203, 152] on input "0" at bounding box center [209, 158] width 66 height 13
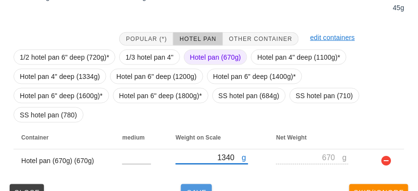
click at [190, 190] on span "Save" at bounding box center [196, 194] width 23 height 8
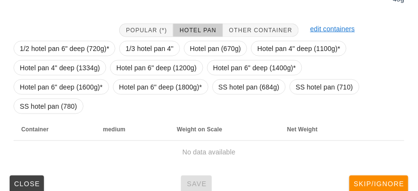
scroll to position [169, 0]
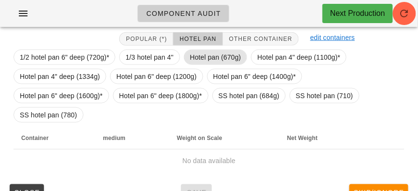
click at [197, 57] on span "Hotel pan (670g)" at bounding box center [215, 57] width 51 height 14
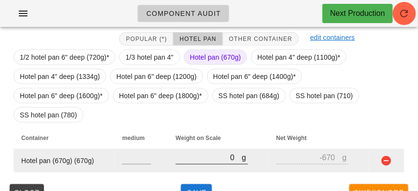
click at [208, 152] on input "0" at bounding box center [209, 158] width 66 height 13
click at [384, 156] on button "button" at bounding box center [387, 162] width 12 height 12
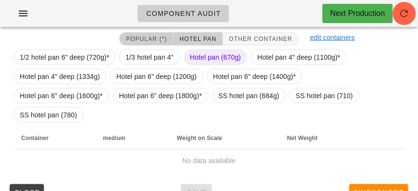
click at [141, 41] on span "Popular (*)" at bounding box center [145, 39] width 41 height 7
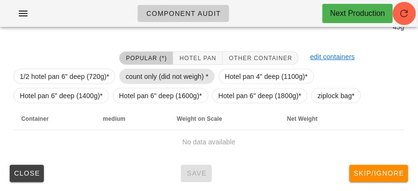
click at [131, 79] on span "count only (did not weigh) *" at bounding box center [166, 76] width 83 height 14
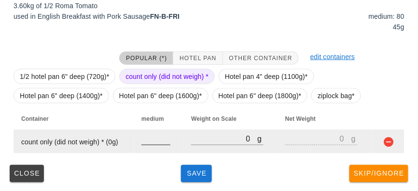
click at [145, 142] on input "number" at bounding box center [155, 139] width 29 height 13
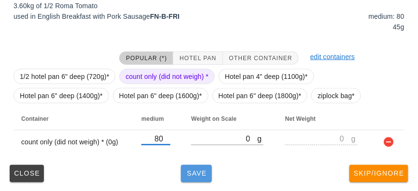
click at [196, 176] on span "Save" at bounding box center [196, 174] width 23 height 8
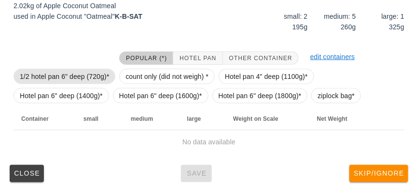
click at [43, 75] on span "1/2 hotel pan 6" deep (720g)*" at bounding box center [64, 76] width 89 height 14
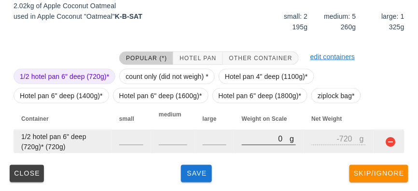
click at [254, 139] on input "0" at bounding box center [266, 139] width 48 height 13
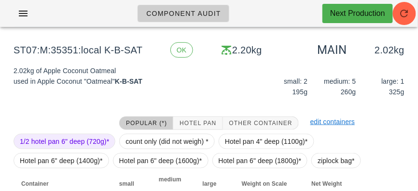
scroll to position [150, 0]
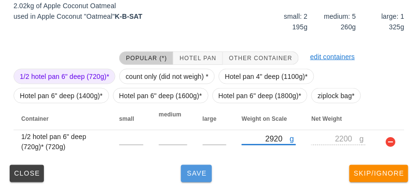
click at [194, 177] on span "Save" at bounding box center [196, 174] width 23 height 8
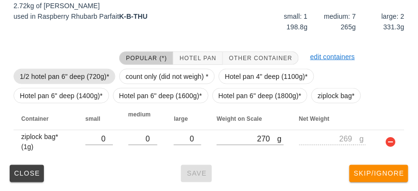
click at [49, 73] on span "1/2 hotel pan 6" deep (720g)*" at bounding box center [64, 76] width 89 height 14
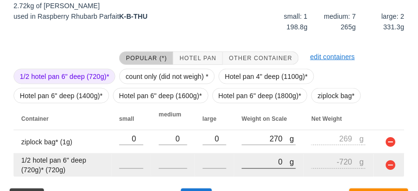
click at [250, 162] on input "0" at bounding box center [266, 162] width 48 height 13
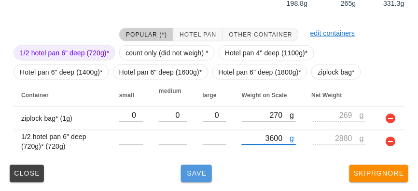
click at [189, 172] on span "Save" at bounding box center [196, 174] width 23 height 8
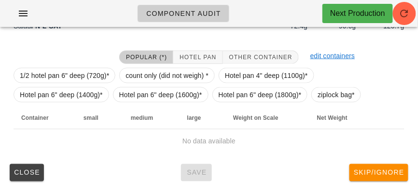
scroll to position [154, 0]
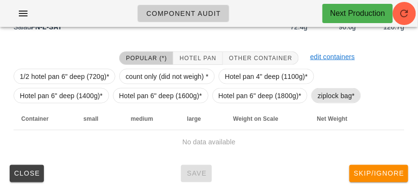
click at [331, 97] on span "ziplock bag*" at bounding box center [335, 96] width 37 height 14
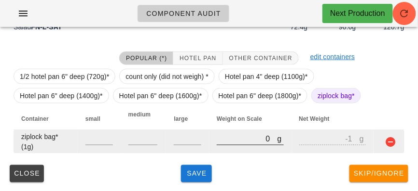
click at [225, 141] on input "0" at bounding box center [247, 139] width 60 height 13
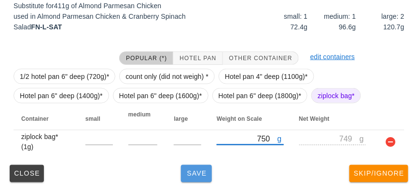
click at [203, 174] on span "Save" at bounding box center [196, 174] width 23 height 8
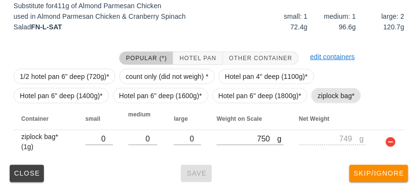
click at [324, 95] on span "ziplock bag*" at bounding box center [335, 96] width 37 height 14
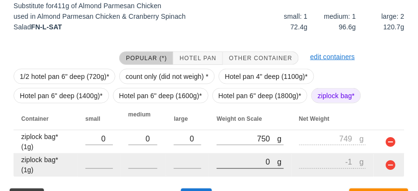
click at [241, 162] on input "0" at bounding box center [247, 162] width 60 height 13
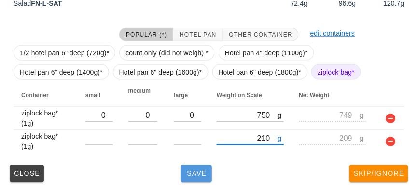
click at [192, 170] on span "Save" at bounding box center [196, 174] width 23 height 8
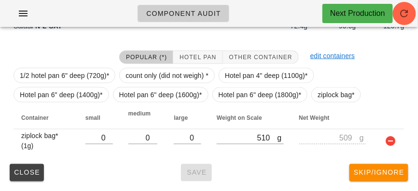
scroll to position [150, 0]
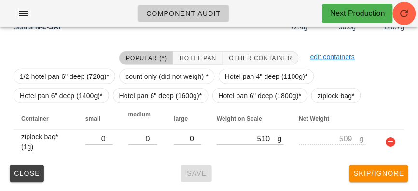
click at [244, 160] on div "Popular (*) Hotel Pan Other Container edit containers 1/2 hotel pan 6" deep (72…" at bounding box center [209, 103] width 406 height 118
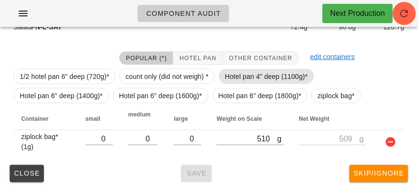
click at [241, 69] on span "Hotel pan 4" deep (1100g)*" at bounding box center [266, 76] width 83 height 14
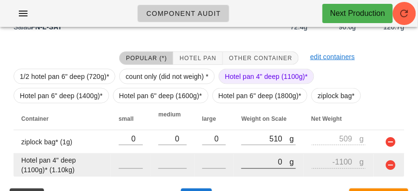
click at [245, 161] on input "0" at bounding box center [265, 162] width 48 height 13
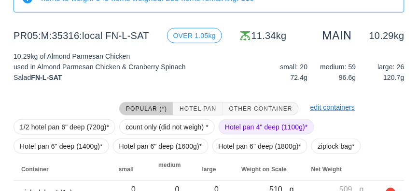
scroll to position [174, 0]
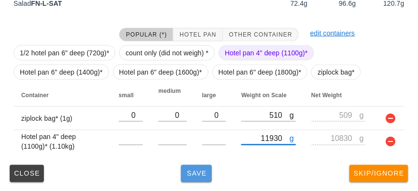
click at [194, 168] on button "Save" at bounding box center [196, 173] width 31 height 17
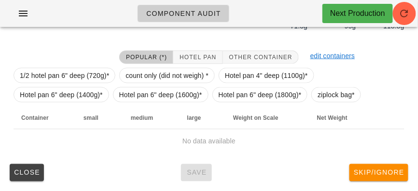
scroll to position [150, 0]
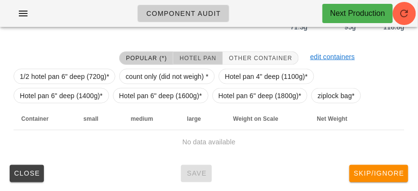
click at [197, 53] on button "Hotel Pan" at bounding box center [197, 59] width 49 height 14
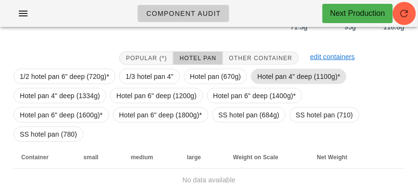
click at [270, 74] on span "Hotel pan 4" deep (1100g)*" at bounding box center [298, 76] width 83 height 14
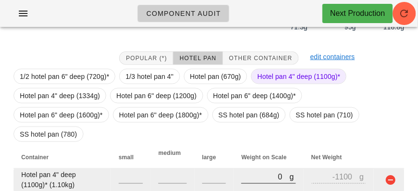
click at [244, 171] on input "0" at bounding box center [265, 177] width 48 height 13
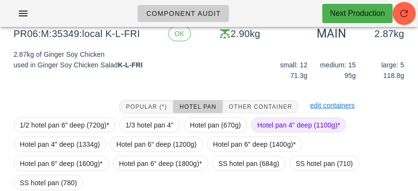
scroll to position [169, 0]
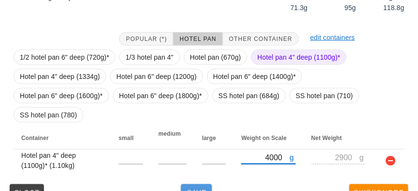
click at [203, 190] on span "Save" at bounding box center [196, 194] width 23 height 8
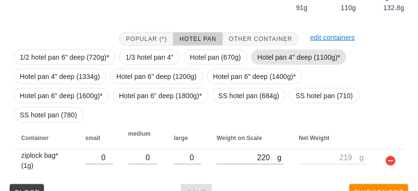
click at [279, 57] on span "Hotel pan 4" deep (1100g)*" at bounding box center [298, 57] width 83 height 14
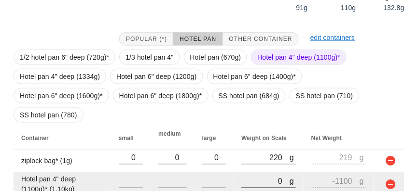
click at [252, 176] on input "0" at bounding box center [265, 182] width 48 height 13
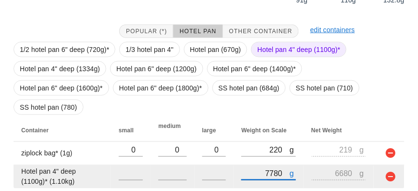
scroll to position [193, 0]
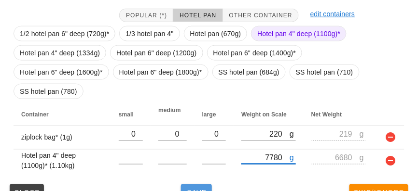
click at [196, 190] on span "Save" at bounding box center [196, 194] width 23 height 8
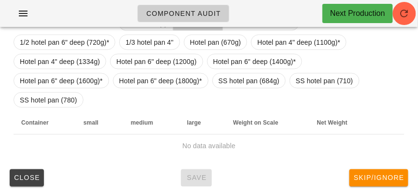
scroll to position [178, 0]
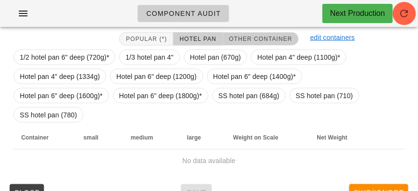
click at [243, 36] on span "Other Container" at bounding box center [261, 39] width 64 height 7
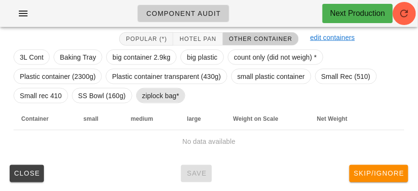
click at [160, 93] on span "ziplock bag*" at bounding box center [160, 96] width 37 height 14
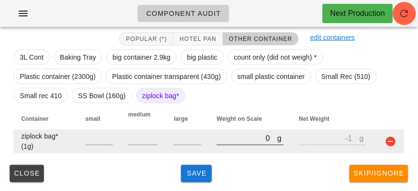
click at [225, 142] on input "0" at bounding box center [247, 139] width 60 height 13
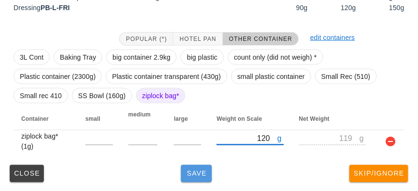
click at [191, 178] on button "Save" at bounding box center [196, 173] width 31 height 17
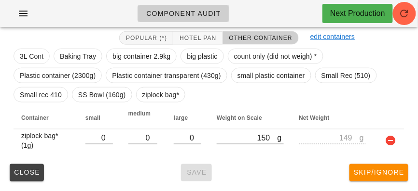
scroll to position [169, 0]
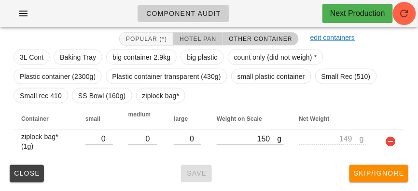
click at [186, 41] on span "Hotel Pan" at bounding box center [197, 39] width 37 height 7
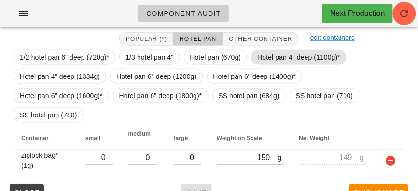
click at [281, 55] on span "Hotel pan 4" deep (1100g)*" at bounding box center [298, 57] width 83 height 14
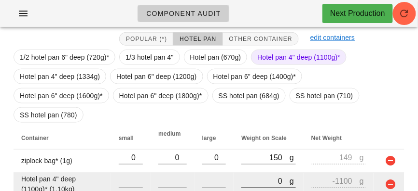
click at [254, 176] on input "0" at bounding box center [265, 182] width 48 height 13
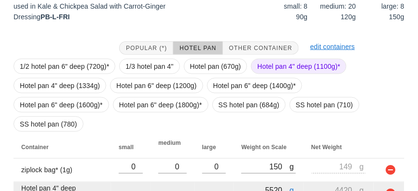
scroll to position [193, 0]
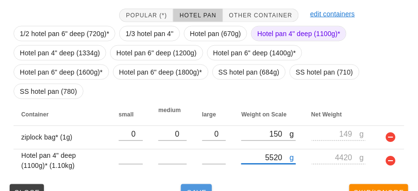
click at [200, 185] on button "Save" at bounding box center [196, 193] width 31 height 17
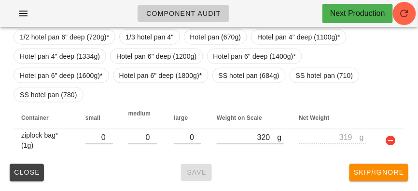
scroll to position [169, 0]
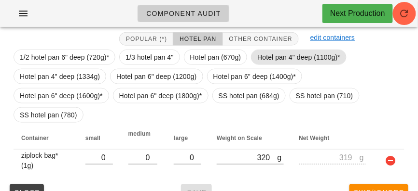
click at [262, 57] on span "Hotel pan 4" deep (1100g)*" at bounding box center [298, 57] width 83 height 14
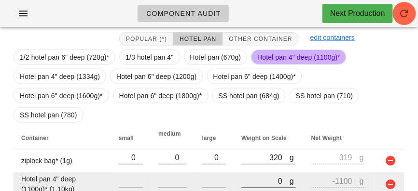
click at [249, 176] on input "0" at bounding box center [265, 182] width 48 height 13
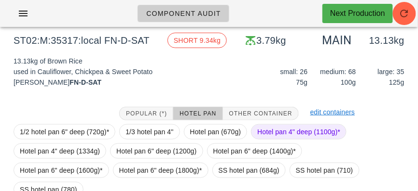
scroll to position [193, 0]
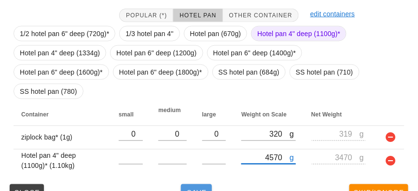
click at [196, 190] on span "Save" at bounding box center [196, 194] width 23 height 8
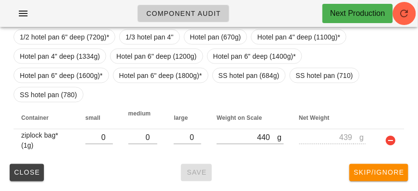
scroll to position [169, 0]
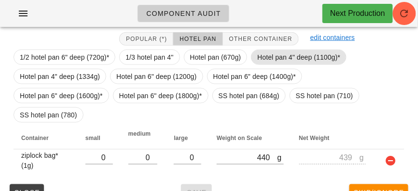
click at [279, 53] on span "Hotel pan 4" deep (1100g)*" at bounding box center [298, 57] width 83 height 14
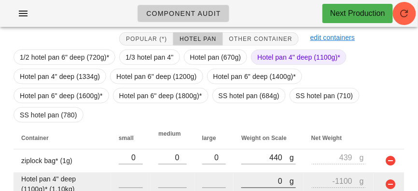
click at [258, 176] on input "0" at bounding box center [265, 182] width 48 height 13
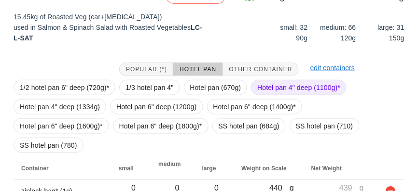
scroll to position [139, 0]
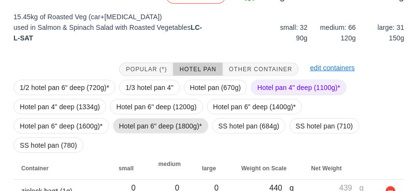
click at [119, 124] on span "Hotel pan 6" deep (1800g)*" at bounding box center [160, 126] width 83 height 14
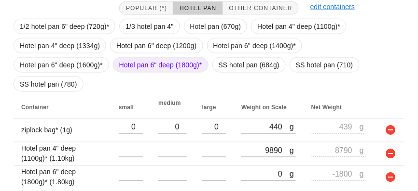
scroll to position [217, 0]
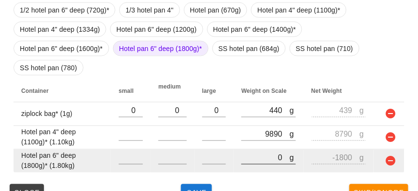
click at [253, 152] on input "0" at bounding box center [265, 158] width 48 height 13
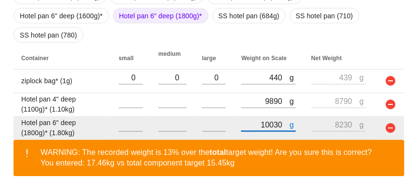
scroll to position [261, 0]
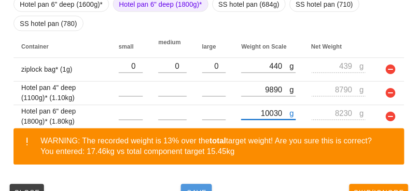
click at [204, 185] on button "Save" at bounding box center [196, 193] width 31 height 17
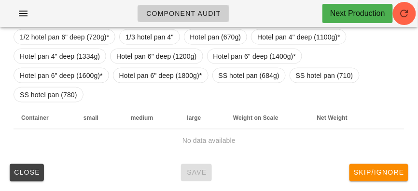
scroll to position [169, 0]
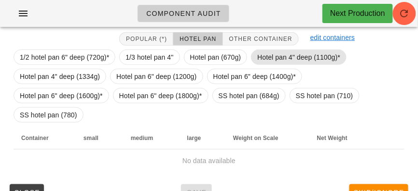
click at [273, 54] on span "Hotel pan 4" deep (1100g)*" at bounding box center [298, 57] width 83 height 14
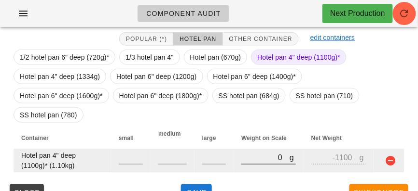
click at [244, 152] on input "0" at bounding box center [265, 158] width 48 height 13
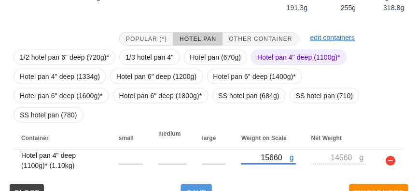
click at [197, 185] on button "Save" at bounding box center [196, 193] width 31 height 17
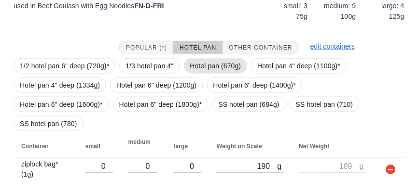
click at [199, 69] on span "Hotel pan (670g)" at bounding box center [215, 66] width 51 height 14
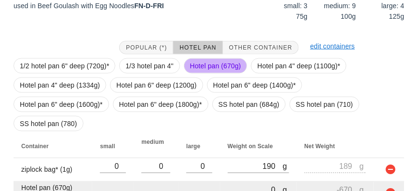
click at [241, 184] on input "0" at bounding box center [255, 190] width 55 height 13
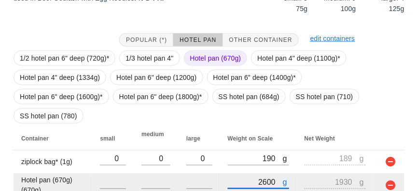
scroll to position [202, 0]
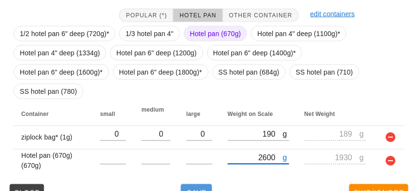
click at [192, 190] on span "Save" at bounding box center [196, 194] width 23 height 8
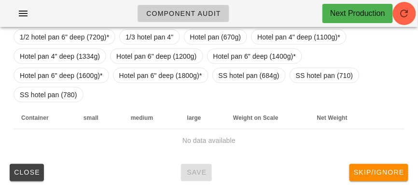
scroll to position [169, 0]
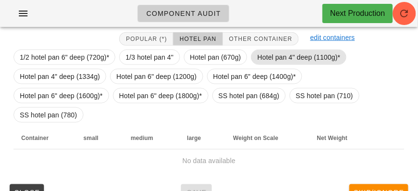
click at [284, 58] on span "Hotel pan 4" deep (1100g)*" at bounding box center [298, 57] width 83 height 14
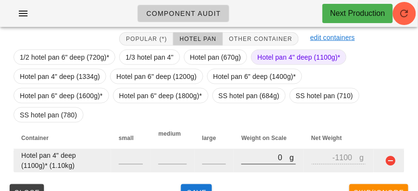
click at [260, 152] on input "0" at bounding box center [265, 158] width 48 height 13
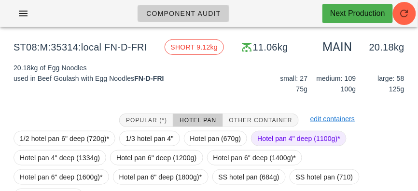
scroll to position [84, 0]
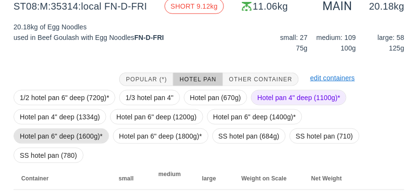
click at [103, 129] on span "Hotel pan 6" deep (1600g)*" at bounding box center [61, 136] width 83 height 14
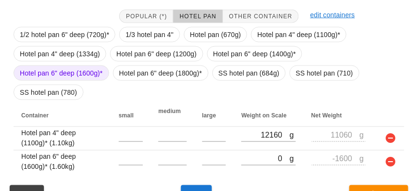
scroll to position [193, 0]
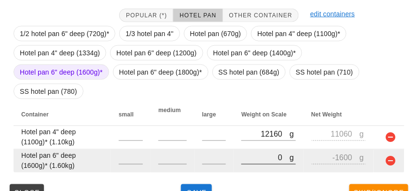
click at [259, 152] on input "0" at bounding box center [265, 158] width 48 height 13
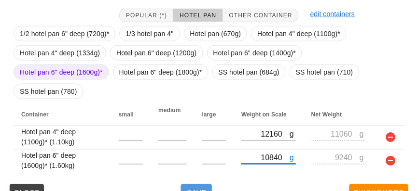
click at [197, 185] on button "Save" at bounding box center [196, 193] width 31 height 17
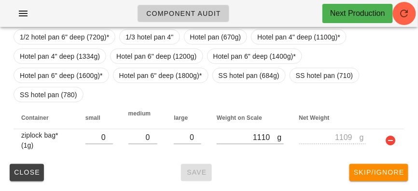
scroll to position [169, 0]
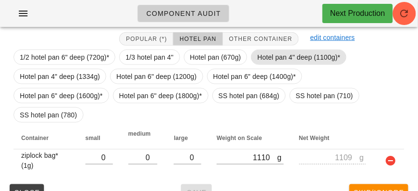
click at [285, 53] on span "Hotel pan 4" deep (1100g)*" at bounding box center [298, 57] width 83 height 14
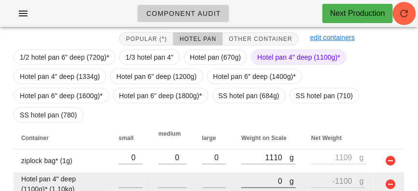
click at [244, 176] on input "0" at bounding box center [265, 182] width 48 height 13
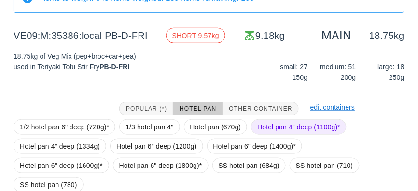
scroll to position [100, 0]
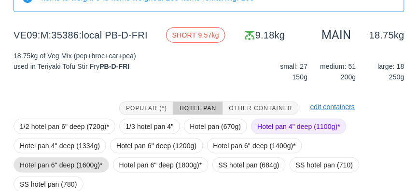
click at [103, 158] on span "Hotel pan 6" deep (1600g)*" at bounding box center [61, 165] width 83 height 14
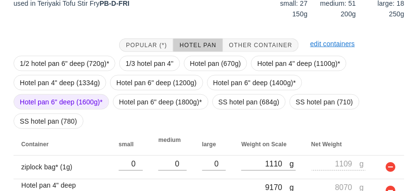
scroll to position [217, 0]
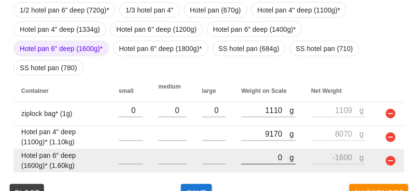
click at [250, 152] on input "0" at bounding box center [265, 158] width 48 height 13
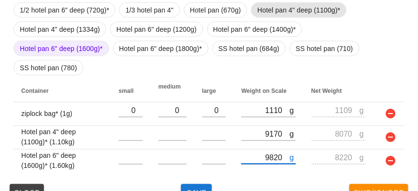
click at [271, 10] on span "Hotel pan 4" deep (1100g)*" at bounding box center [298, 10] width 83 height 14
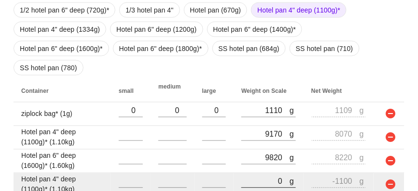
click at [246, 176] on input "0" at bounding box center [265, 182] width 48 height 13
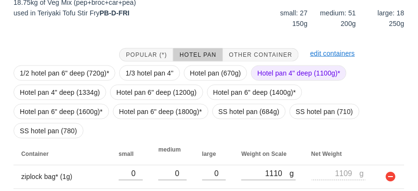
scroll to position [240, 0]
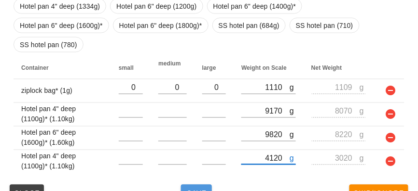
click at [211, 185] on button "Save" at bounding box center [196, 193] width 31 height 17
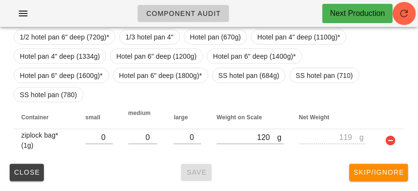
scroll to position [178, 0]
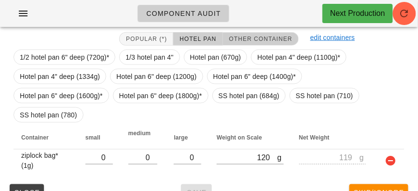
click at [239, 32] on button "Other Container" at bounding box center [261, 39] width 76 height 14
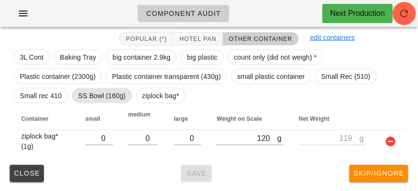
click at [99, 94] on span "SS Bowl (160g)" at bounding box center [102, 96] width 48 height 14
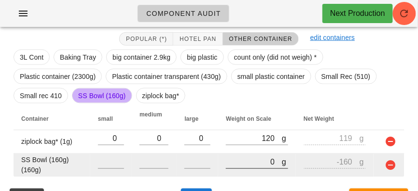
click at [243, 161] on input "0" at bounding box center [254, 162] width 56 height 13
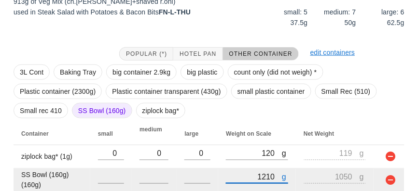
scroll to position [202, 0]
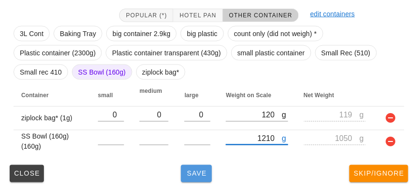
click at [197, 173] on span "Save" at bounding box center [196, 174] width 23 height 8
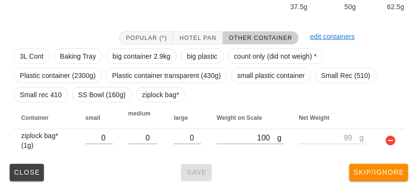
scroll to position [169, 0]
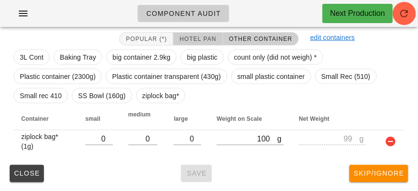
click at [198, 36] on span "Hotel Pan" at bounding box center [197, 39] width 37 height 7
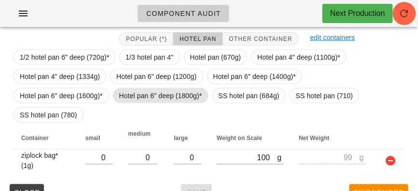
click at [119, 95] on span "Hotel pan 6" deep (1800g)*" at bounding box center [160, 96] width 83 height 14
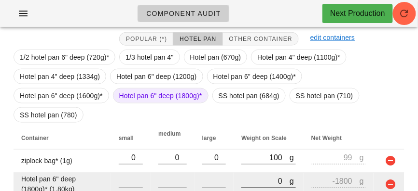
click at [245, 176] on input "0" at bounding box center [265, 182] width 48 height 13
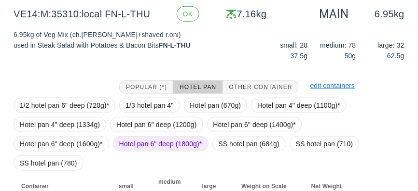
scroll to position [193, 0]
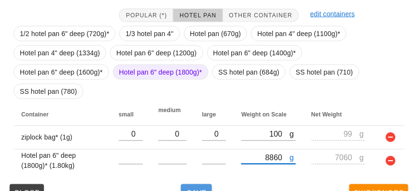
click at [191, 185] on button "Save" at bounding box center [196, 193] width 31 height 17
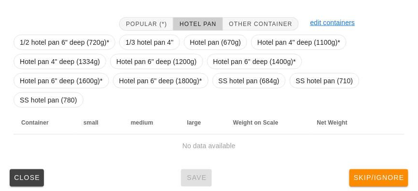
scroll to position [178, 0]
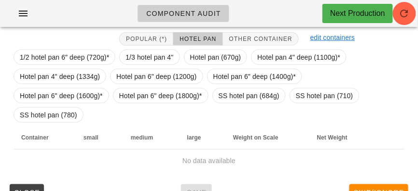
click at [256, 27] on div "Popular (*) Hotel Pan Other Container" at bounding box center [208, 39] width 191 height 25
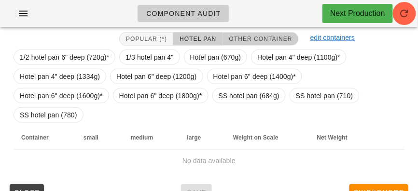
click at [261, 34] on button "Other Container" at bounding box center [261, 39] width 76 height 14
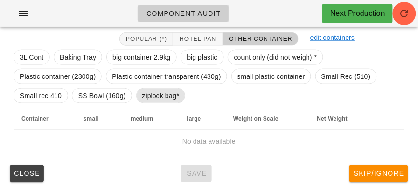
click at [151, 95] on span "ziplock bag*" at bounding box center [160, 96] width 37 height 14
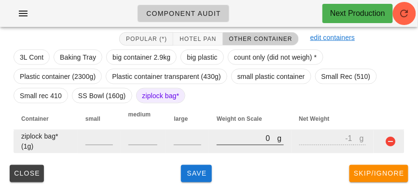
click at [224, 137] on input "0" at bounding box center [247, 139] width 60 height 13
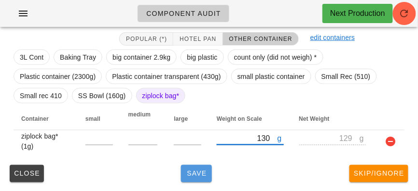
click at [194, 178] on button "Save" at bounding box center [196, 173] width 31 height 17
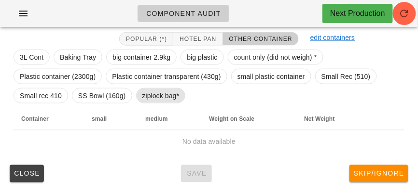
click at [159, 95] on span "ziplock bag*" at bounding box center [160, 96] width 37 height 14
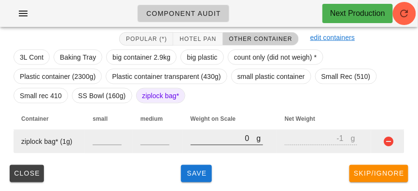
click at [204, 144] on input "0" at bounding box center [224, 139] width 66 height 13
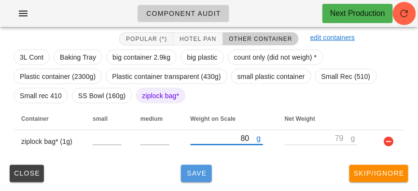
click at [187, 171] on span "Save" at bounding box center [196, 174] width 23 height 8
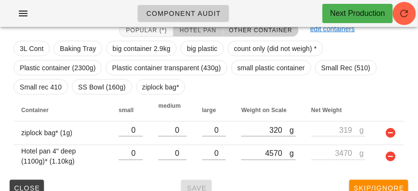
click at [191, 35] on button "Hotel Pan" at bounding box center [197, 31] width 49 height 14
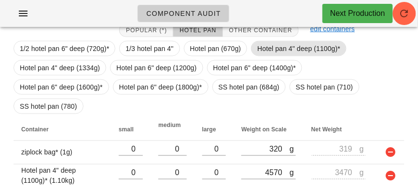
click at [266, 48] on span "Hotel pan 4" deep (1100g)*" at bounding box center [298, 48] width 83 height 14
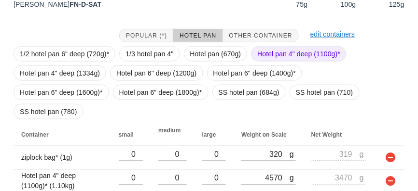
scroll to position [217, 0]
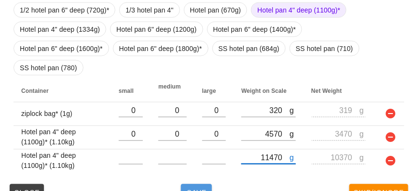
click at [192, 185] on button "Save" at bounding box center [196, 193] width 31 height 17
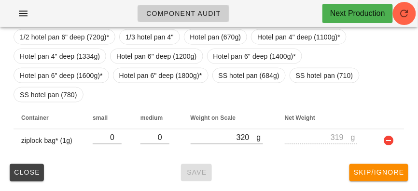
scroll to position [169, 0]
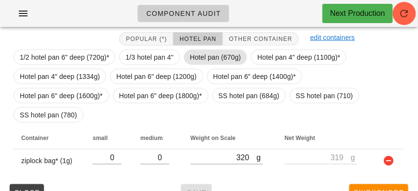
click at [201, 58] on span "Hotel pan (670g)" at bounding box center [215, 57] width 51 height 14
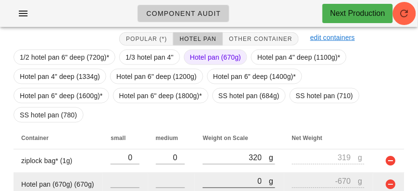
click at [221, 176] on input "0" at bounding box center [236, 182] width 66 height 13
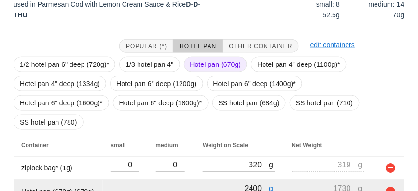
scroll to position [193, 0]
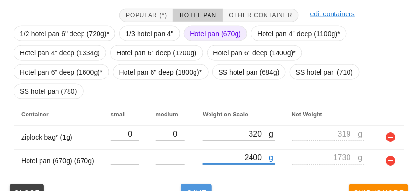
click at [199, 190] on span "Save" at bounding box center [196, 194] width 23 height 8
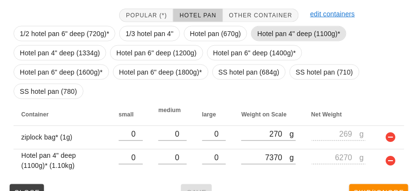
click at [260, 31] on span "Hotel pan 4" deep (1100g)*" at bounding box center [298, 34] width 83 height 14
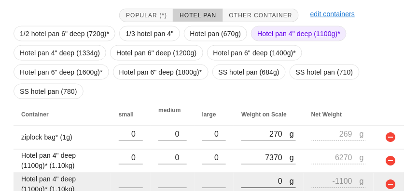
click at [249, 176] on input "0" at bounding box center [265, 182] width 48 height 13
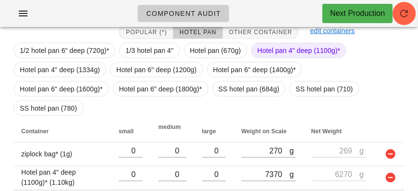
scroll to position [217, 0]
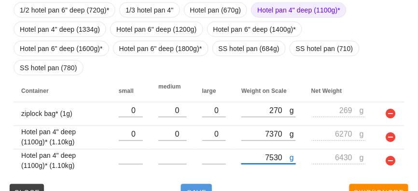
click at [195, 185] on button "Save" at bounding box center [196, 193] width 31 height 17
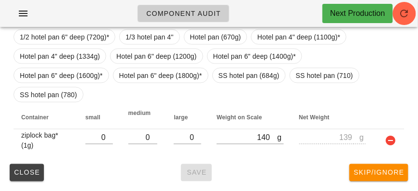
scroll to position [178, 0]
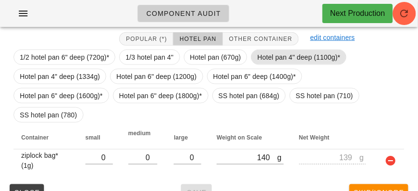
click at [279, 57] on span "Hotel pan 4" deep (1100g)*" at bounding box center [298, 57] width 83 height 14
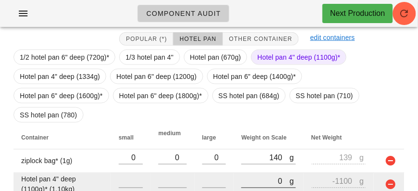
click at [250, 176] on input "0" at bounding box center [265, 182] width 48 height 13
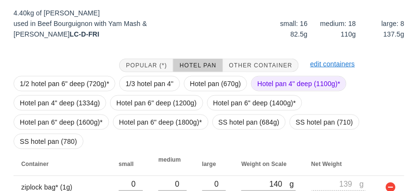
scroll to position [202, 0]
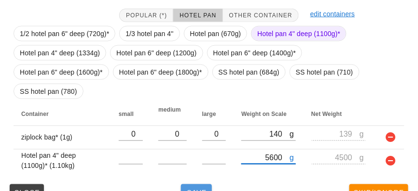
click at [187, 190] on span "Save" at bounding box center [196, 194] width 23 height 8
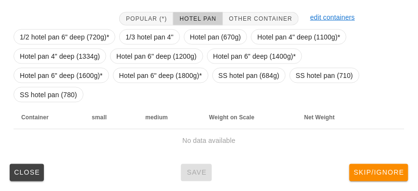
scroll to position [178, 0]
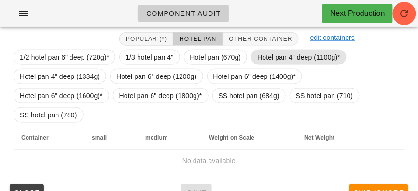
click at [263, 59] on span "Hotel pan 4" deep (1100g)*" at bounding box center [298, 57] width 83 height 14
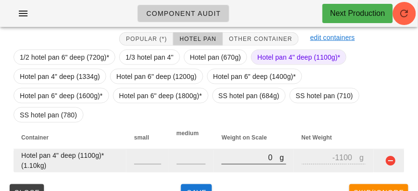
click at [228, 152] on input "0" at bounding box center [250, 158] width 58 height 13
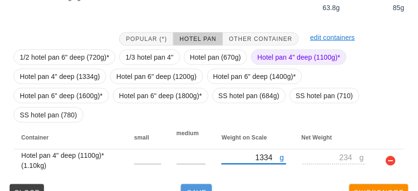
click at [200, 190] on span "Save" at bounding box center [196, 194] width 23 height 8
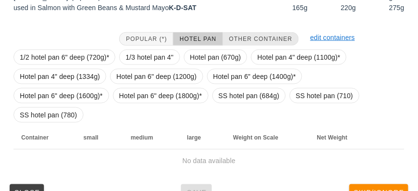
click at [250, 42] on button "Other Container" at bounding box center [261, 39] width 76 height 14
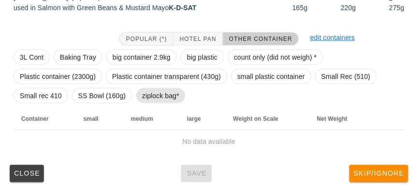
click at [161, 94] on span "ziplock bag*" at bounding box center [160, 96] width 37 height 14
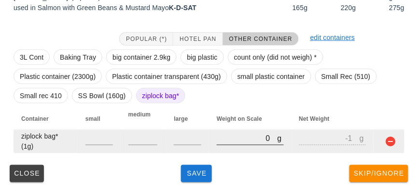
click at [231, 142] on input "0" at bounding box center [247, 139] width 60 height 13
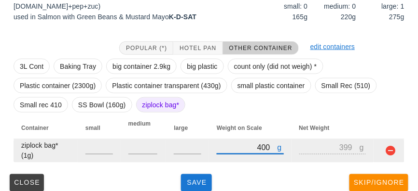
scroll to position [178, 0]
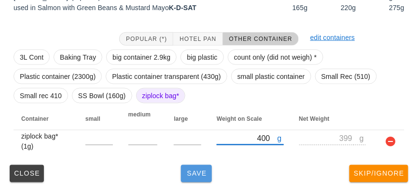
click at [194, 180] on button "Save" at bounding box center [196, 173] width 31 height 17
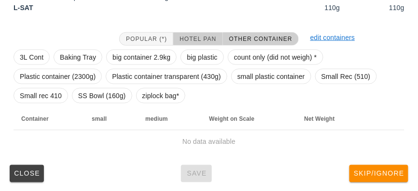
click at [202, 32] on button "Hotel Pan" at bounding box center [197, 39] width 49 height 14
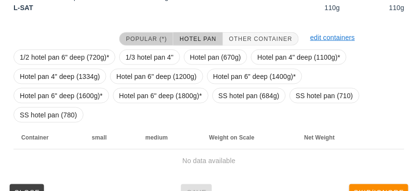
click at [144, 36] on span "Popular (*)" at bounding box center [145, 39] width 41 height 7
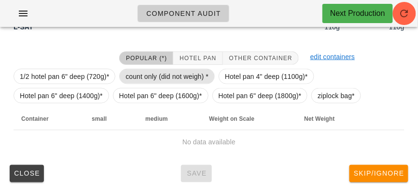
click at [154, 73] on span "count only (did not weigh) *" at bounding box center [166, 76] width 83 height 14
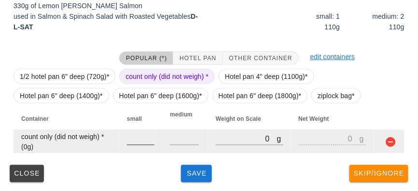
click at [133, 143] on input "number" at bounding box center [140, 139] width 27 height 13
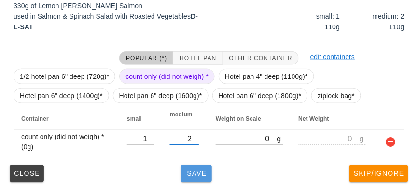
click at [194, 173] on span "Save" at bounding box center [196, 174] width 23 height 8
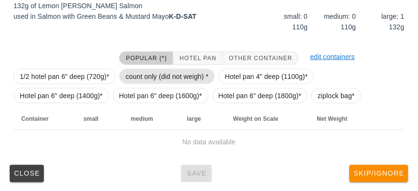
click at [141, 74] on span "count only (did not weigh) *" at bounding box center [166, 76] width 83 height 14
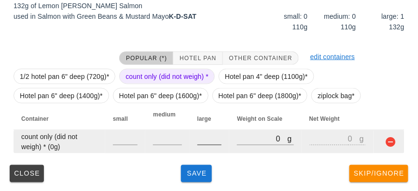
click at [207, 142] on input "number" at bounding box center [209, 139] width 25 height 13
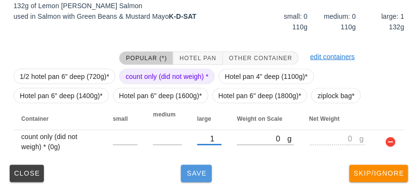
click at [186, 180] on button "Save" at bounding box center [196, 173] width 31 height 17
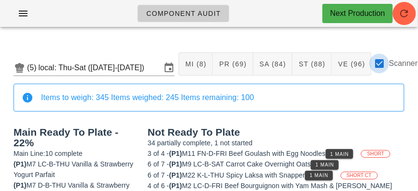
click at [383, 64] on div at bounding box center [379, 63] width 16 height 16
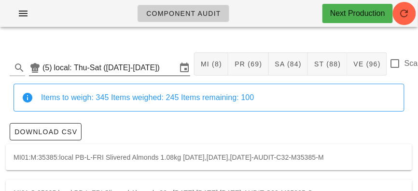
click at [38, 63] on icon at bounding box center [35, 68] width 12 height 12
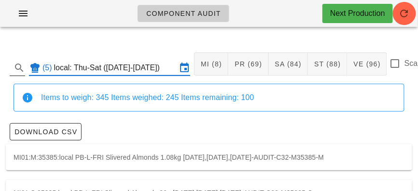
click at [13, 72] on div at bounding box center [19, 68] width 14 height 12
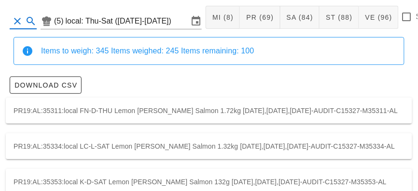
scroll to position [82, 0]
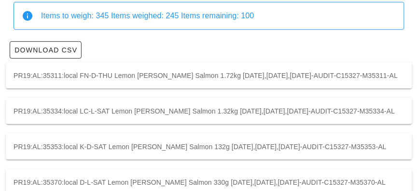
click at [90, 111] on div "PR19:AL:35334:local LC-L-SAT Lemon Dill Salmon 1.32kg 2025-09-04,2025-09-05,202…" at bounding box center [209, 111] width 406 height 26
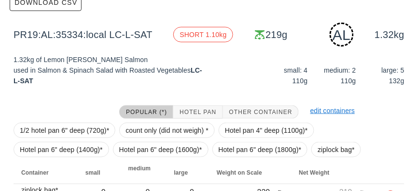
scroll to position [184, 0]
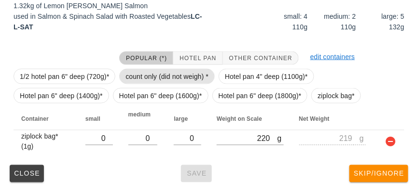
click at [142, 78] on span "count only (did not weigh) *" at bounding box center [166, 76] width 83 height 14
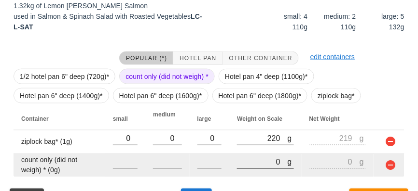
click at [247, 159] on input "0" at bounding box center [262, 162] width 50 height 13
click at [120, 164] on input "number" at bounding box center [125, 162] width 25 height 13
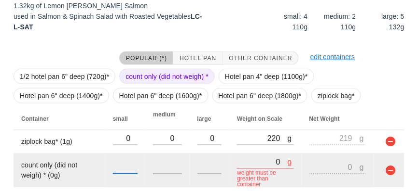
click at [247, 164] on input "0" at bounding box center [262, 162] width 50 height 13
click at [125, 168] on input "number" at bounding box center [125, 168] width 25 height 13
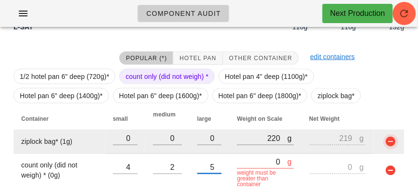
click at [394, 139] on button "button" at bounding box center [391, 142] width 12 height 12
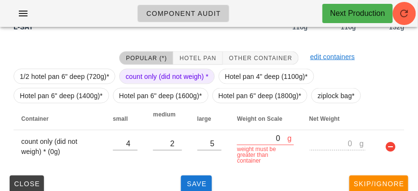
scroll to position [189, 0]
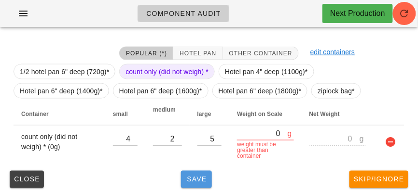
click at [192, 176] on span "Save" at bounding box center [196, 180] width 23 height 8
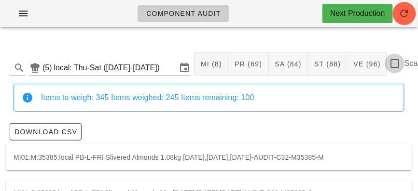
click at [393, 64] on div at bounding box center [394, 63] width 16 height 16
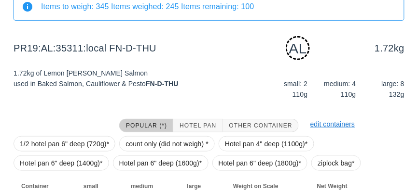
scroll to position [159, 0]
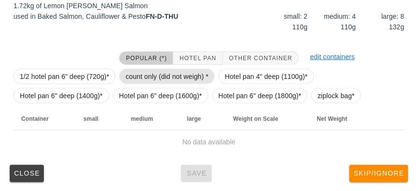
click at [175, 70] on span "count only (did not weigh) *" at bounding box center [166, 76] width 83 height 14
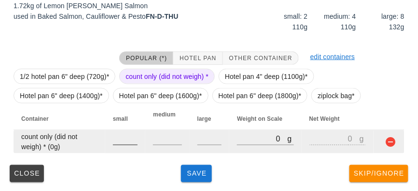
click at [125, 138] on input "number" at bounding box center [125, 139] width 25 height 13
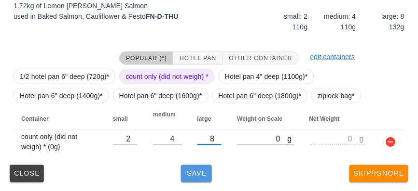
click at [190, 168] on button "Save" at bounding box center [196, 173] width 31 height 17
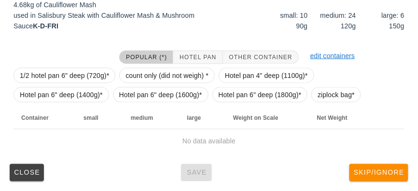
scroll to position [150, 0]
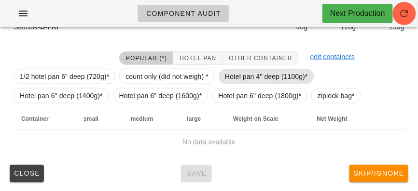
click at [239, 72] on span "Hotel pan 4" deep (1100g)*" at bounding box center [266, 76] width 83 height 14
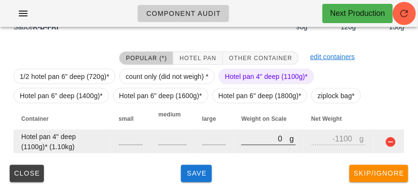
click at [242, 137] on input "0" at bounding box center [265, 139] width 48 height 13
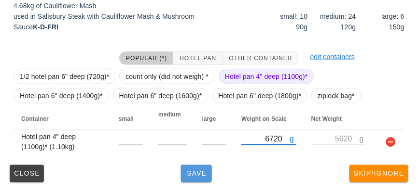
click at [192, 172] on span "Save" at bounding box center [196, 174] width 23 height 8
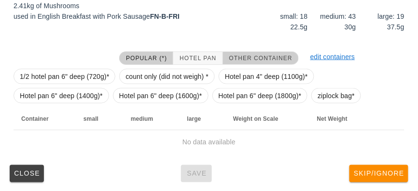
click at [245, 53] on button "Other Container" at bounding box center [261, 59] width 76 height 14
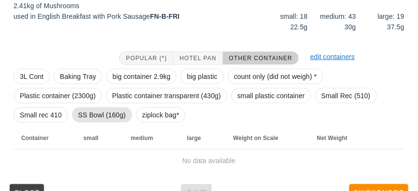
click at [89, 114] on span "SS Bowl (160g)" at bounding box center [102, 115] width 48 height 14
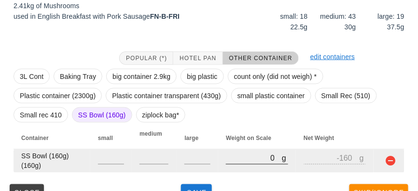
click at [240, 160] on input "0" at bounding box center [254, 158] width 56 height 13
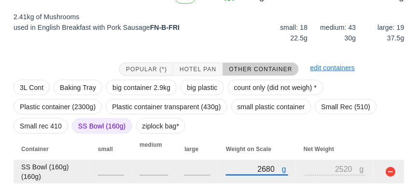
scroll to position [169, 0]
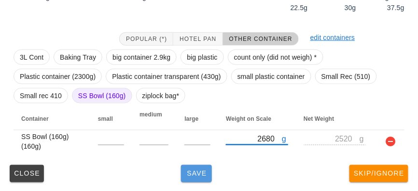
click at [196, 175] on span "Save" at bounding box center [196, 174] width 23 height 8
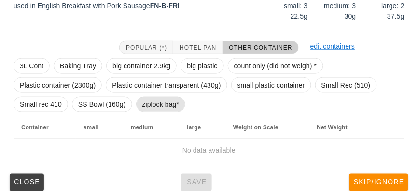
click at [158, 103] on span "ziplock bag*" at bounding box center [160, 104] width 37 height 14
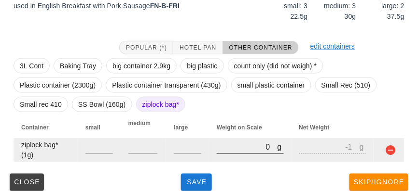
click at [224, 151] on input "0" at bounding box center [247, 147] width 60 height 13
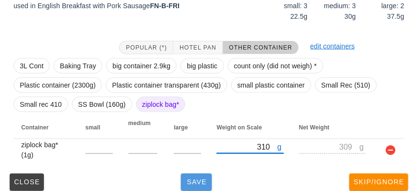
click at [200, 179] on span "Save" at bounding box center [196, 183] width 23 height 8
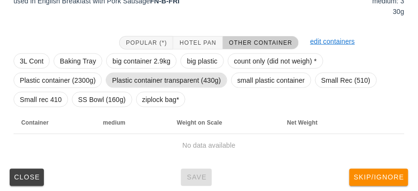
click at [155, 87] on span "Plastic container transparent (430g)" at bounding box center [166, 80] width 109 height 14
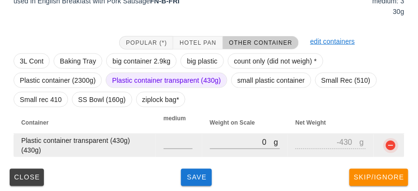
click at [386, 147] on button "button" at bounding box center [391, 146] width 12 height 12
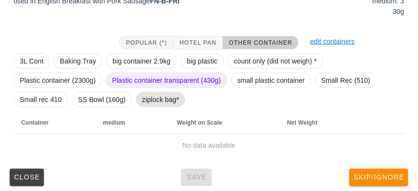
click at [159, 99] on span "ziplock bag*" at bounding box center [160, 100] width 37 height 14
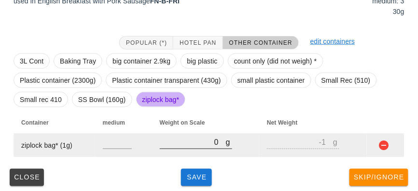
click at [215, 146] on input "0" at bounding box center [193, 142] width 66 height 13
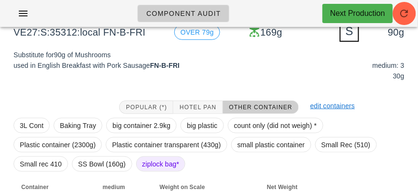
scroll to position [173, 0]
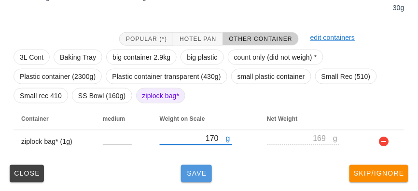
click at [202, 179] on button "Save" at bounding box center [196, 173] width 31 height 17
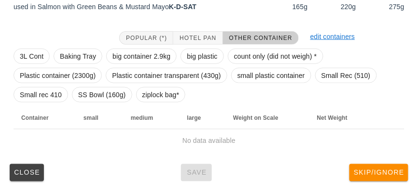
scroll to position [169, 0]
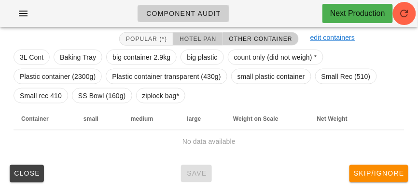
click at [192, 37] on span "Hotel Pan" at bounding box center [197, 39] width 37 height 7
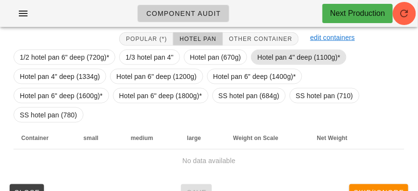
click at [268, 55] on span "Hotel pan 4" deep (1100g)*" at bounding box center [298, 57] width 83 height 14
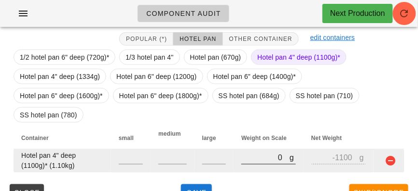
click at [244, 152] on input "0" at bounding box center [265, 158] width 48 height 13
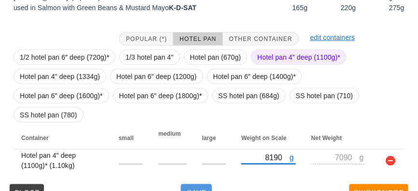
click at [197, 190] on span "Save" at bounding box center [196, 194] width 23 height 8
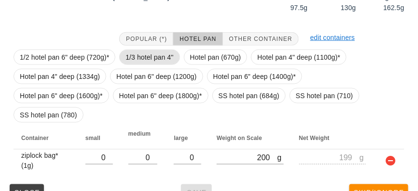
click at [155, 51] on span "1/3 hotel pan 4"" at bounding box center [149, 57] width 48 height 14
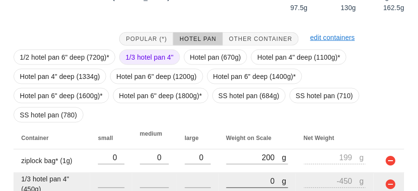
click at [245, 176] on input "0" at bounding box center [254, 182] width 56 height 13
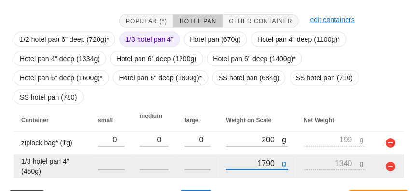
scroll to position [193, 0]
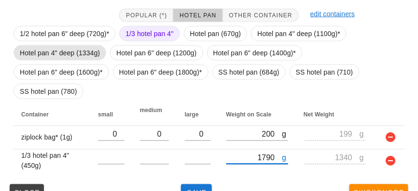
click at [82, 49] on span "Hotel pan 4" deep (1334g)" at bounding box center [60, 53] width 80 height 14
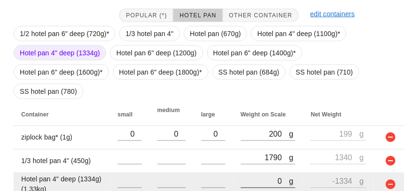
click at [244, 176] on input "0" at bounding box center [265, 182] width 49 height 13
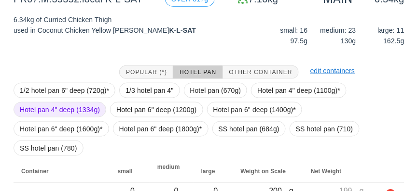
scroll to position [217, 0]
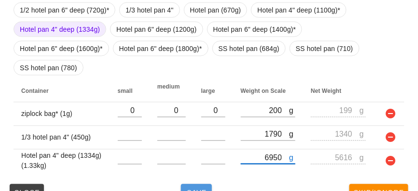
click at [205, 185] on button "Save" at bounding box center [196, 193] width 31 height 17
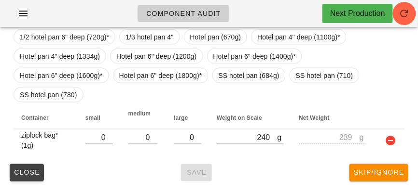
scroll to position [169, 0]
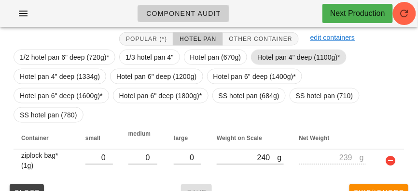
click at [261, 54] on span "Hotel pan 4" deep (1100g)*" at bounding box center [298, 57] width 83 height 14
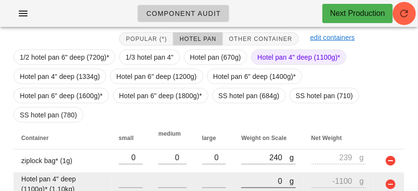
click at [247, 176] on input "0" at bounding box center [265, 182] width 48 height 13
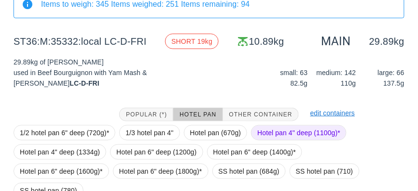
scroll to position [95, 0]
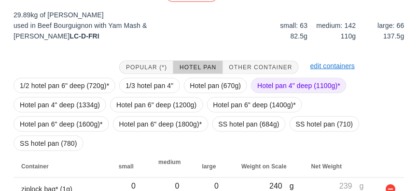
click at [261, 84] on span "Hotel pan 4" deep (1100g)*" at bounding box center [298, 86] width 83 height 14
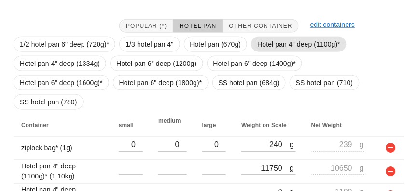
scroll to position [217, 0]
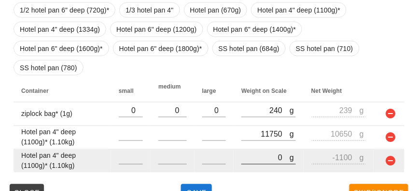
click at [242, 152] on input "0" at bounding box center [265, 158] width 48 height 13
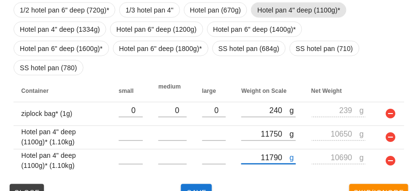
click at [264, 9] on span "Hotel pan 4" deep (1100g)*" at bounding box center [298, 10] width 83 height 14
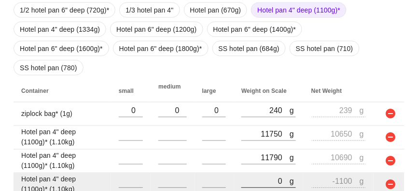
click at [246, 176] on input "0" at bounding box center [265, 182] width 48 height 13
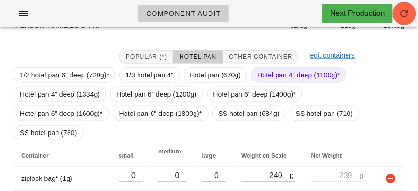
scroll to position [240, 0]
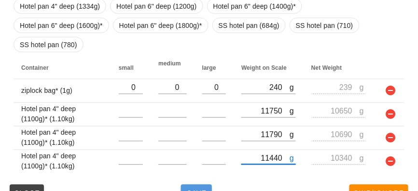
click at [187, 185] on button "Save" at bounding box center [196, 193] width 31 height 17
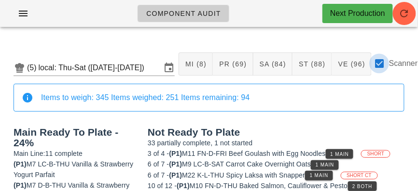
click at [381, 66] on div at bounding box center [379, 63] width 16 height 16
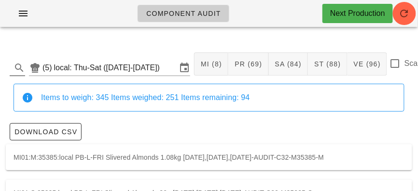
click at [19, 68] on icon at bounding box center [20, 68] width 12 height 12
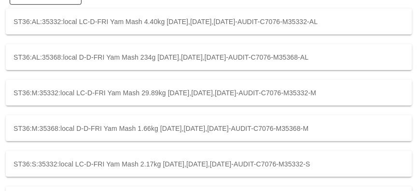
scroll to position [172, 0]
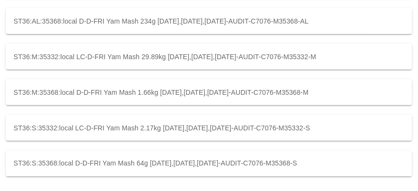
click at [26, 130] on div "ST36:S:35332:local LC-D-FRI Yam Mash 2.17kg 2025-09-04,2025-09-05,2025-09-06-AU…" at bounding box center [209, 128] width 406 height 26
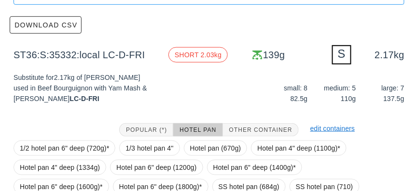
scroll to position [198, 0]
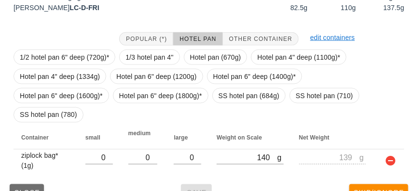
click at [33, 190] on span "Close" at bounding box center [27, 194] width 27 height 8
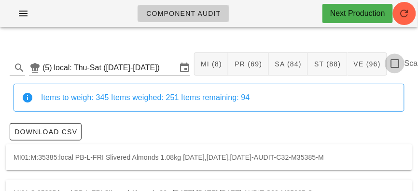
click at [393, 62] on div at bounding box center [394, 63] width 16 height 16
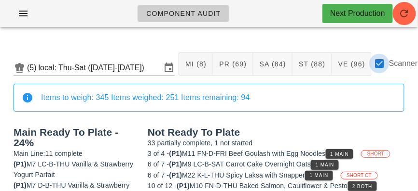
click at [378, 62] on div at bounding box center [379, 63] width 16 height 16
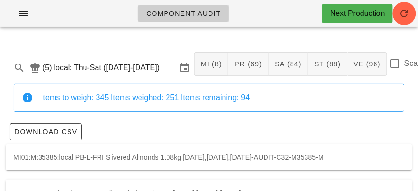
click at [17, 67] on icon at bounding box center [20, 68] width 12 height 12
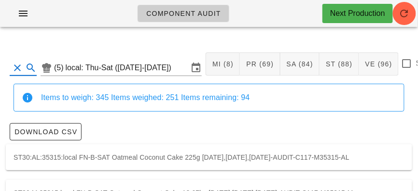
scroll to position [30, 0]
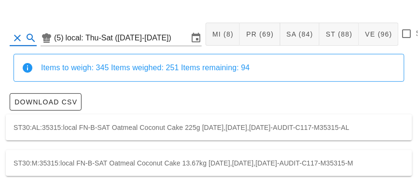
click at [54, 126] on div "ST30:AL:35315:local FN-B-SAT Oatmeal Coconut Cake 225g 2025-09-04,2025-09-05,20…" at bounding box center [209, 128] width 406 height 26
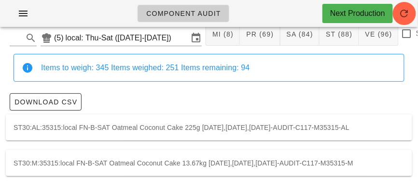
click at [211, 157] on div "ST30:M:35315:local FN-B-SAT Oatmeal Coconut Cake 13.67kg 2025-09-04,2025-09-05,…" at bounding box center [209, 163] width 406 height 26
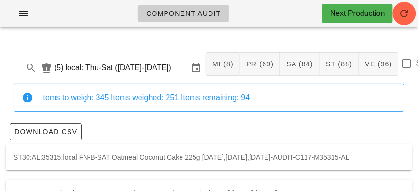
click at [405, 63] on div at bounding box center [406, 63] width 16 height 16
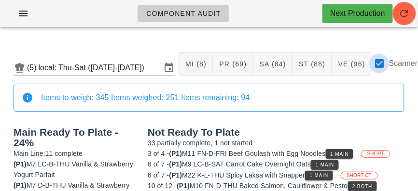
click at [379, 58] on div at bounding box center [379, 63] width 16 height 16
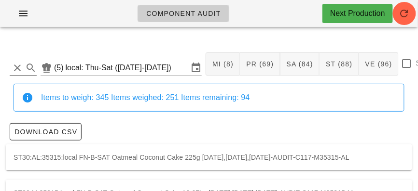
click at [13, 63] on button "Clear Search" at bounding box center [18, 68] width 12 height 12
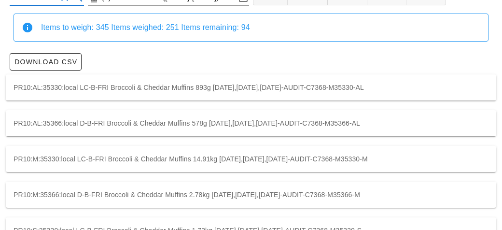
scroll to position [134, 0]
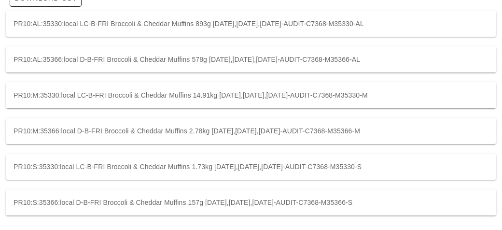
click at [96, 26] on div "PR10:AL:35330:local LC-B-FRI Broccoli & Cheddar Muffins 893g 2025-09-04,2025-09…" at bounding box center [251, 24] width 490 height 26
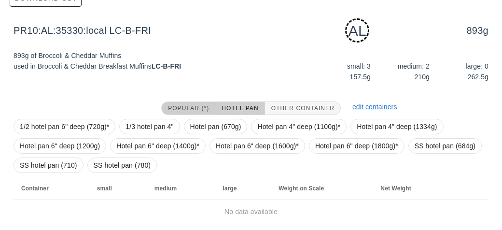
click at [175, 110] on span "Popular (*)" at bounding box center [187, 108] width 41 height 7
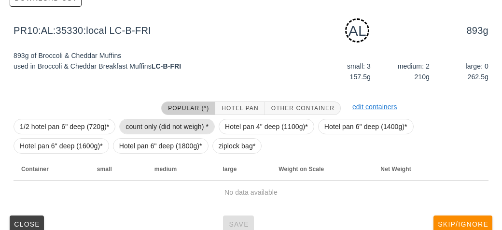
click at [141, 123] on span "count only (did not weigh) *" at bounding box center [166, 126] width 83 height 14
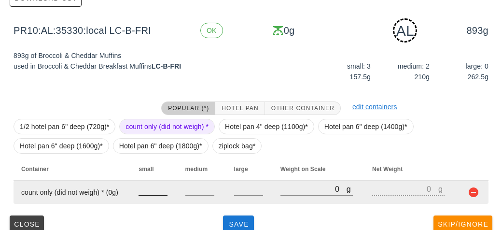
click at [152, 192] on input "number" at bounding box center [152, 188] width 29 height 13
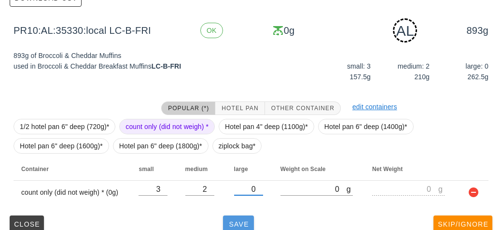
click at [224, 221] on button "Save" at bounding box center [238, 223] width 31 height 17
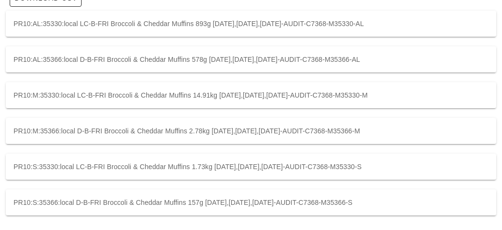
click at [88, 58] on div "PR10:AL:35366:local D-B-FRI Broccoli & Cheddar Muffins 578g 2025-09-04,2025-09-…" at bounding box center [251, 59] width 490 height 26
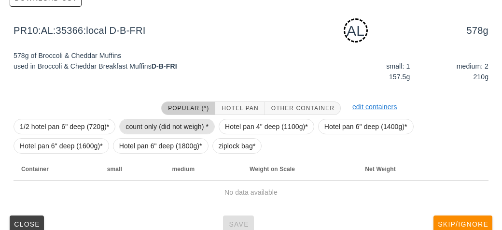
click at [139, 119] on span "count only (did not weigh) *" at bounding box center [166, 126] width 83 height 14
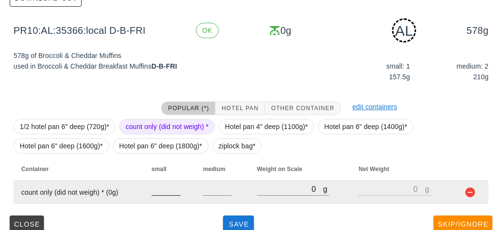
click at [155, 183] on input "number" at bounding box center [165, 188] width 29 height 13
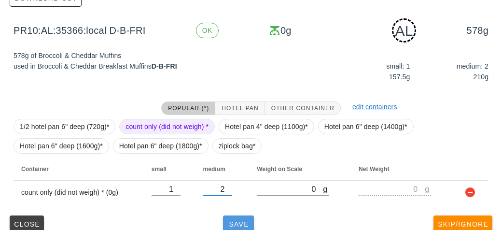
click at [236, 227] on button "Save" at bounding box center [238, 223] width 31 height 17
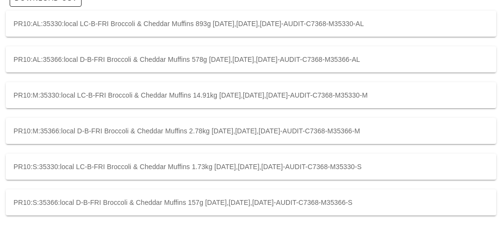
click at [130, 97] on div "PR10:M:35330:local LC-B-FRI Broccoli & Cheddar Muffins 14.91kg 2025-09-04,2025-…" at bounding box center [251, 95] width 490 height 26
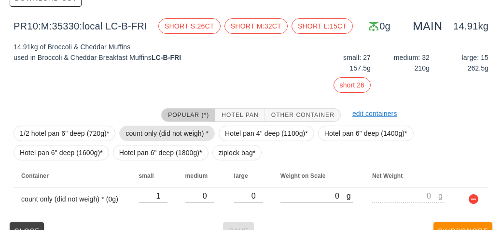
click at [149, 126] on span "count only (did not weigh) *" at bounding box center [166, 133] width 83 height 14
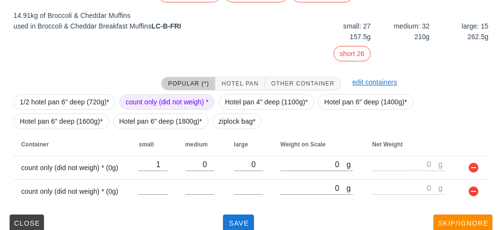
scroll to position [166, 0]
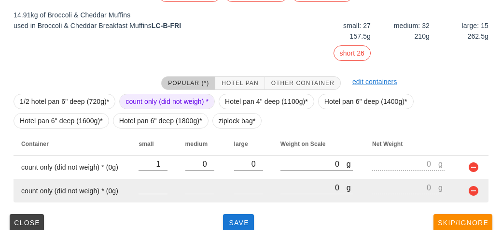
click at [147, 186] on input "number" at bounding box center [152, 187] width 29 height 13
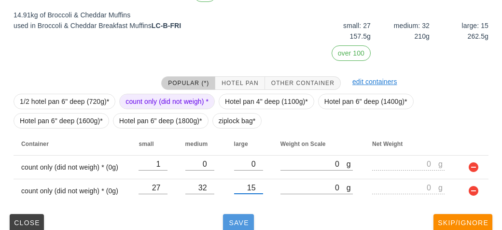
click at [240, 224] on span "Save" at bounding box center [238, 222] width 23 height 8
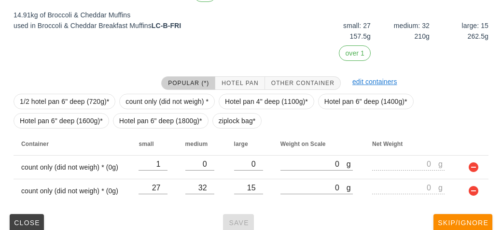
scroll to position [134, 0]
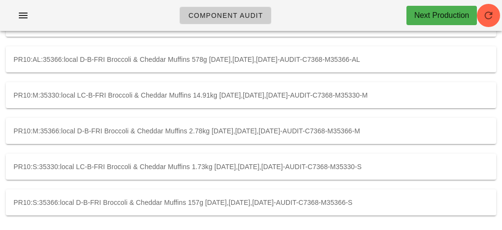
click at [130, 129] on div "PR10:M:35366:local D-B-FRI Broccoli & Cheddar Muffins 2.78kg 2025-09-04,2025-09…" at bounding box center [251, 131] width 490 height 26
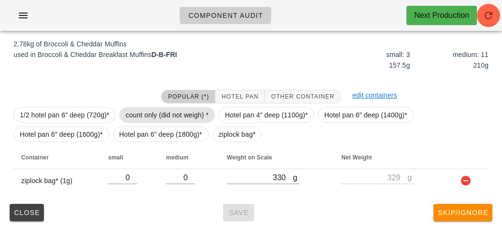
click at [145, 110] on span "count only (did not weigh) *" at bounding box center [166, 115] width 83 height 14
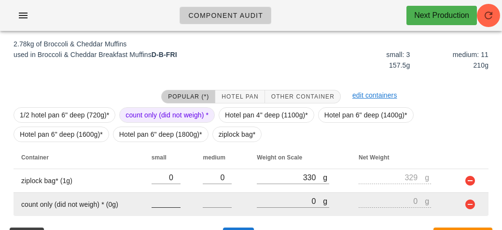
click at [163, 203] on input "number" at bounding box center [165, 200] width 29 height 13
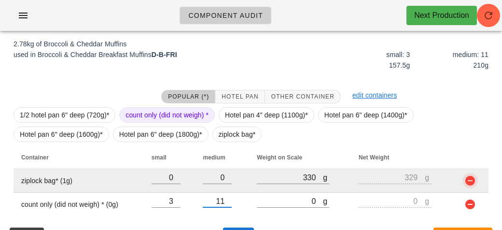
click at [466, 180] on button "button" at bounding box center [470, 181] width 12 height 12
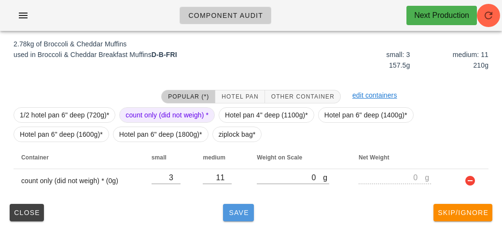
click at [232, 213] on span "Save" at bounding box center [238, 212] width 23 height 8
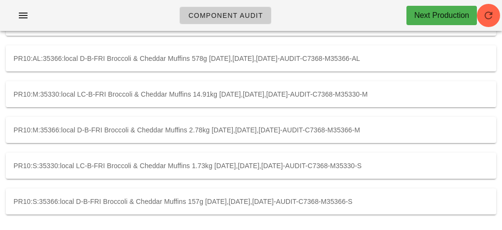
scroll to position [134, 0]
click at [94, 128] on div "PR10:M:35366:local D-B-FRI Broccoli & Cheddar Muffins 2.78kg 2025-09-04,2025-09…" at bounding box center [251, 131] width 490 height 26
click at [136, 162] on div "PR10:S:35330:local LC-B-FRI Broccoli & Cheddar Muffins 1.73kg 2025-09-04,2025-0…" at bounding box center [251, 166] width 490 height 26
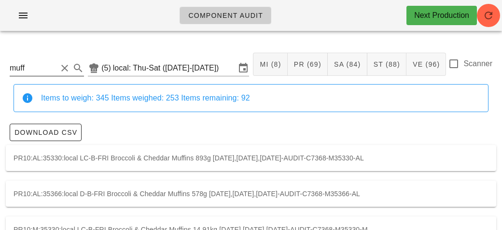
click at [454, 67] on div at bounding box center [453, 63] width 16 height 16
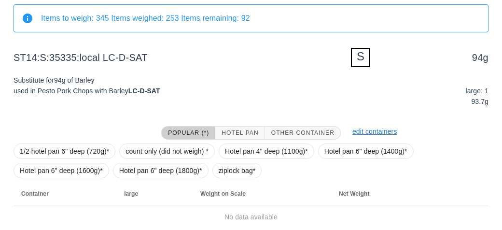
scroll to position [116, 0]
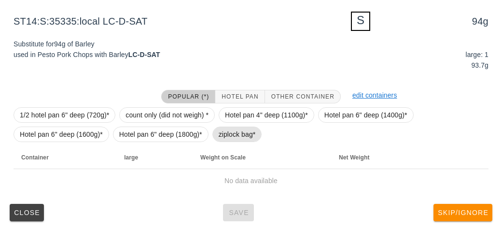
click at [230, 135] on span "ziplock bag*" at bounding box center [236, 134] width 37 height 14
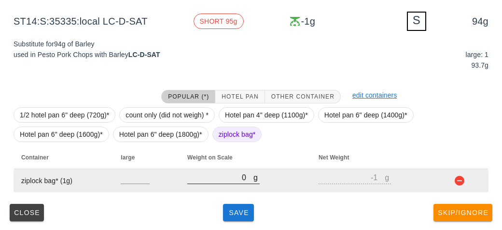
click at [242, 175] on input "0" at bounding box center [220, 177] width 66 height 13
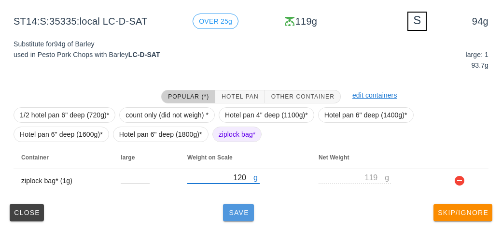
click at [238, 217] on button "Save" at bounding box center [238, 212] width 31 height 17
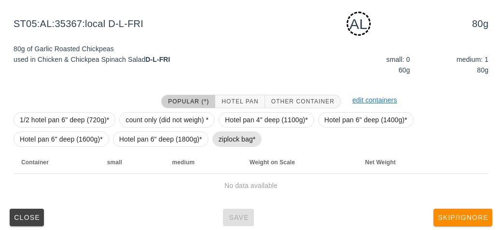
click at [231, 143] on span "ziplock bag*" at bounding box center [236, 139] width 37 height 14
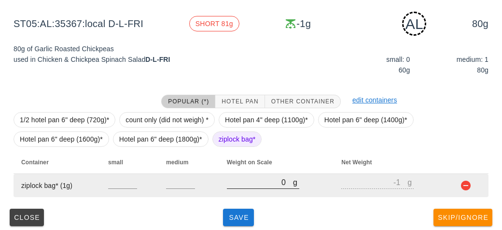
click at [249, 185] on input "0" at bounding box center [260, 182] width 66 height 13
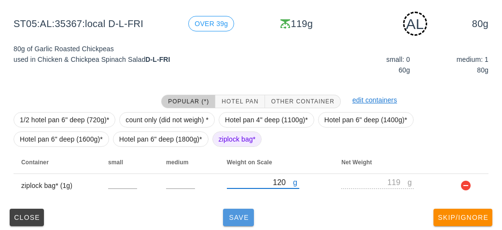
click at [241, 219] on span "Save" at bounding box center [238, 217] width 23 height 8
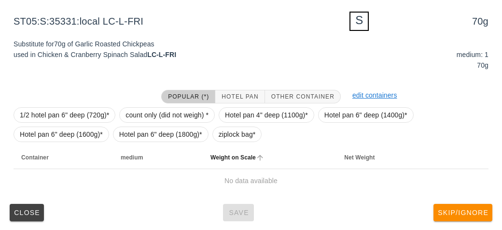
click at [241, 146] on th "Weight on Scale" at bounding box center [270, 157] width 134 height 23
click at [224, 136] on span "ziplock bag*" at bounding box center [236, 134] width 37 height 14
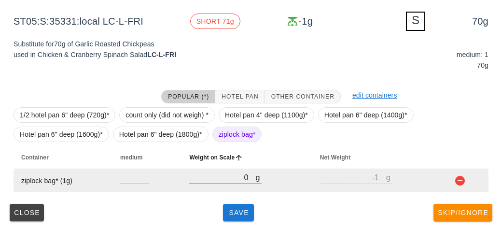
click at [229, 179] on input "0" at bounding box center [222, 177] width 66 height 13
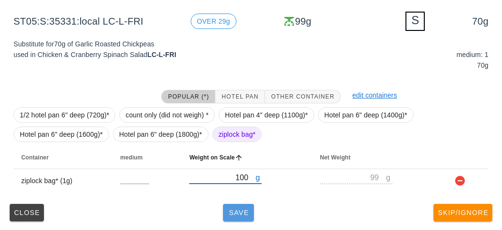
click at [227, 215] on span "Save" at bounding box center [238, 212] width 23 height 8
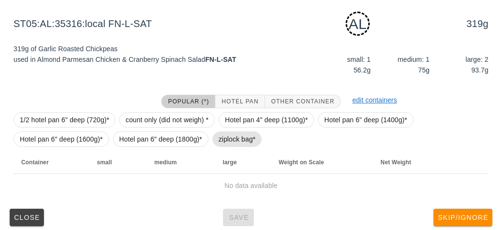
click at [236, 144] on span "ziplock bag*" at bounding box center [236, 139] width 37 height 14
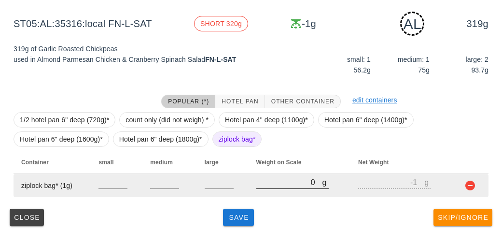
click at [265, 181] on input "0" at bounding box center [289, 182] width 66 height 13
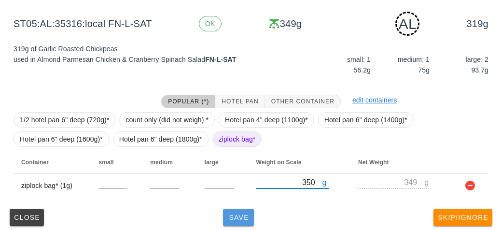
click at [232, 208] on button "Save" at bounding box center [238, 216] width 31 height 17
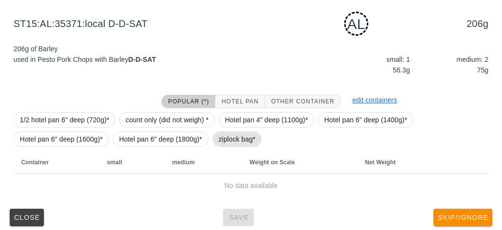
click at [232, 144] on span "ziplock bag*" at bounding box center [236, 139] width 37 height 14
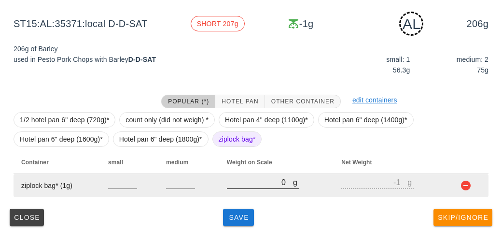
click at [240, 185] on input "0" at bounding box center [260, 182] width 66 height 13
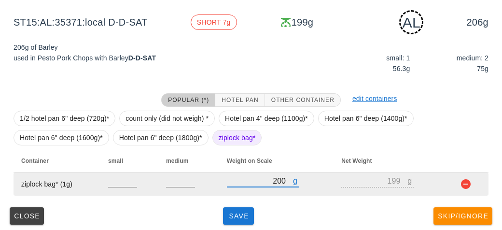
scroll to position [118, 0]
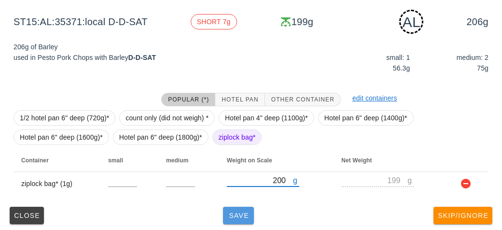
click at [232, 216] on span "Save" at bounding box center [238, 215] width 23 height 8
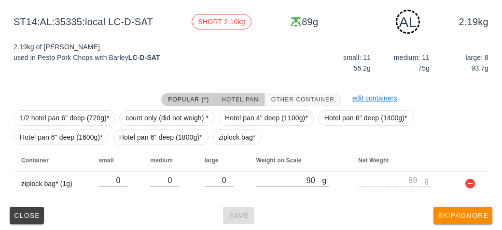
click at [237, 94] on button "Hotel Pan" at bounding box center [239, 100] width 49 height 14
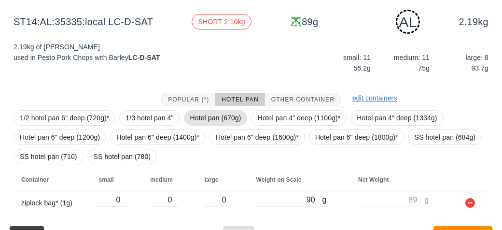
click at [210, 115] on span "Hotel pan (670g)" at bounding box center [215, 117] width 51 height 14
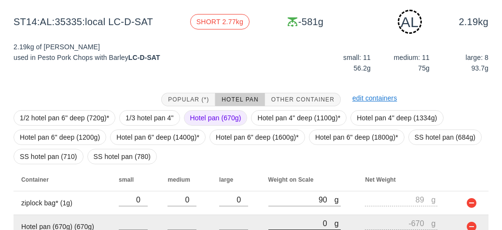
click at [290, 223] on input "0" at bounding box center [301, 223] width 66 height 13
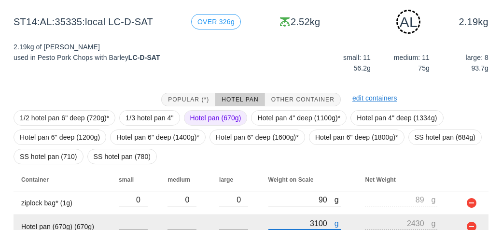
scroll to position [164, 0]
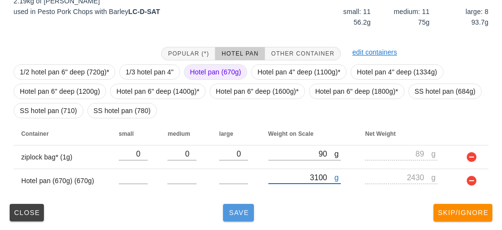
click at [224, 211] on button "Save" at bounding box center [238, 212] width 31 height 17
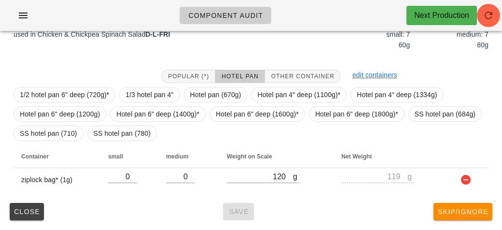
scroll to position [131, 0]
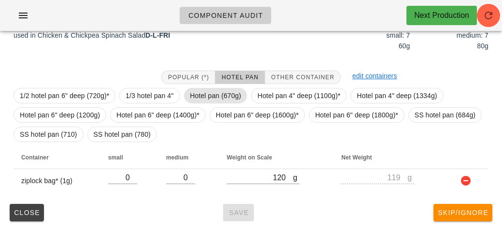
click at [200, 98] on span "Hotel pan (670g)" at bounding box center [215, 95] width 51 height 14
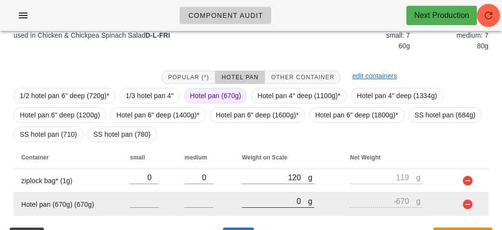
click at [249, 200] on input "0" at bounding box center [275, 200] width 66 height 13
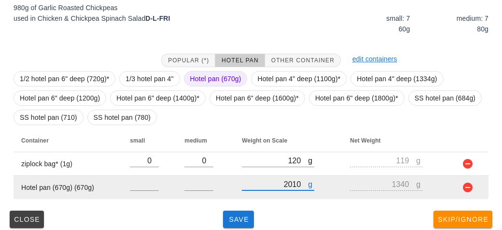
scroll to position [155, 0]
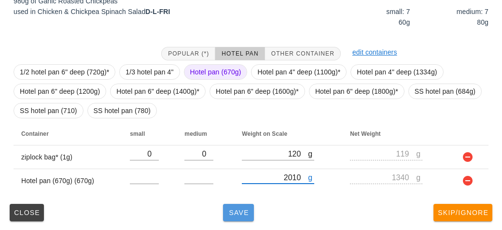
click at [231, 204] on button "Save" at bounding box center [238, 212] width 31 height 17
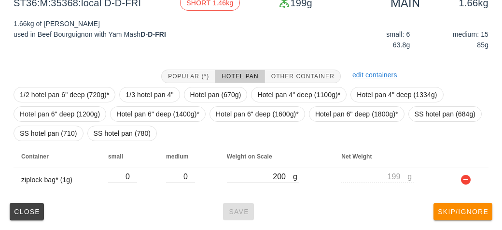
scroll to position [131, 0]
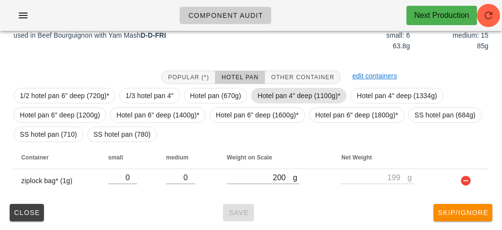
click at [268, 95] on span "Hotel pan 4" deep (1100g)*" at bounding box center [298, 95] width 83 height 14
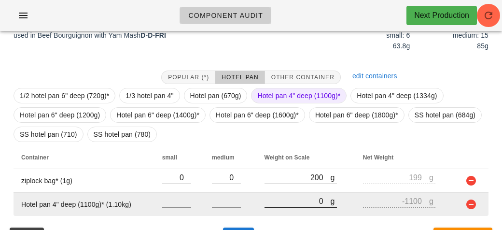
click at [270, 204] on input "0" at bounding box center [297, 200] width 66 height 13
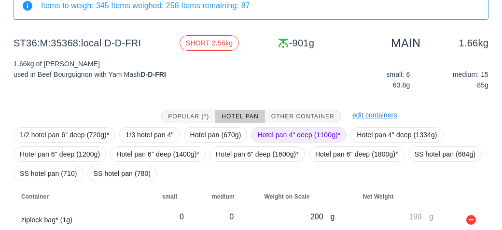
scroll to position [155, 0]
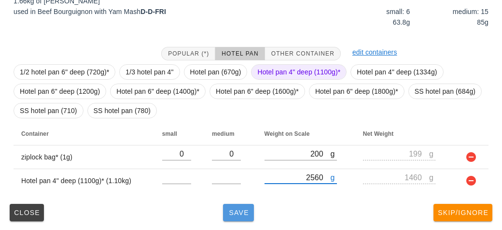
click at [248, 214] on span "Save" at bounding box center [238, 212] width 23 height 8
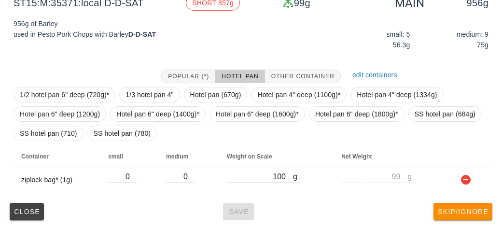
scroll to position [131, 0]
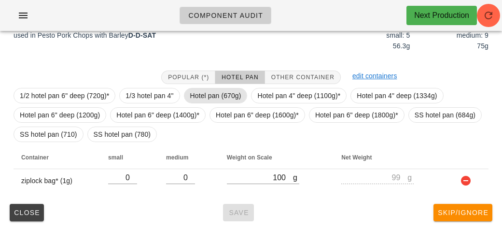
click at [212, 93] on span "Hotel pan (670g)" at bounding box center [215, 95] width 51 height 14
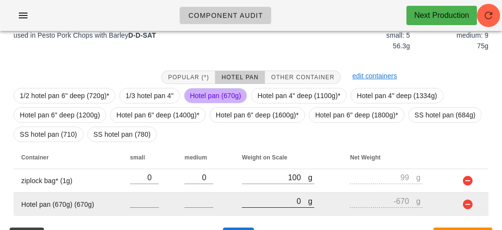
click at [260, 203] on input "0" at bounding box center [275, 200] width 66 height 13
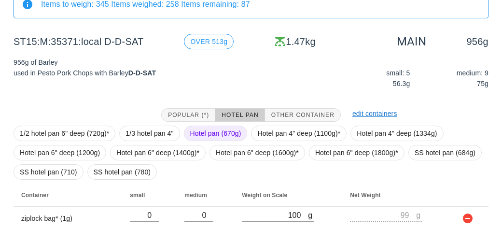
scroll to position [155, 0]
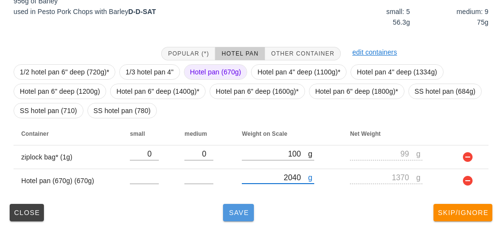
click at [224, 211] on button "Save" at bounding box center [238, 212] width 31 height 17
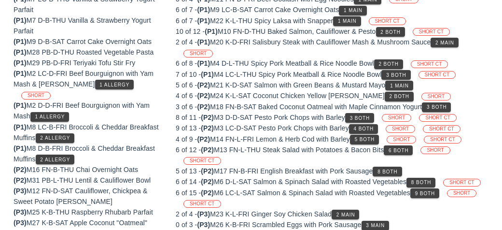
scroll to position [140, 0]
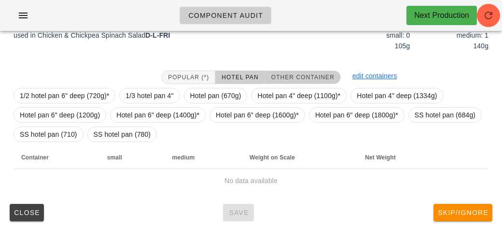
click at [295, 74] on span "Other Container" at bounding box center [303, 77] width 64 height 7
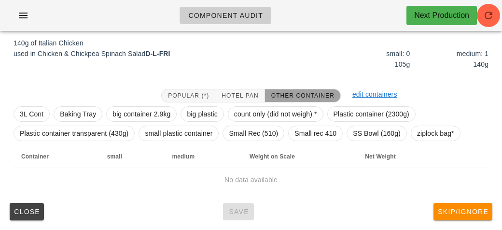
scroll to position [121, 0]
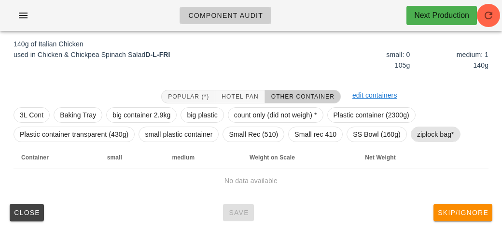
click at [427, 132] on span "ziplock bag*" at bounding box center [435, 134] width 37 height 14
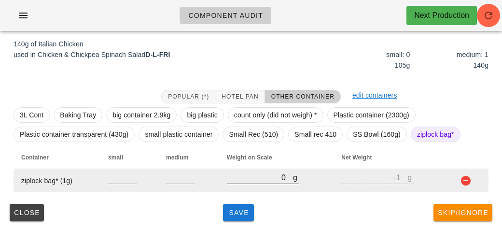
click at [257, 173] on input "0" at bounding box center [260, 177] width 66 height 13
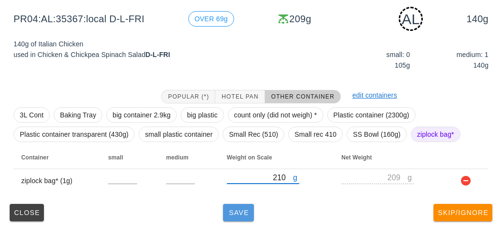
click at [239, 214] on span "Save" at bounding box center [238, 212] width 23 height 8
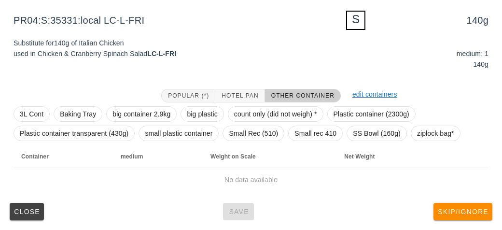
scroll to position [116, 0]
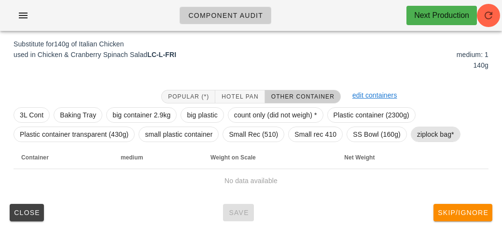
click at [435, 133] on span "ziplock bag*" at bounding box center [435, 134] width 37 height 14
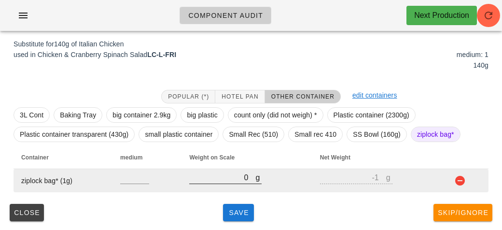
click at [227, 181] on input "0" at bounding box center [222, 177] width 66 height 13
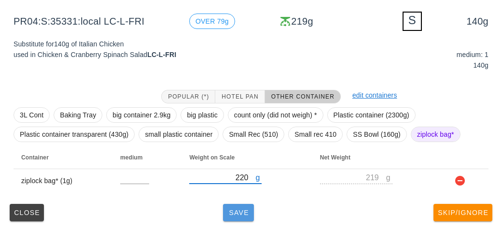
click at [236, 218] on button "Save" at bounding box center [238, 212] width 31 height 17
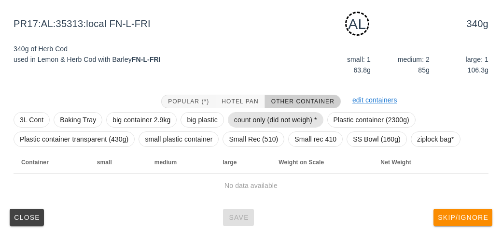
click at [261, 120] on span "count only (did not weigh) *" at bounding box center [275, 119] width 83 height 14
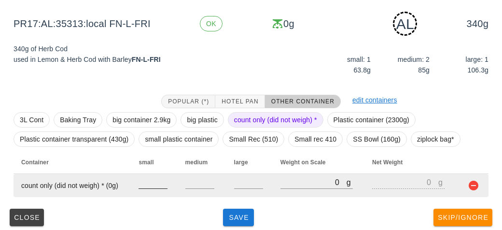
click at [143, 182] on input "number" at bounding box center [152, 182] width 29 height 13
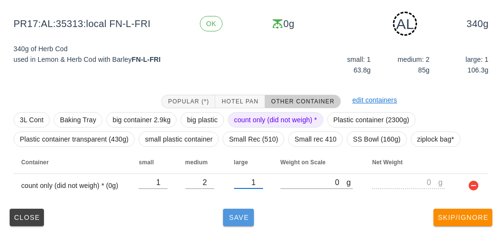
click at [231, 218] on span "Save" at bounding box center [238, 217] width 23 height 8
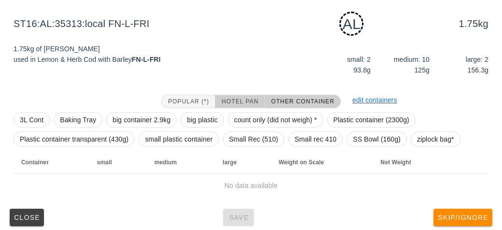
click at [228, 102] on span "Hotel Pan" at bounding box center [239, 101] width 37 height 7
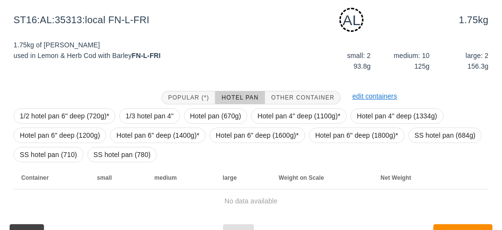
scroll to position [123, 0]
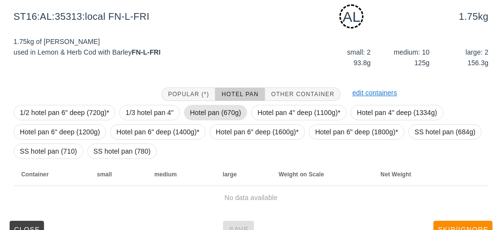
click at [213, 112] on span "Hotel pan (670g)" at bounding box center [215, 112] width 51 height 14
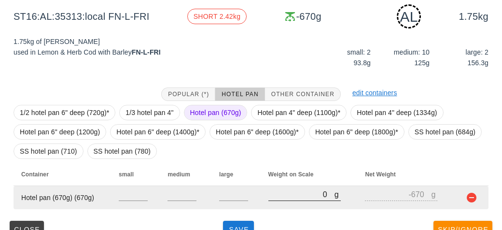
click at [295, 195] on input "0" at bounding box center [301, 194] width 66 height 13
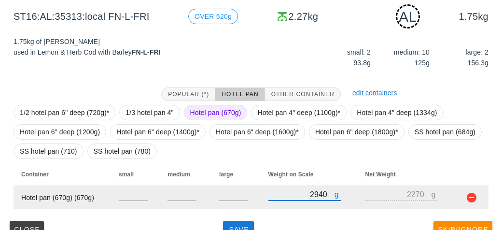
scroll to position [140, 0]
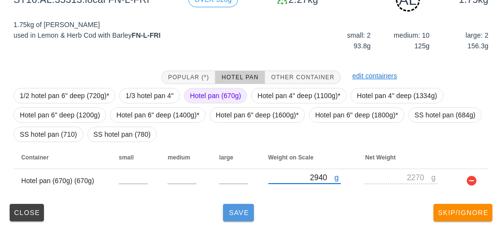
click at [239, 213] on span "Save" at bounding box center [238, 212] width 23 height 8
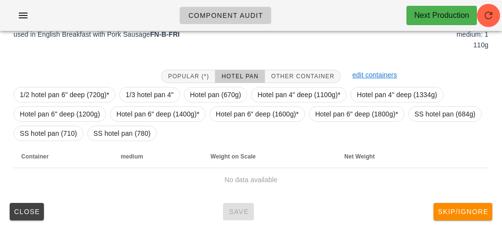
scroll to position [135, 0]
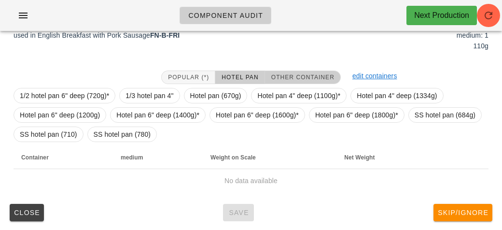
click at [290, 82] on button "Other Container" at bounding box center [303, 77] width 76 height 14
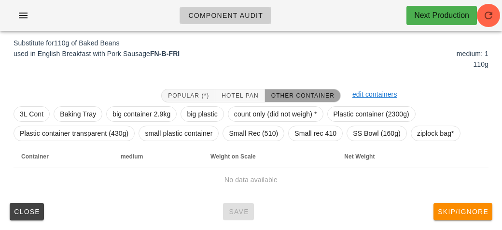
scroll to position [116, 0]
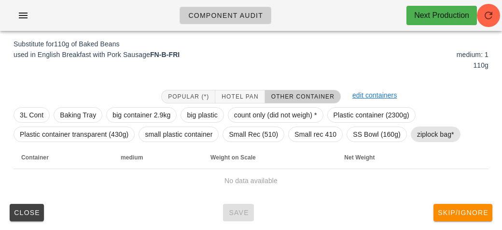
click at [422, 138] on span "ziplock bag*" at bounding box center [435, 134] width 37 height 14
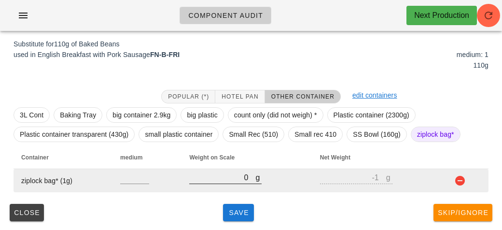
click at [226, 180] on input "0" at bounding box center [222, 177] width 66 height 13
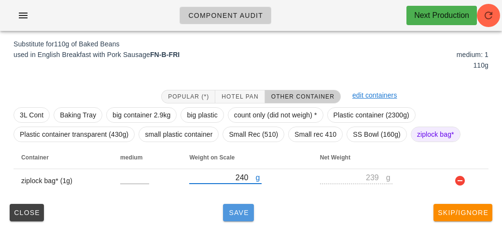
click at [245, 213] on span "Save" at bounding box center [238, 212] width 23 height 8
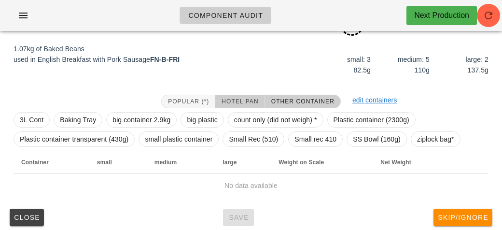
click at [229, 95] on button "Hotel Pan" at bounding box center [239, 102] width 49 height 14
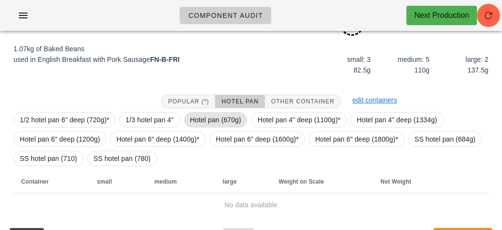
click at [197, 118] on span "Hotel pan (670g)" at bounding box center [215, 119] width 51 height 14
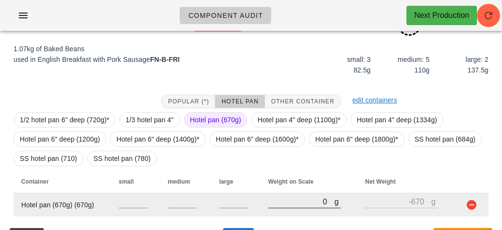
click at [277, 199] on input "0" at bounding box center [301, 201] width 66 height 13
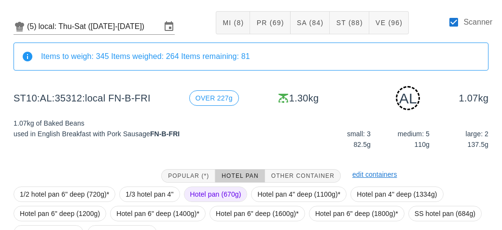
scroll to position [140, 0]
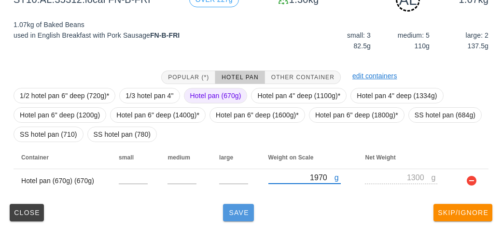
click at [236, 214] on span "Save" at bounding box center [238, 212] width 23 height 8
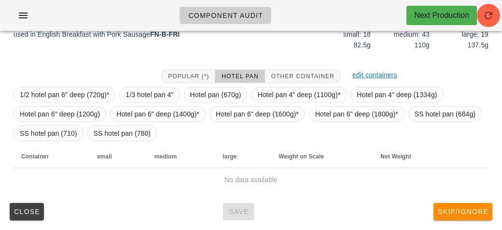
scroll to position [131, 0]
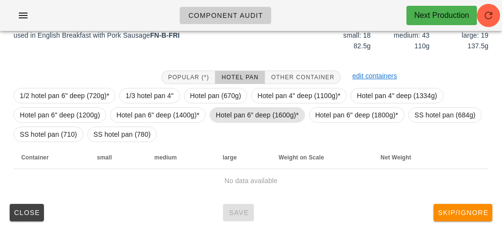
click at [234, 112] on span "Hotel pan 6" deep (1600g)*" at bounding box center [257, 115] width 83 height 14
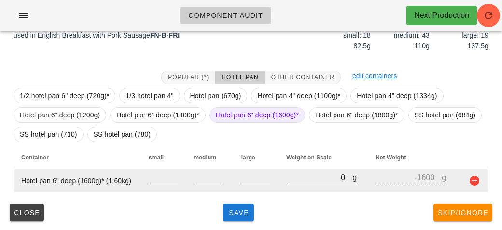
click at [297, 176] on input "0" at bounding box center [319, 177] width 66 height 13
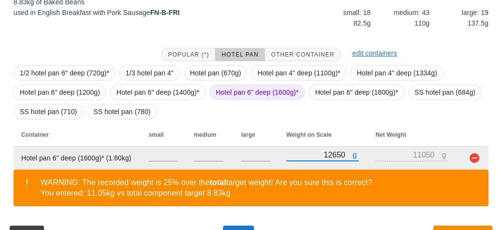
scroll to position [176, 0]
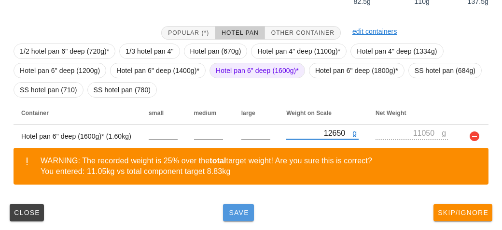
click at [247, 218] on button "Save" at bounding box center [238, 212] width 31 height 17
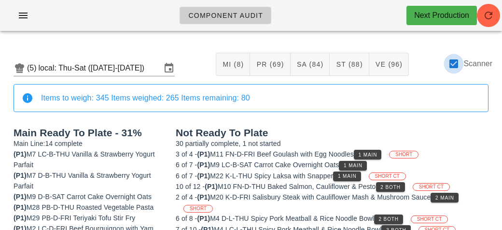
click at [454, 60] on div at bounding box center [453, 63] width 16 height 16
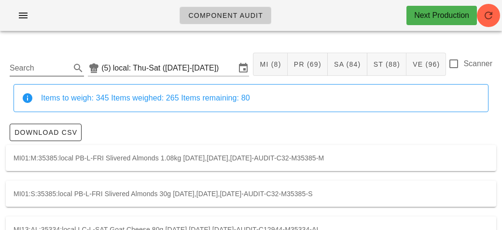
click at [19, 65] on input "Search" at bounding box center [39, 67] width 59 height 15
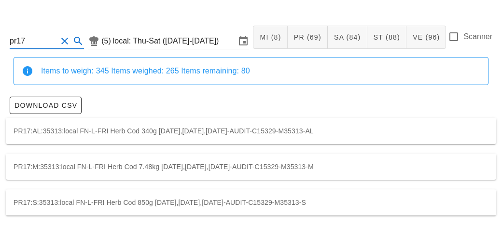
click at [67, 162] on div "PR17:M:35313:local FN-L-FRI Herb Cod 7.48kg 2025-09-04,2025-09-05,2025-09-06-AU…" at bounding box center [251, 166] width 490 height 26
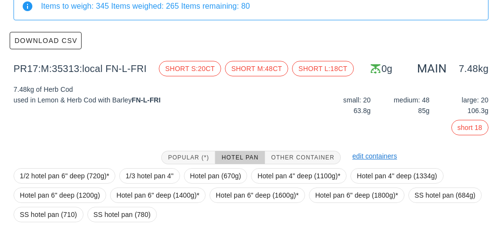
scroll to position [172, 0]
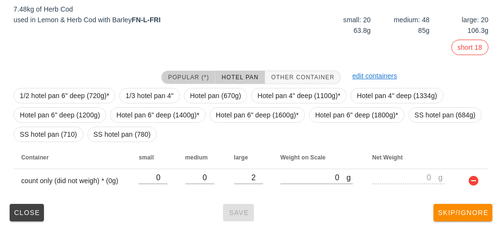
click at [172, 70] on button "Popular (*)" at bounding box center [188, 77] width 54 height 14
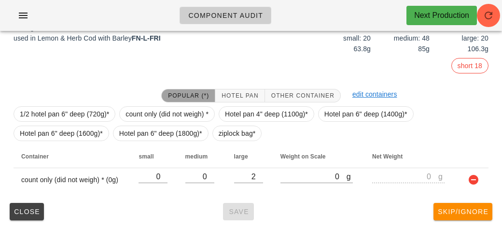
scroll to position [152, 0]
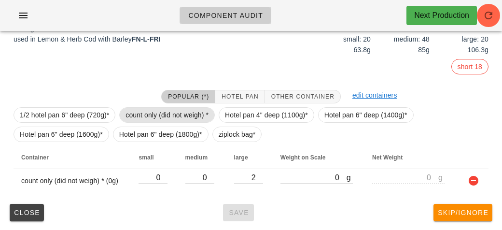
click at [157, 108] on span "count only (did not weigh) *" at bounding box center [166, 115] width 83 height 14
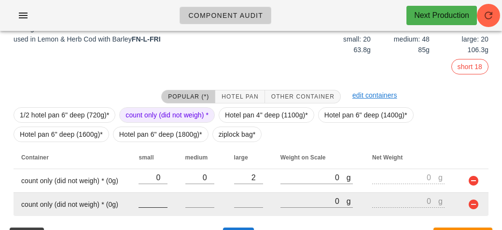
click at [143, 202] on input "number" at bounding box center [152, 200] width 29 height 13
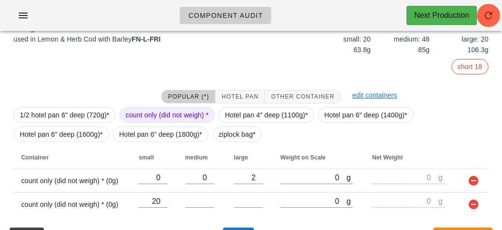
click at [269, 72] on div at bounding box center [284, 66] width 59 height 19
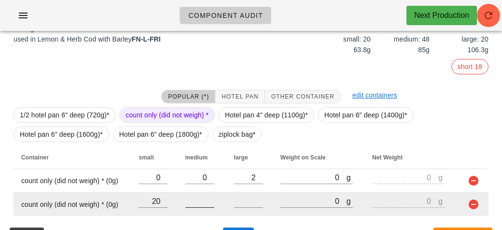
click at [188, 204] on input "number" at bounding box center [199, 200] width 29 height 13
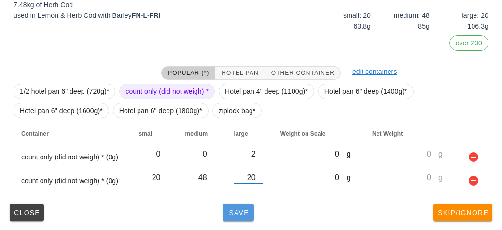
click at [224, 215] on button "Save" at bounding box center [238, 212] width 31 height 17
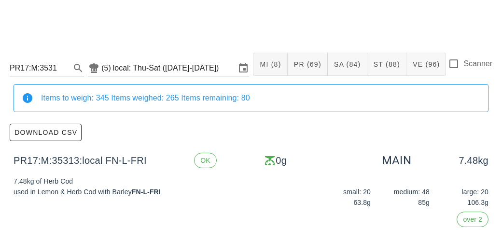
scroll to position [176, 0]
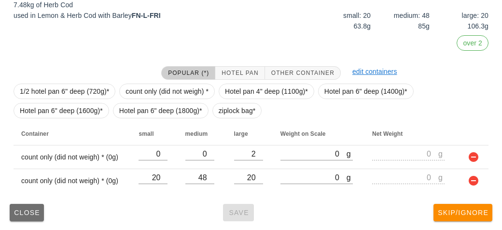
click at [23, 208] on span "Close" at bounding box center [27, 212] width 27 height 8
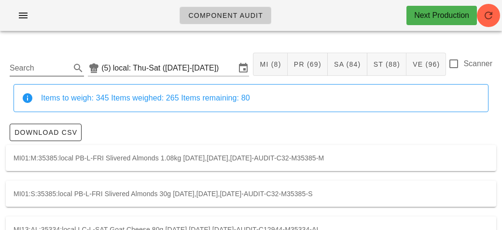
click at [46, 69] on input "Search" at bounding box center [39, 67] width 59 height 15
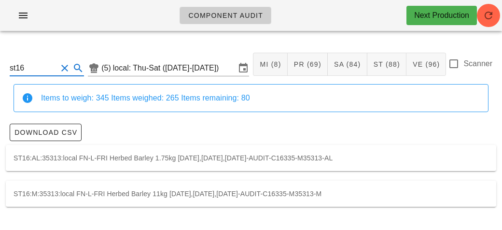
click at [48, 192] on div "ST16:M:35313:local FN-L-FRI Herbed Barley 11kg 2025-09-04,2025-09-05,2025-09-06…" at bounding box center [251, 193] width 490 height 26
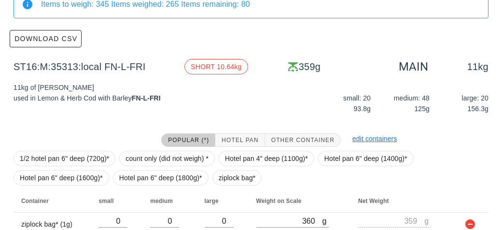
scroll to position [137, 0]
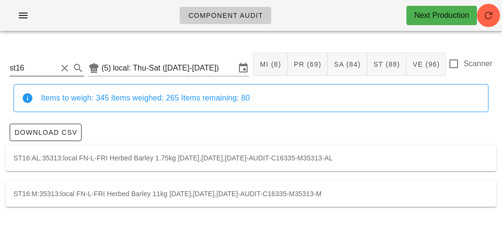
click at [40, 71] on input "st16" at bounding box center [33, 67] width 47 height 15
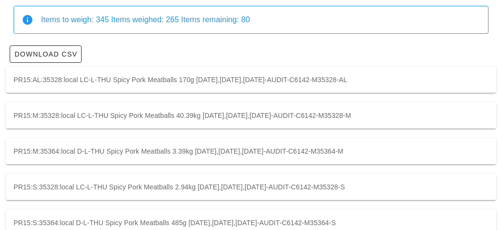
scroll to position [98, 0]
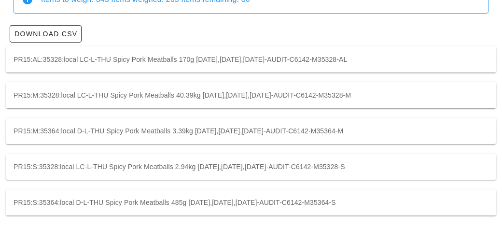
click at [47, 91] on div "PR15:M:35328:local LC-L-THU Spicy Pork Meatballs 40.39kg 2025-09-04,2025-09-05,…" at bounding box center [251, 95] width 490 height 26
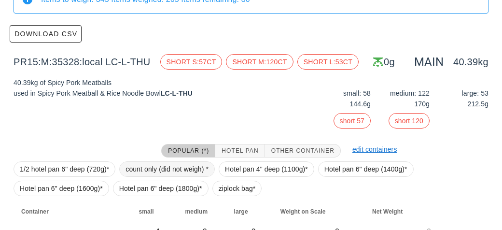
click at [137, 163] on span "count only (did not weigh) *" at bounding box center [166, 169] width 83 height 14
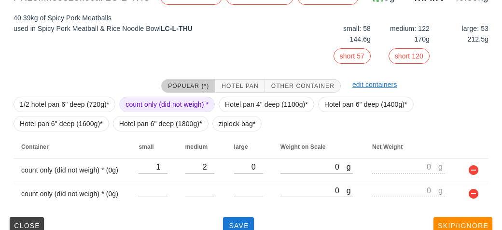
scroll to position [176, 0]
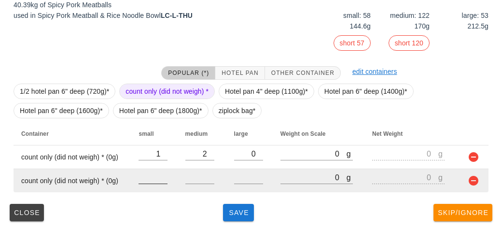
click at [149, 181] on input "number" at bounding box center [152, 177] width 29 height 13
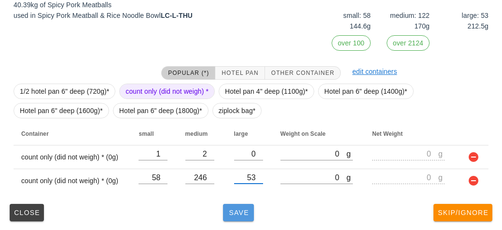
click at [233, 206] on button "Save" at bounding box center [238, 212] width 31 height 17
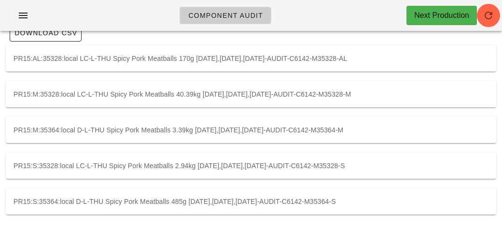
scroll to position [98, 0]
click at [338, 130] on div "PR15:M:35364:local D-L-THU Spicy Pork Meatballs 3.39kg 2025-09-04,2025-09-05,20…" at bounding box center [251, 131] width 490 height 26
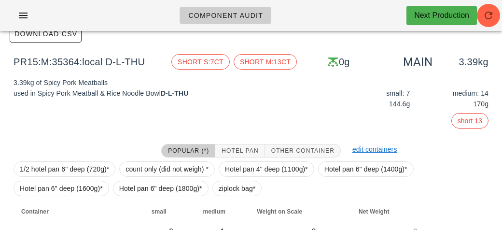
scroll to position [152, 0]
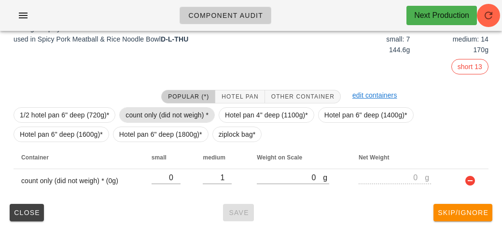
click at [184, 113] on span "count only (did not weigh) *" at bounding box center [166, 115] width 83 height 14
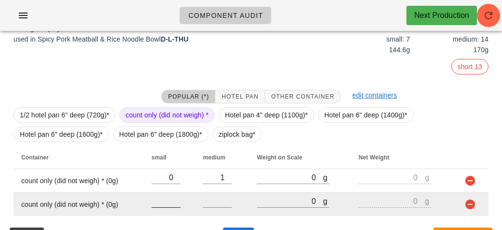
click at [159, 200] on input "number" at bounding box center [165, 200] width 29 height 13
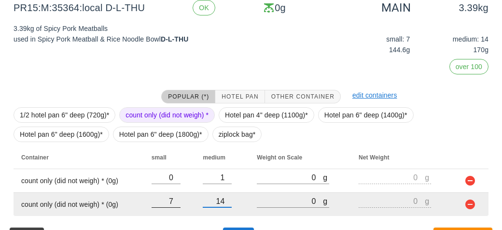
scroll to position [176, 0]
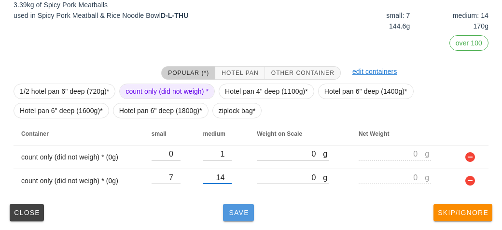
click at [243, 219] on button "Save" at bounding box center [238, 212] width 31 height 17
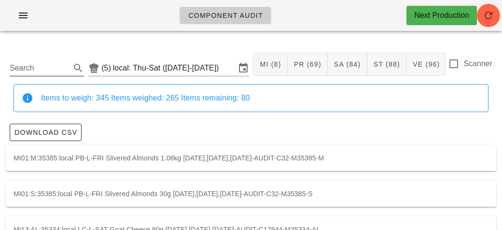
click at [49, 61] on input "Search" at bounding box center [39, 67] width 59 height 15
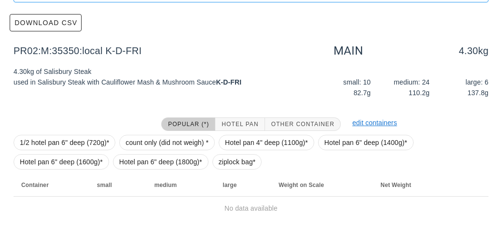
scroll to position [112, 0]
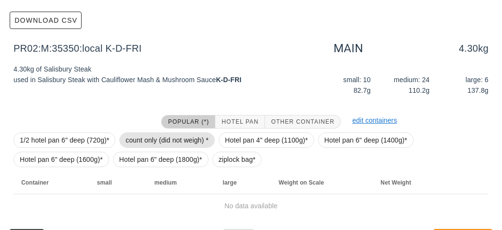
click at [175, 137] on span "count only (did not weigh) *" at bounding box center [166, 140] width 83 height 14
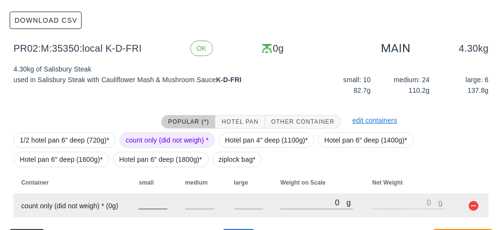
click at [153, 206] on input "number" at bounding box center [152, 202] width 29 height 13
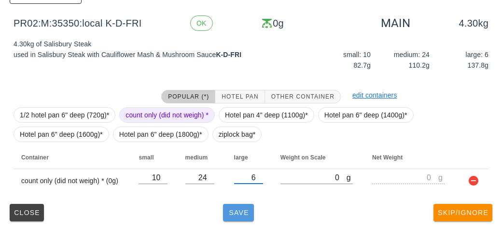
click at [231, 218] on button "Save" at bounding box center [238, 212] width 31 height 17
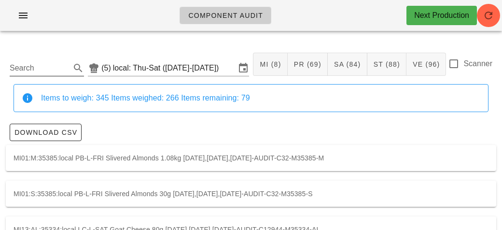
click at [33, 61] on input "Search" at bounding box center [39, 67] width 59 height 15
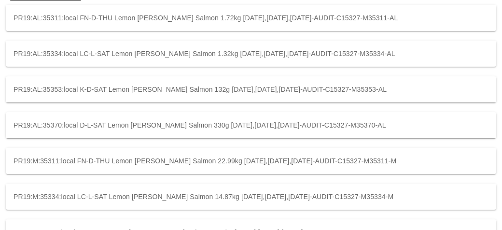
scroll to position [142, 0]
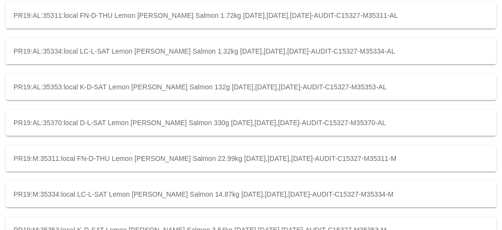
click at [181, 161] on div "PR19:M:35311:local FN-D-THU Lemon Dill Salmon 22.99kg 2025-09-04,2025-09-05,202…" at bounding box center [251, 158] width 490 height 26
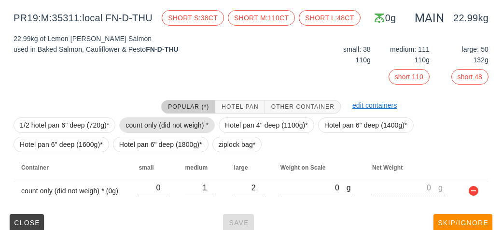
click at [190, 124] on span "count only (did not weigh) *" at bounding box center [166, 125] width 83 height 14
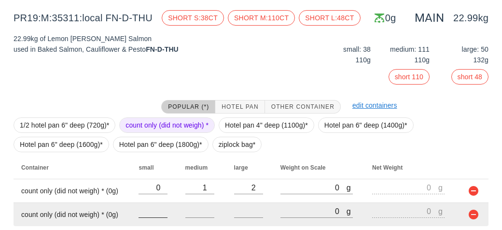
click at [155, 211] on input "number" at bounding box center [152, 210] width 29 height 13
click at [155, 212] on input "32" at bounding box center [152, 210] width 29 height 13
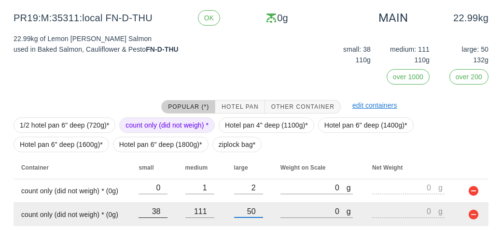
scroll to position [176, 0]
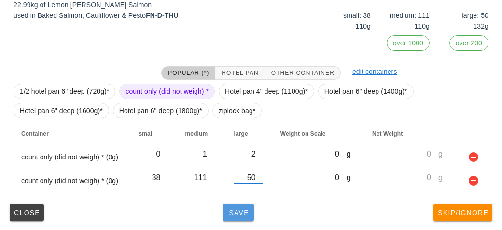
click at [241, 212] on span "Save" at bounding box center [238, 212] width 23 height 8
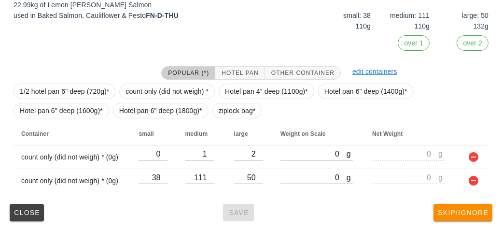
scroll to position [142, 0]
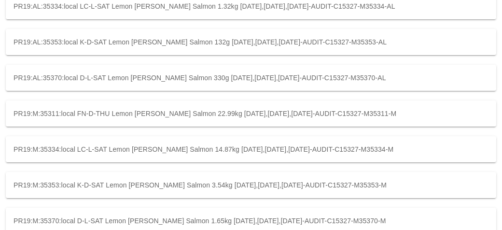
click at [394, 157] on div "PR19:M:35334:local LC-L-SAT Lemon Dill Salmon 14.87kg 2025-09-04,2025-09-05,202…" at bounding box center [251, 149] width 490 height 26
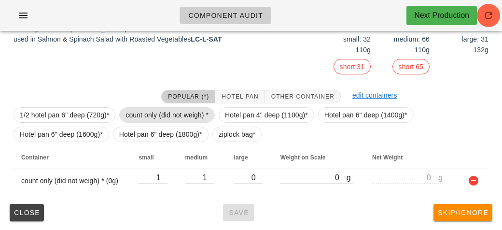
click at [185, 115] on span "count only (did not weigh) *" at bounding box center [166, 115] width 83 height 14
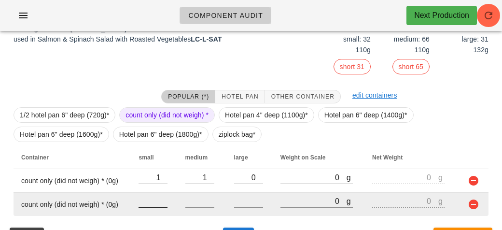
click at [152, 203] on input "number" at bounding box center [152, 200] width 29 height 13
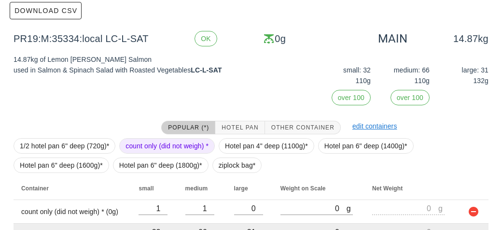
scroll to position [176, 0]
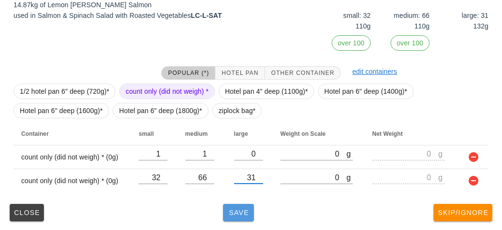
click at [251, 217] on button "Save" at bounding box center [238, 212] width 31 height 17
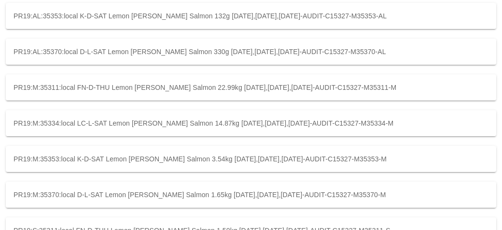
scroll to position [214, 0]
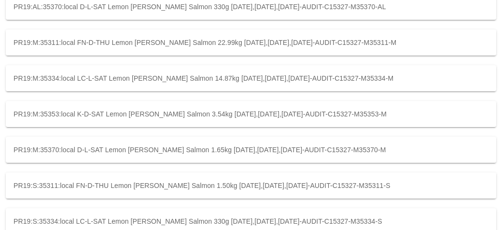
click at [186, 109] on div "PR19:M:35353:local K-D-SAT Lemon Dill Salmon 3.54kg 2025-09-04,2025-09-05,2025-…" at bounding box center [251, 114] width 490 height 26
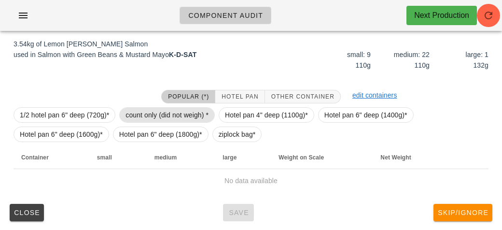
click at [178, 109] on span "count only (did not weigh) *" at bounding box center [166, 115] width 83 height 14
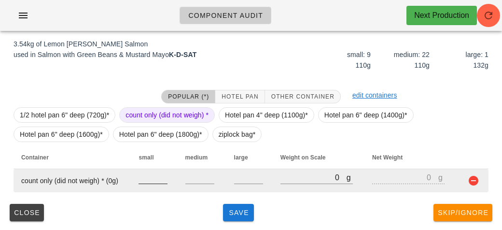
click at [152, 173] on input "number" at bounding box center [152, 177] width 29 height 13
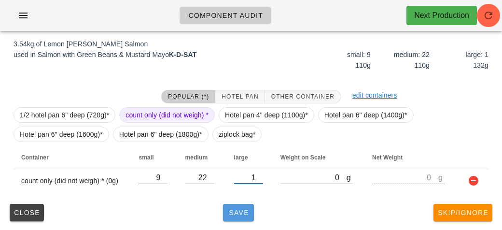
click at [247, 208] on span "Save" at bounding box center [238, 212] width 23 height 8
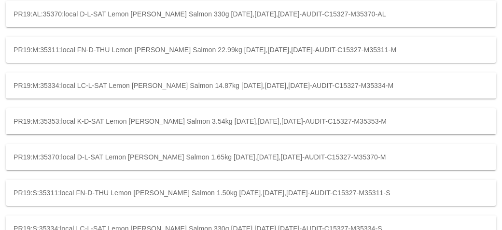
scroll to position [277, 0]
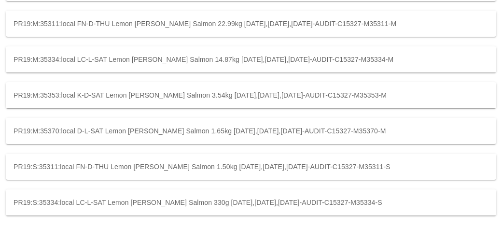
click at [391, 123] on div "PR19:M:35370:local D-L-SAT Lemon Dill Salmon 1.65kg 2025-09-04,2025-09-05,2025-…" at bounding box center [251, 131] width 490 height 26
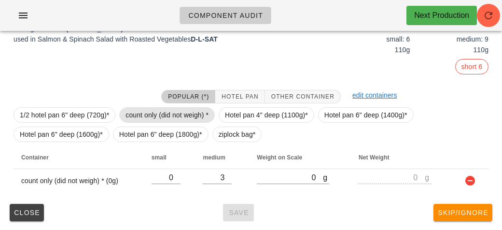
click at [184, 114] on span "count only (did not weigh) *" at bounding box center [166, 115] width 83 height 14
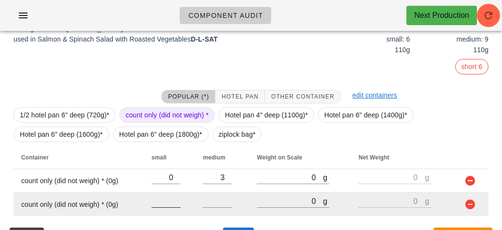
click at [162, 203] on input "number" at bounding box center [165, 200] width 29 height 13
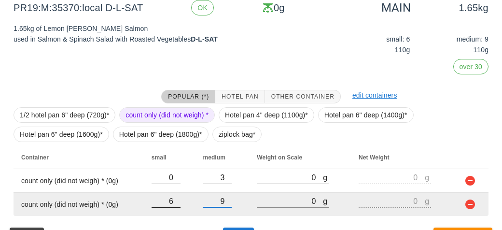
scroll to position [176, 0]
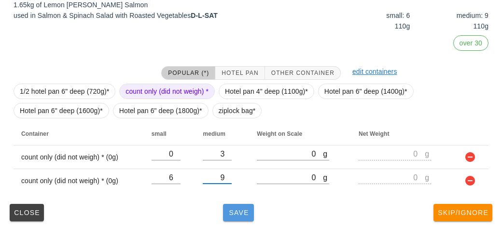
click at [238, 212] on span "Save" at bounding box center [238, 212] width 23 height 8
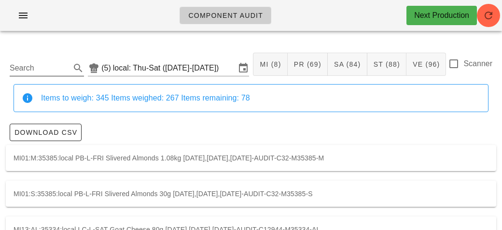
click at [62, 56] on div "Search" at bounding box center [47, 65] width 74 height 21
click at [49, 68] on input "Search" at bounding box center [39, 67] width 59 height 15
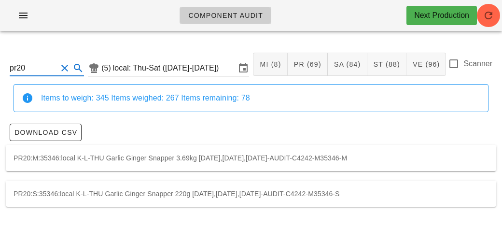
click at [408, 158] on div "PR20:M:35346:local K-L-THU Garlic Ginger Snapper 3.69kg 2025-09-04,2025-09-05,2…" at bounding box center [251, 158] width 490 height 26
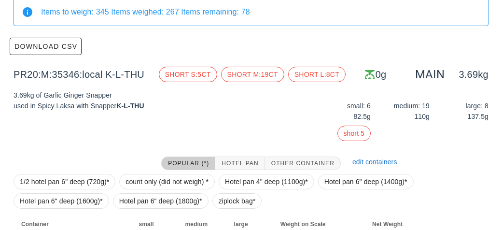
scroll to position [152, 0]
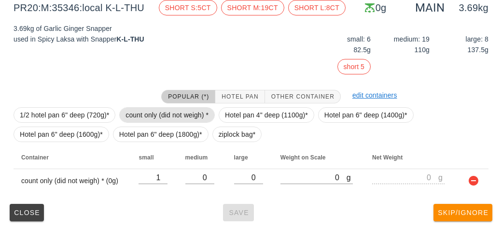
click at [185, 115] on span "count only (did not weigh) *" at bounding box center [166, 115] width 83 height 14
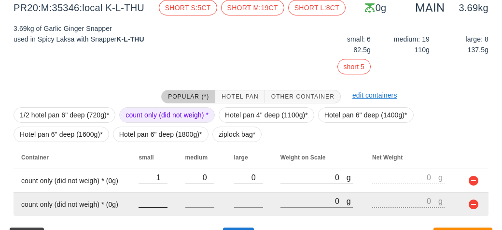
click at [153, 202] on input "number" at bounding box center [152, 200] width 29 height 13
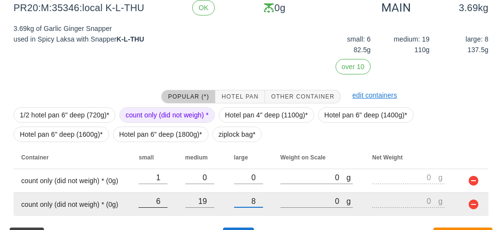
scroll to position [176, 0]
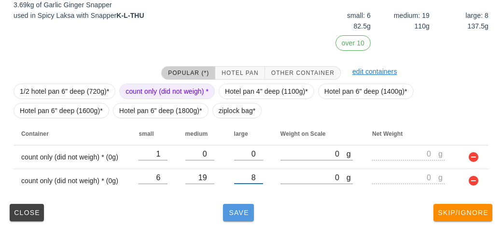
click at [235, 219] on button "Save" at bounding box center [238, 212] width 31 height 17
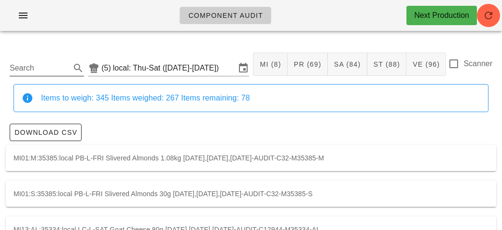
click at [30, 71] on input "Search" at bounding box center [39, 67] width 59 height 15
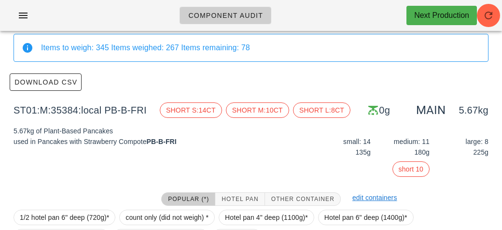
scroll to position [152, 0]
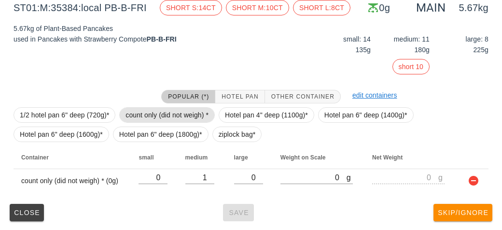
click at [147, 115] on span "count only (did not weigh) *" at bounding box center [166, 115] width 83 height 14
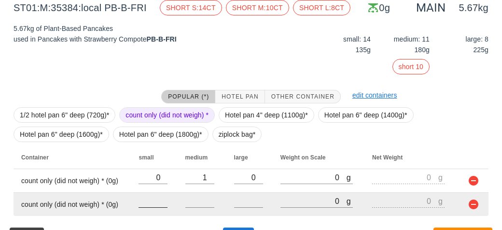
click at [151, 203] on input "number" at bounding box center [152, 200] width 29 height 13
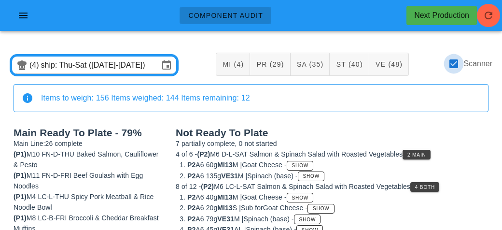
click at [454, 65] on div at bounding box center [453, 63] width 16 height 16
checkbox input "false"
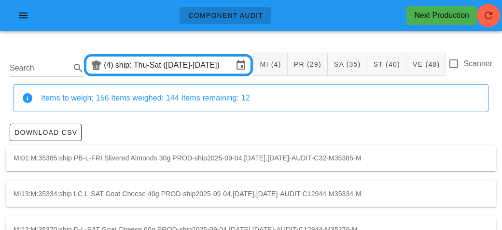
click at [47, 69] on input "Search" at bounding box center [39, 67] width 59 height 15
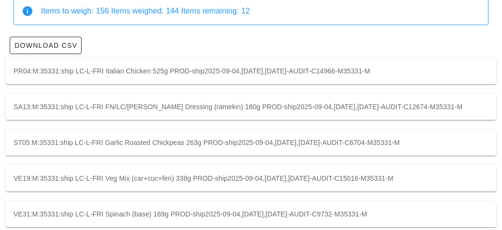
scroll to position [88, 0]
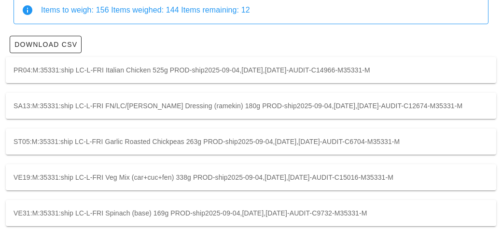
click at [456, 141] on div "ST05:M:35331:ship LC-L-FRI Garlic Roasted Chickpeas 263g PROD-ship2025-09-04,[D…" at bounding box center [251, 141] width 490 height 26
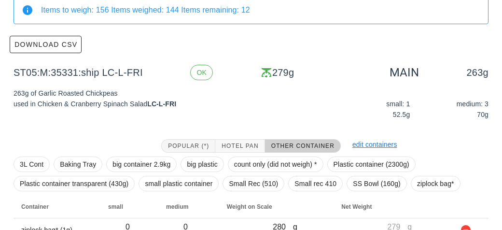
scroll to position [137, 0]
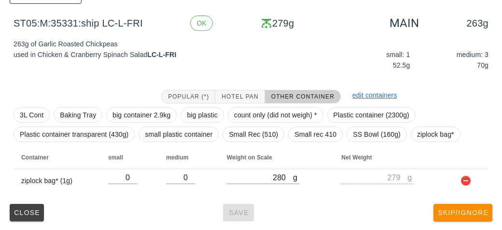
scroll to position [88, 0]
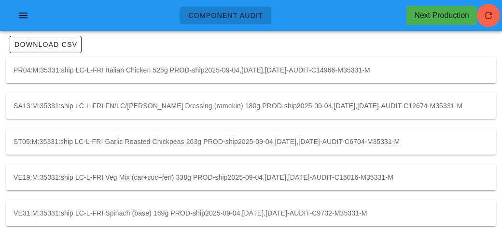
click at [389, 63] on div "PR04:M:35331:ship LC-L-FRI Italian Chicken 525g PROD-ship2025-09-04,[DATE],[DAT…" at bounding box center [251, 70] width 490 height 26
type input "PR04:M:35331:ship"
